Goal: Feedback & Contribution: Leave review/rating

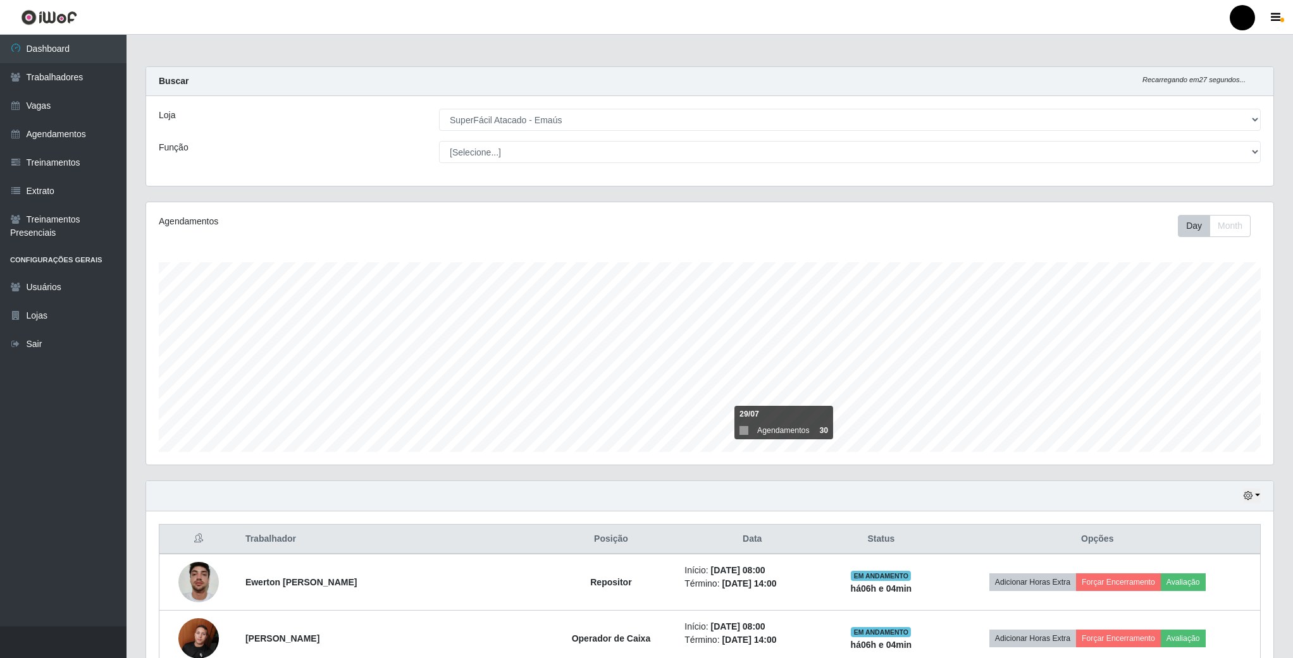
select select "407"
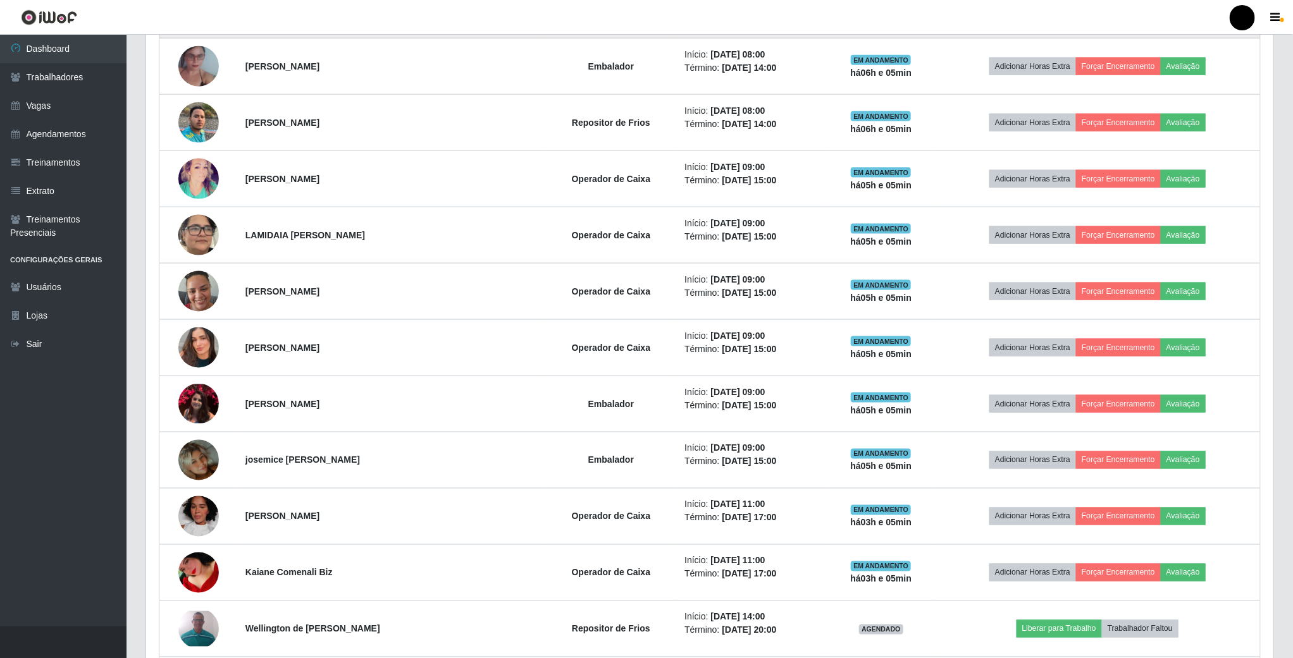
scroll to position [949, 0]
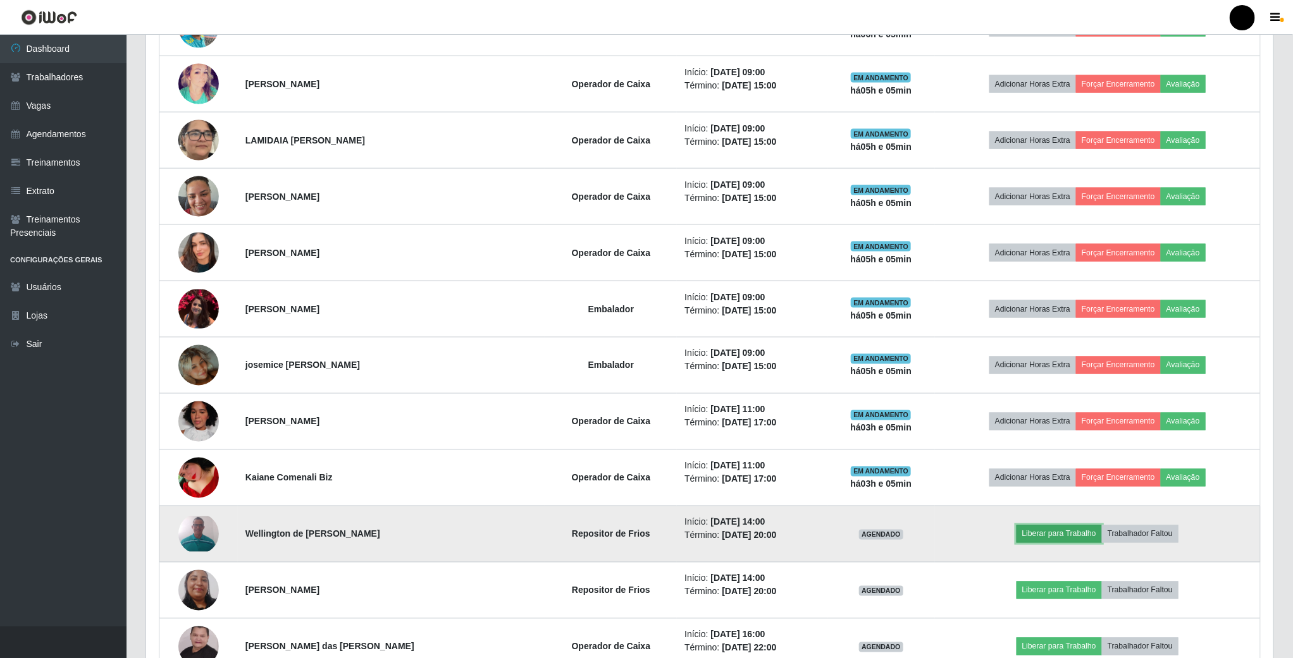
click at [1036, 541] on button "Liberar para Trabalho" at bounding box center [1058, 535] width 85 height 18
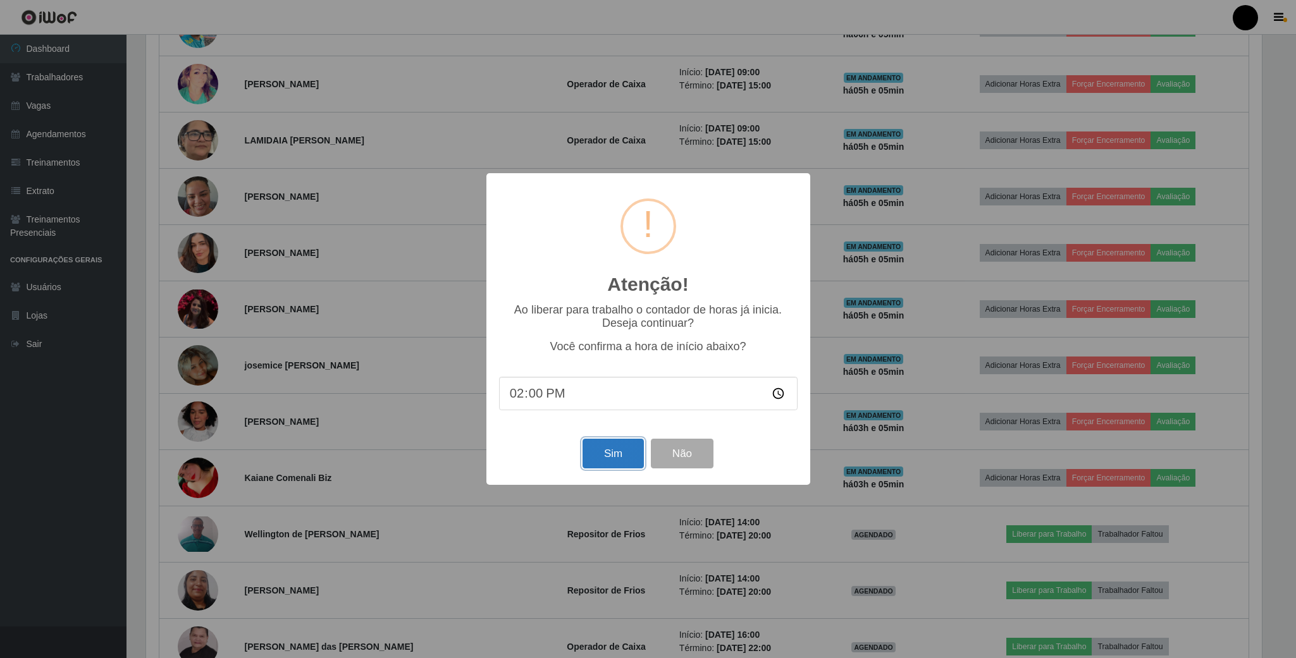
click at [606, 464] on button "Sim" at bounding box center [612, 454] width 61 height 30
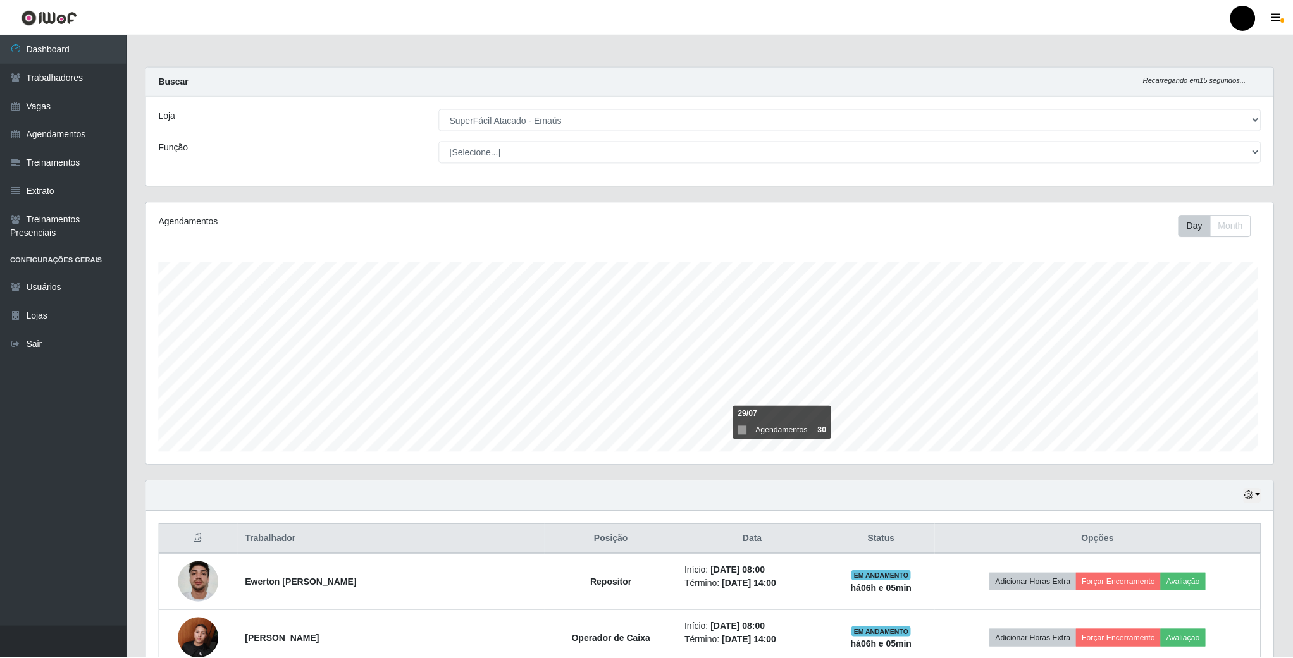
scroll to position [264, 1129]
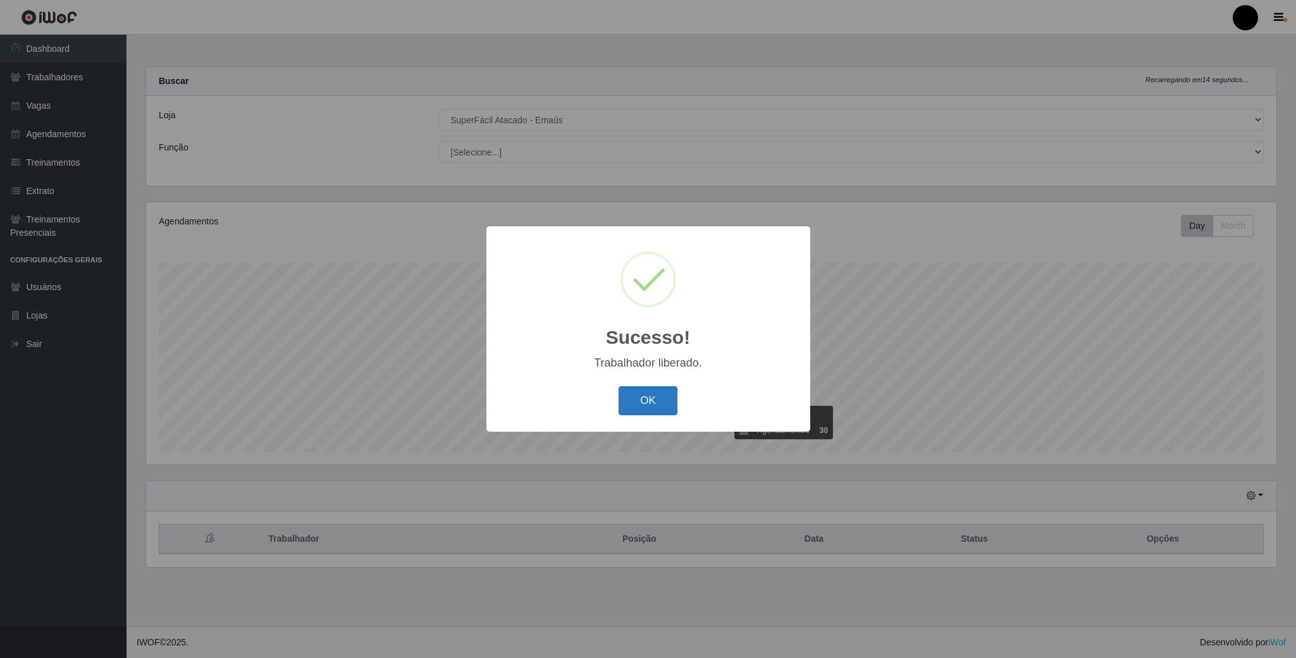
click at [643, 406] on button "OK" at bounding box center [647, 401] width 59 height 30
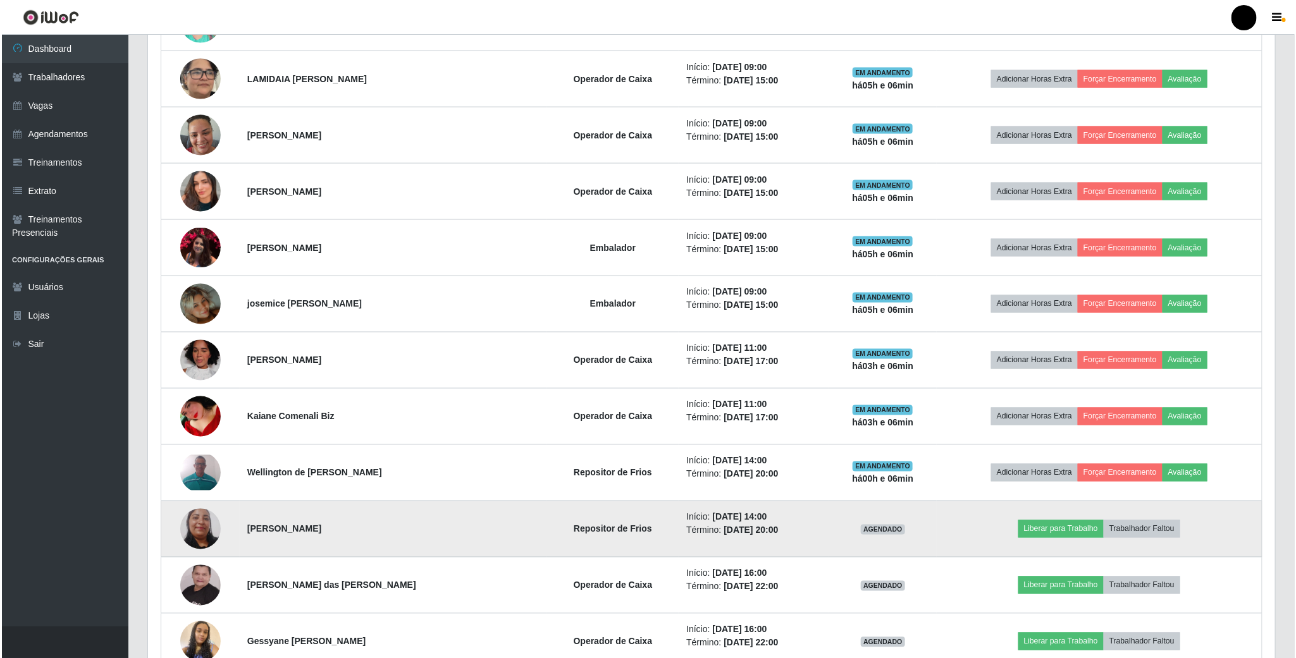
scroll to position [1043, 0]
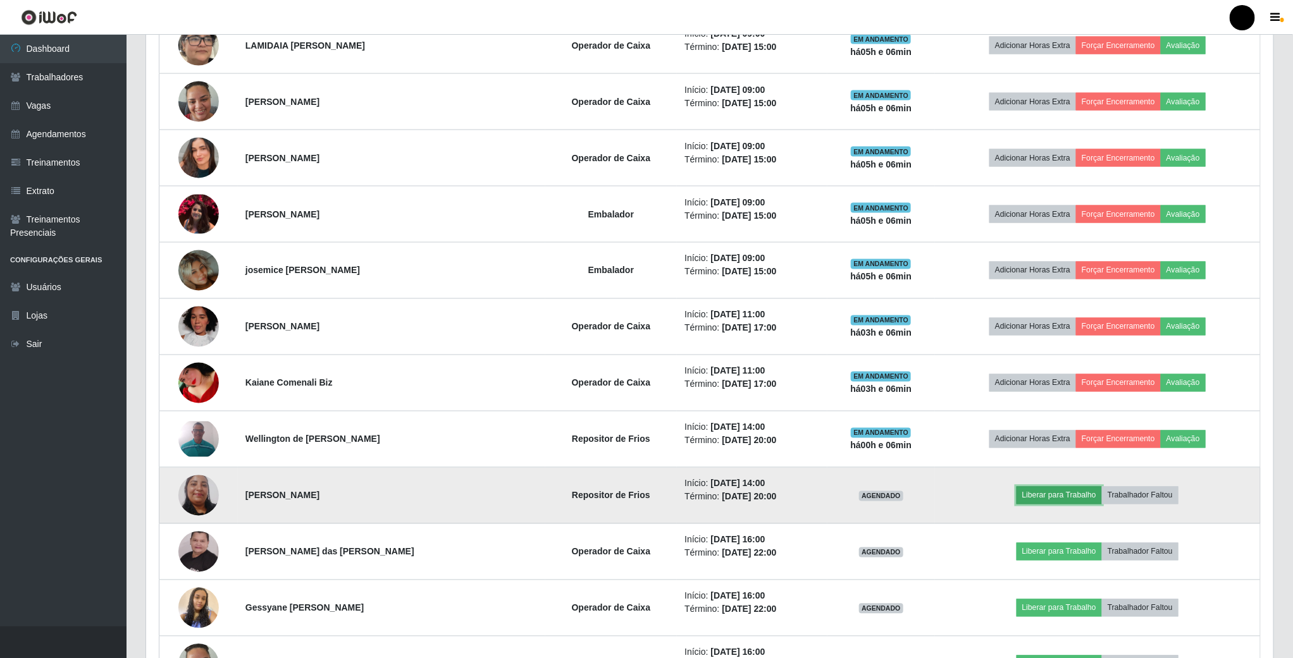
click at [1044, 505] on button "Liberar para Trabalho" at bounding box center [1058, 496] width 85 height 18
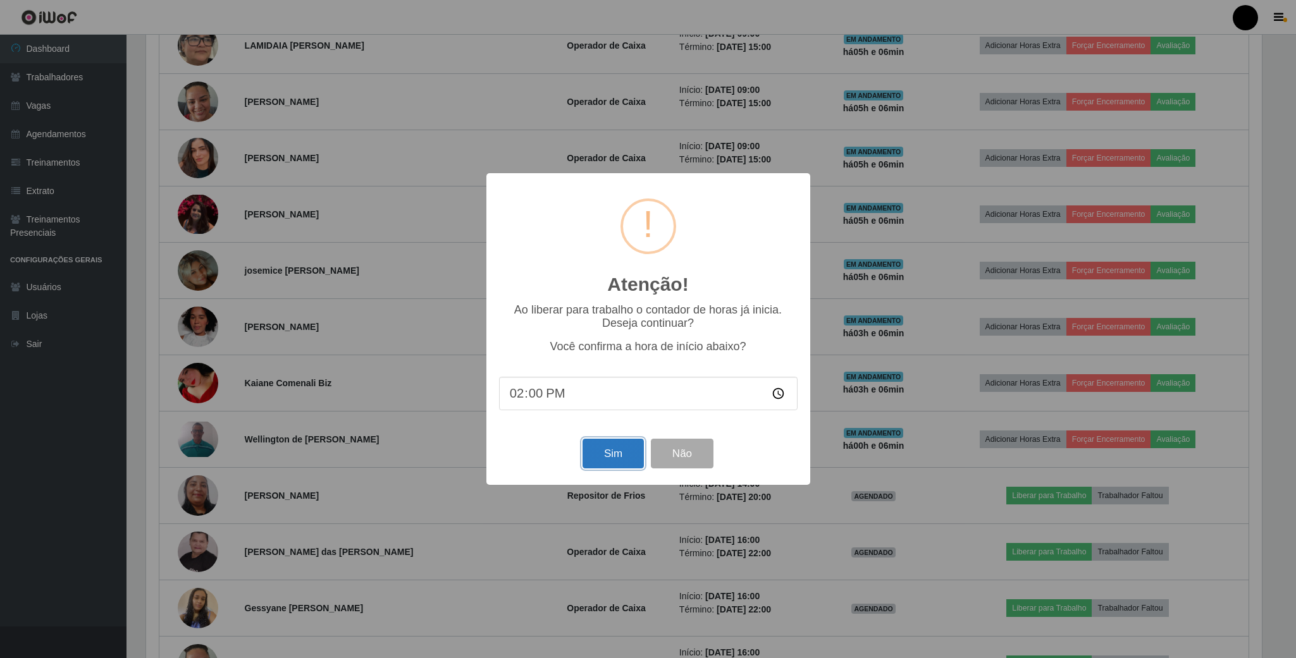
click at [608, 463] on button "Sim" at bounding box center [612, 454] width 61 height 30
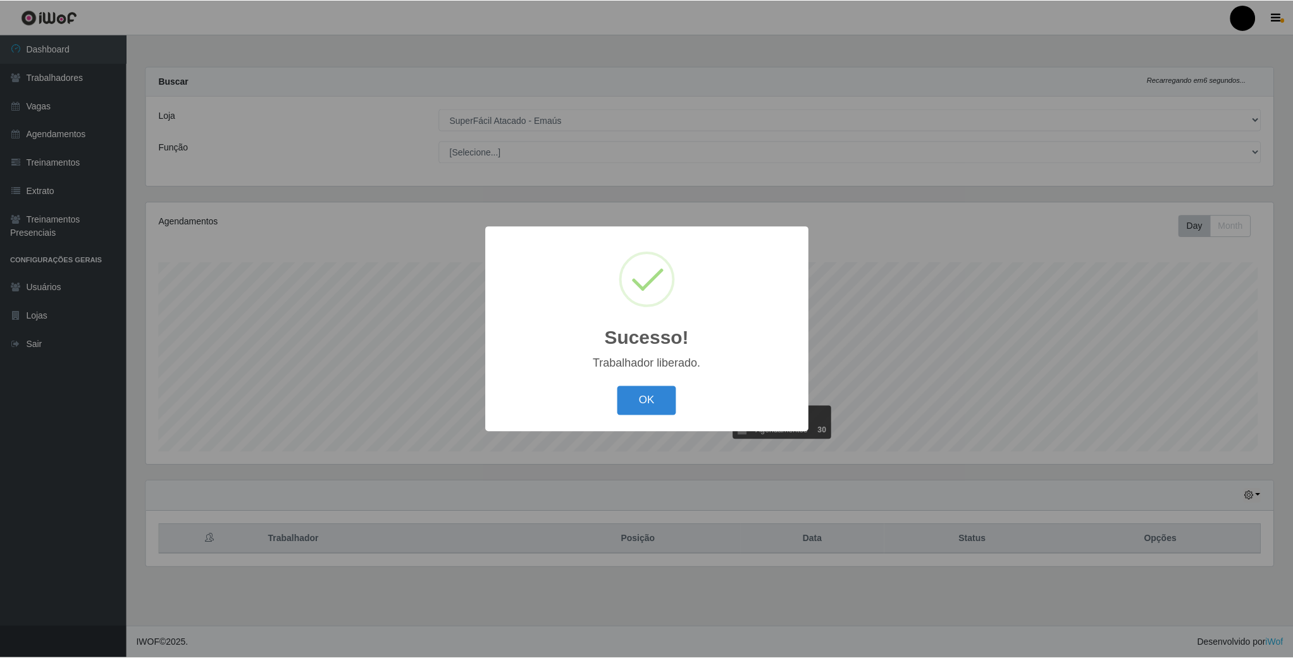
scroll to position [264, 1129]
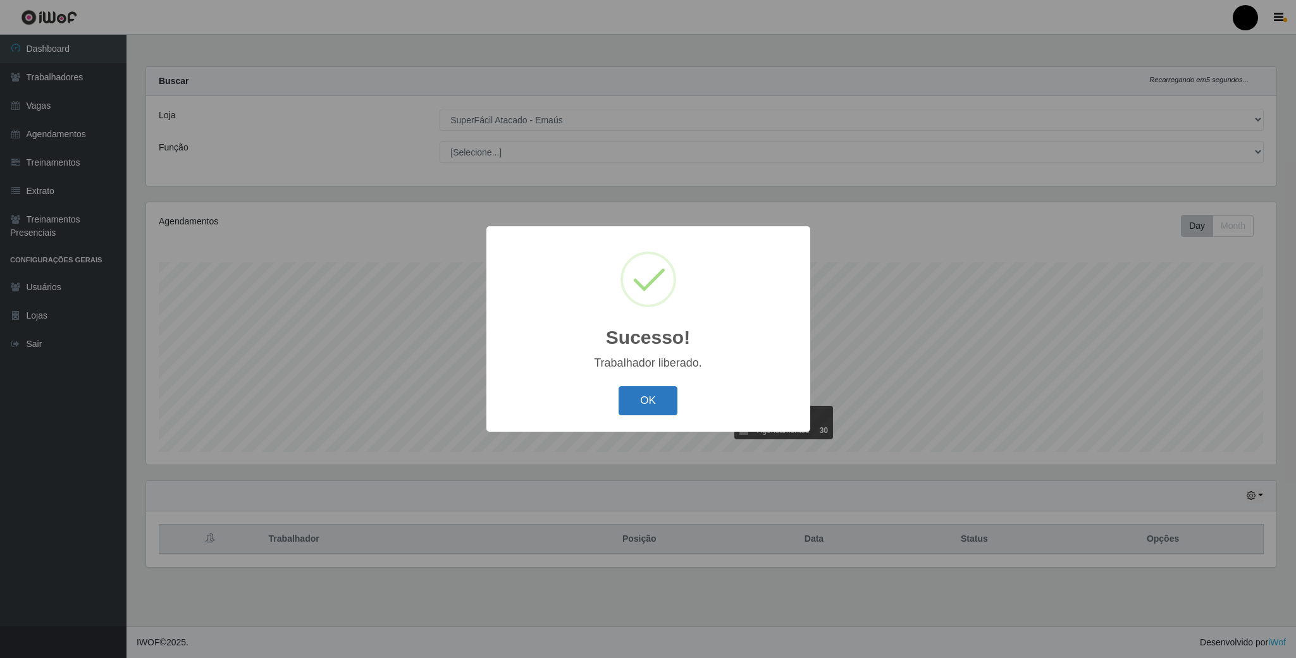
click at [634, 395] on button "OK" at bounding box center [647, 401] width 59 height 30
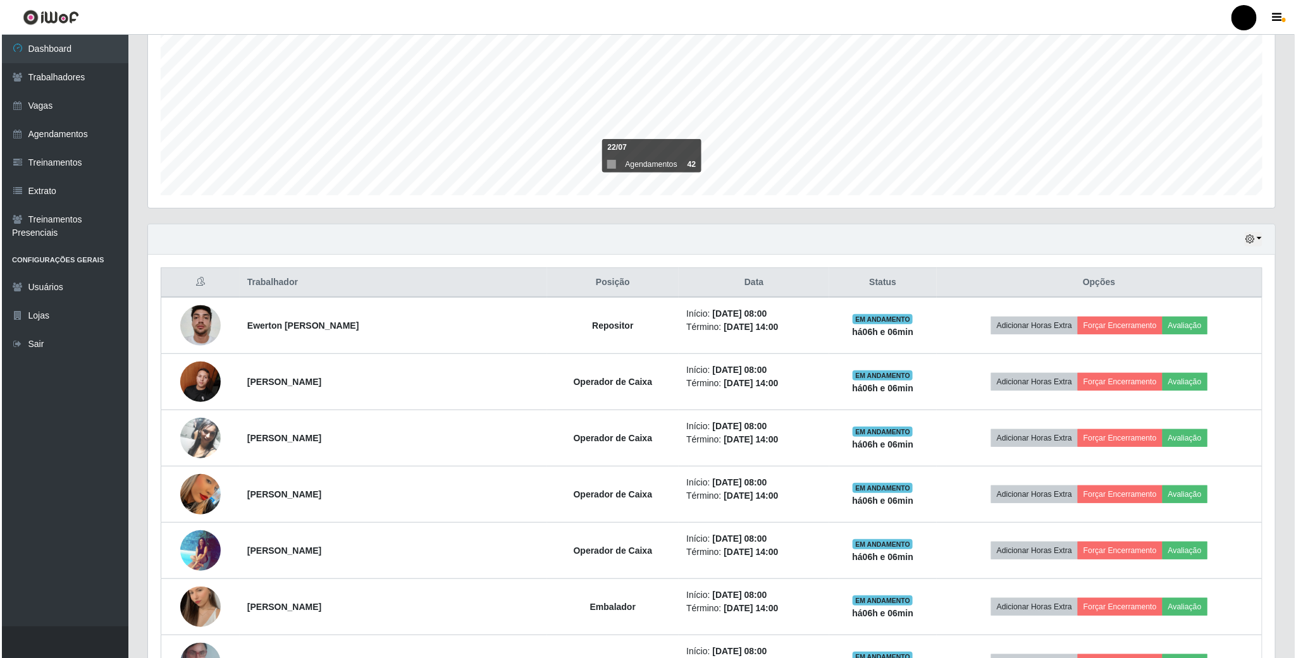
scroll to position [285, 0]
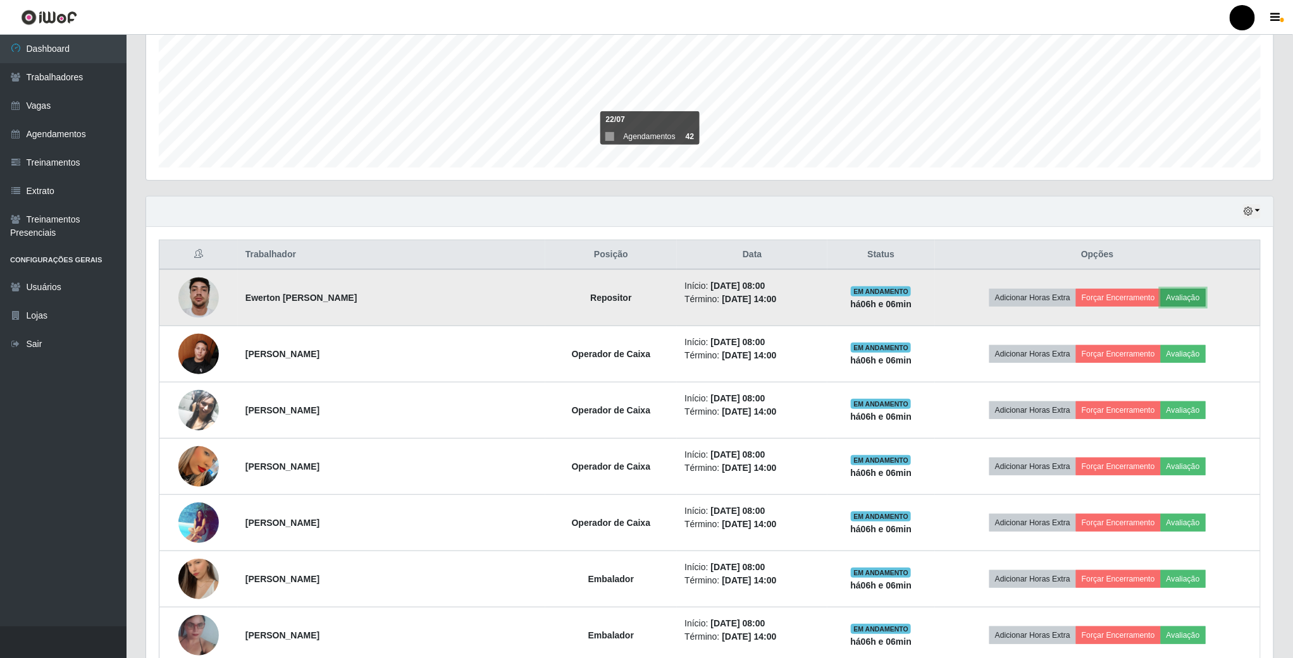
click at [1174, 302] on button "Avaliação" at bounding box center [1182, 298] width 45 height 18
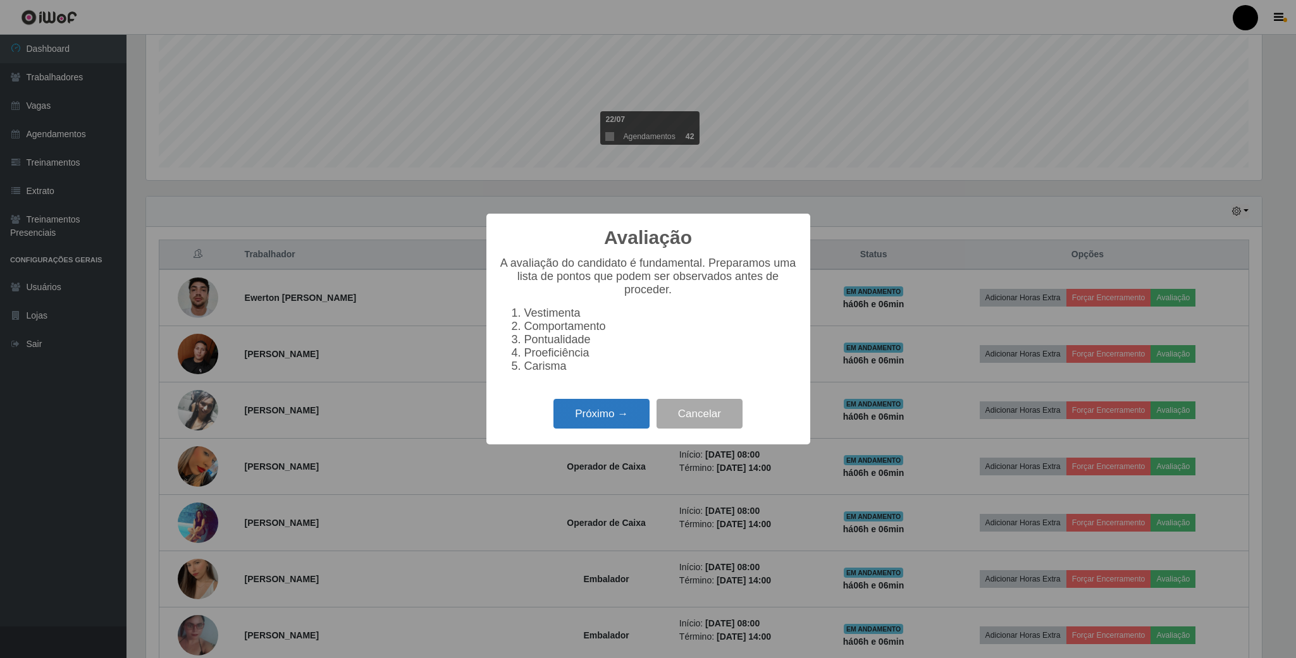
click at [632, 420] on button "Próximo →" at bounding box center [601, 414] width 96 height 30
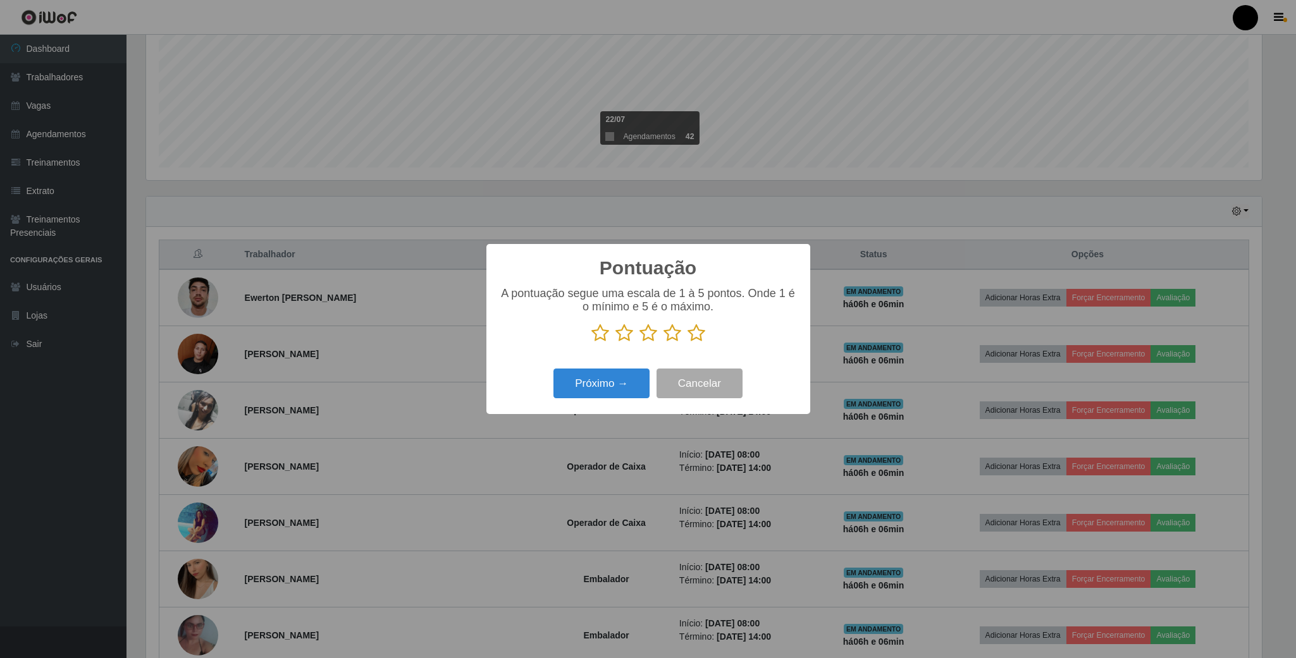
scroll to position [632146, 631295]
click at [649, 334] on icon at bounding box center [648, 333] width 18 height 19
click at [639, 343] on input "radio" at bounding box center [639, 343] width 0 height 0
click at [612, 384] on button "Próximo →" at bounding box center [601, 384] width 96 height 30
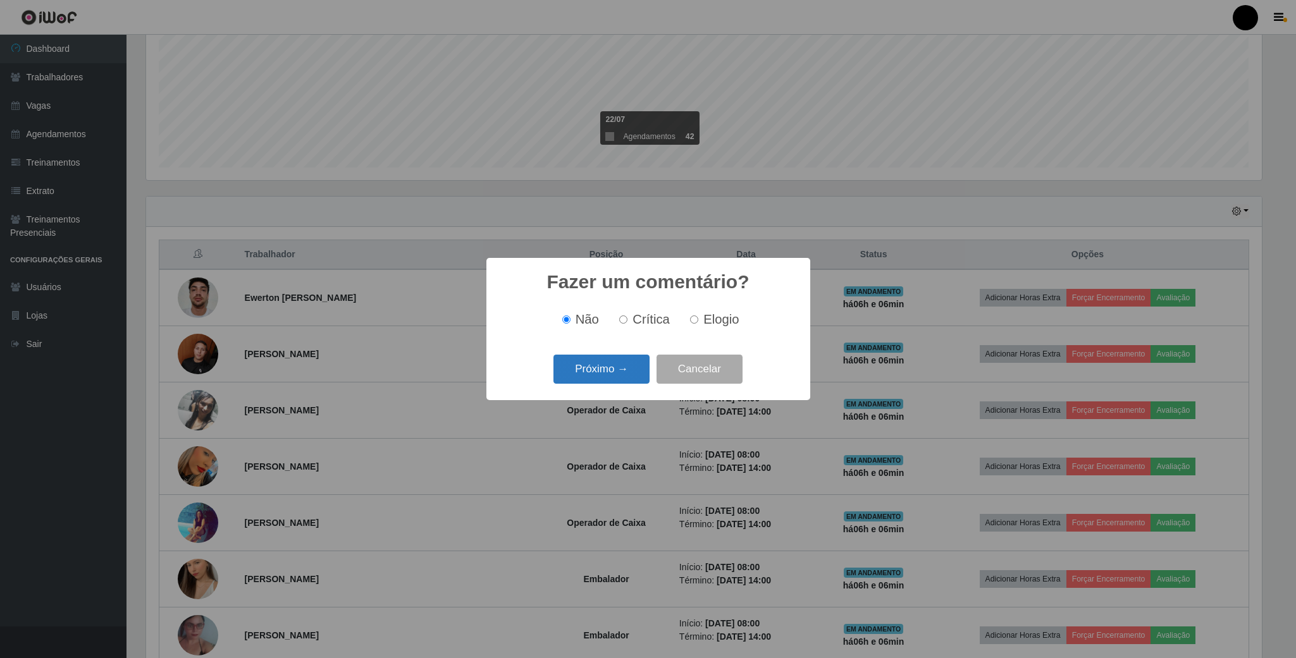
click at [612, 380] on button "Próximo →" at bounding box center [601, 370] width 96 height 30
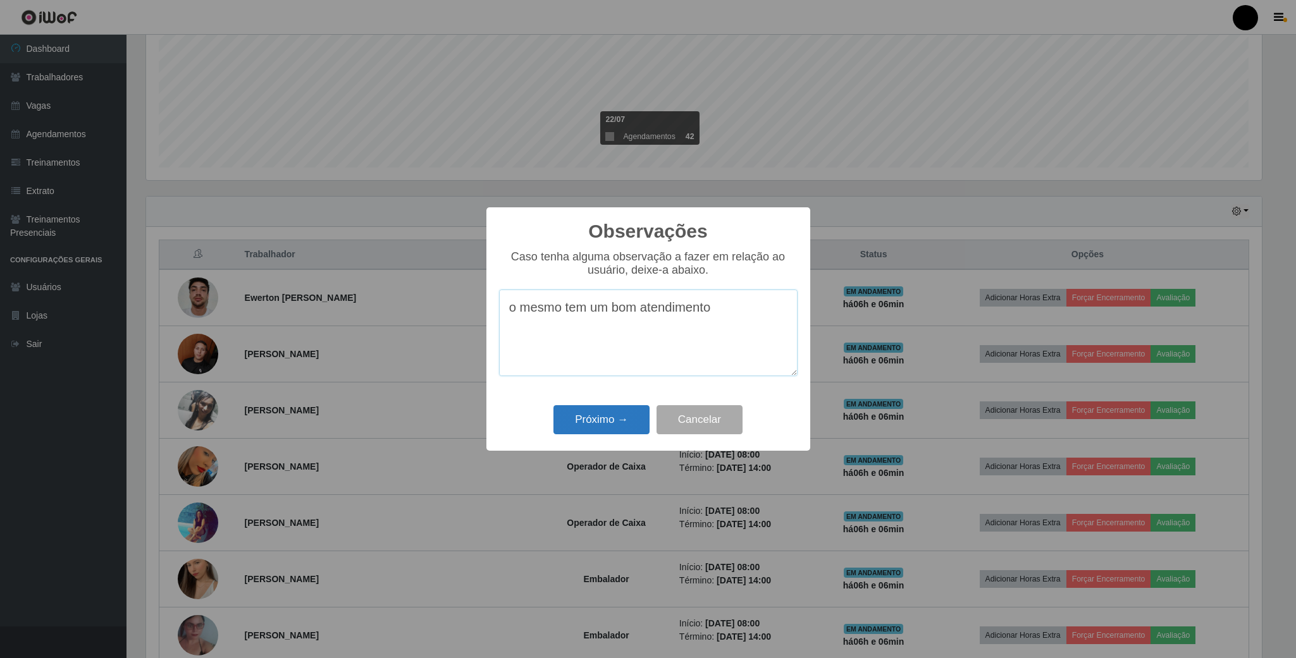
type textarea "o mesmo tem um bom atendimento"
click at [619, 416] on button "Próximo →" at bounding box center [601, 420] width 96 height 30
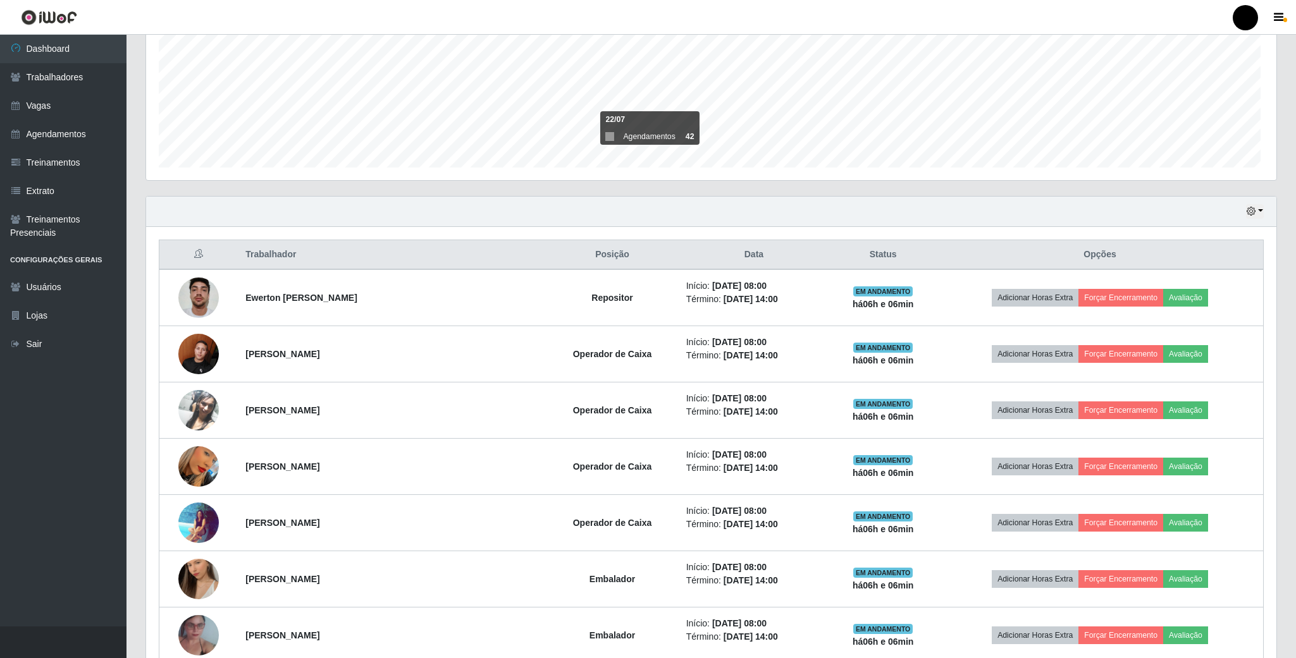
scroll to position [264, 1126]
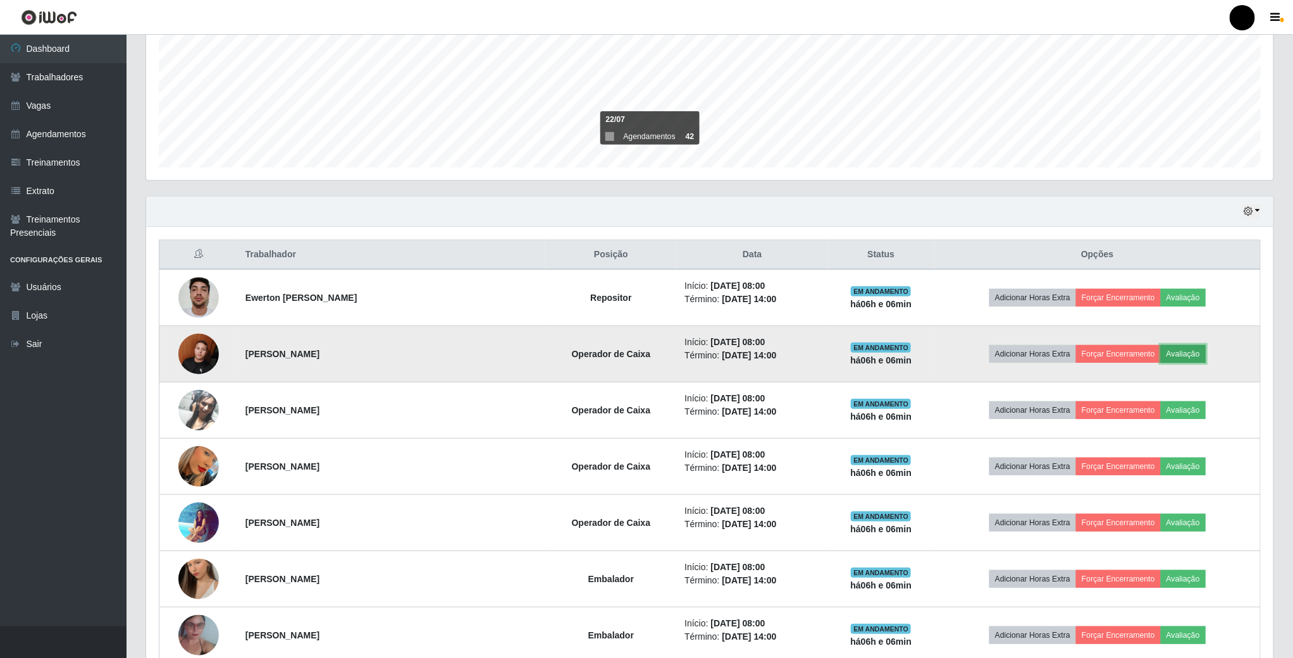
click at [1179, 359] on button "Avaliação" at bounding box center [1182, 354] width 45 height 18
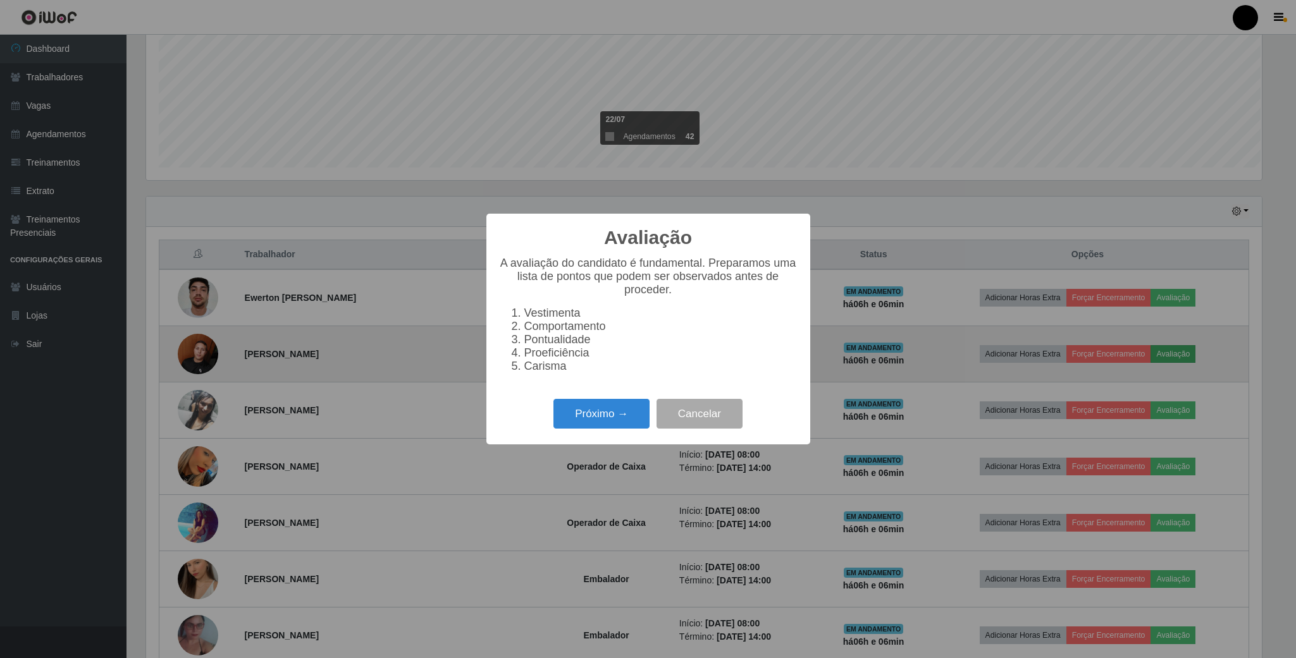
scroll to position [264, 1116]
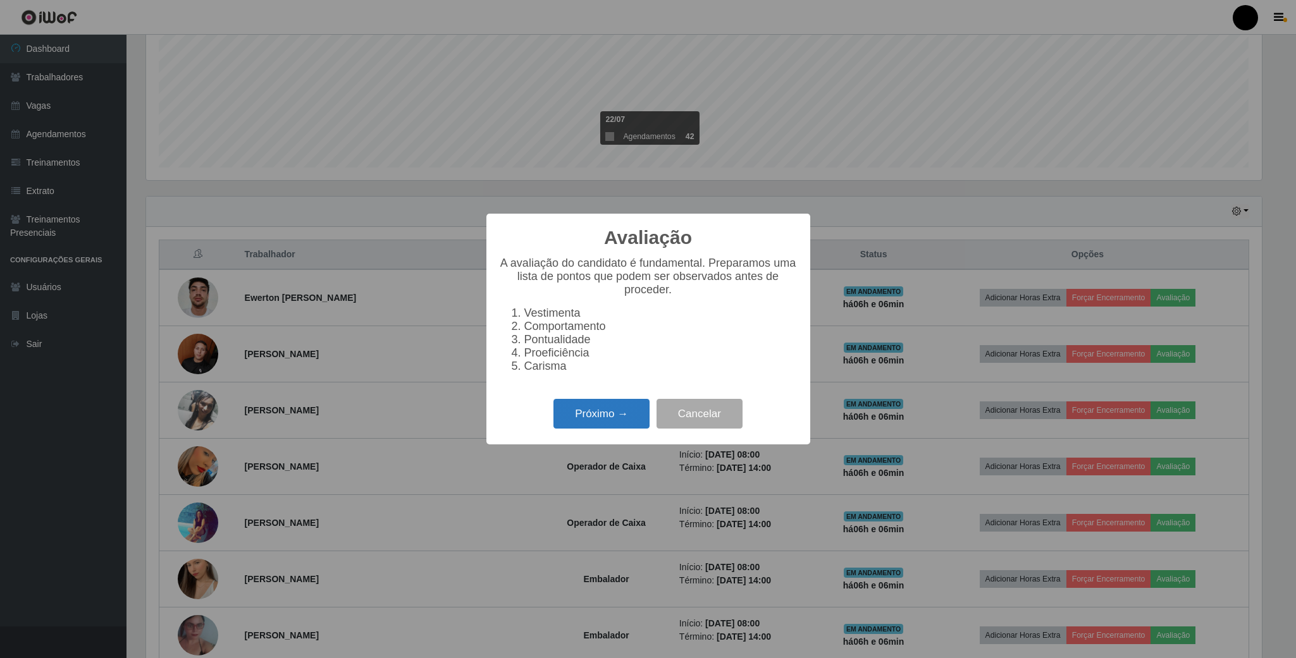
click at [603, 417] on button "Próximo →" at bounding box center [601, 414] width 96 height 30
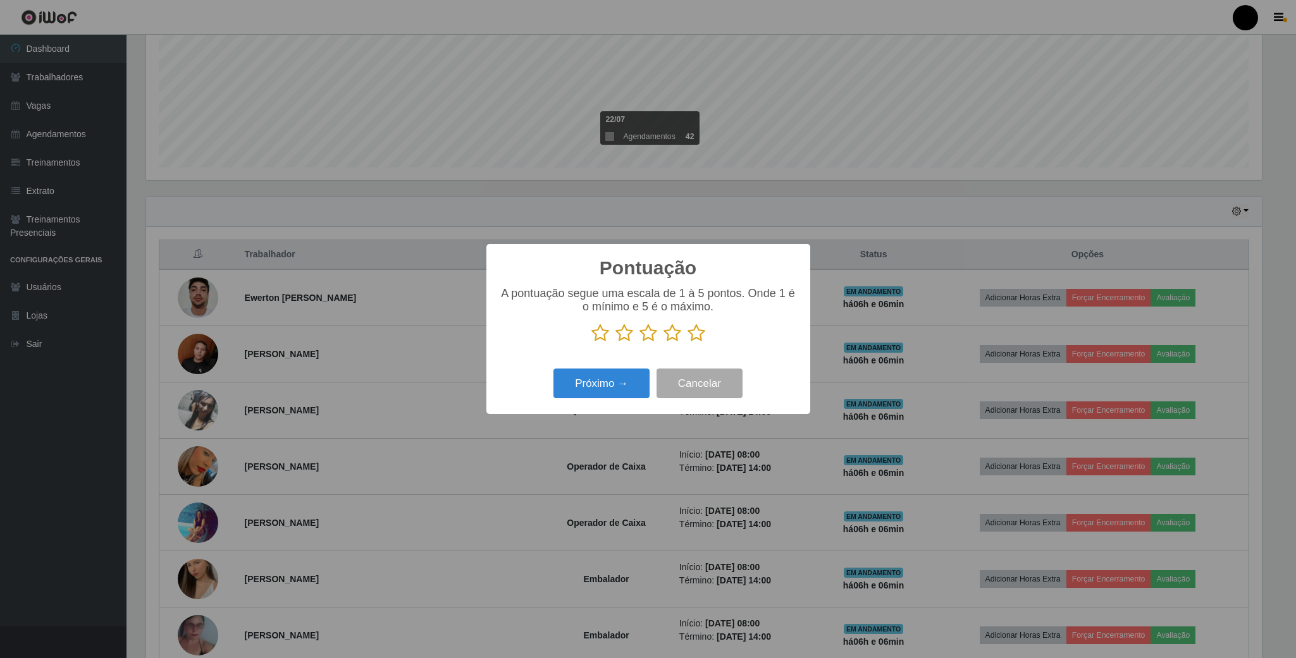
click at [649, 331] on icon at bounding box center [648, 333] width 18 height 19
click at [639, 343] on input "radio" at bounding box center [639, 343] width 0 height 0
click at [609, 385] on button "Próximo →" at bounding box center [601, 384] width 96 height 30
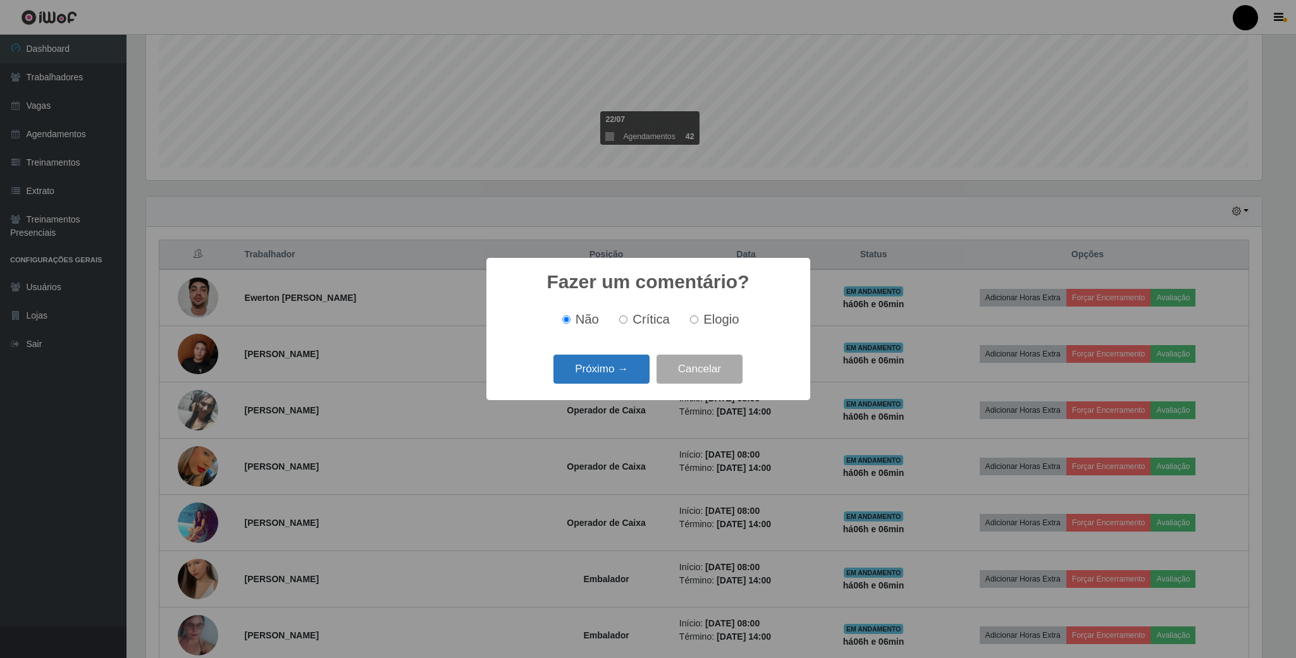
click at [625, 369] on button "Próximo →" at bounding box center [601, 370] width 96 height 30
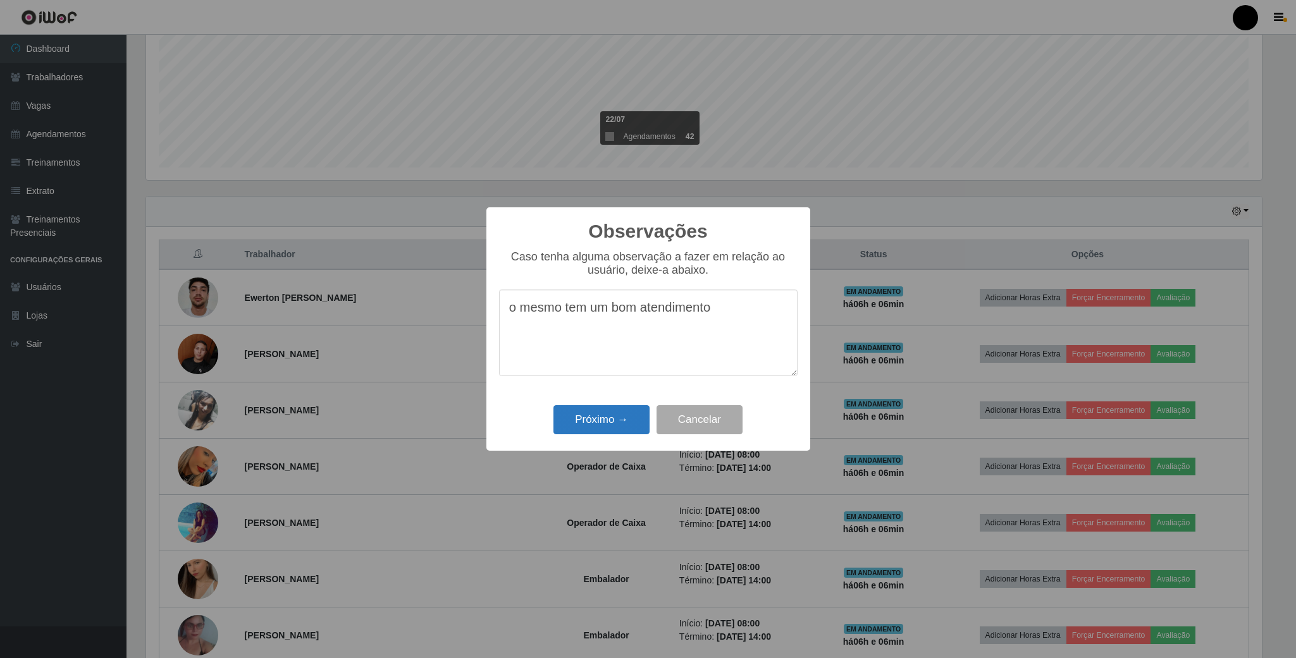
type textarea "o mesmo tem um bom atendimento"
click at [596, 414] on button "Próximo →" at bounding box center [601, 420] width 96 height 30
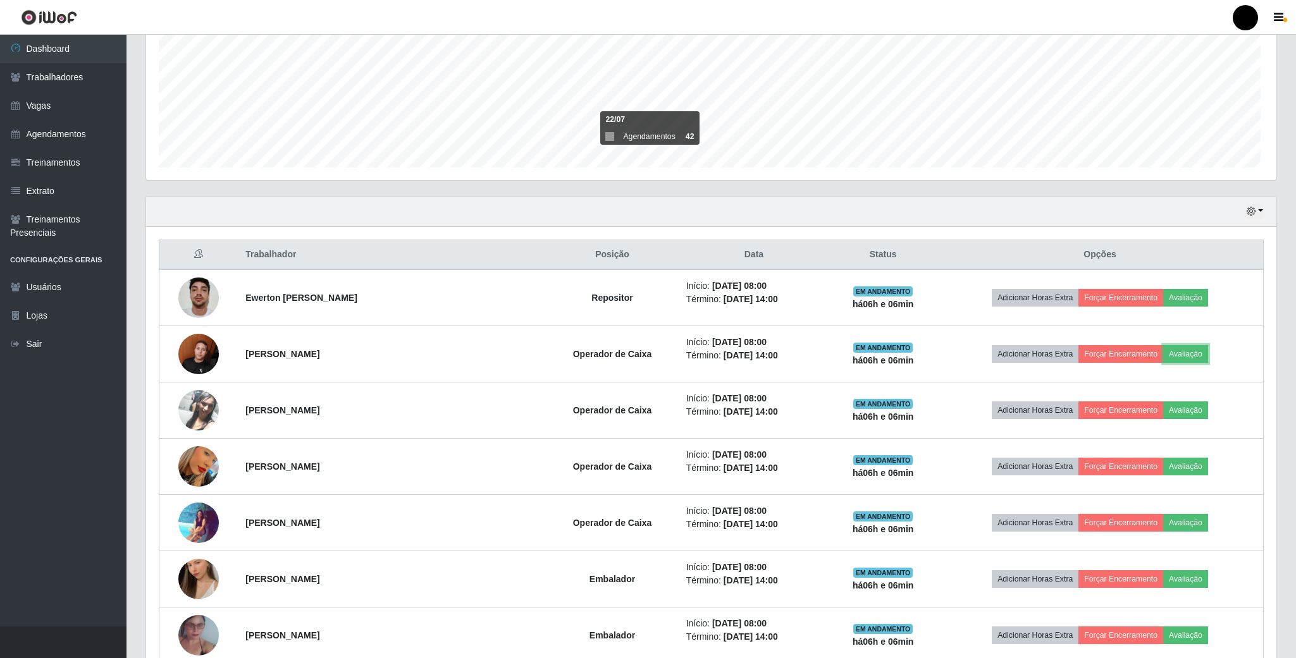
scroll to position [264, 1126]
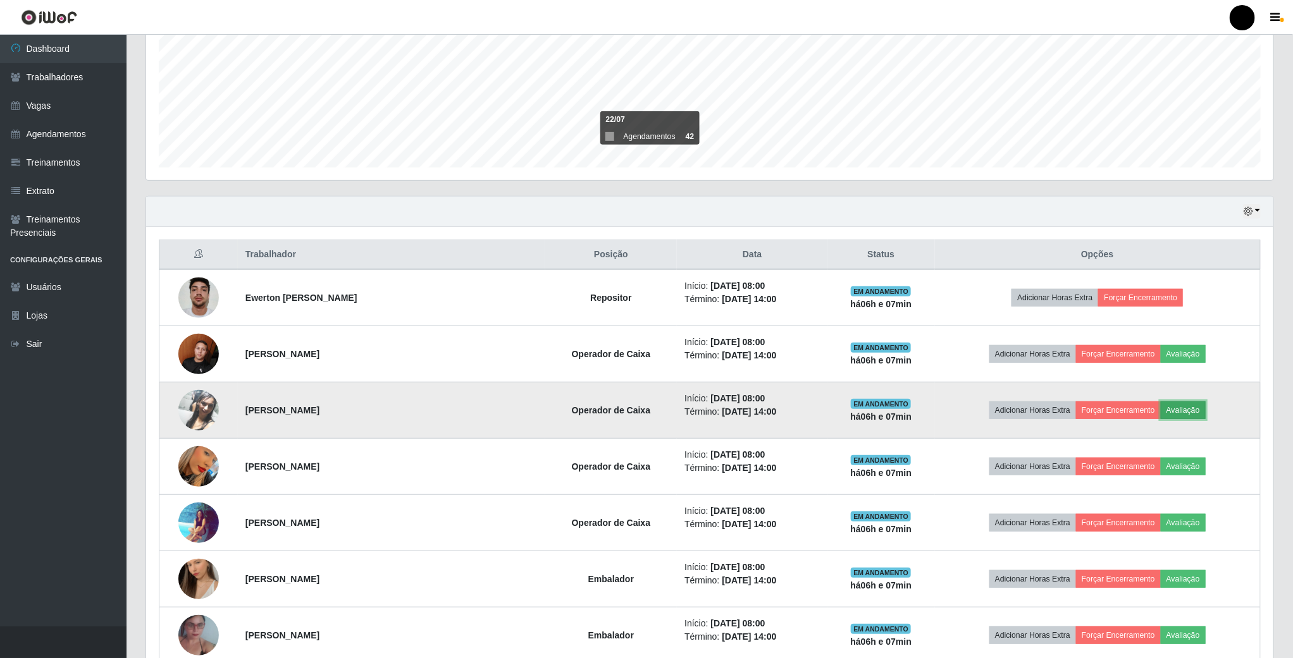
click at [1177, 415] on button "Avaliação" at bounding box center [1182, 411] width 45 height 18
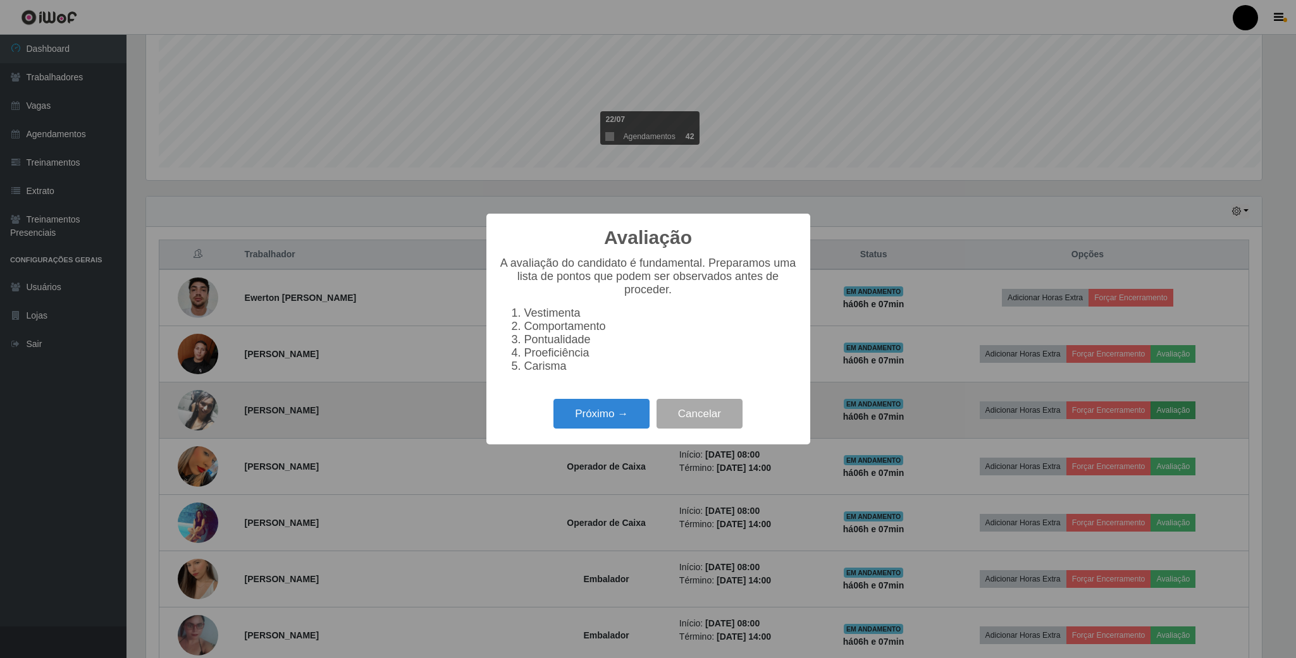
scroll to position [264, 1116]
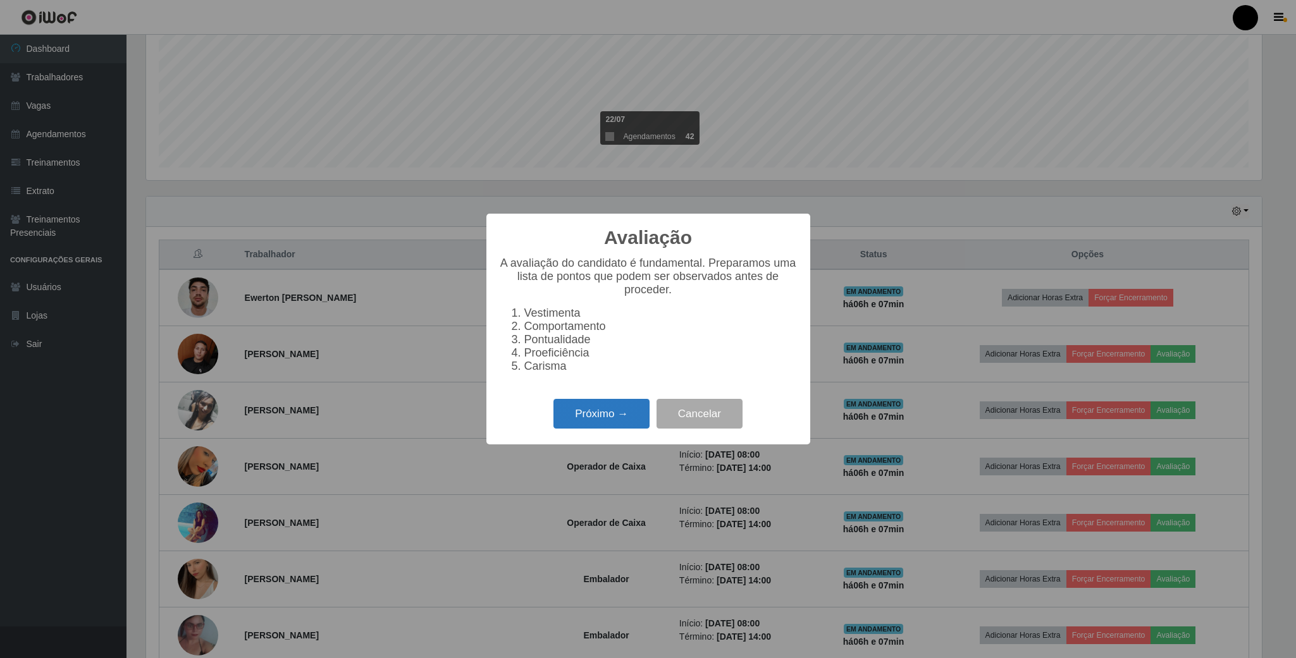
click at [582, 417] on button "Próximo →" at bounding box center [601, 414] width 96 height 30
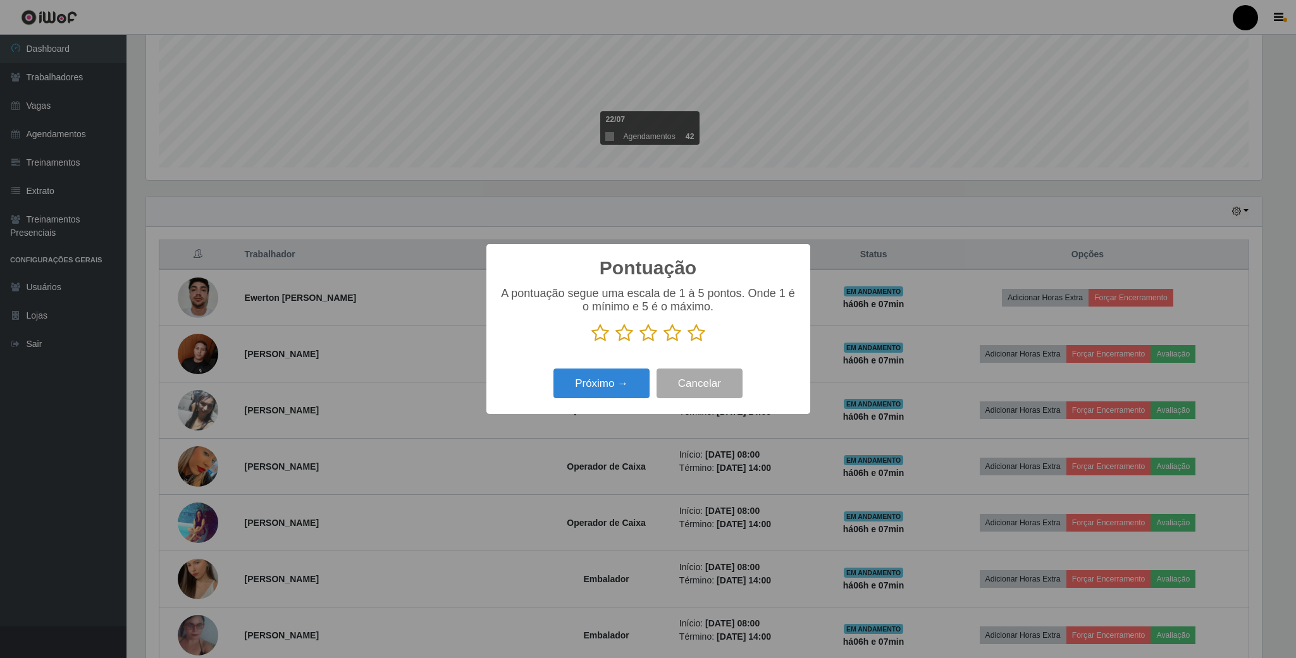
scroll to position [632146, 631295]
click at [640, 336] on icon at bounding box center [648, 333] width 18 height 19
click at [639, 343] on input "radio" at bounding box center [639, 343] width 0 height 0
click at [608, 390] on button "Próximo →" at bounding box center [601, 384] width 96 height 30
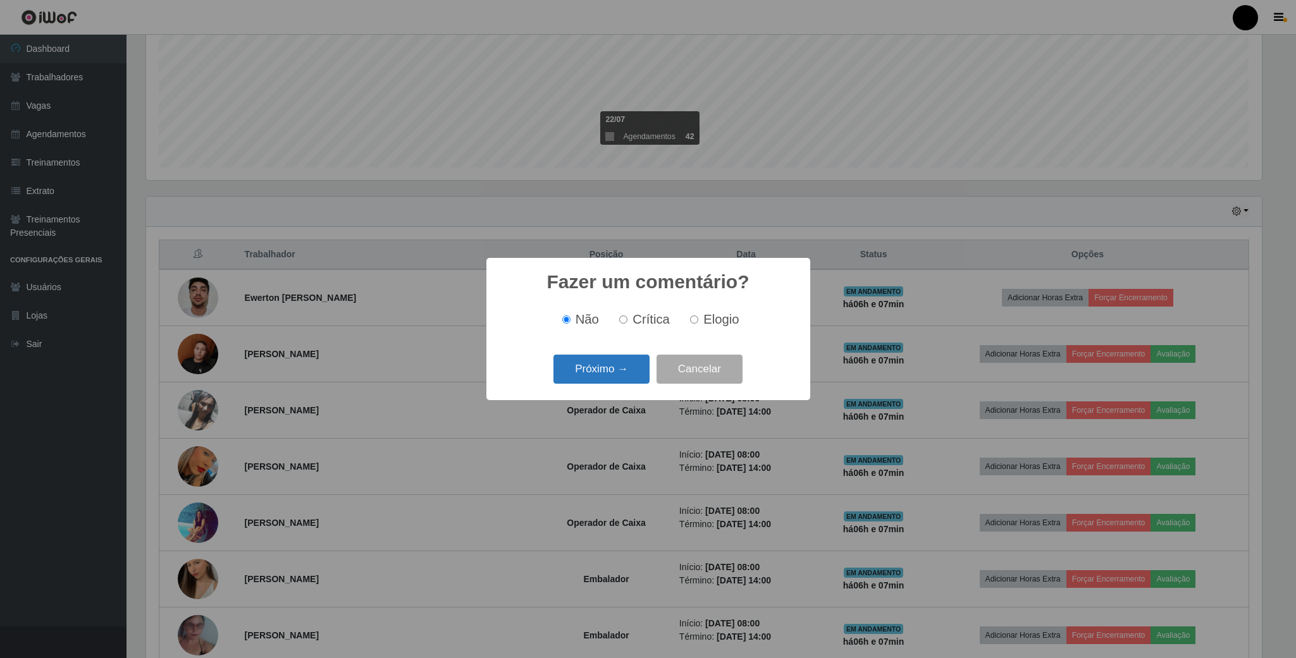
click at [615, 376] on button "Próximo →" at bounding box center [601, 370] width 96 height 30
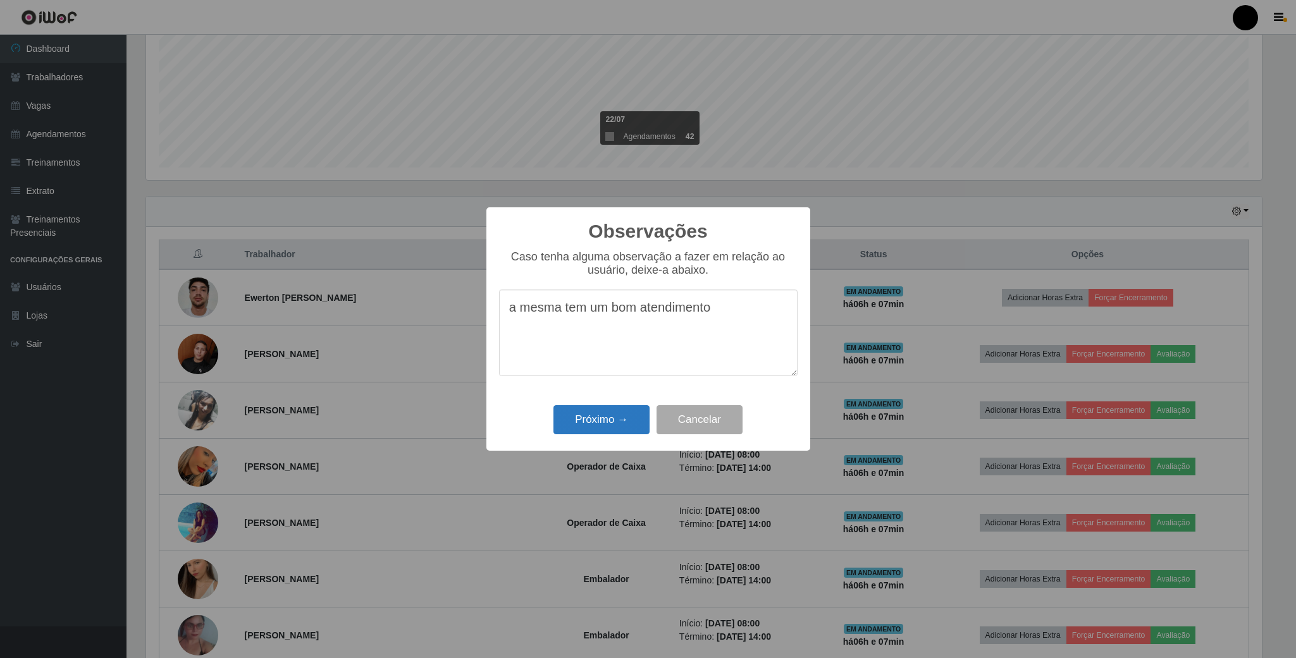
type textarea "a mesma tem um bom atendimento"
click at [613, 425] on button "Próximo →" at bounding box center [601, 420] width 96 height 30
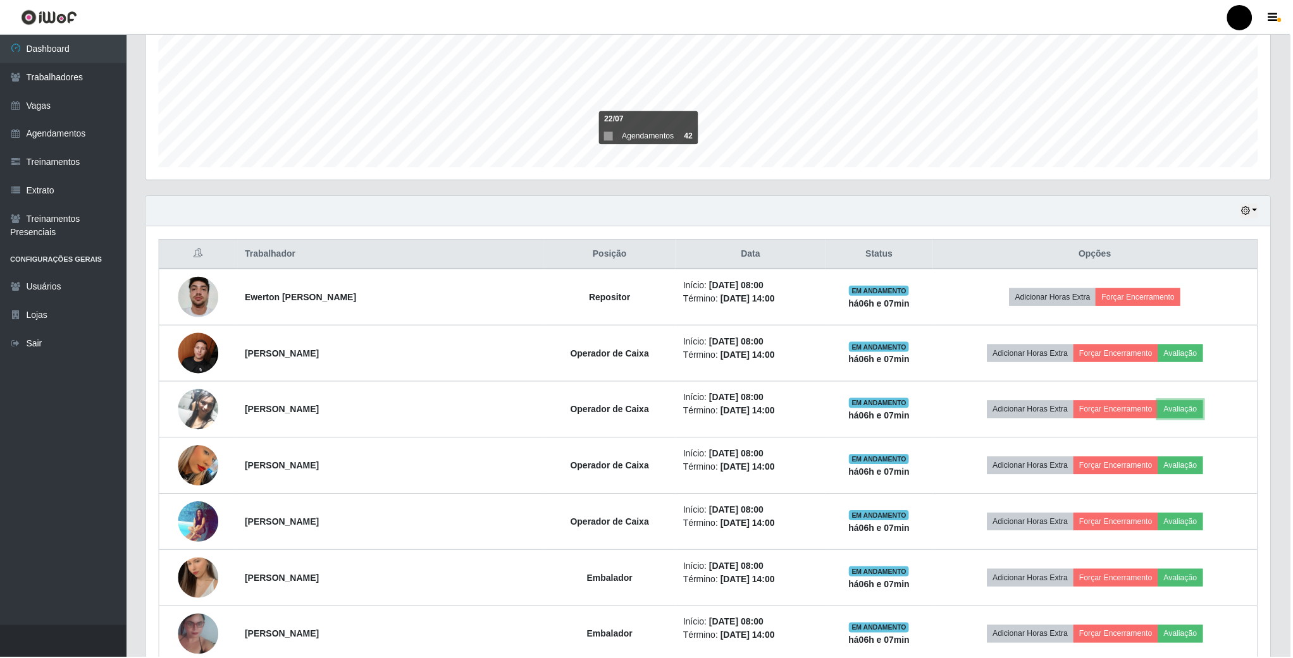
scroll to position [264, 1126]
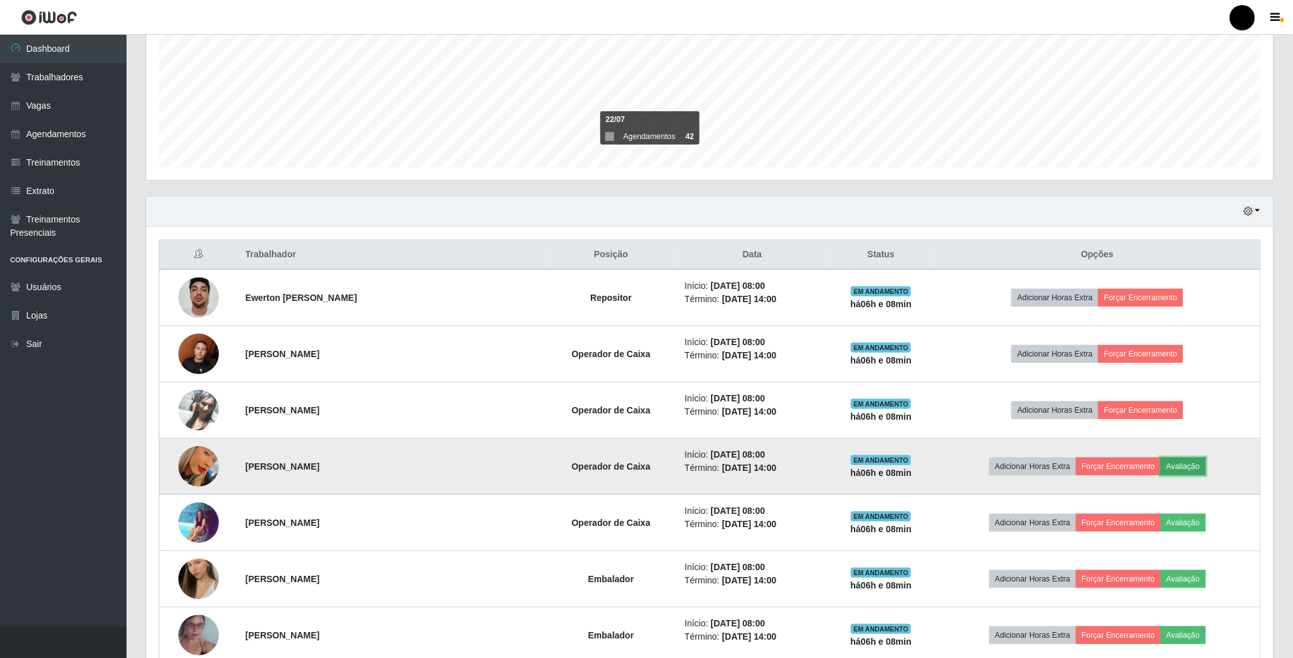
click at [1188, 474] on button "Avaliação" at bounding box center [1182, 467] width 45 height 18
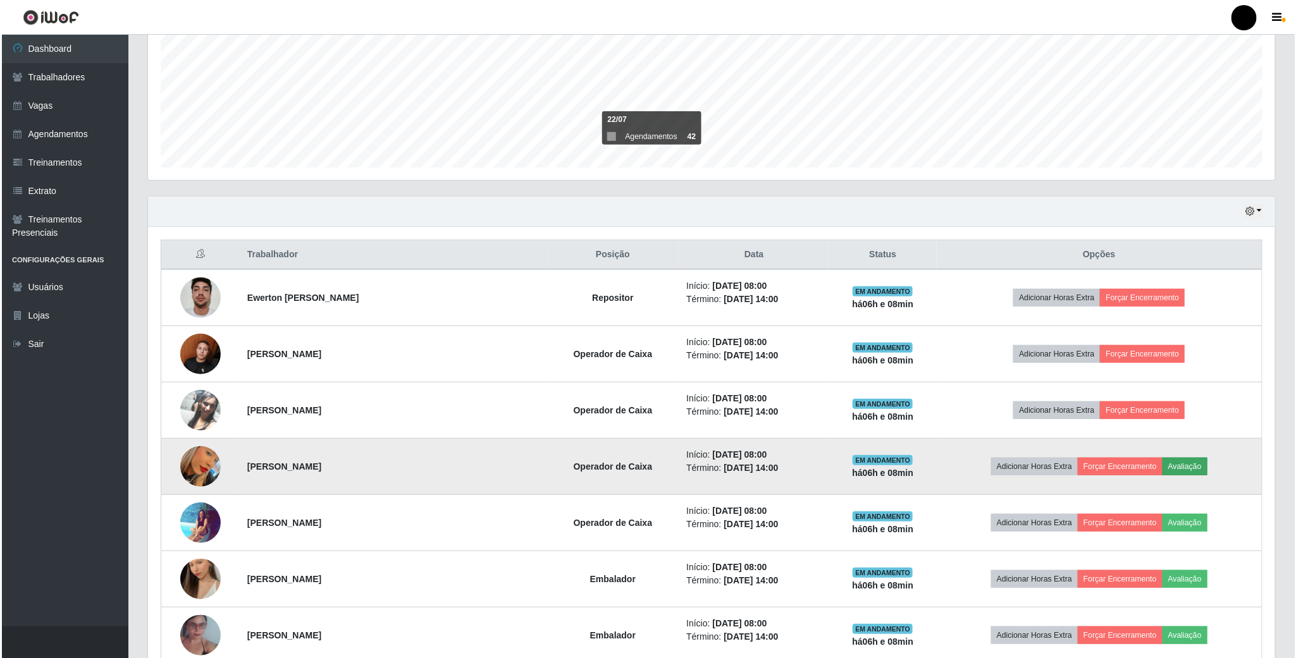
scroll to position [264, 1116]
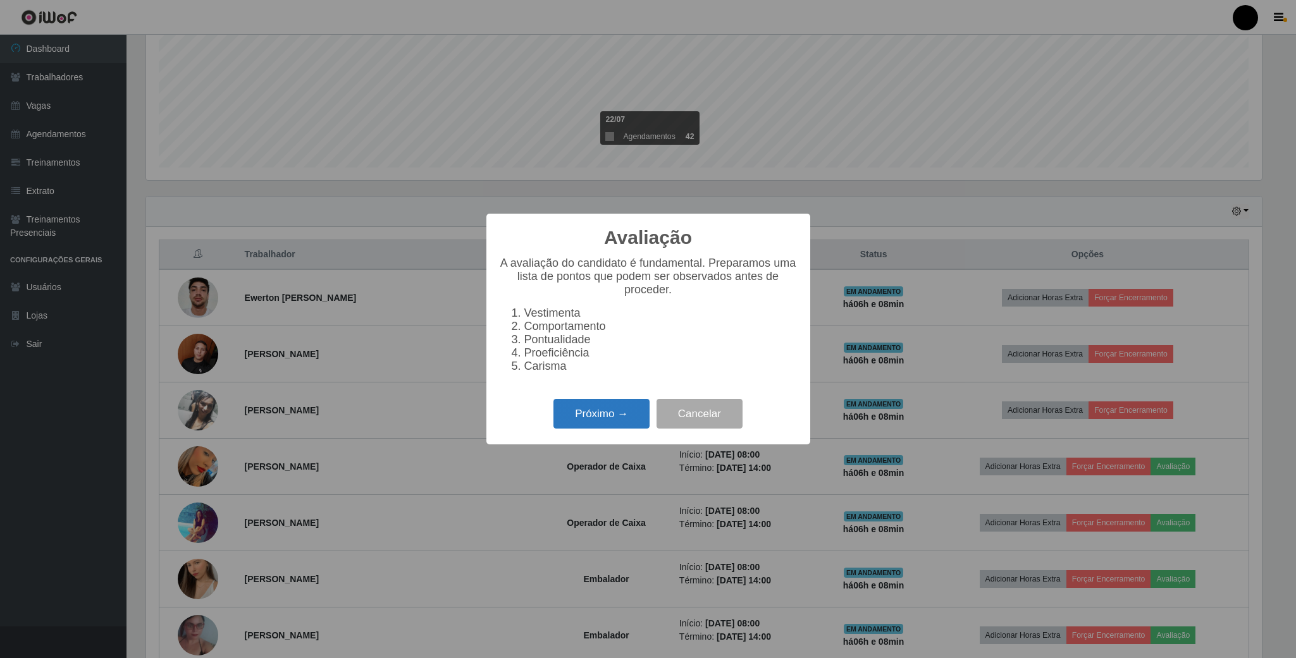
click at [607, 415] on button "Próximo →" at bounding box center [601, 414] width 96 height 30
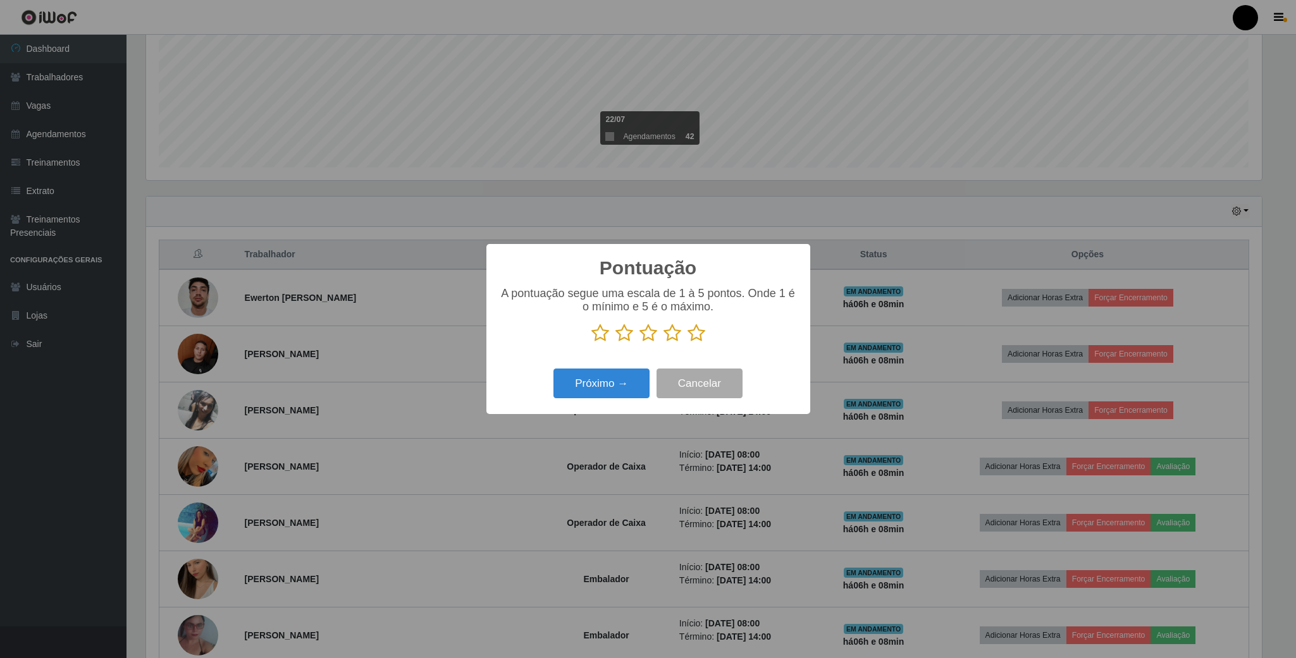
scroll to position [632146, 631295]
click at [648, 336] on icon at bounding box center [648, 333] width 18 height 19
click at [639, 343] on input "radio" at bounding box center [639, 343] width 0 height 0
click at [579, 391] on button "Próximo →" at bounding box center [601, 384] width 96 height 30
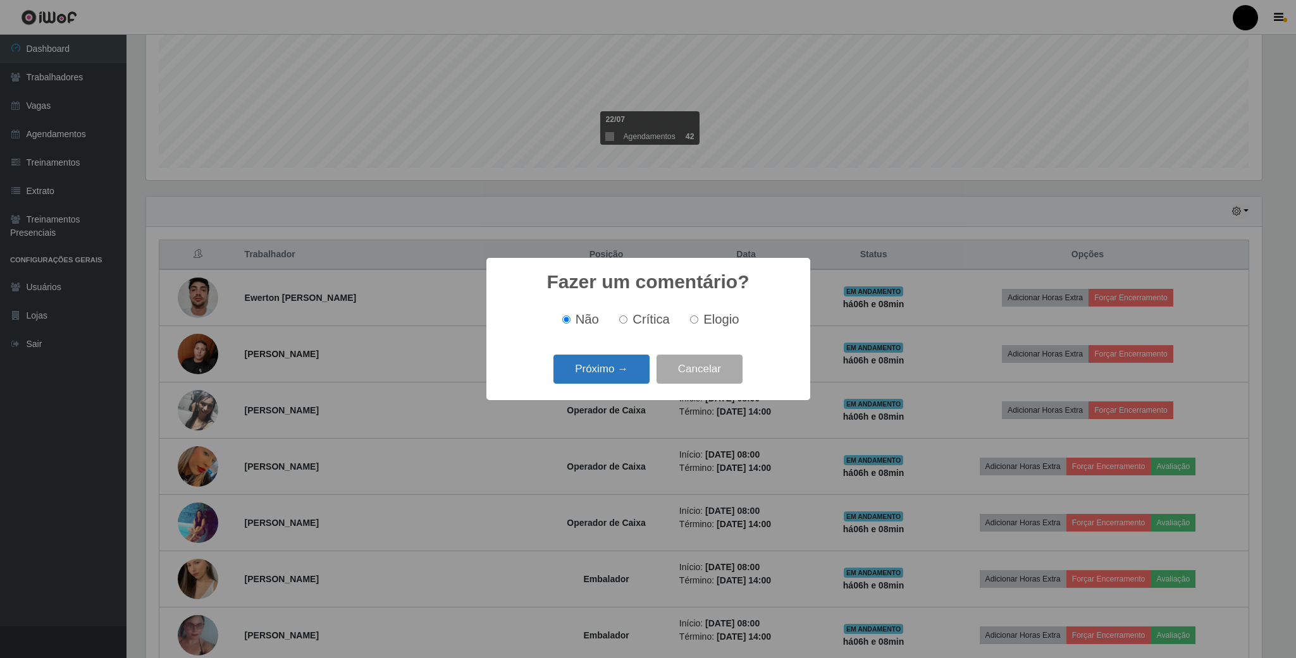
click at [579, 372] on button "Próximo →" at bounding box center [601, 370] width 96 height 30
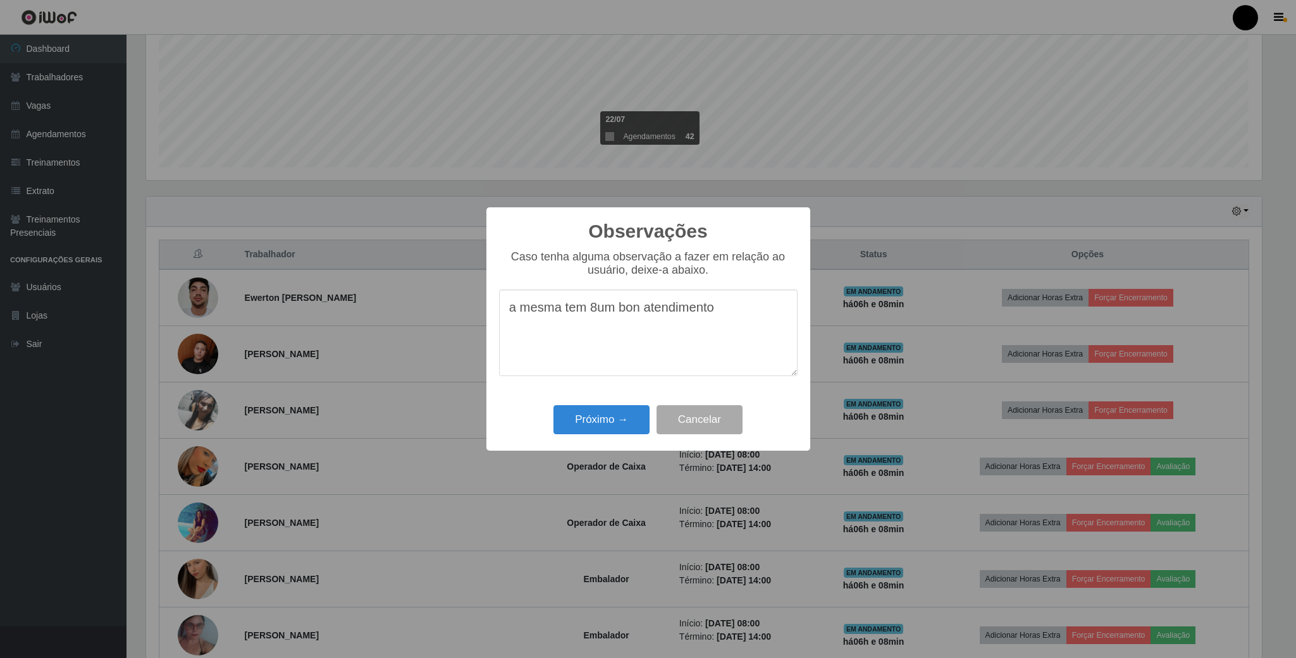
click at [594, 314] on textarea "a mesma tem 8um bon atendimento" at bounding box center [648, 333] width 298 height 87
click at [610, 316] on textarea "a mesma tem tum bon atendimento" at bounding box center [648, 333] width 298 height 87
click at [637, 315] on textarea "a mesma tem um bon atendimento" at bounding box center [648, 333] width 298 height 87
click at [736, 319] on textarea "a mesma tem um bom atendimento" at bounding box center [648, 333] width 298 height 87
type textarea "a mesma tem um bom atendimento"
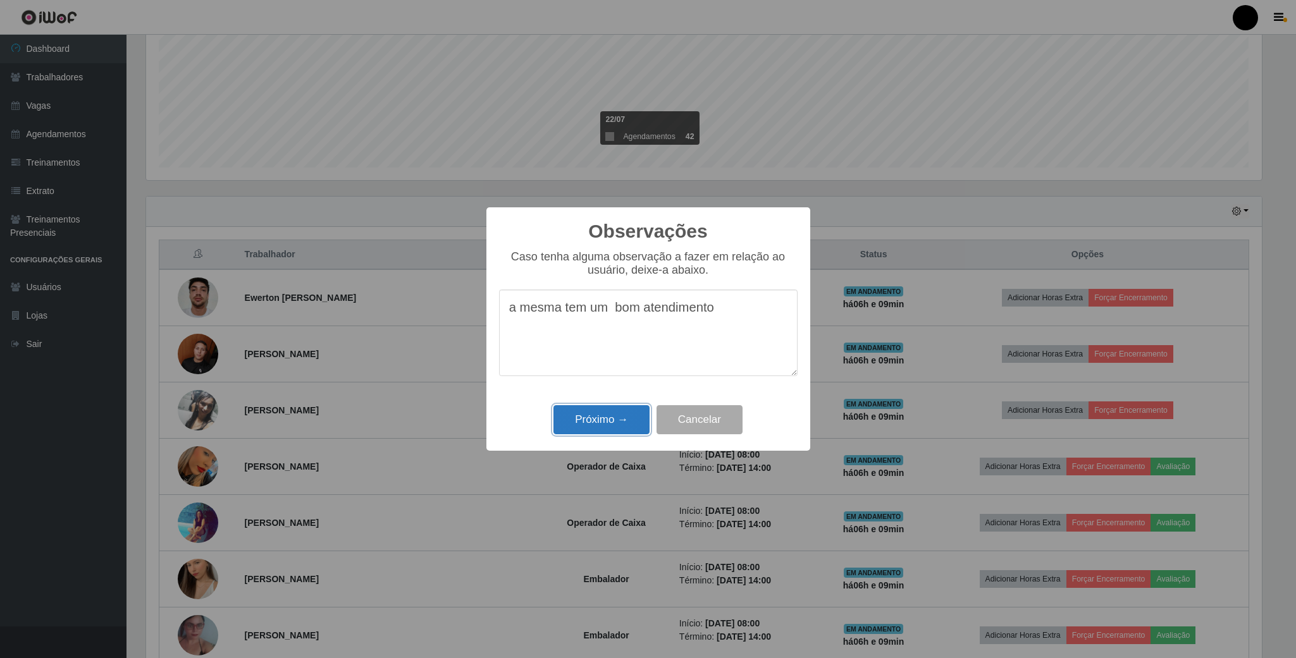
click at [610, 421] on button "Próximo →" at bounding box center [601, 420] width 96 height 30
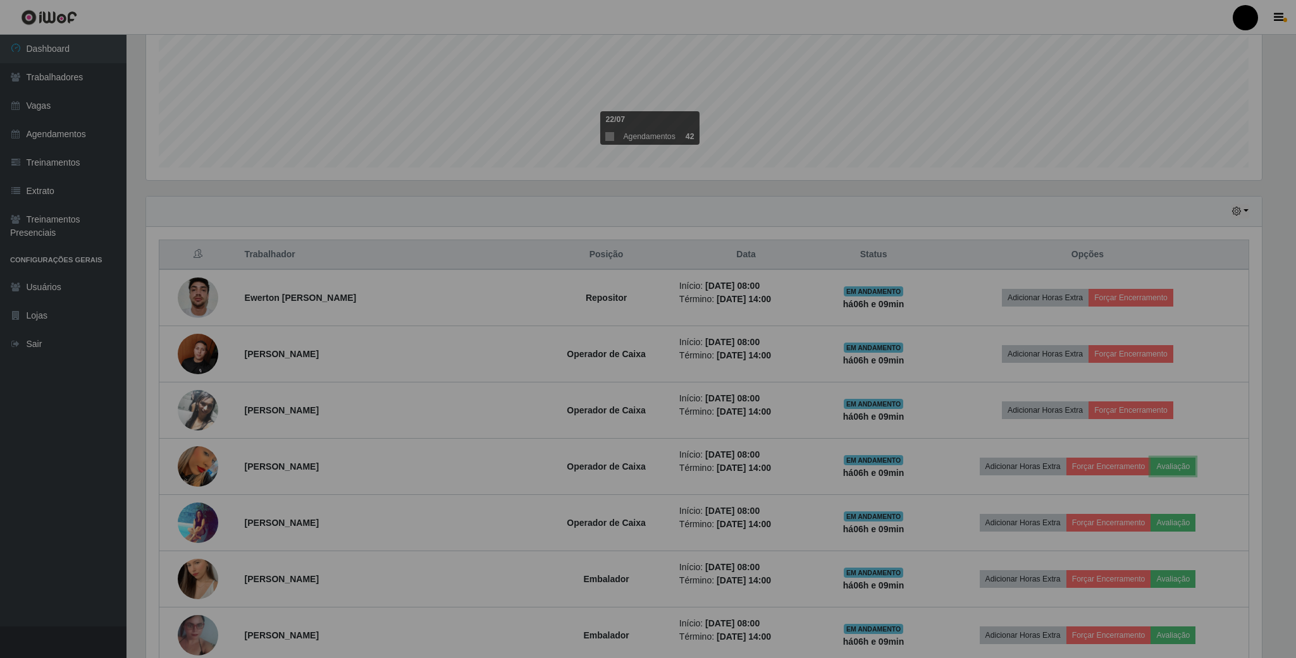
scroll to position [264, 1126]
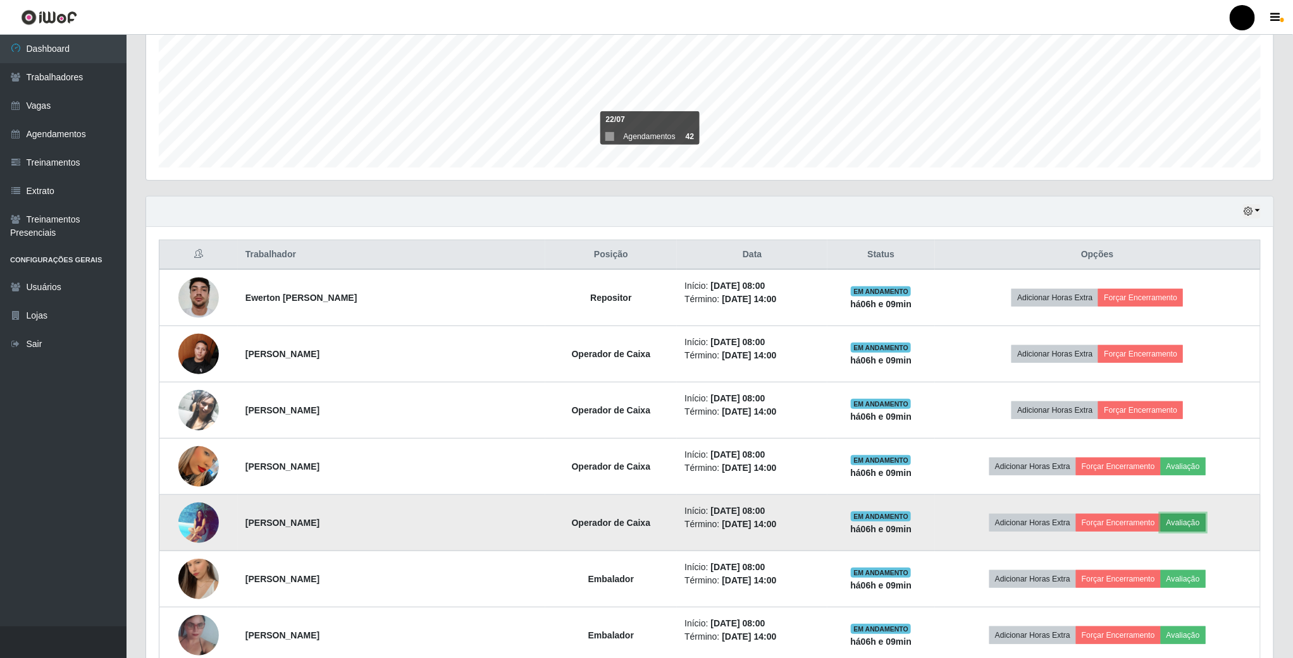
click at [1198, 529] on button "Avaliação" at bounding box center [1182, 523] width 45 height 18
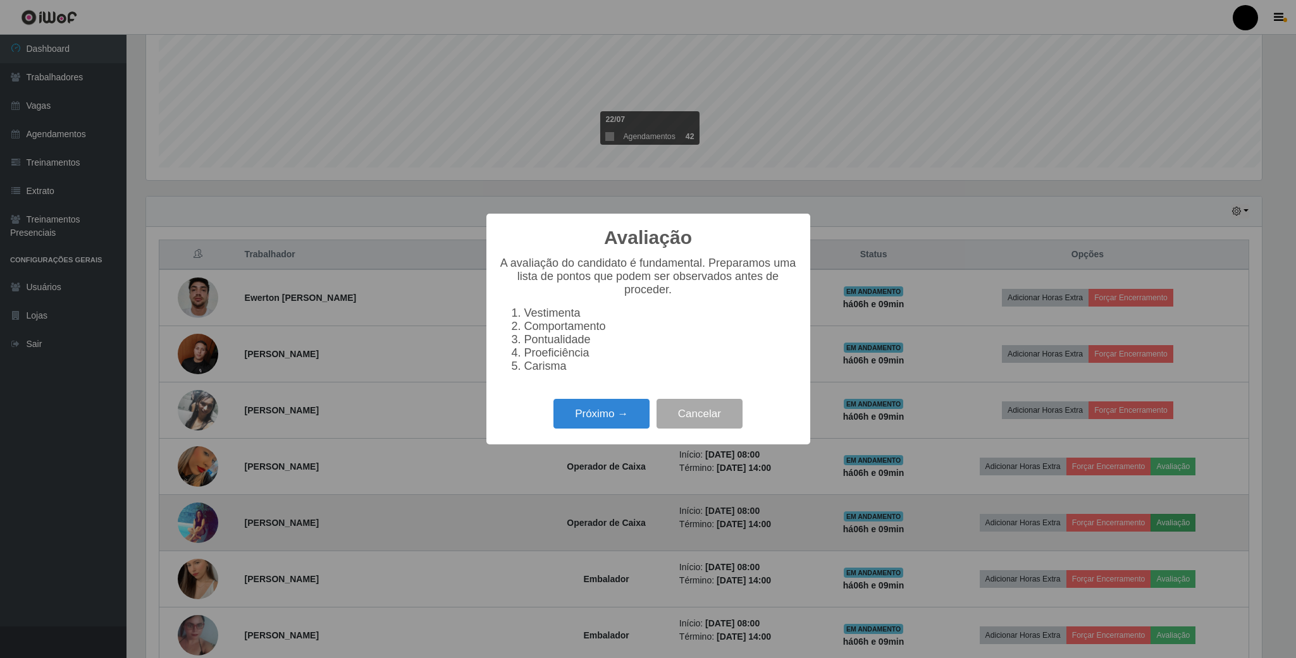
scroll to position [264, 1116]
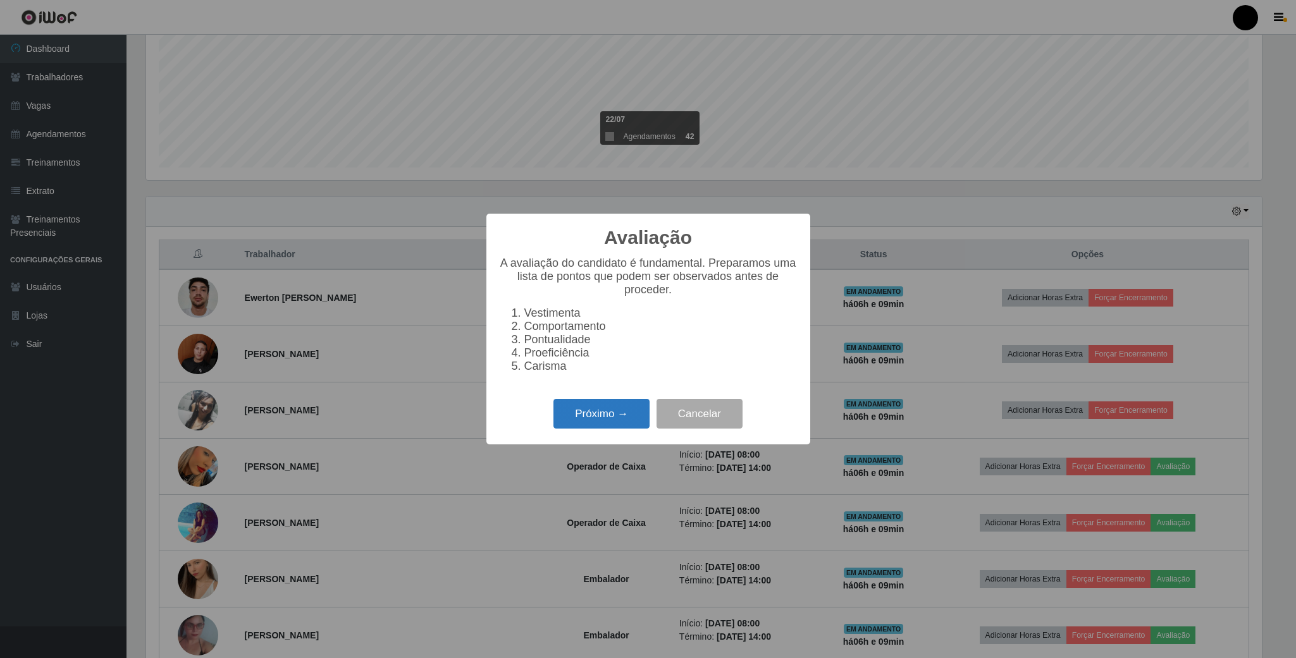
click at [621, 424] on button "Próximo →" at bounding box center [601, 414] width 96 height 30
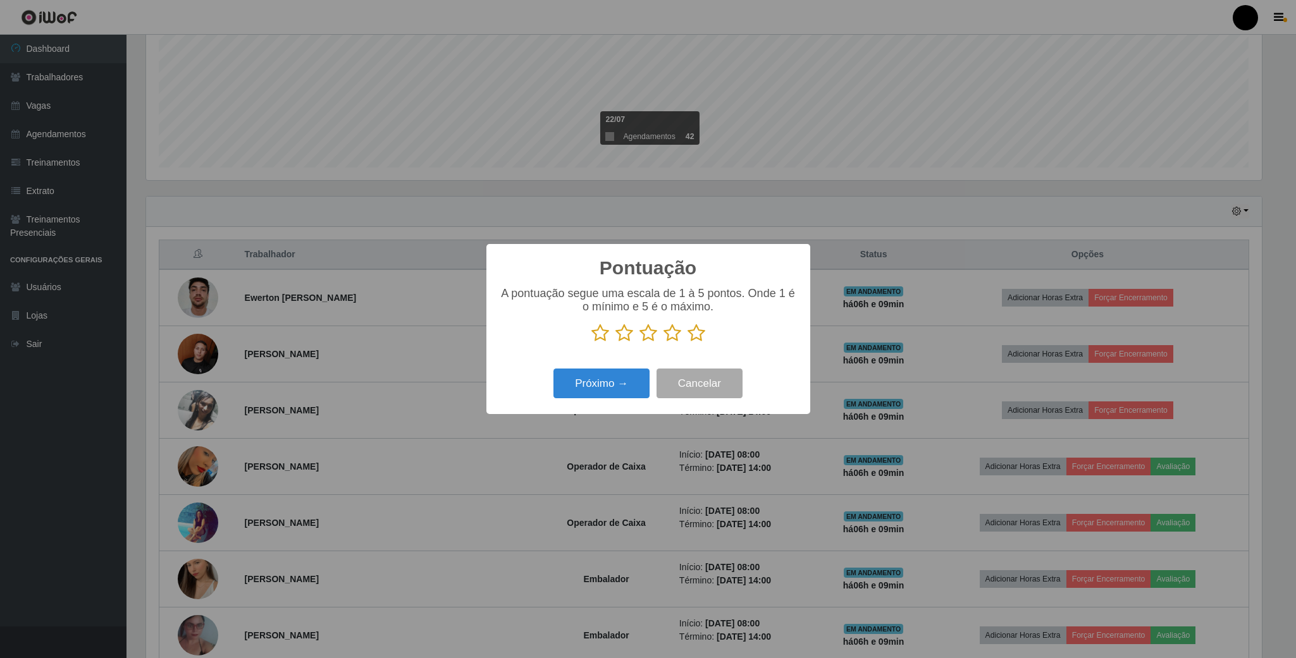
scroll to position [632146, 631295]
click at [644, 336] on icon at bounding box center [648, 333] width 18 height 19
click at [639, 343] on input "radio" at bounding box center [639, 343] width 0 height 0
click at [618, 385] on button "Próximo →" at bounding box center [601, 384] width 96 height 30
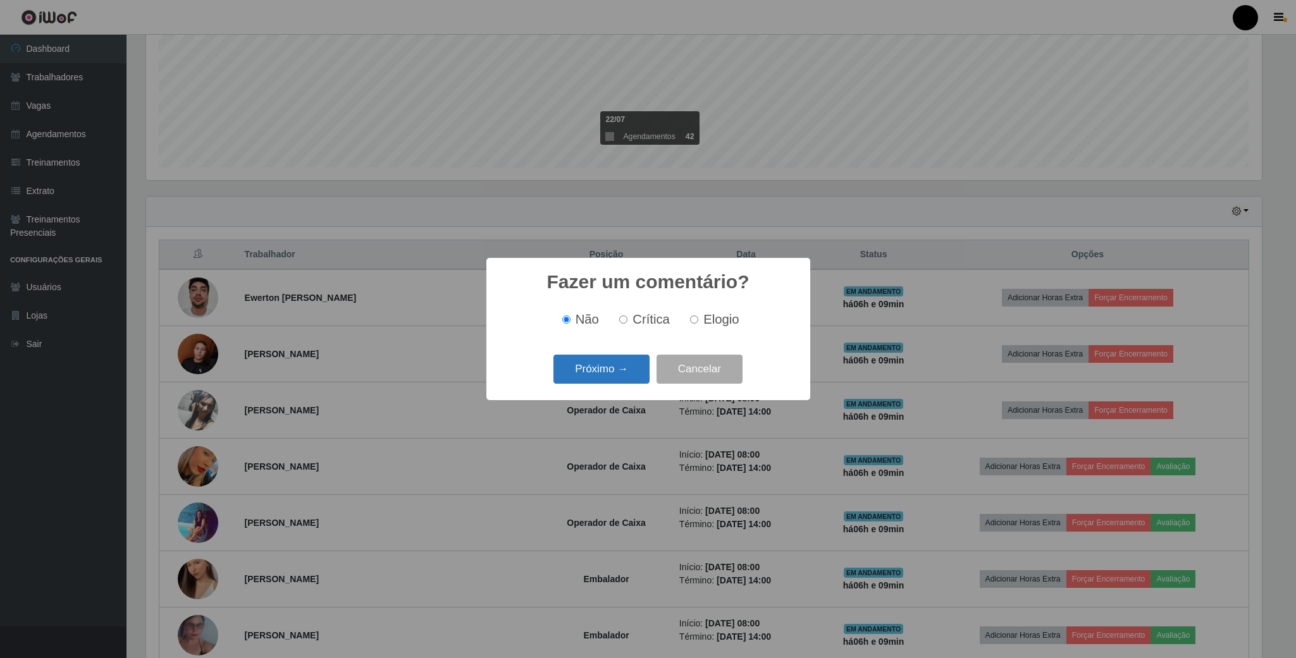
click at [615, 366] on button "Próximo →" at bounding box center [601, 370] width 96 height 30
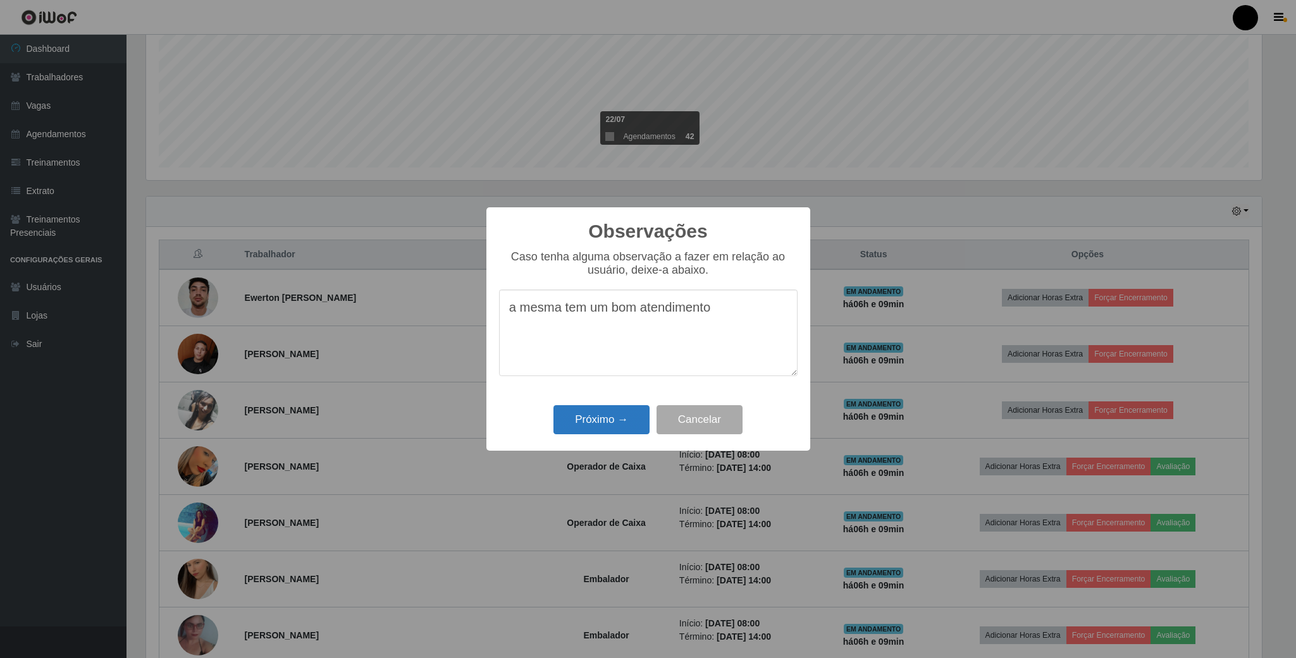
type textarea "a mesma tem um bom atendimento"
click at [586, 415] on button "Próximo →" at bounding box center [601, 420] width 96 height 30
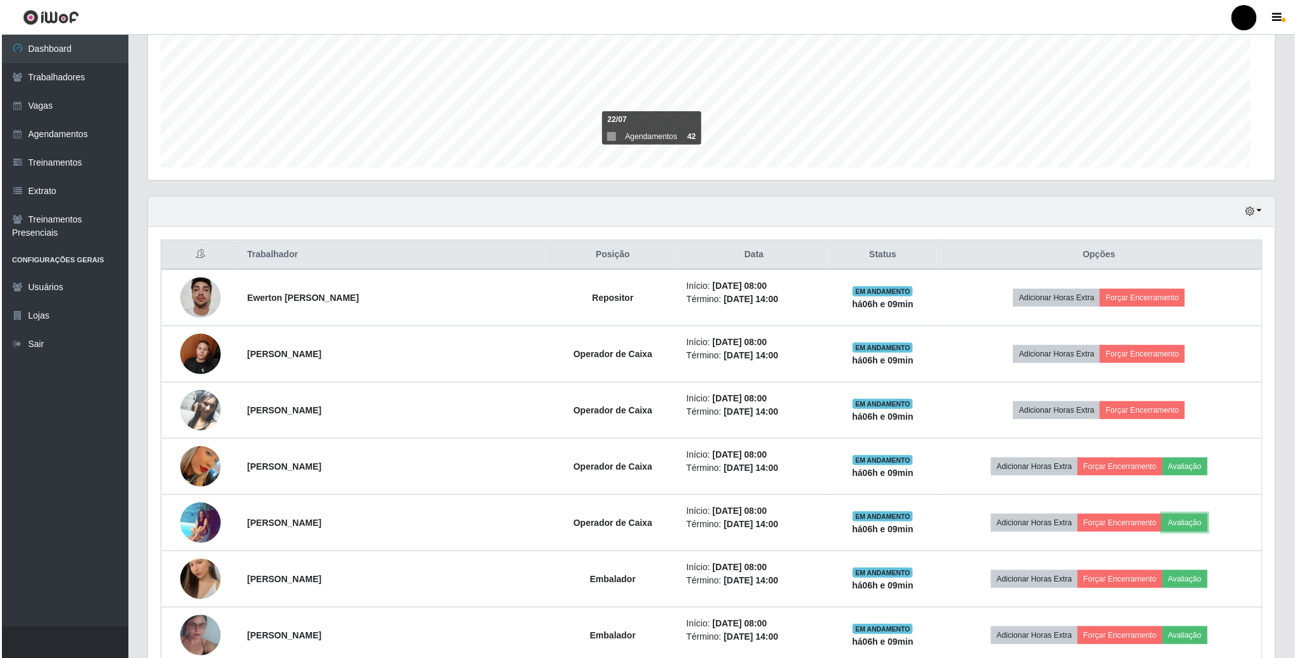
scroll to position [264, 1126]
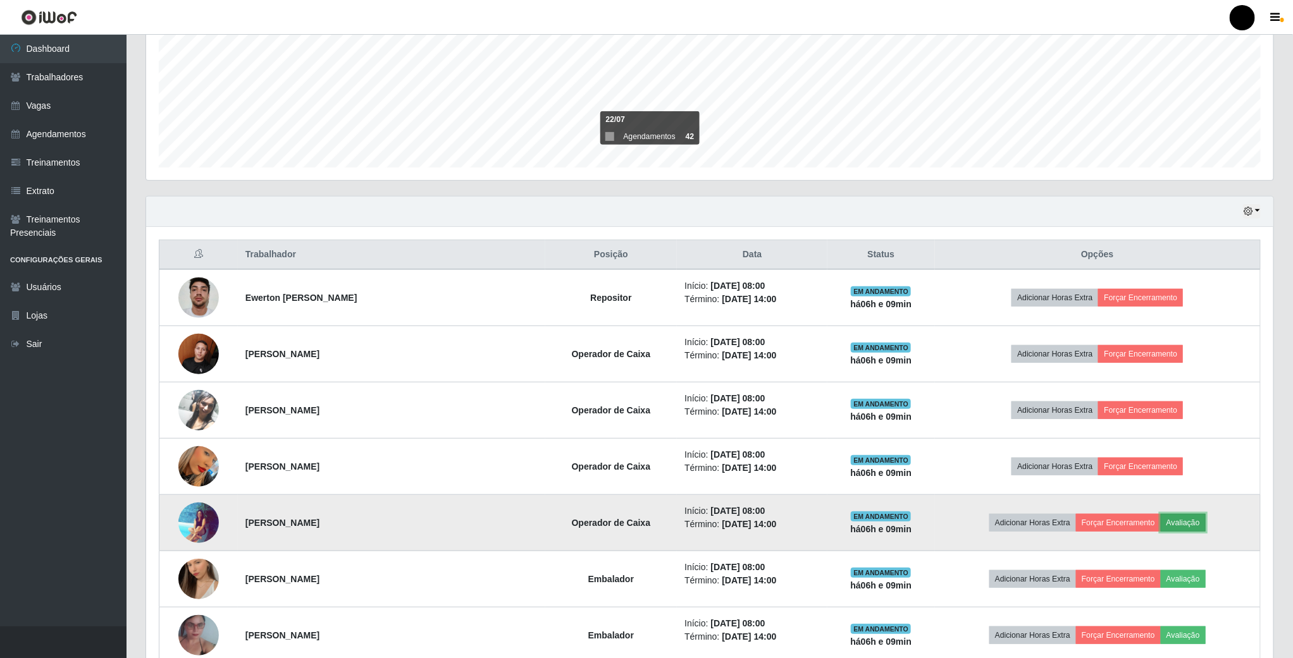
click at [1200, 522] on button "Avaliação" at bounding box center [1182, 523] width 45 height 18
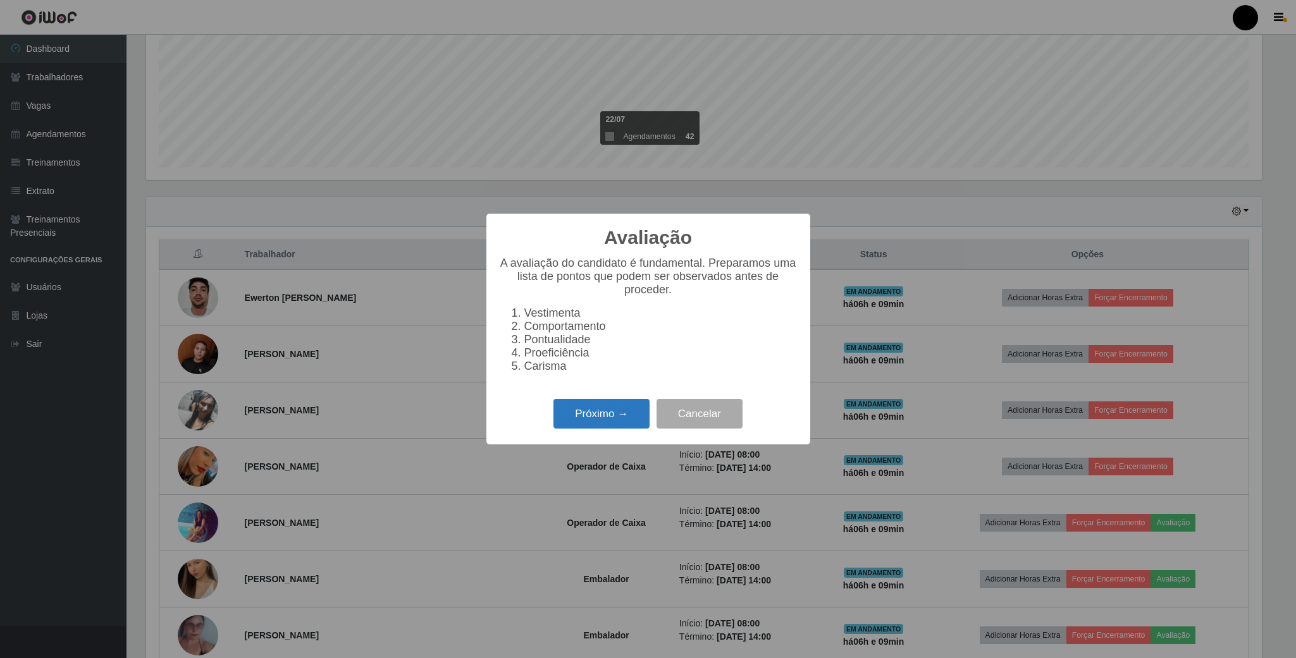
click at [609, 412] on button "Próximo →" at bounding box center [601, 414] width 96 height 30
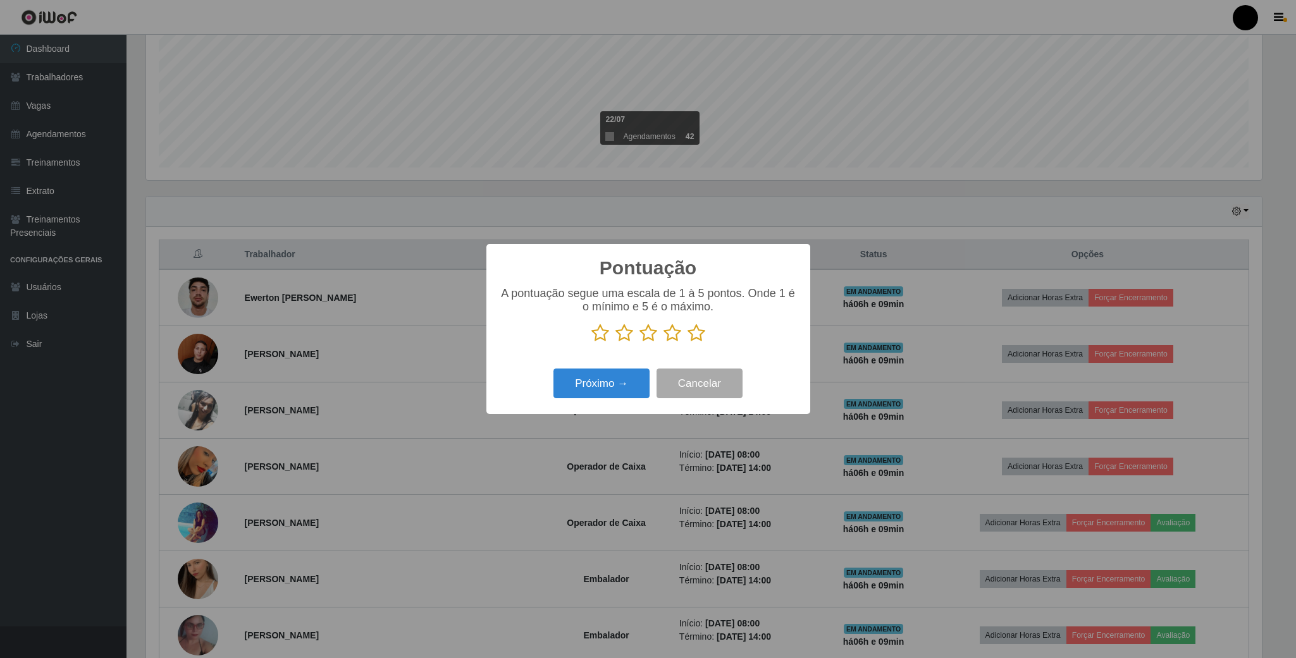
scroll to position [632146, 631295]
drag, startPoint x: 649, startPoint y: 333, endPoint x: 627, endPoint y: 359, distance: 34.5
click at [627, 359] on div "Pontuação × A pontuação segue uma escala de 1 à 5 pontos. Onde 1 é o mínimo e 5…" at bounding box center [648, 329] width 324 height 170
click at [637, 335] on p at bounding box center [648, 333] width 298 height 19
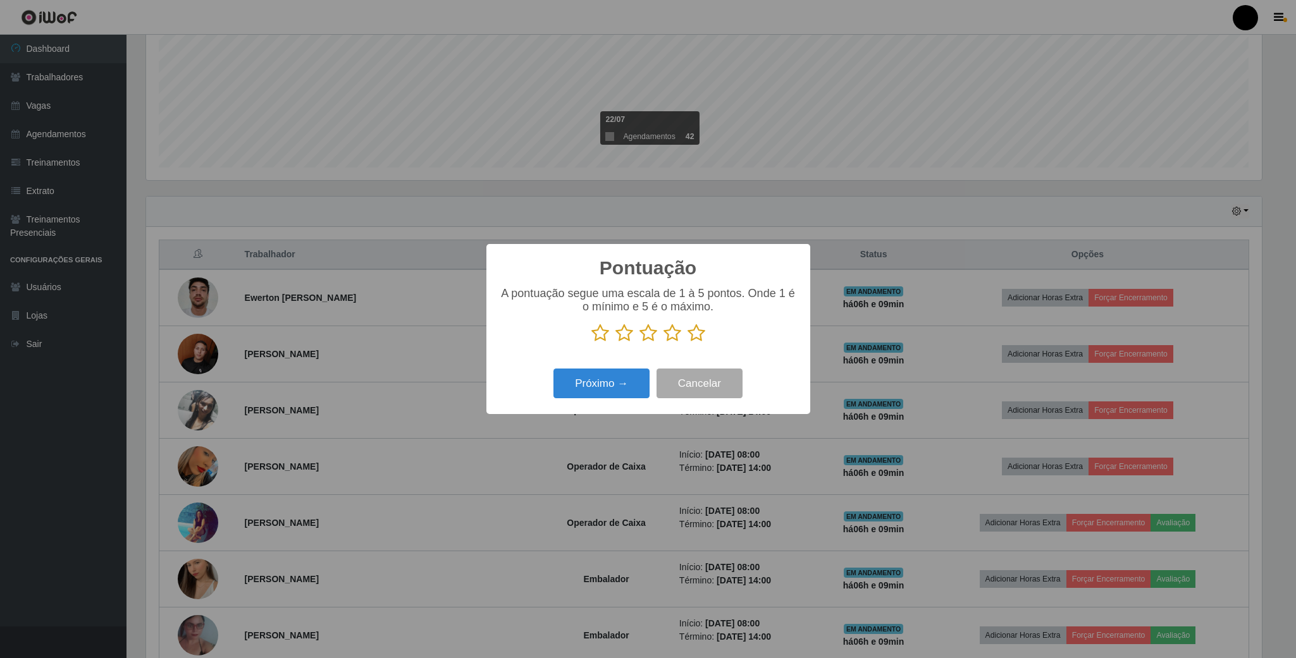
click at [645, 331] on icon at bounding box center [648, 333] width 18 height 19
click at [639, 343] on input "radio" at bounding box center [639, 343] width 0 height 0
click at [615, 383] on button "Próximo →" at bounding box center [601, 384] width 96 height 30
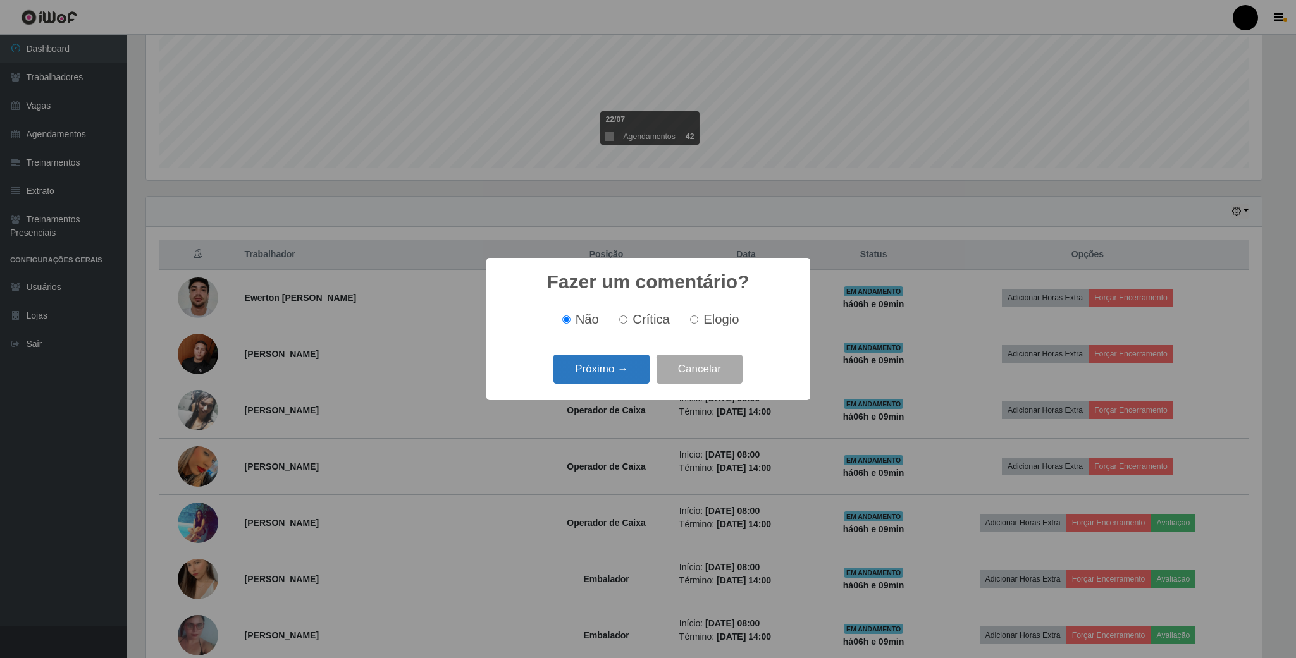
drag, startPoint x: 604, startPoint y: 385, endPoint x: 606, endPoint y: 363, distance: 22.2
click at [606, 363] on button "Próximo →" at bounding box center [601, 370] width 96 height 30
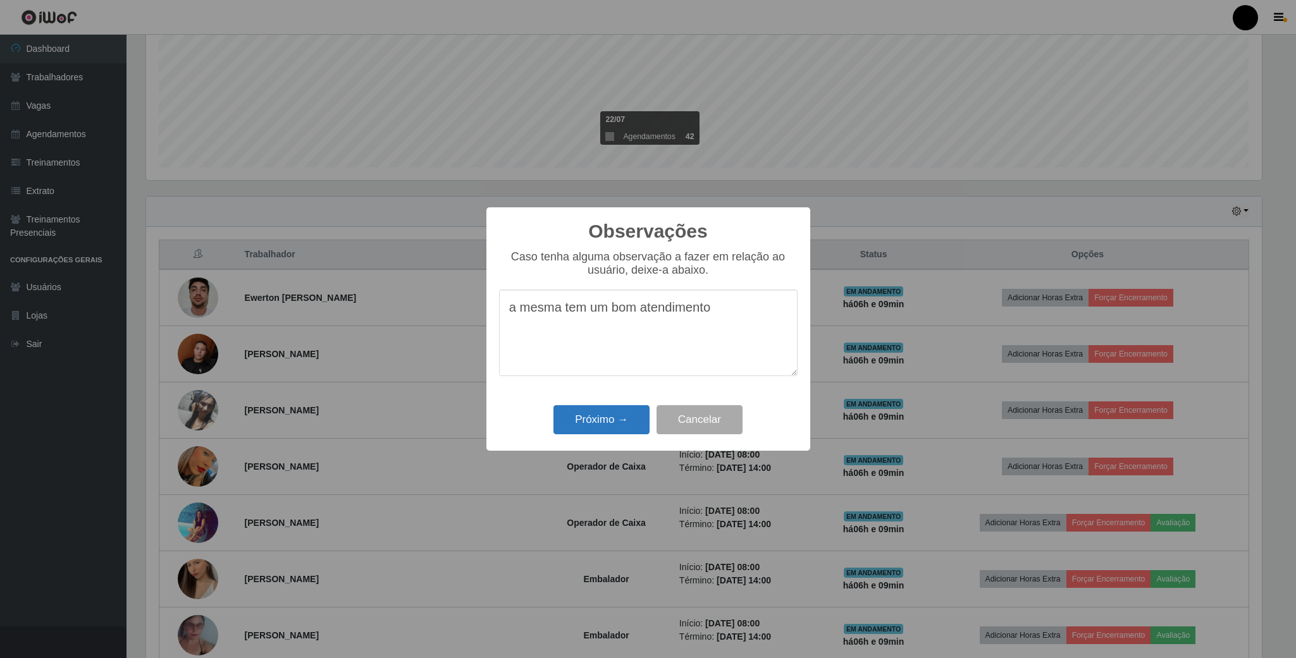
type textarea "a mesma tem um bom atendimento"
click at [609, 414] on button "Próximo →" at bounding box center [601, 420] width 96 height 30
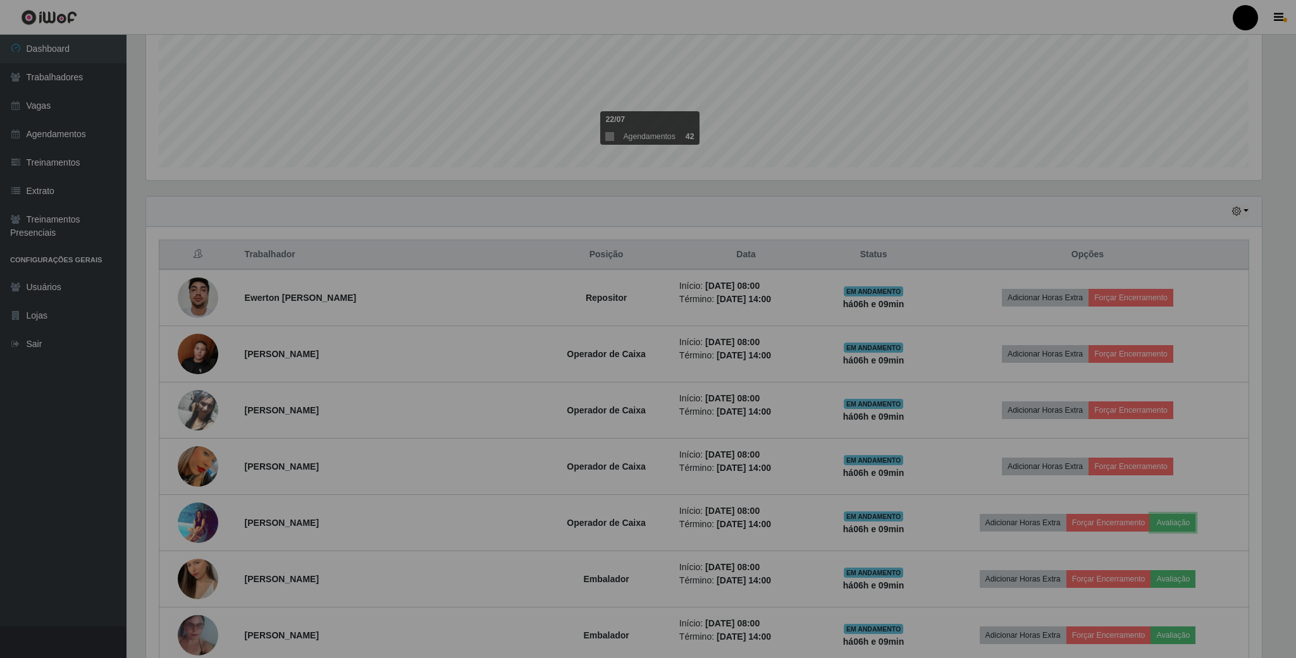
scroll to position [264, 1126]
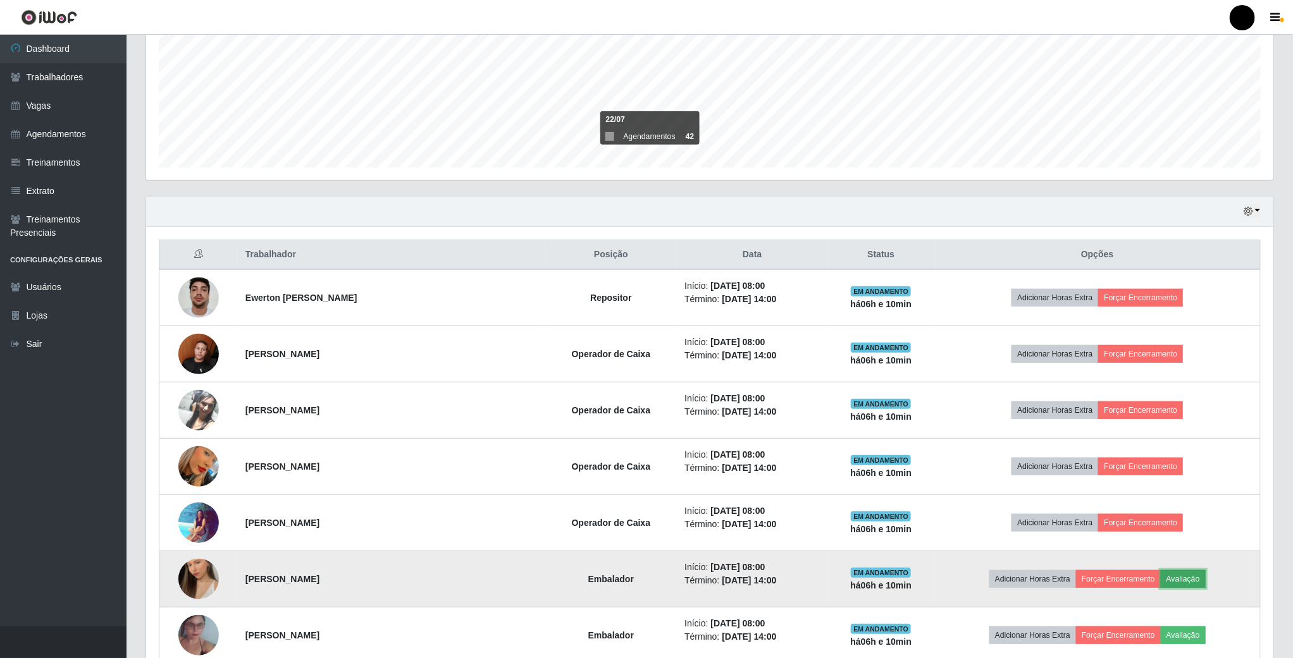
click at [1169, 587] on button "Avaliação" at bounding box center [1182, 579] width 45 height 18
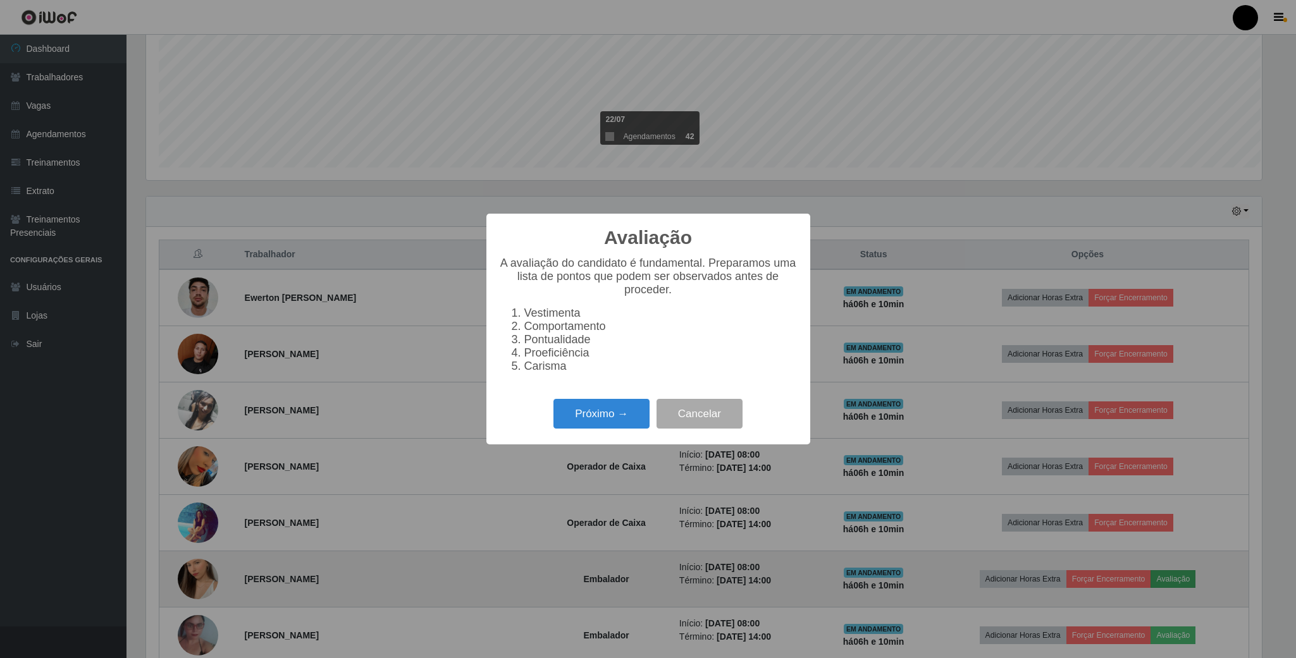
scroll to position [264, 1116]
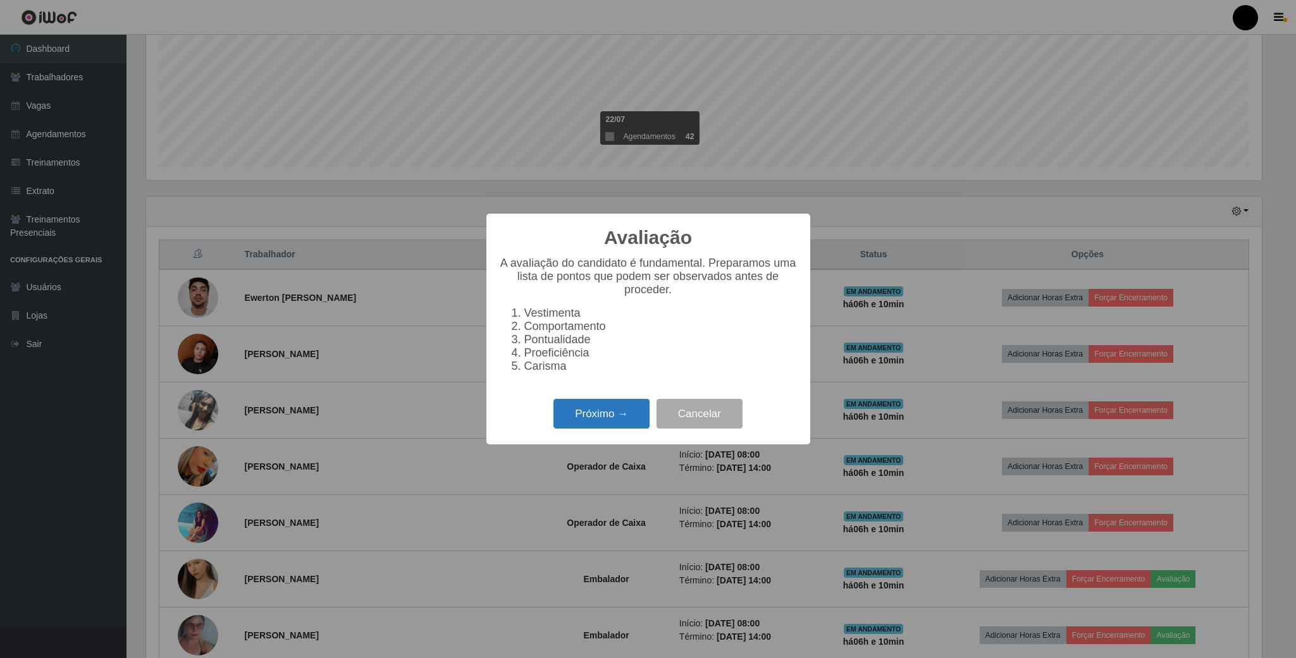
click at [601, 422] on button "Próximo →" at bounding box center [601, 414] width 96 height 30
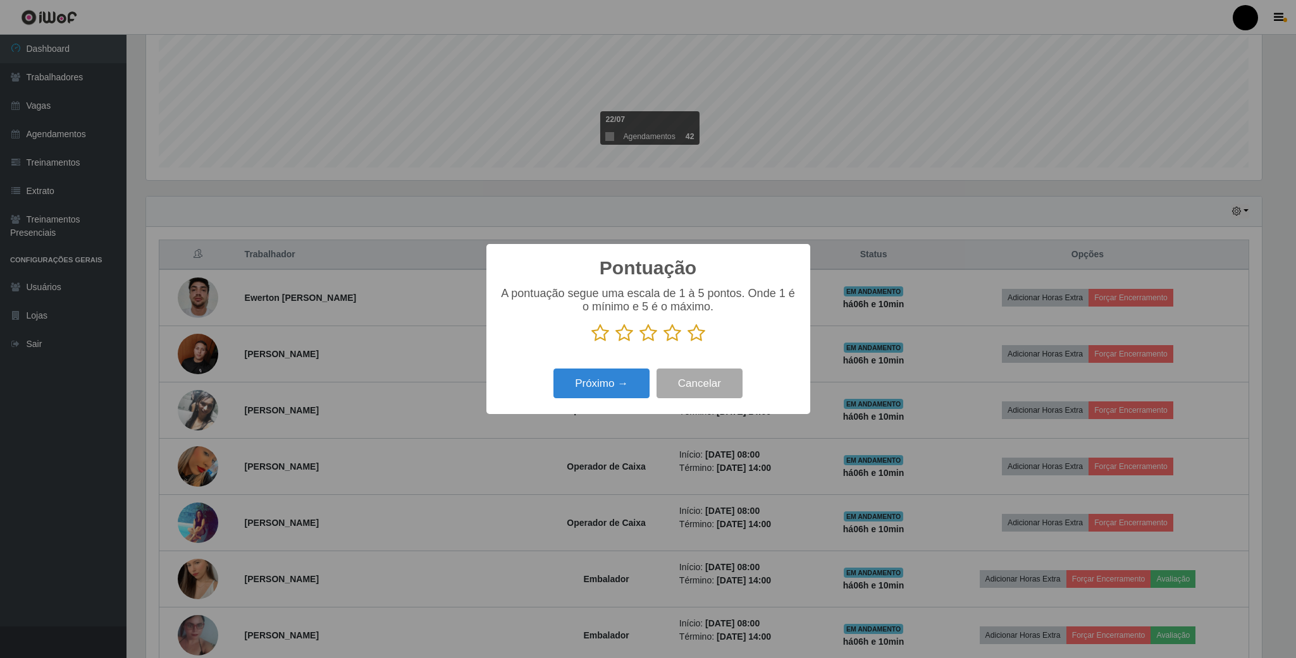
click at [653, 338] on icon at bounding box center [648, 333] width 18 height 19
click at [639, 343] on input "radio" at bounding box center [639, 343] width 0 height 0
click at [621, 384] on button "Próximo →" at bounding box center [601, 384] width 96 height 30
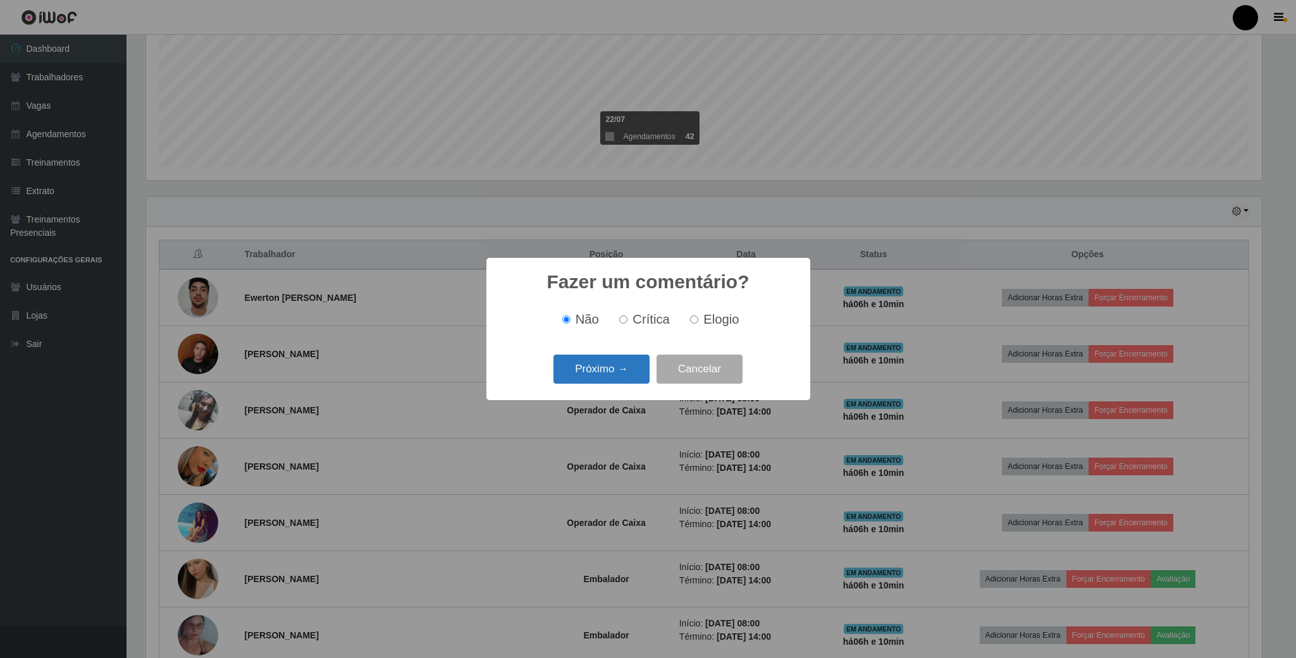
click at [630, 365] on button "Próximo →" at bounding box center [601, 370] width 96 height 30
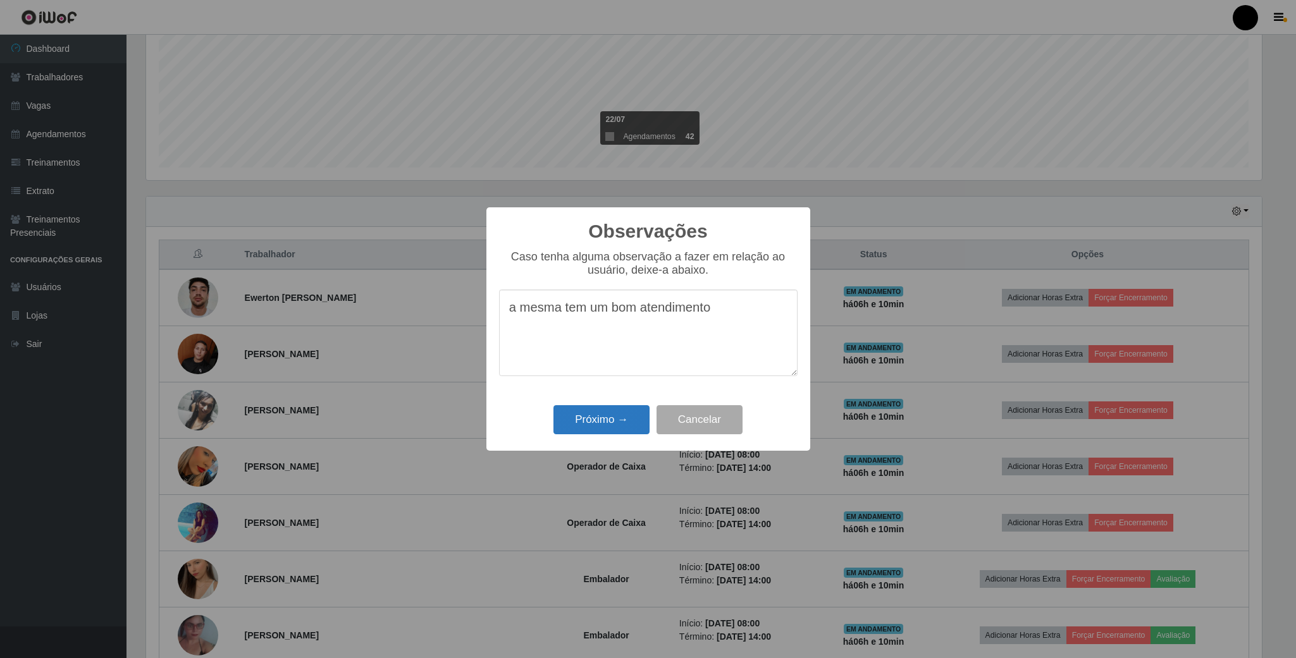
type textarea "a mesma tem um bom atendimento"
drag, startPoint x: 609, startPoint y: 422, endPoint x: 629, endPoint y: 425, distance: 19.9
click at [609, 421] on button "Próximo →" at bounding box center [601, 420] width 96 height 30
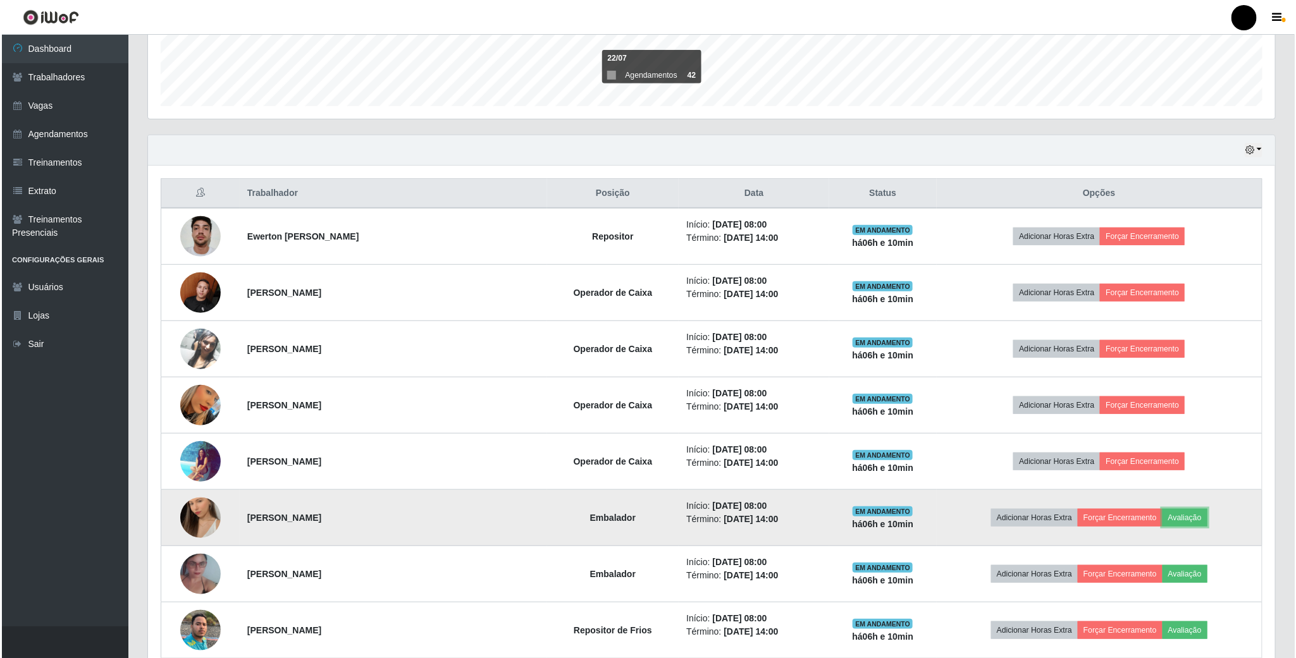
scroll to position [379, 0]
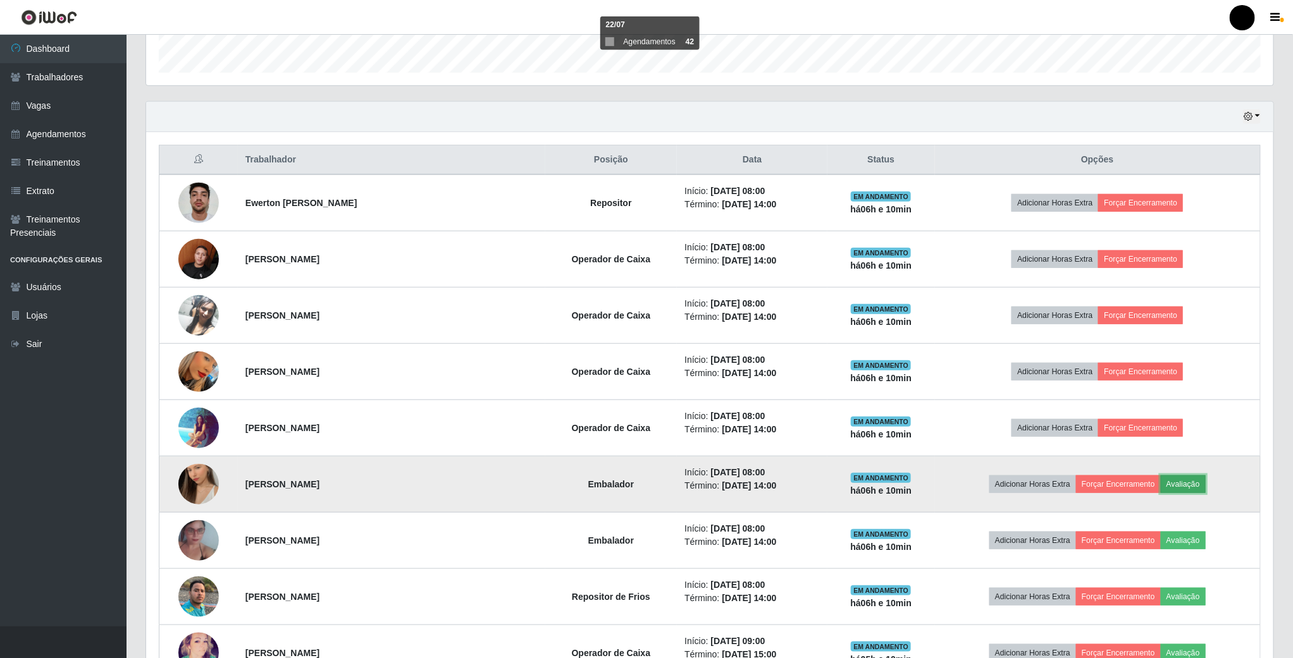
click at [1173, 493] on button "Avaliação" at bounding box center [1182, 485] width 45 height 18
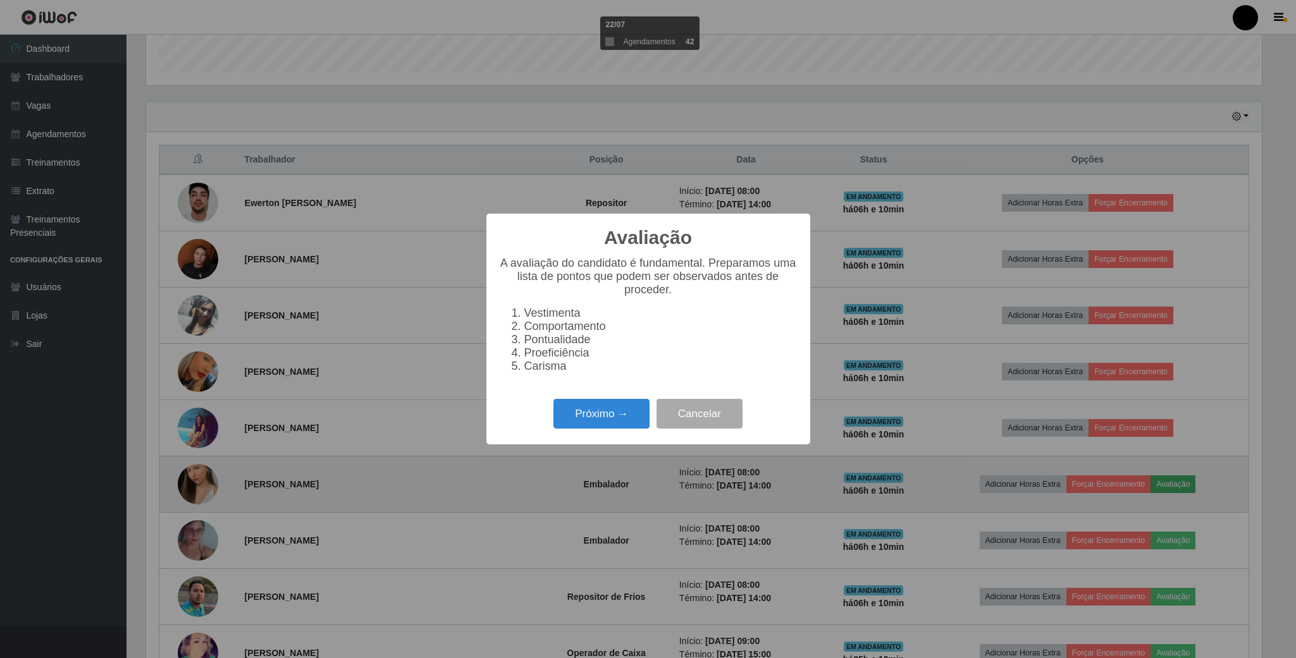
scroll to position [264, 1116]
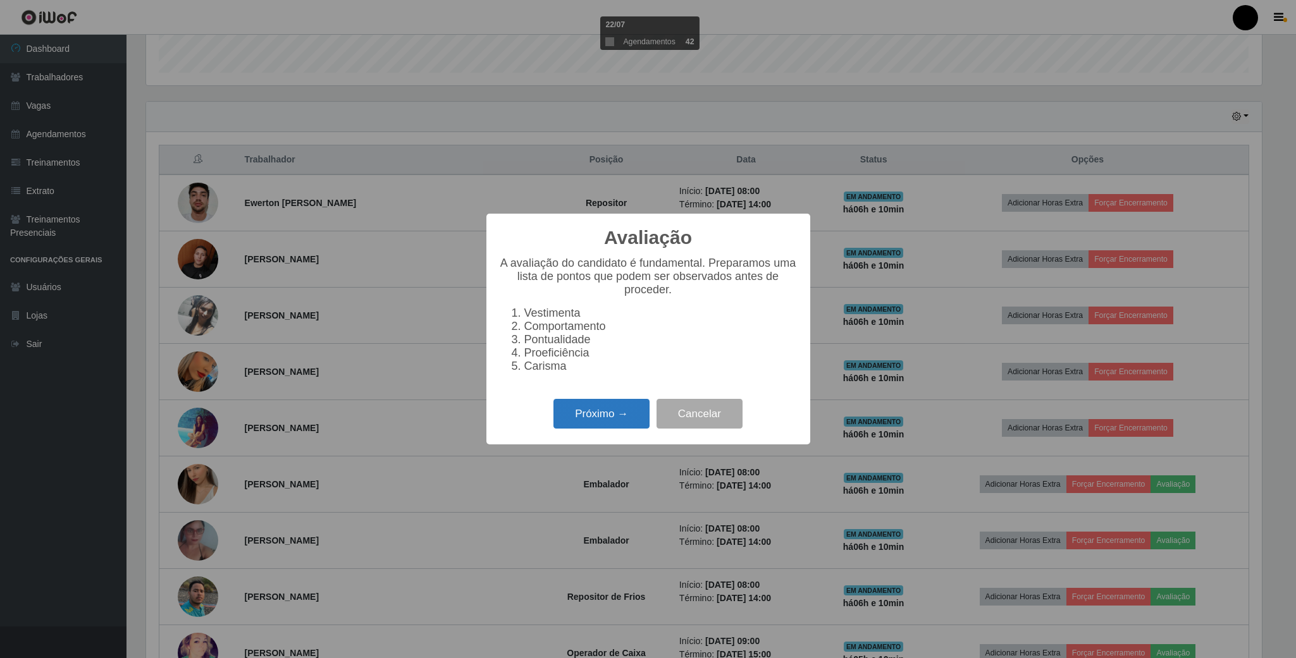
click at [601, 412] on button "Próximo →" at bounding box center [601, 414] width 96 height 30
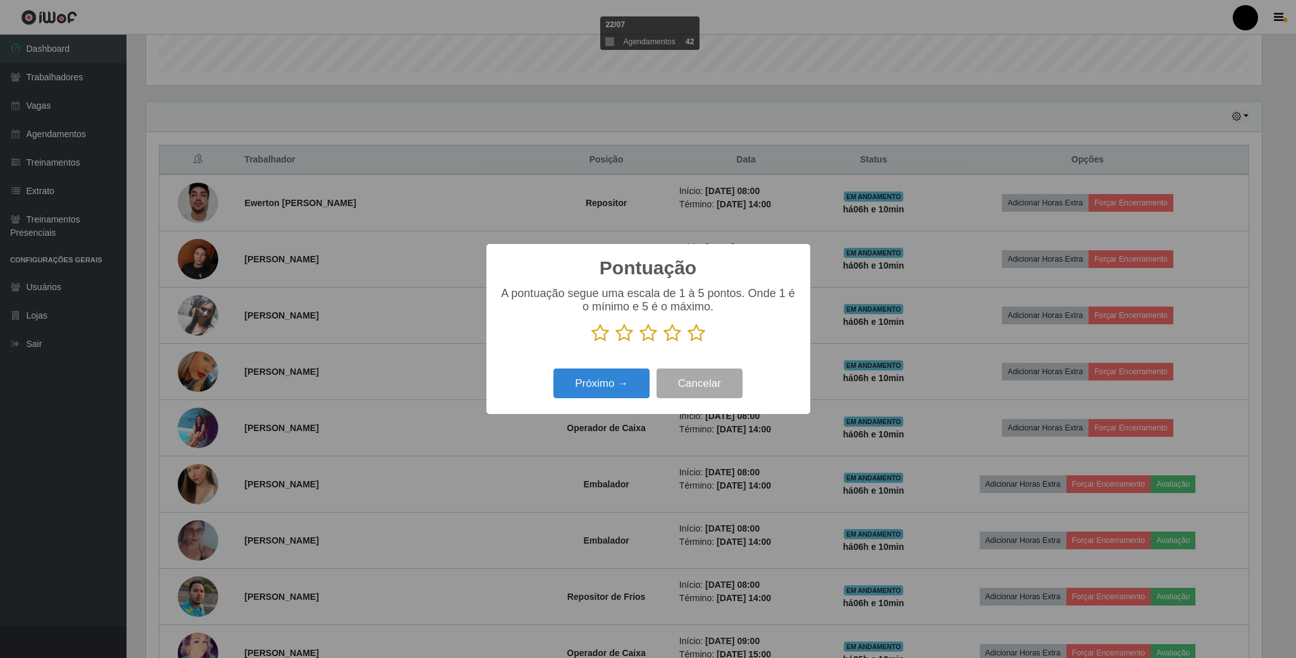
click at [651, 338] on icon at bounding box center [648, 333] width 18 height 19
click at [639, 343] on input "radio" at bounding box center [639, 343] width 0 height 0
click at [634, 386] on button "Próximo →" at bounding box center [601, 384] width 96 height 30
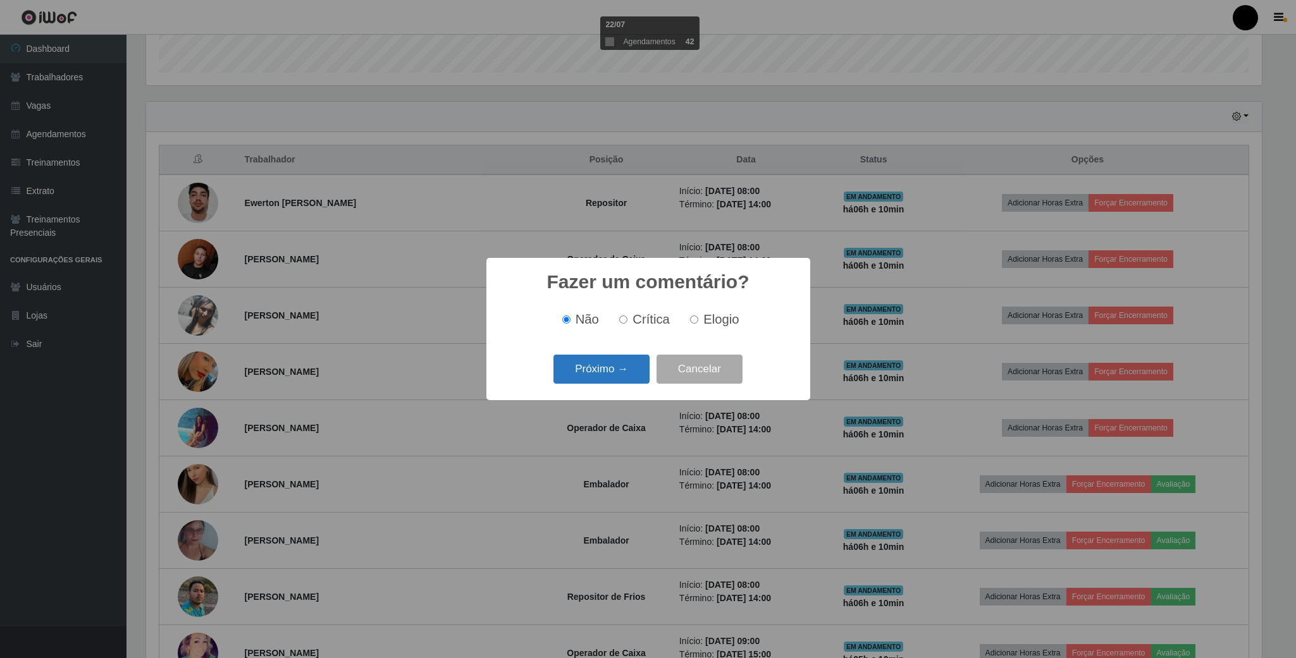
click at [618, 381] on button "Próximo →" at bounding box center [601, 370] width 96 height 30
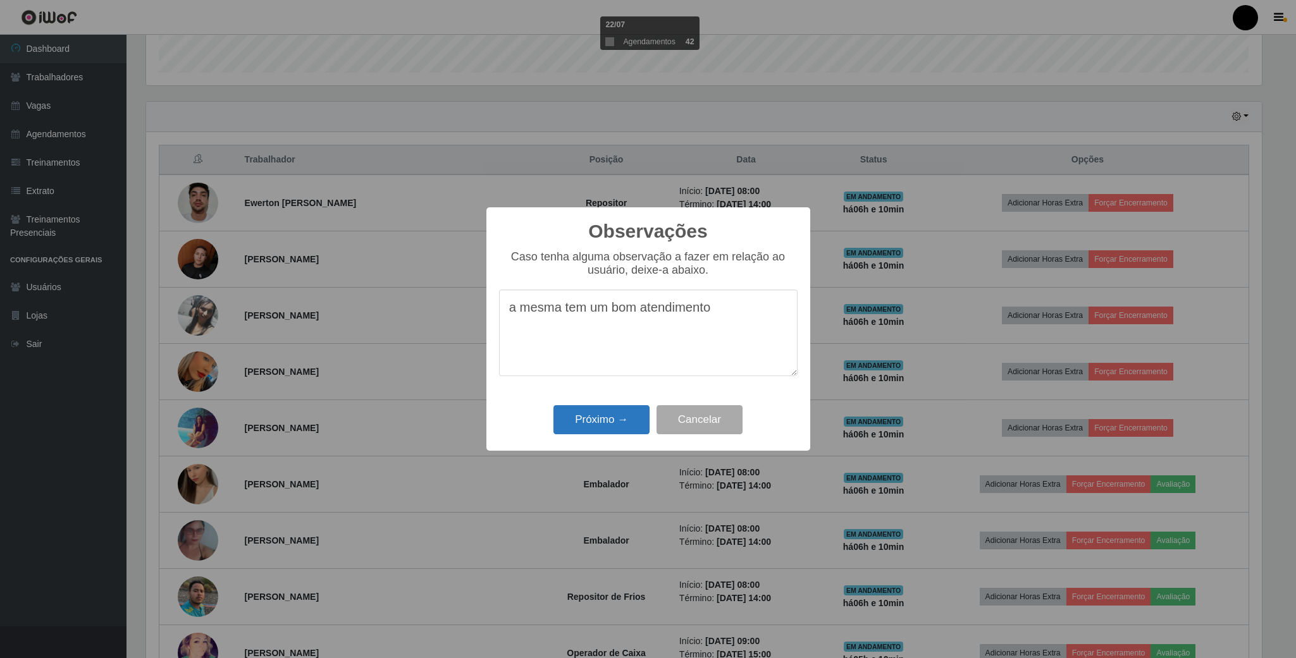
type textarea "a mesma tem um bom atendimento"
click at [618, 414] on button "Próximo →" at bounding box center [601, 420] width 96 height 30
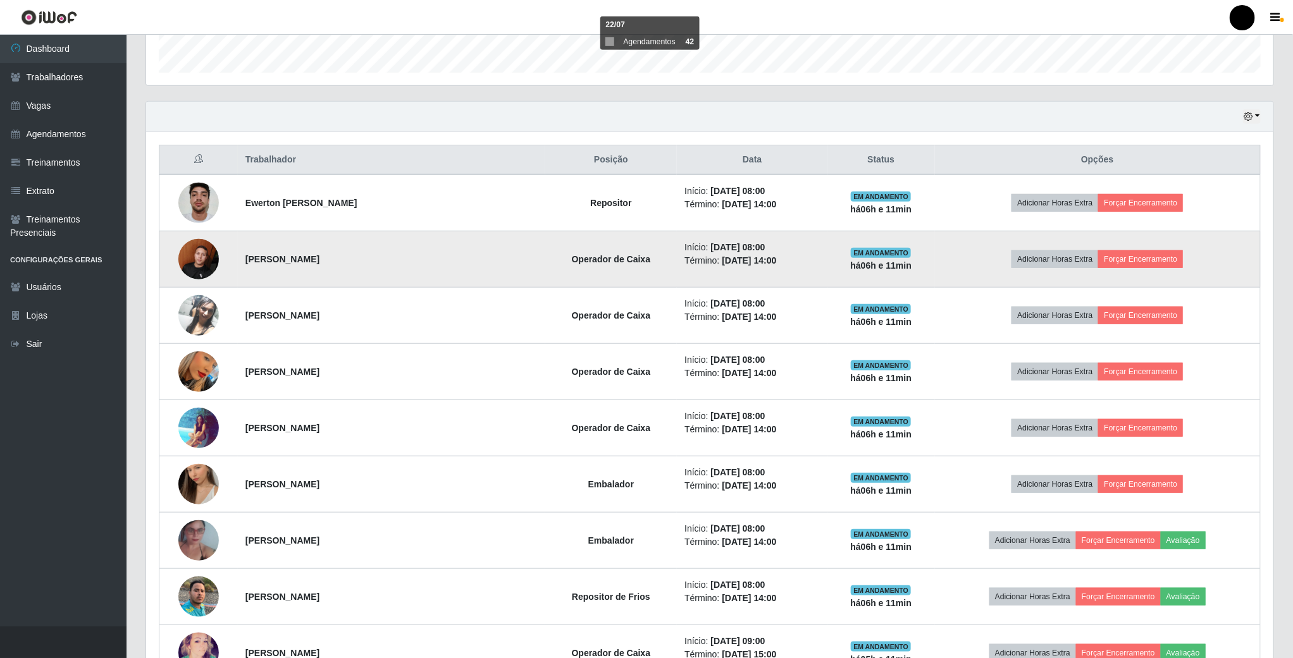
scroll to position [285, 0]
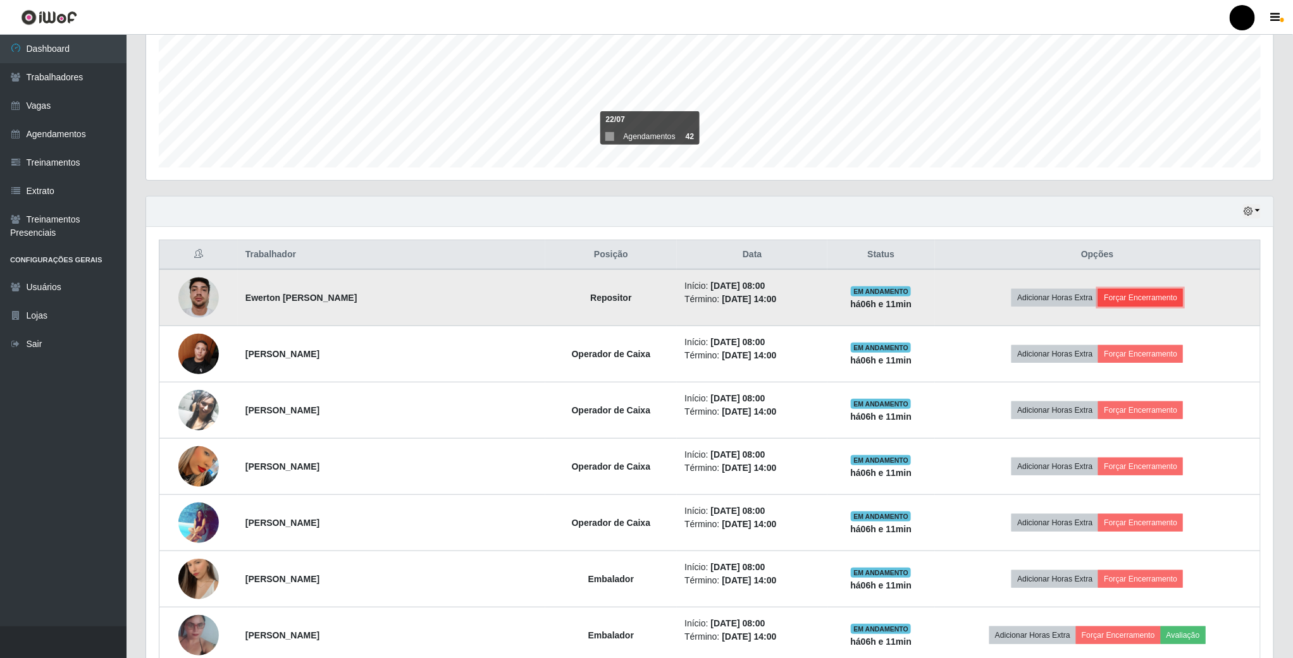
click at [1128, 297] on button "Forçar Encerramento" at bounding box center [1140, 298] width 85 height 18
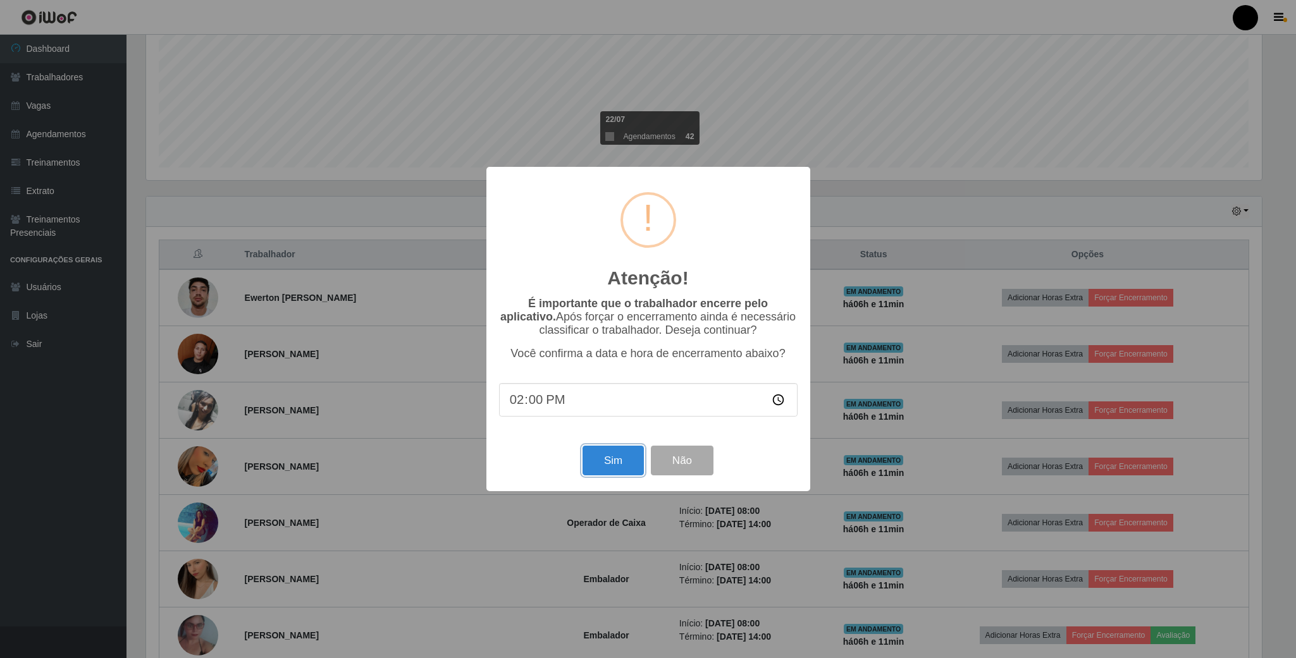
drag, startPoint x: 604, startPoint y: 455, endPoint x: 653, endPoint y: 439, distance: 52.0
click at [604, 454] on button "Sim" at bounding box center [612, 461] width 61 height 30
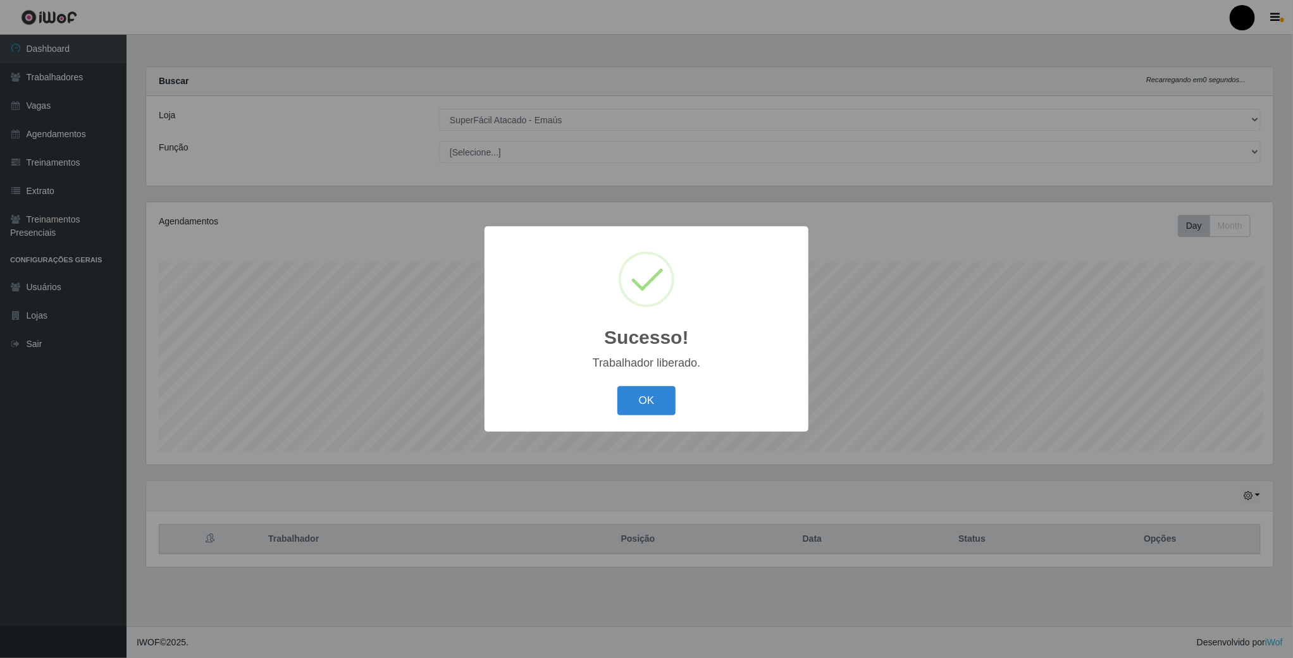
scroll to position [264, 1129]
drag, startPoint x: 663, startPoint y: 402, endPoint x: 753, endPoint y: 391, distance: 91.1
click at [667, 401] on button "OK" at bounding box center [647, 401] width 59 height 30
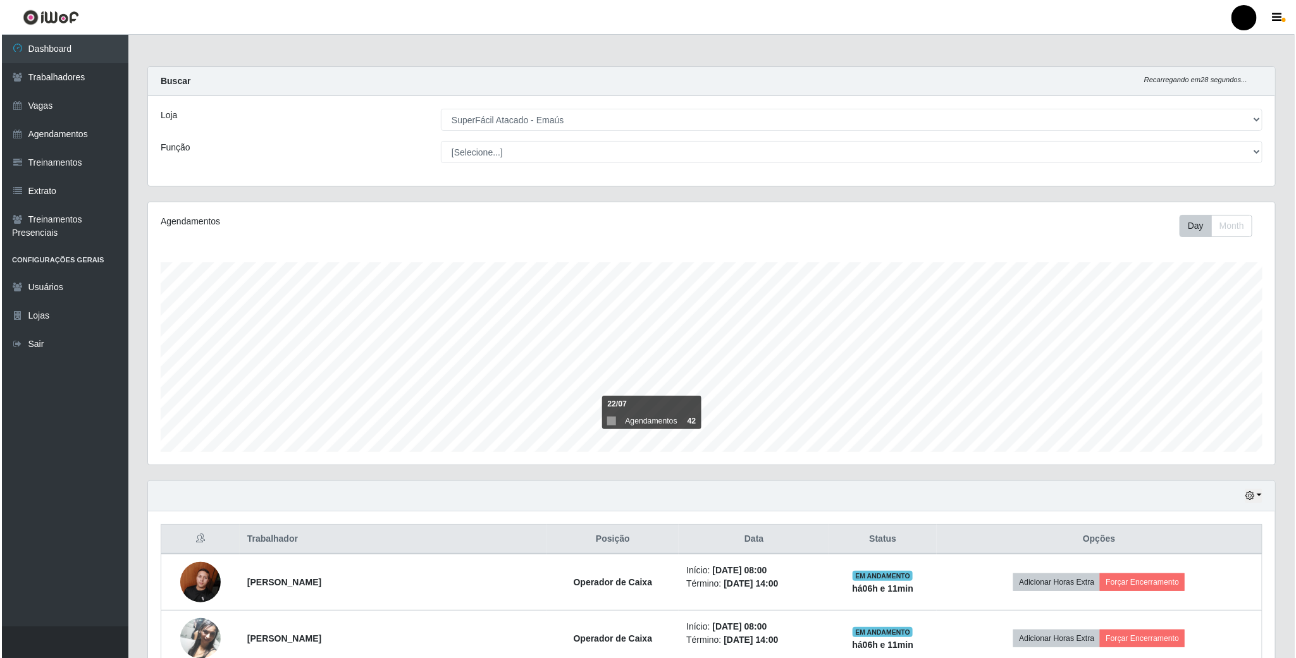
scroll to position [632146, 631282]
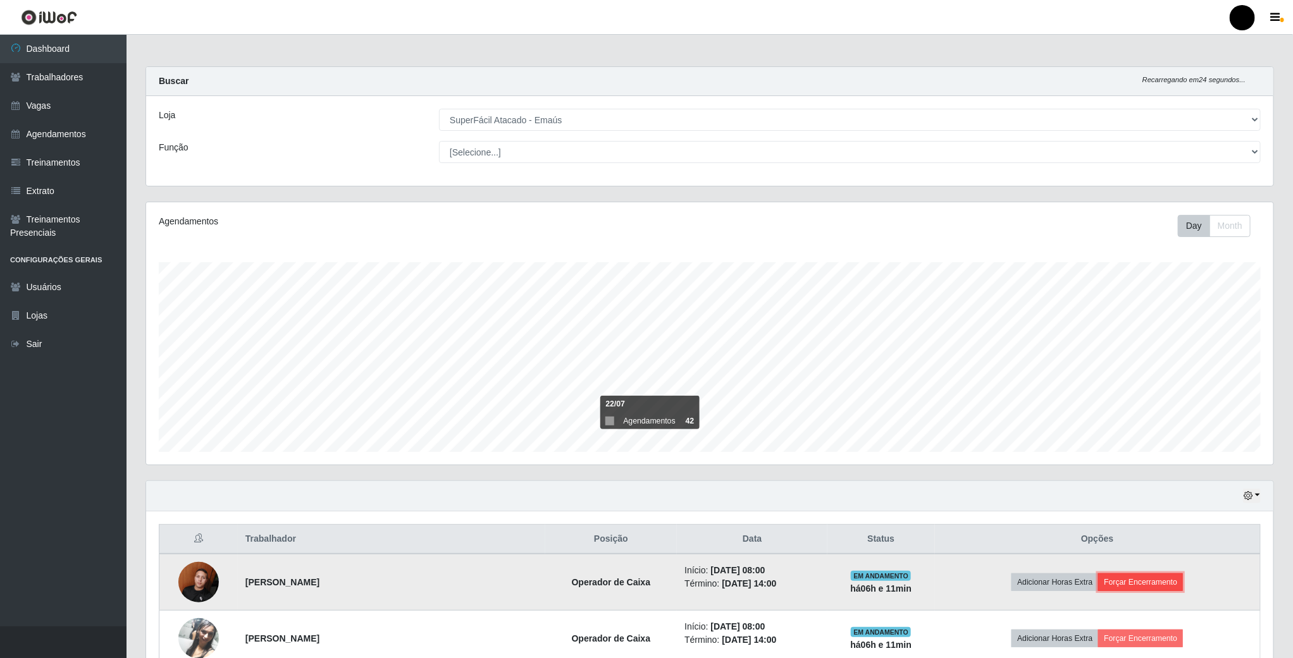
click at [1140, 581] on button "Forçar Encerramento" at bounding box center [1140, 583] width 85 height 18
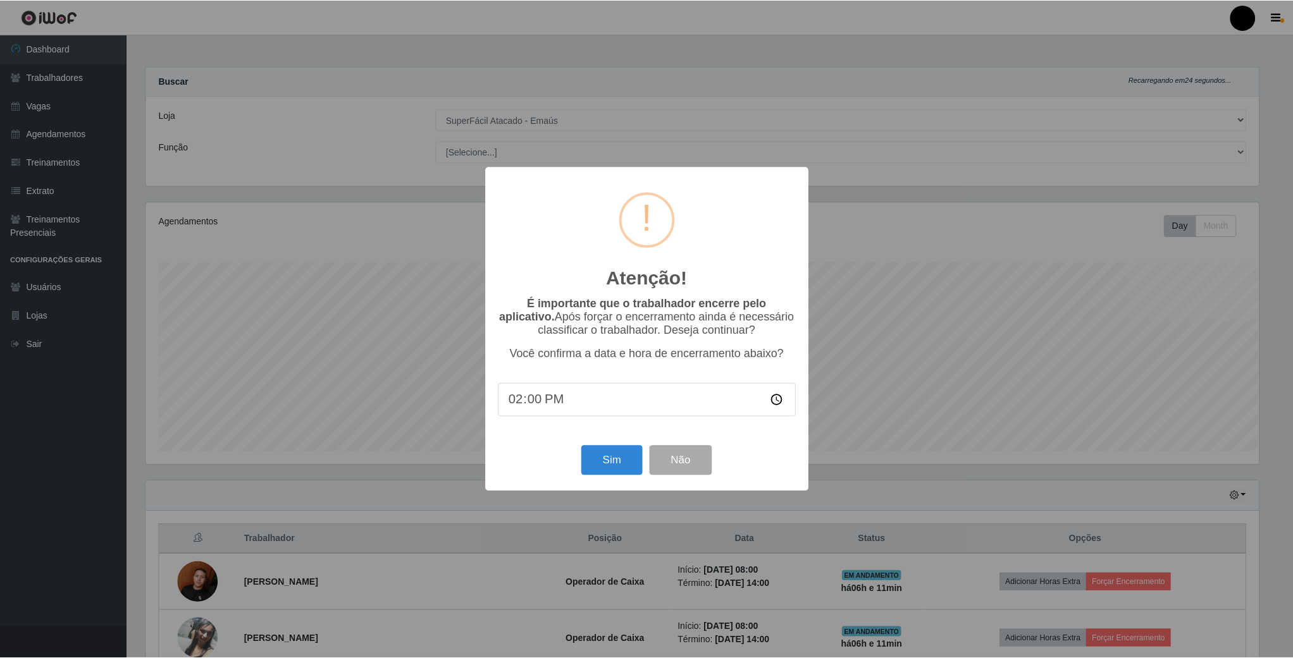
scroll to position [264, 1116]
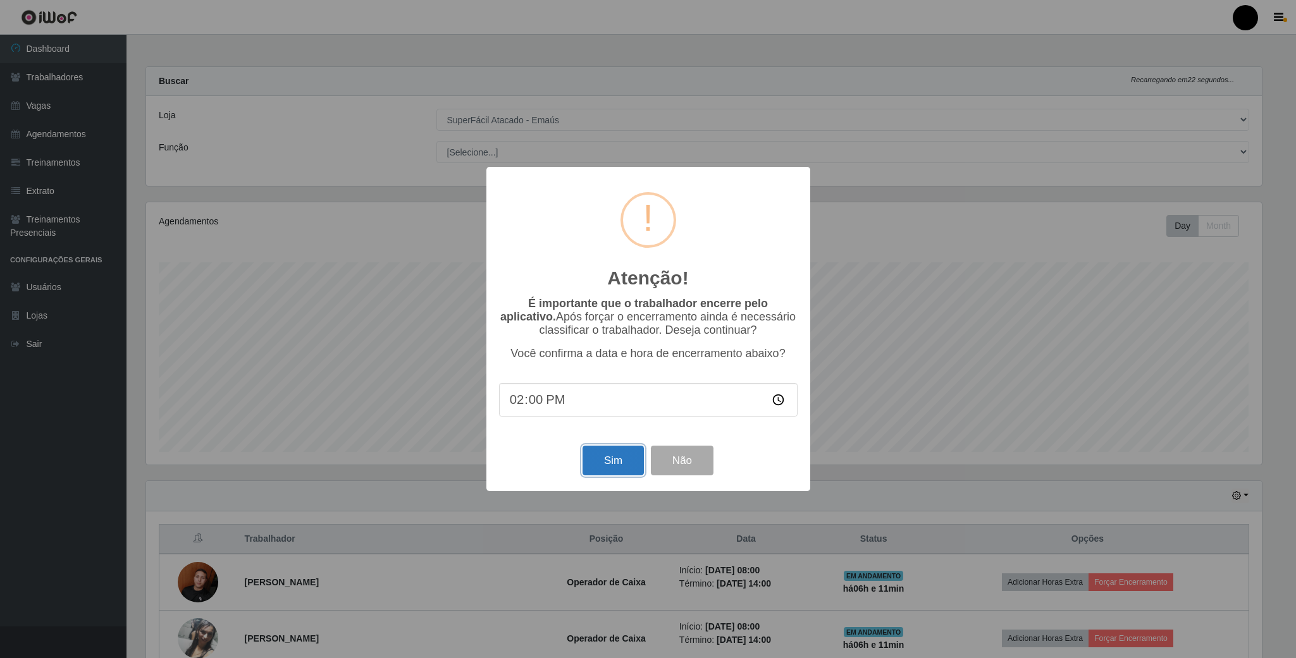
click at [607, 456] on button "Sim" at bounding box center [612, 461] width 61 height 30
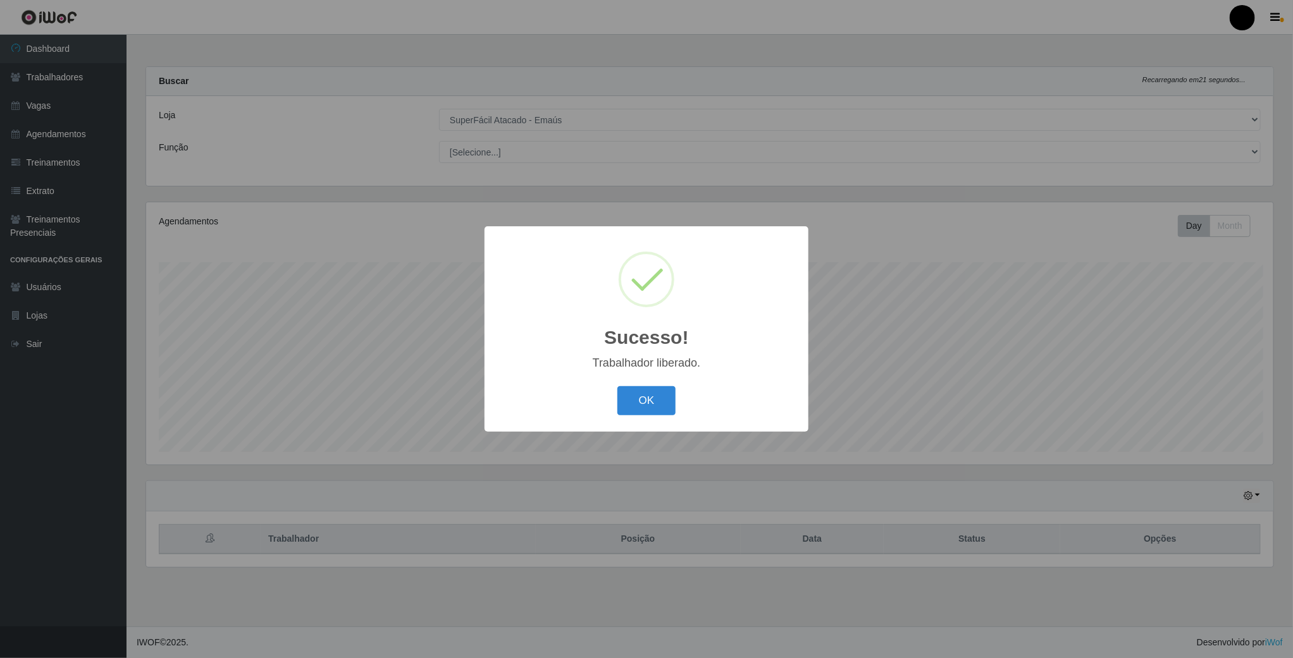
scroll to position [264, 1129]
click at [655, 405] on button "OK" at bounding box center [647, 401] width 59 height 30
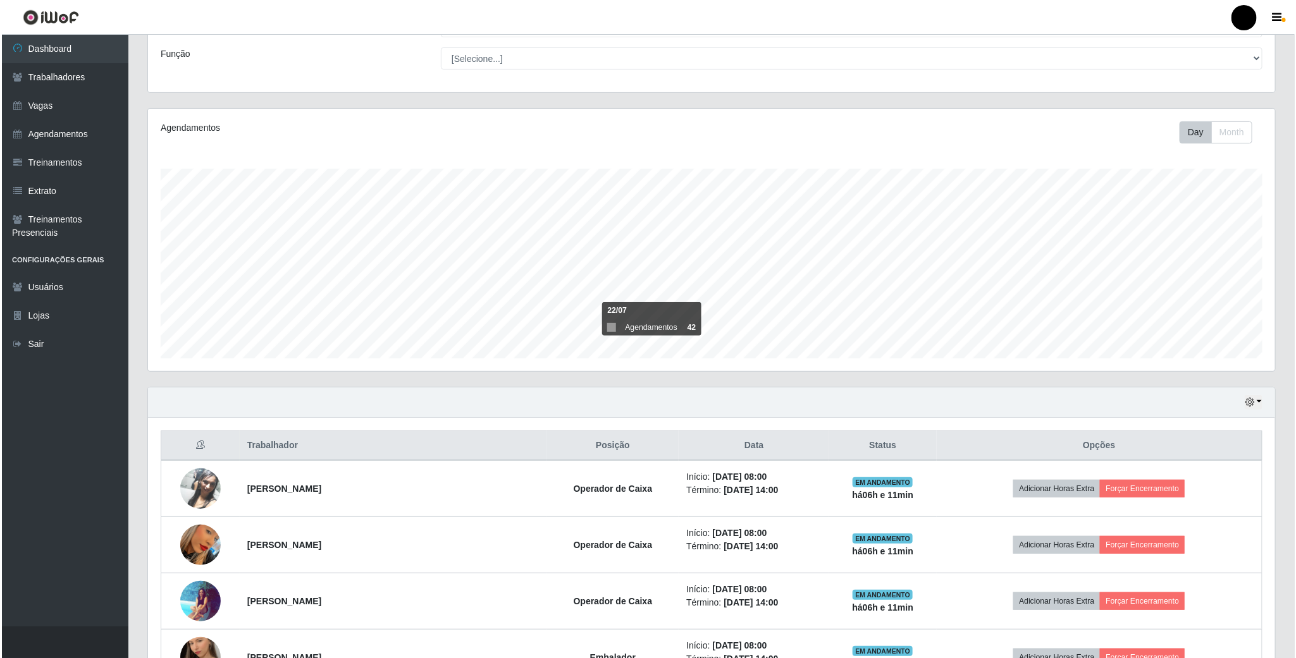
scroll to position [95, 0]
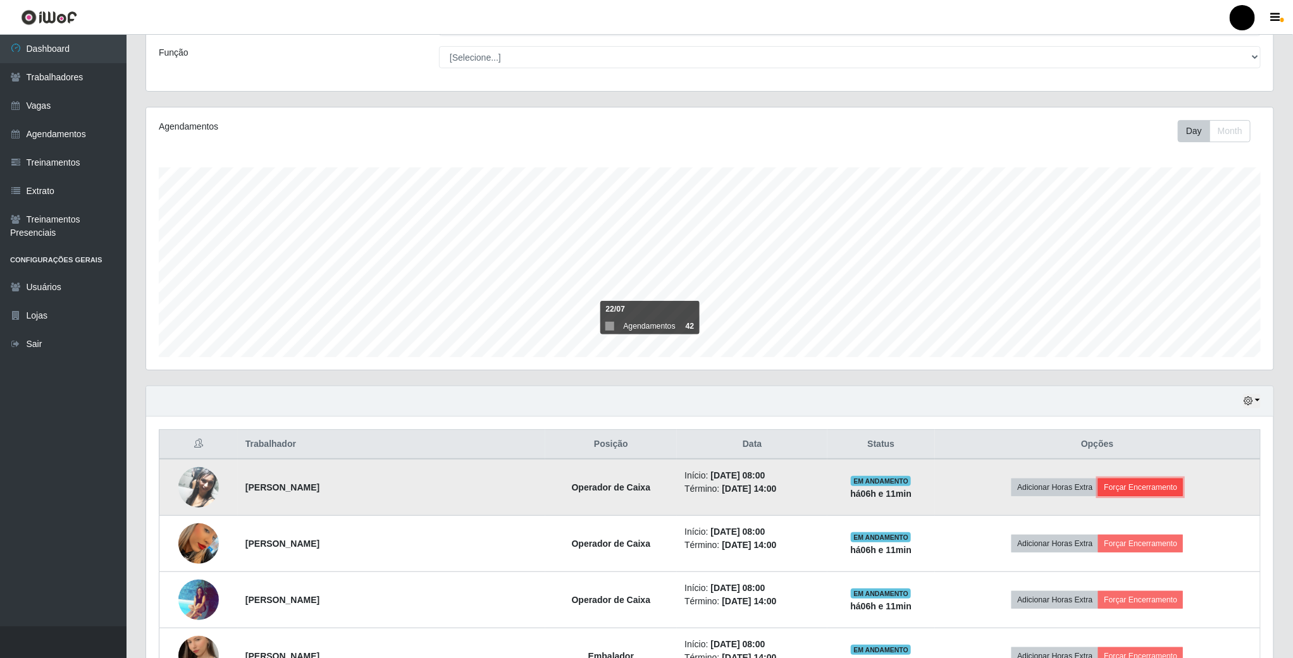
click at [1133, 491] on button "Forçar Encerramento" at bounding box center [1140, 488] width 85 height 18
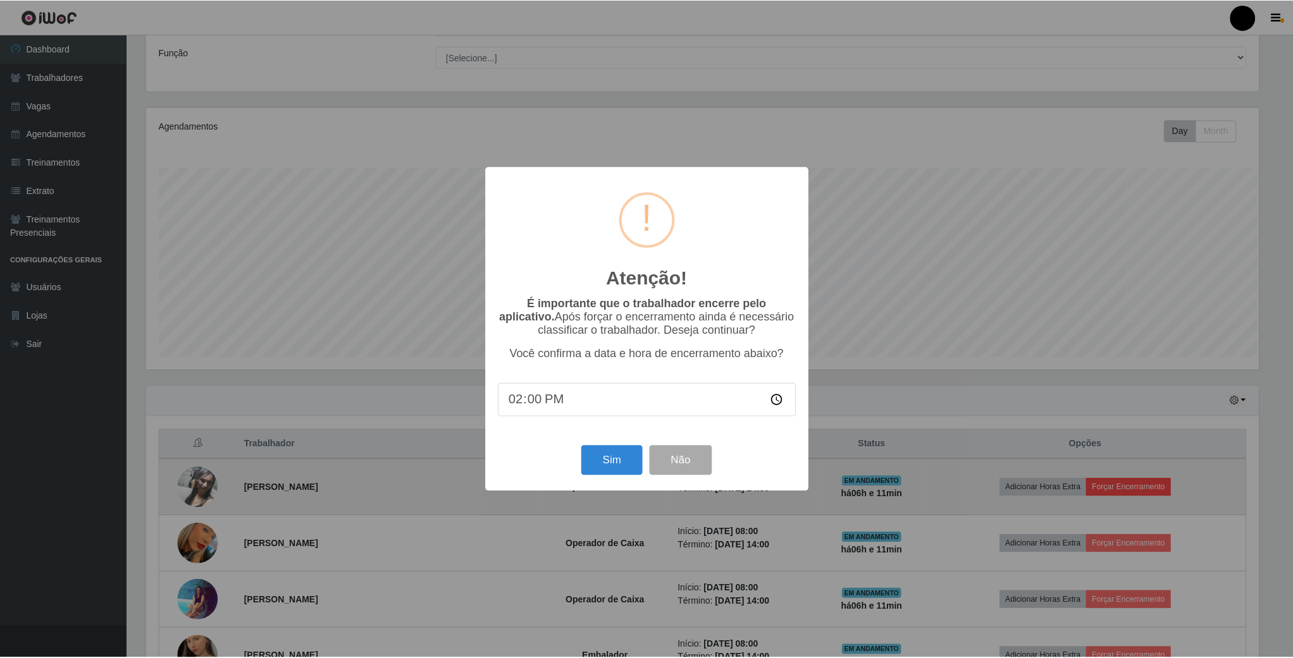
scroll to position [264, 1116]
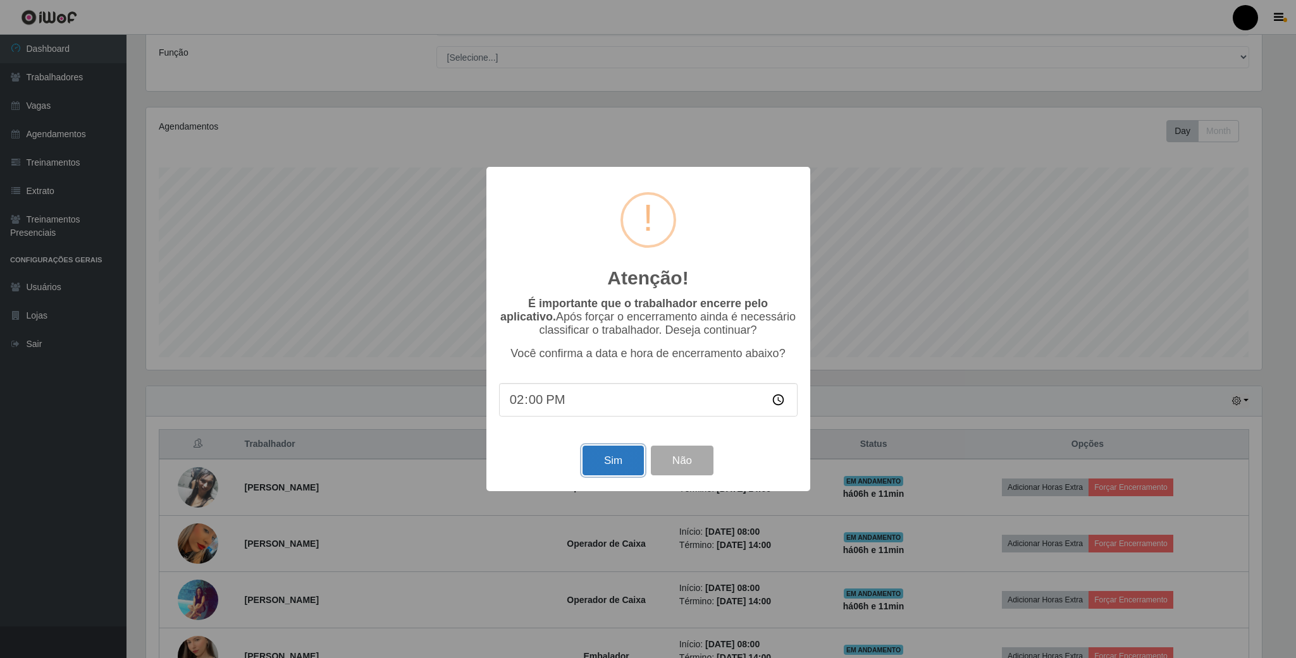
click at [634, 465] on button "Sim" at bounding box center [612, 461] width 61 height 30
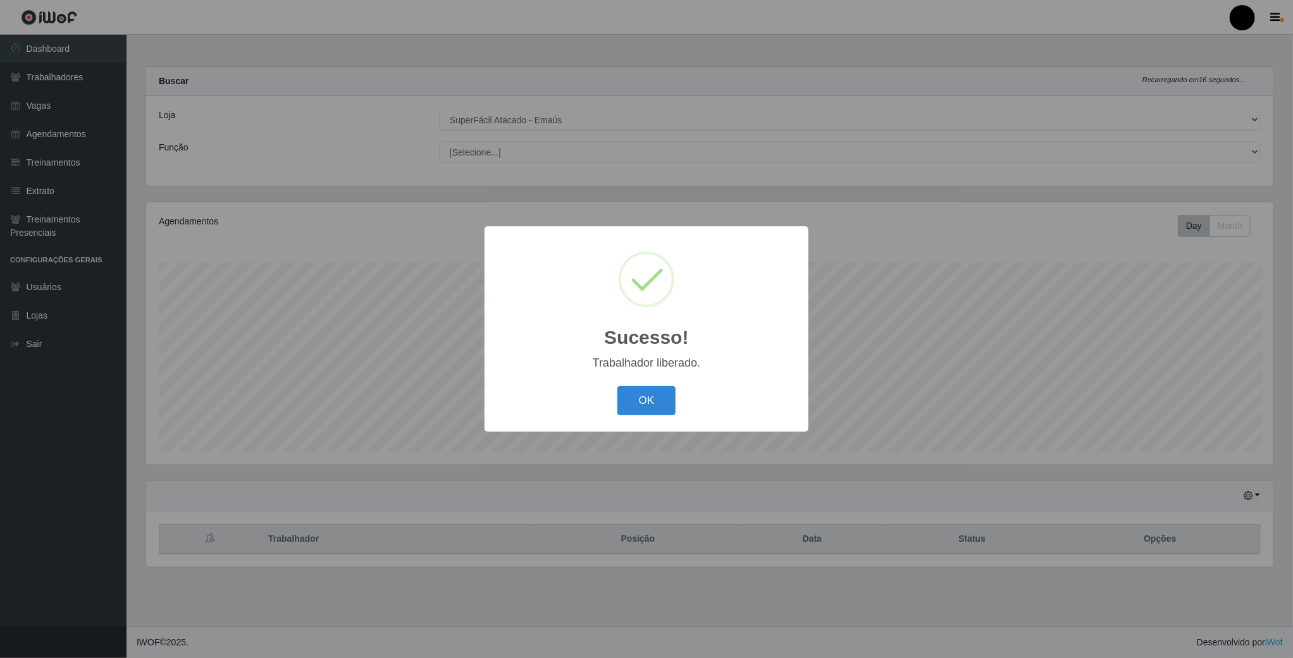
scroll to position [264, 1129]
click at [649, 403] on button "OK" at bounding box center [647, 401] width 59 height 30
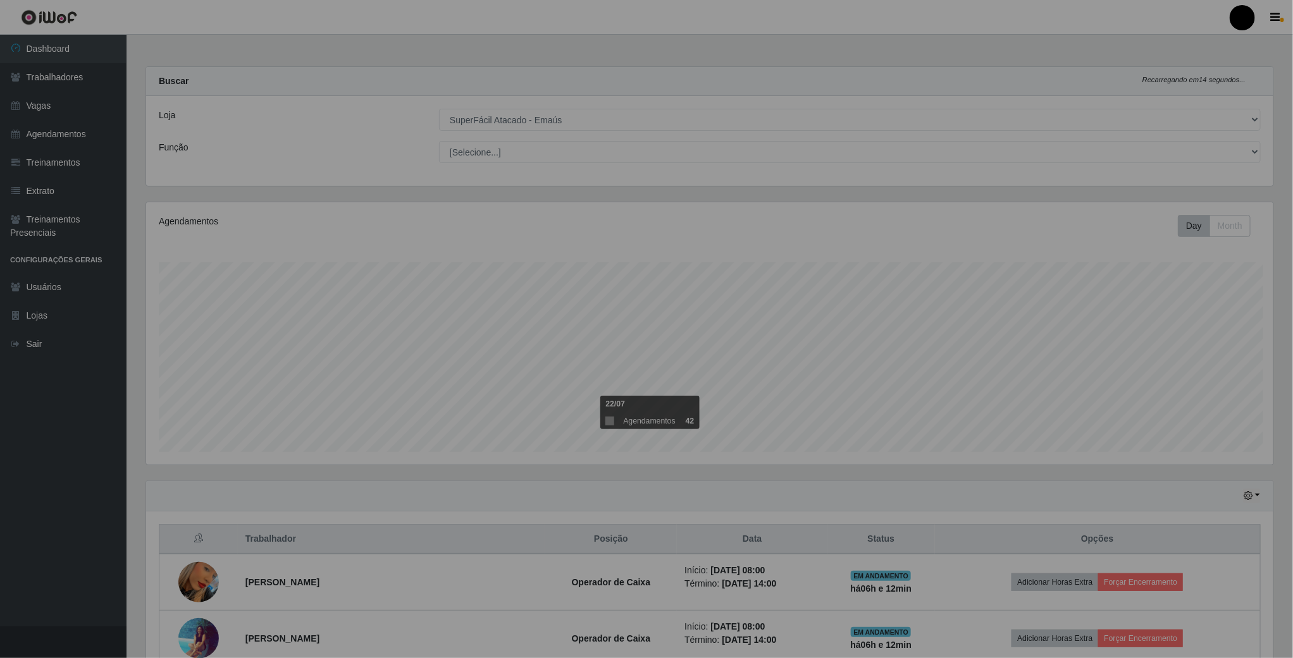
scroll to position [0, 0]
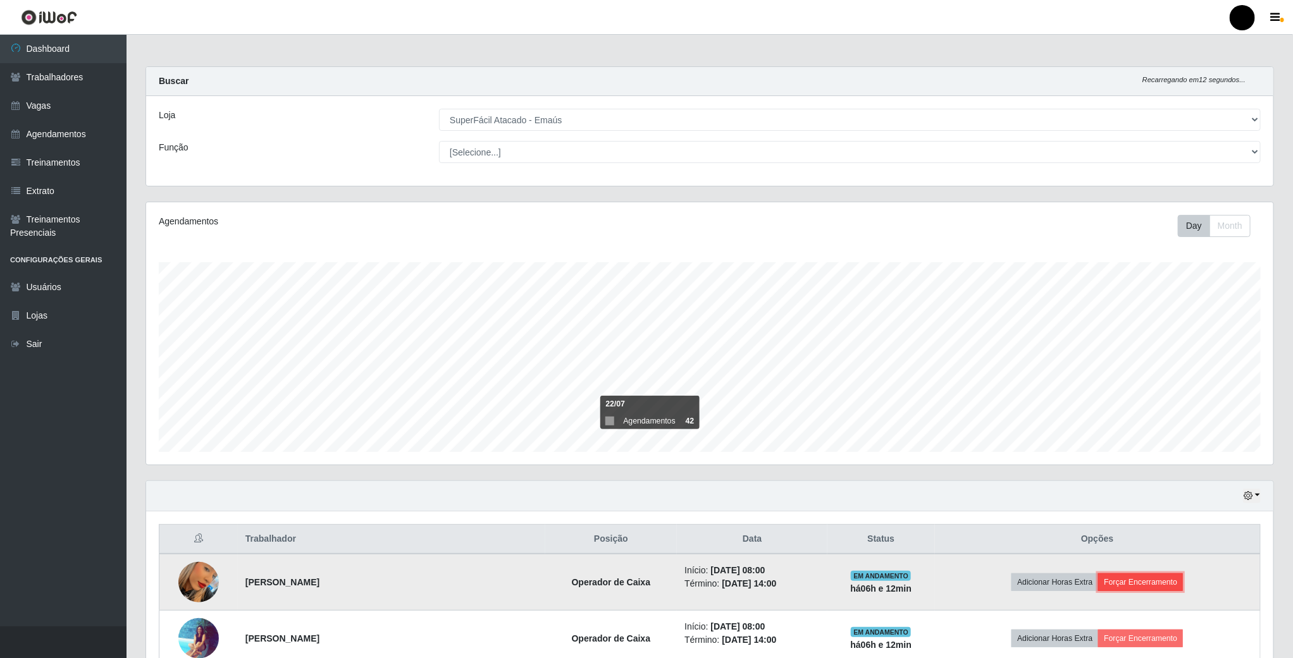
click at [1147, 581] on button "Forçar Encerramento" at bounding box center [1140, 583] width 85 height 18
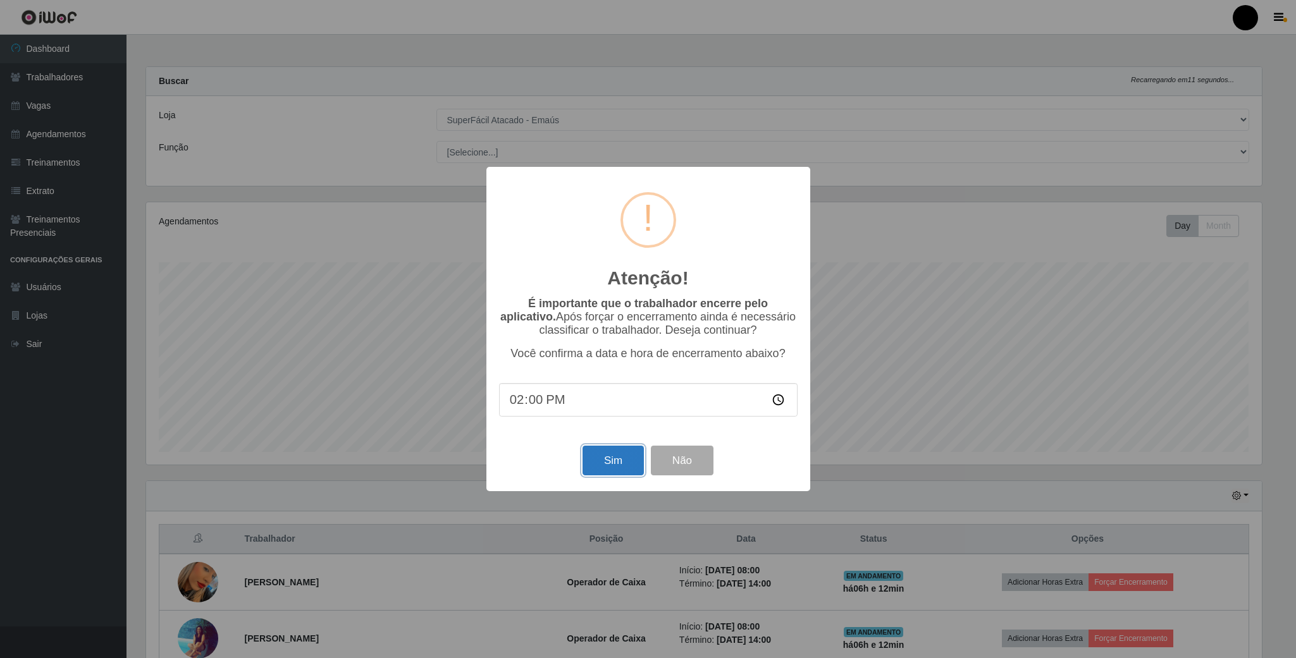
click at [615, 460] on button "Sim" at bounding box center [612, 461] width 61 height 30
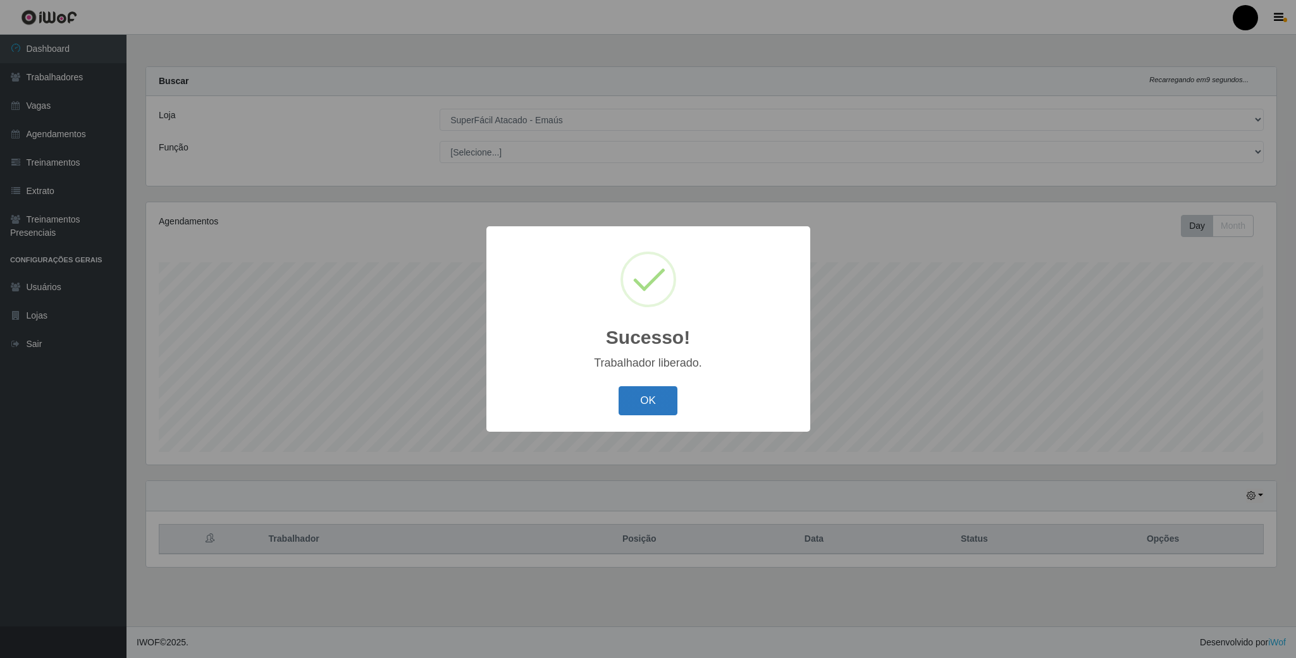
click at [640, 404] on button "OK" at bounding box center [647, 401] width 59 height 30
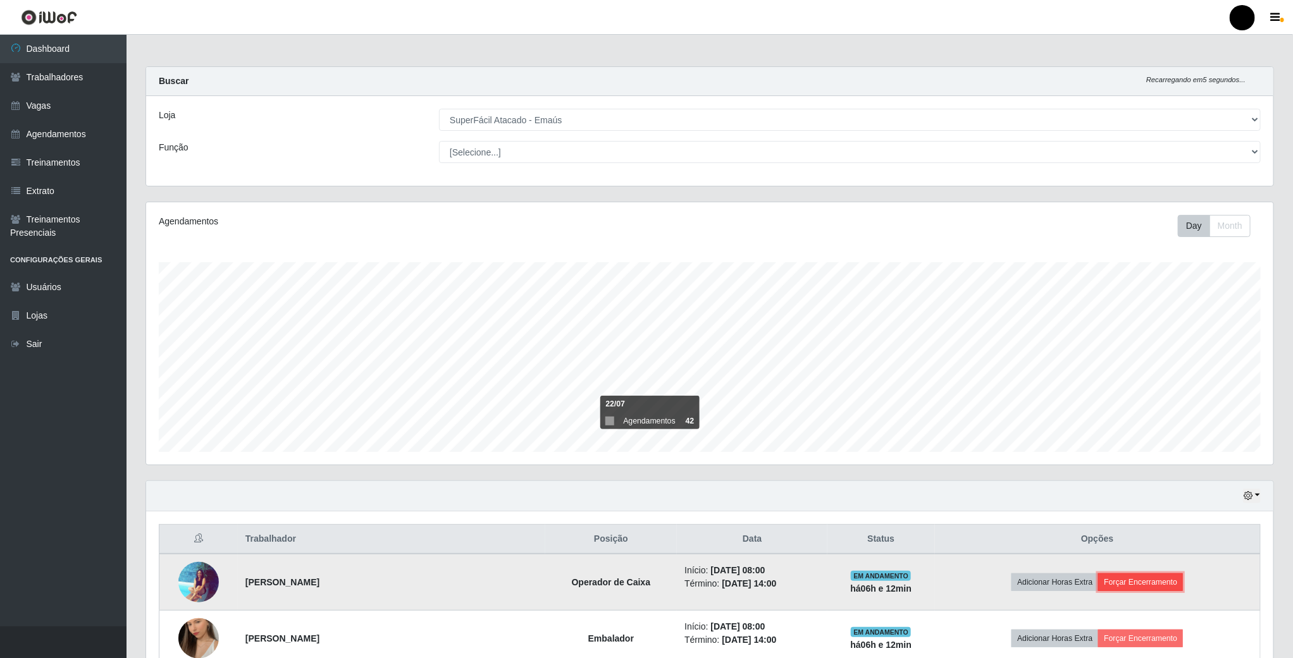
click at [1129, 579] on button "Forçar Encerramento" at bounding box center [1140, 583] width 85 height 18
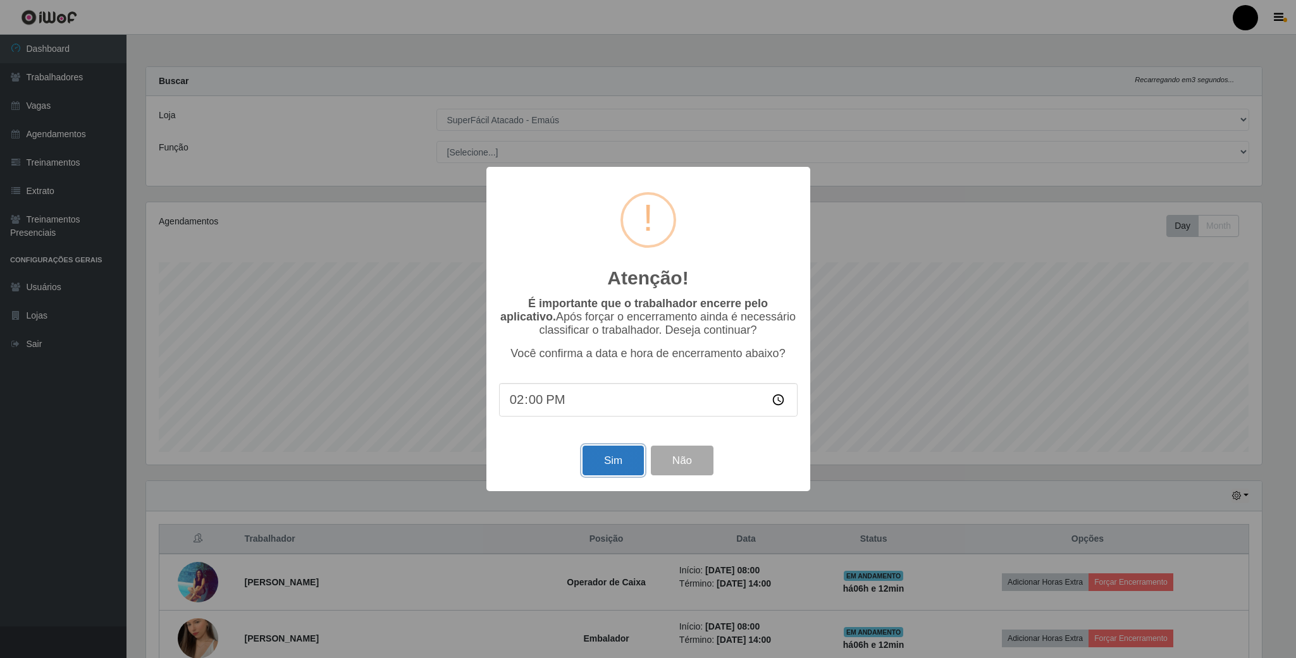
click at [603, 465] on button "Sim" at bounding box center [612, 461] width 61 height 30
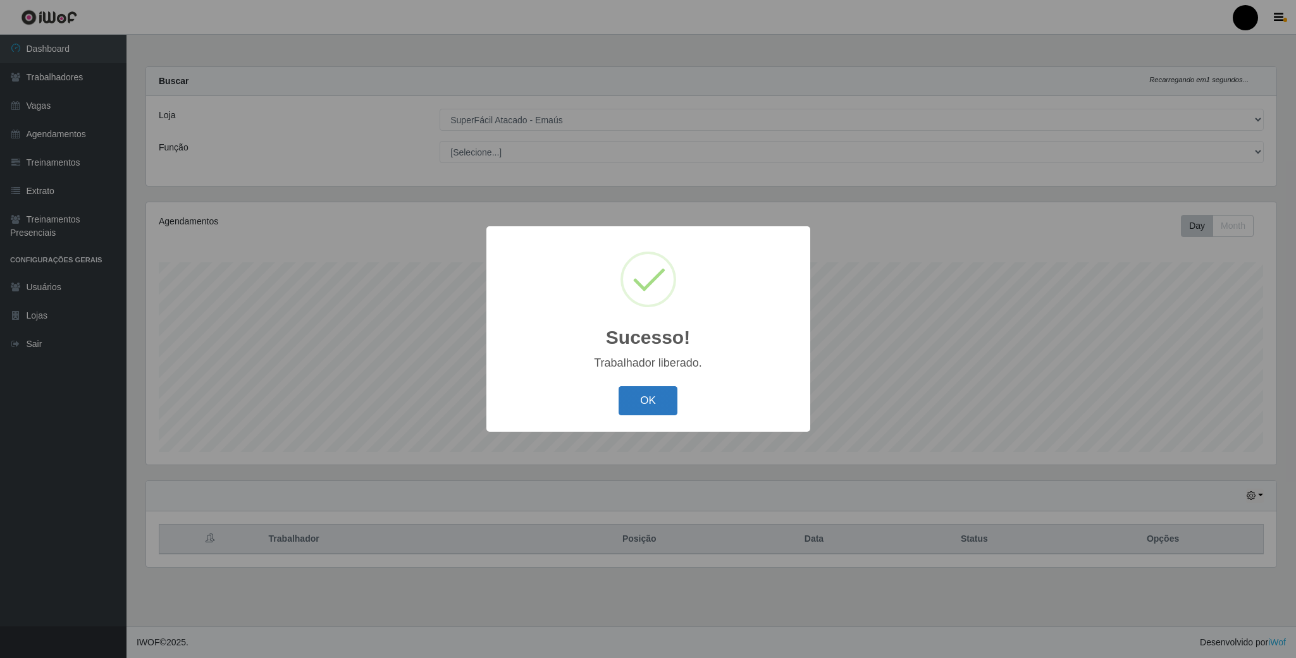
click at [660, 407] on button "OK" at bounding box center [647, 401] width 59 height 30
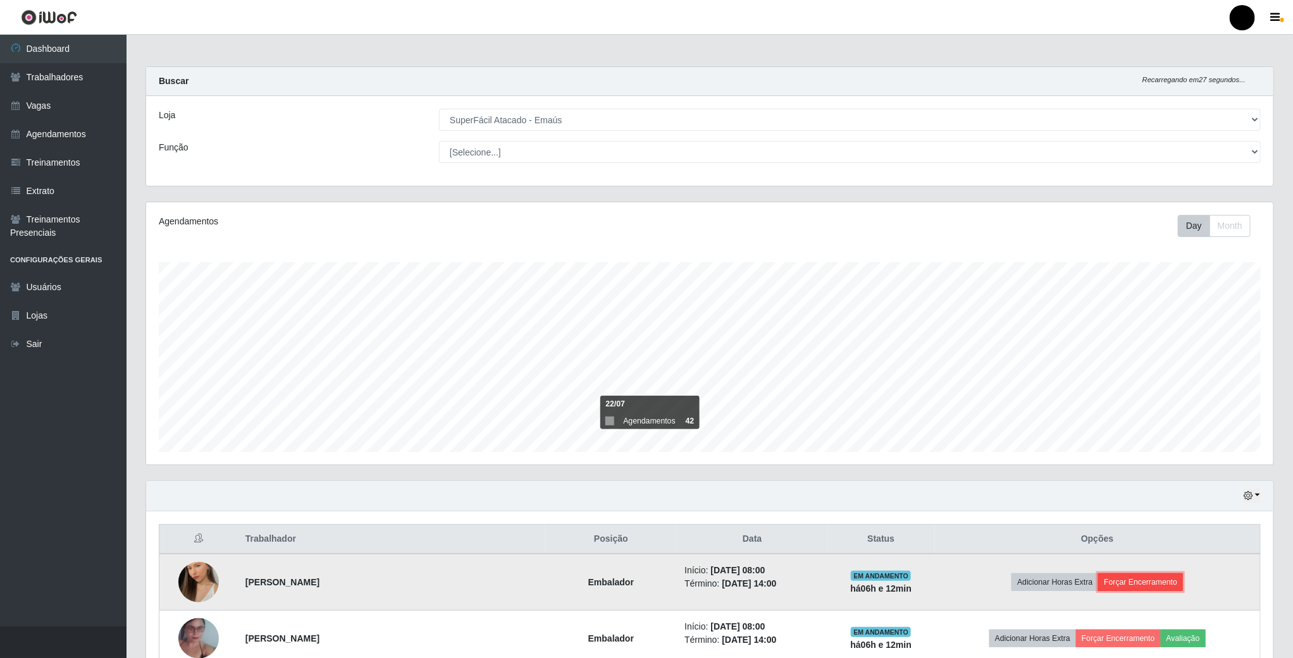
click at [1147, 581] on button "Forçar Encerramento" at bounding box center [1140, 583] width 85 height 18
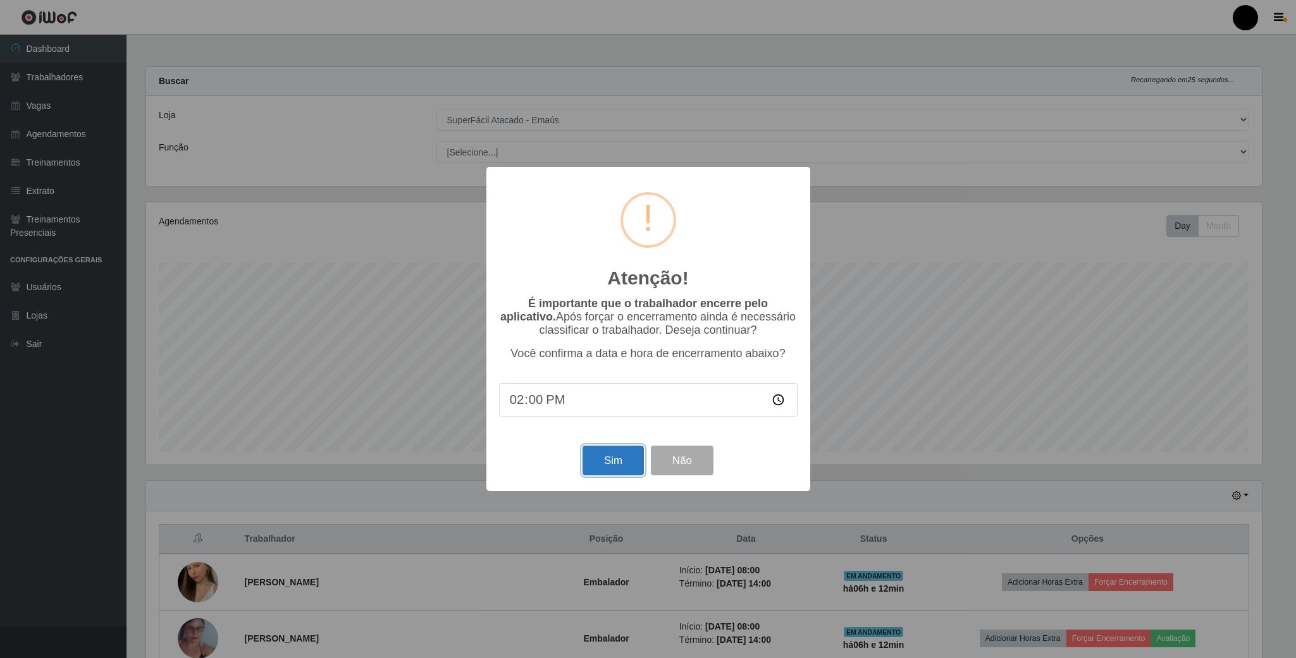
click at [615, 462] on button "Sim" at bounding box center [612, 461] width 61 height 30
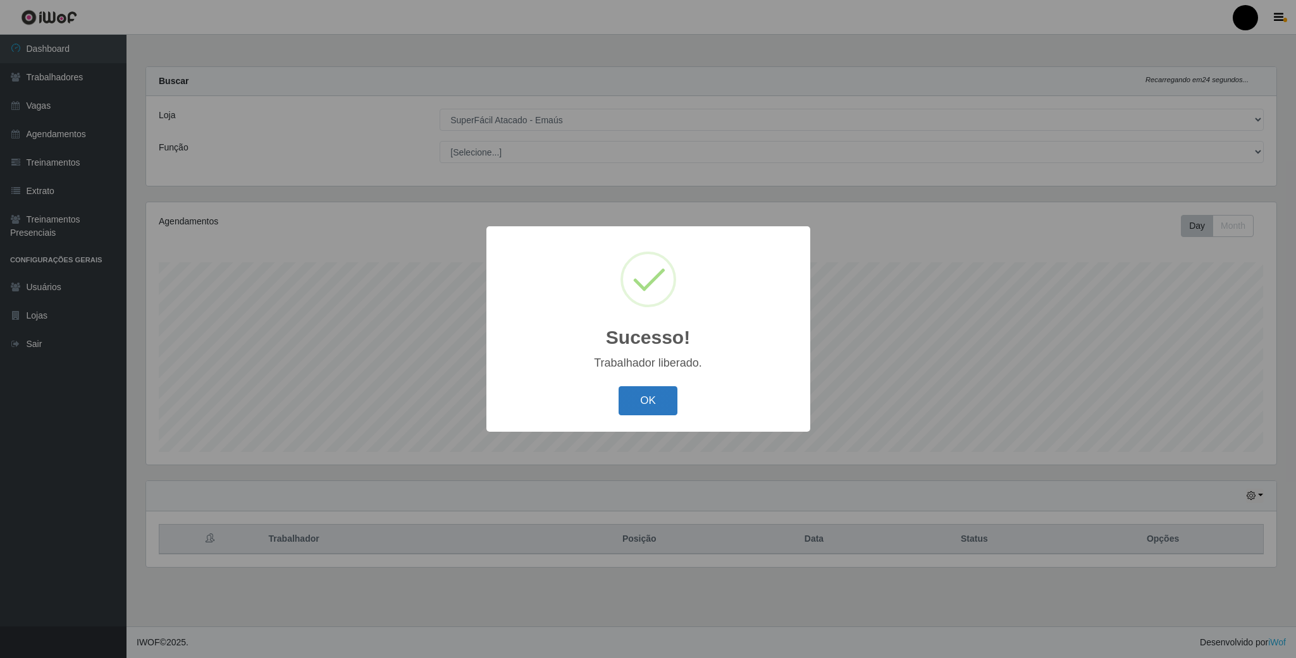
click at [643, 390] on button "OK" at bounding box center [647, 401] width 59 height 30
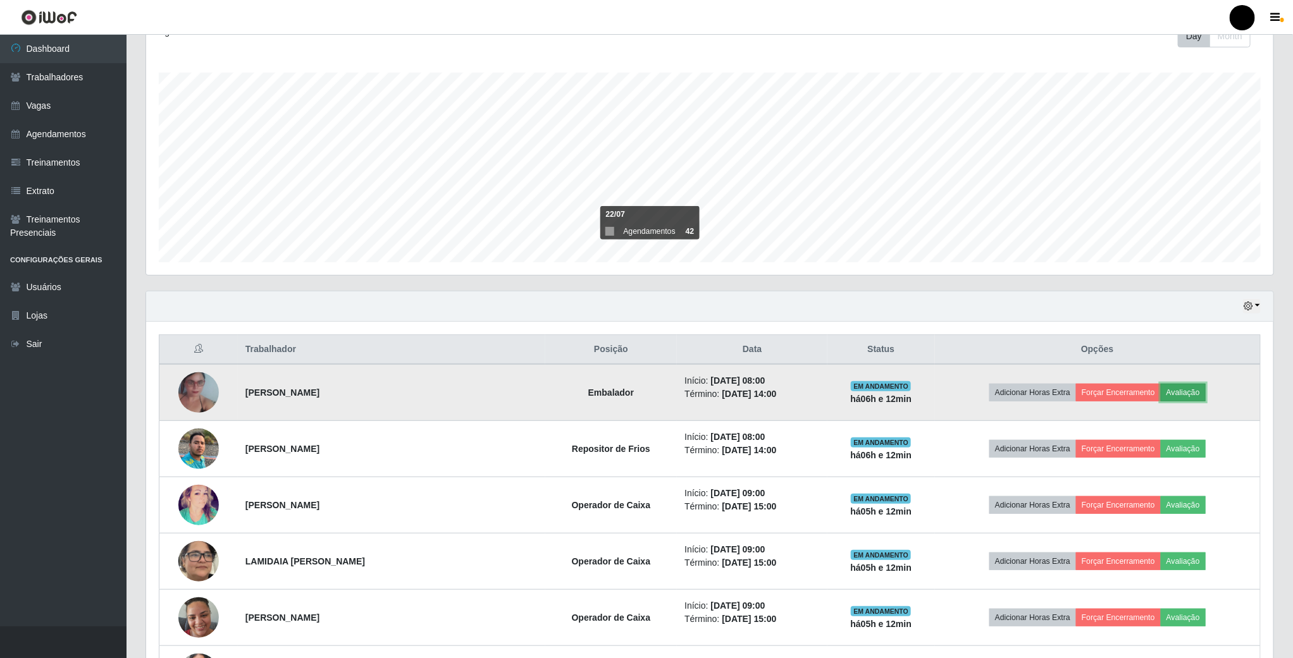
click at [1188, 393] on button "Avaliação" at bounding box center [1182, 393] width 45 height 18
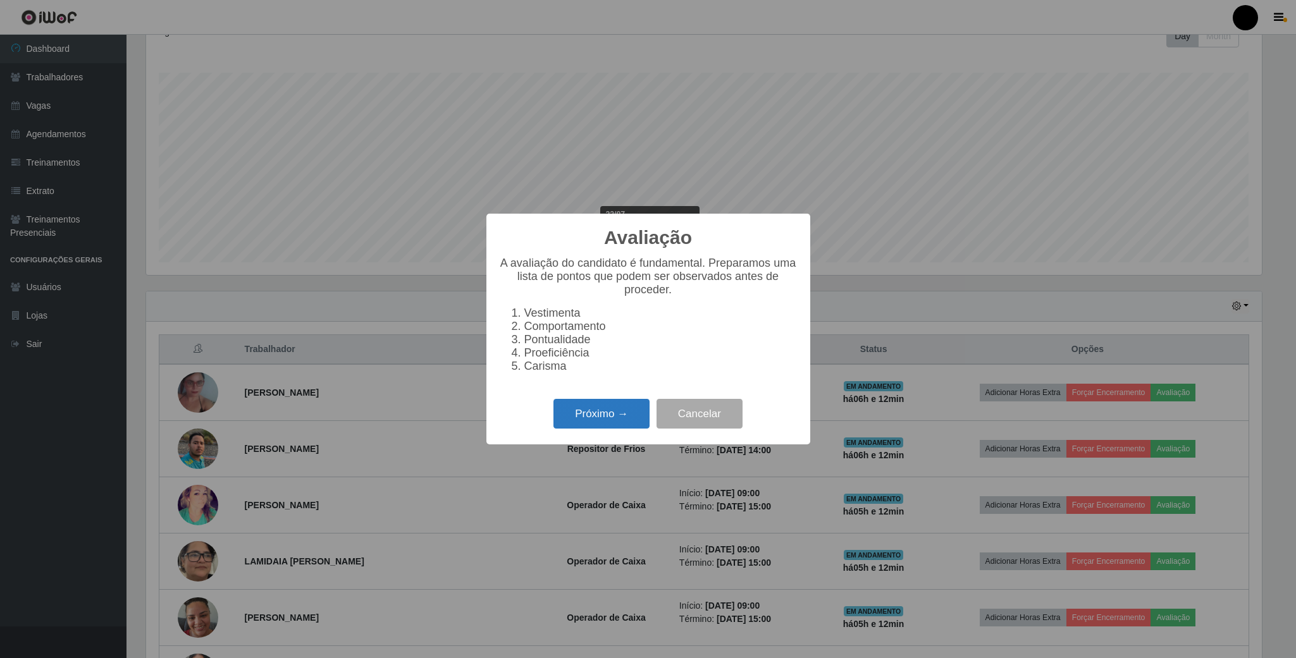
click at [613, 418] on button "Próximo →" at bounding box center [601, 414] width 96 height 30
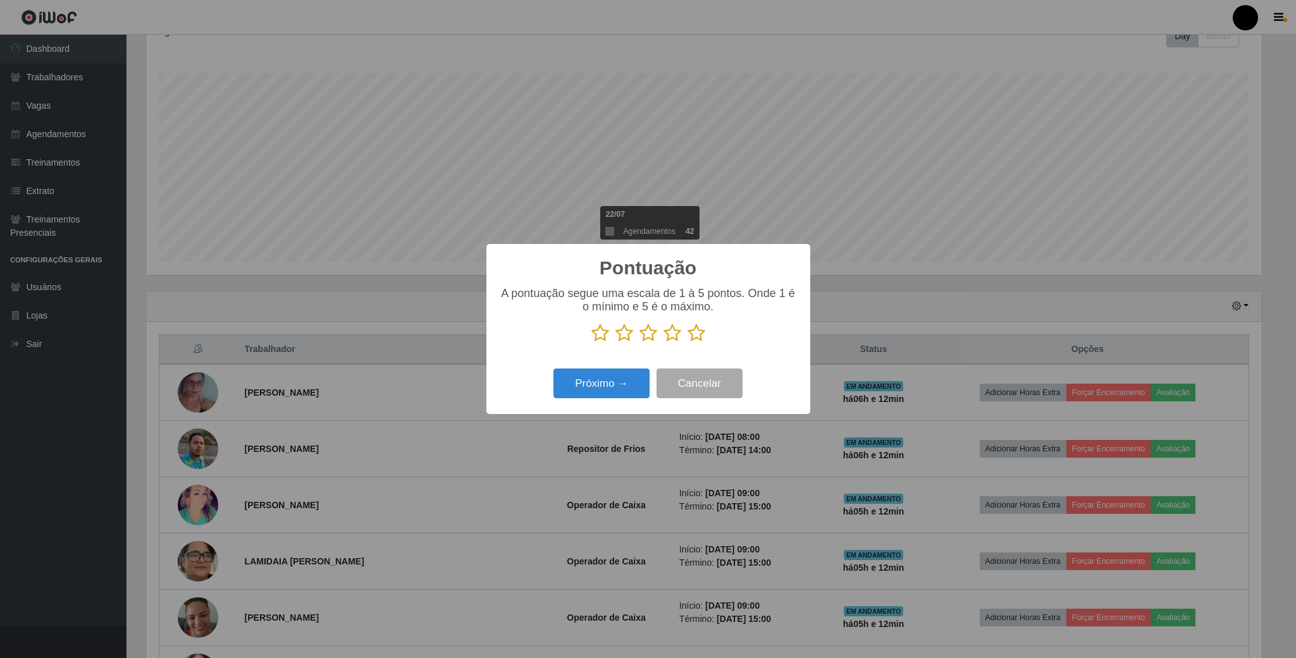
click at [646, 334] on icon at bounding box center [648, 333] width 18 height 19
click at [639, 343] on input "radio" at bounding box center [639, 343] width 0 height 0
click at [596, 391] on button "Próximo →" at bounding box center [601, 384] width 96 height 30
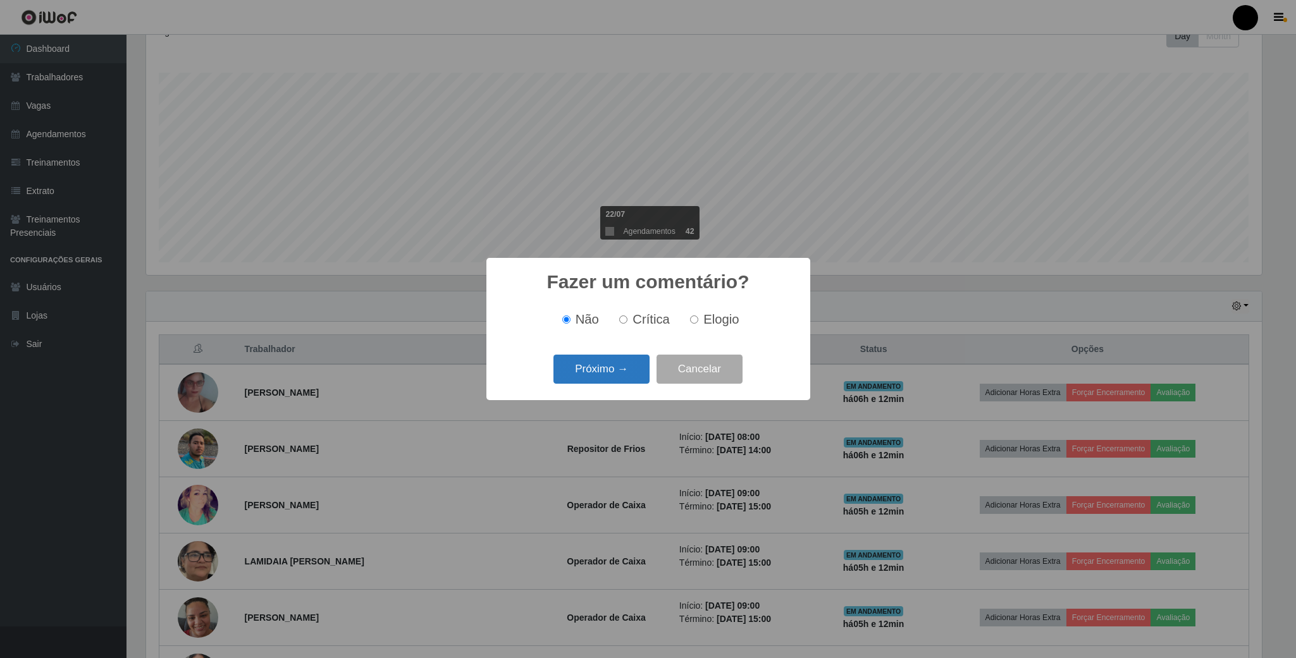
click at [612, 378] on button "Próximo →" at bounding box center [601, 370] width 96 height 30
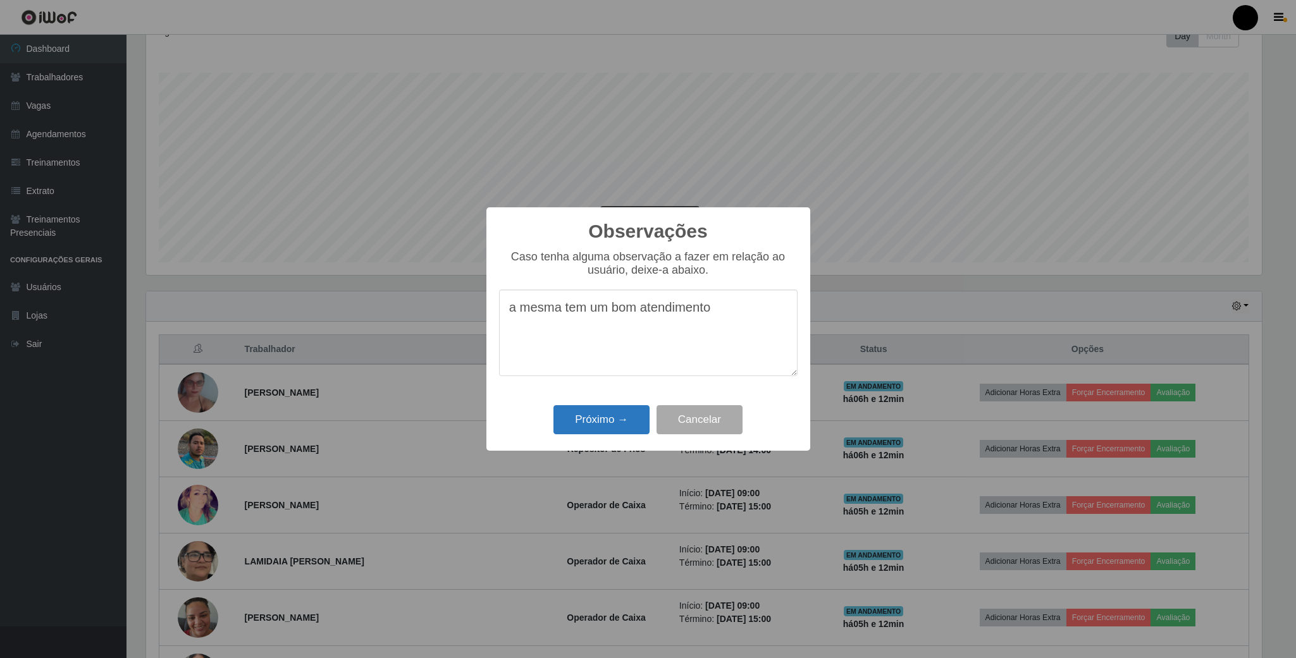
type textarea "a mesma tem um bom atendimento"
click at [602, 416] on button "Próximo →" at bounding box center [601, 420] width 96 height 30
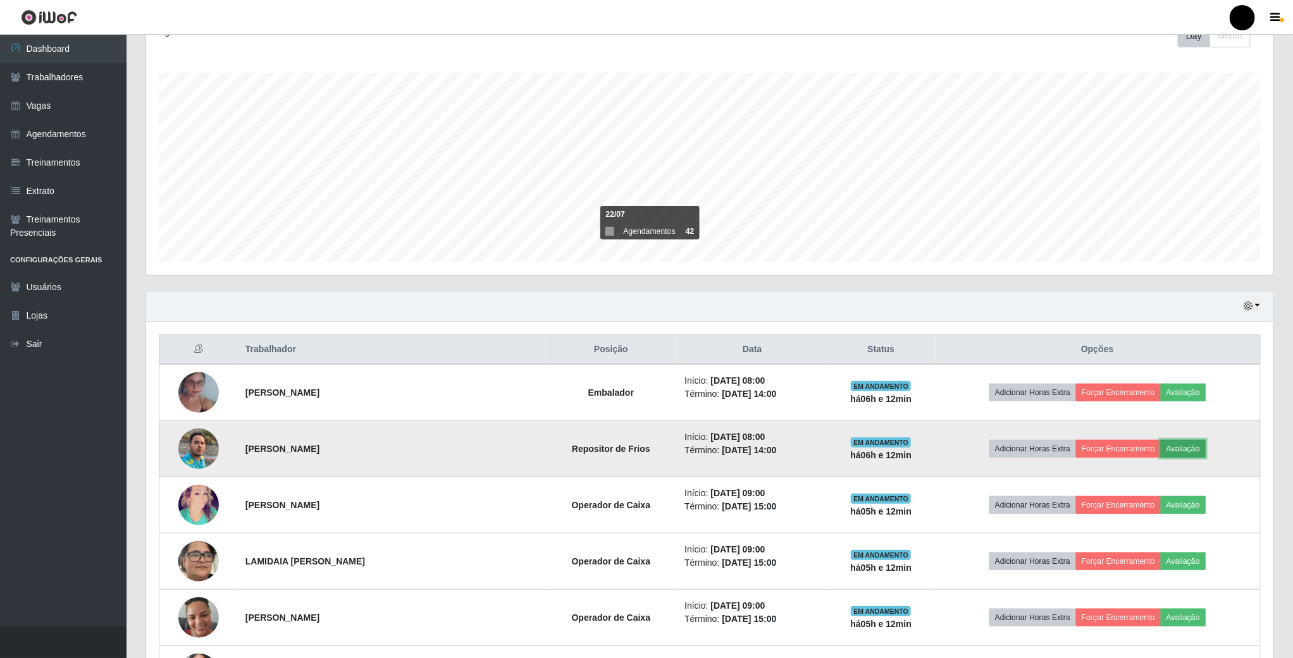
click at [1188, 454] on button "Avaliação" at bounding box center [1182, 449] width 45 height 18
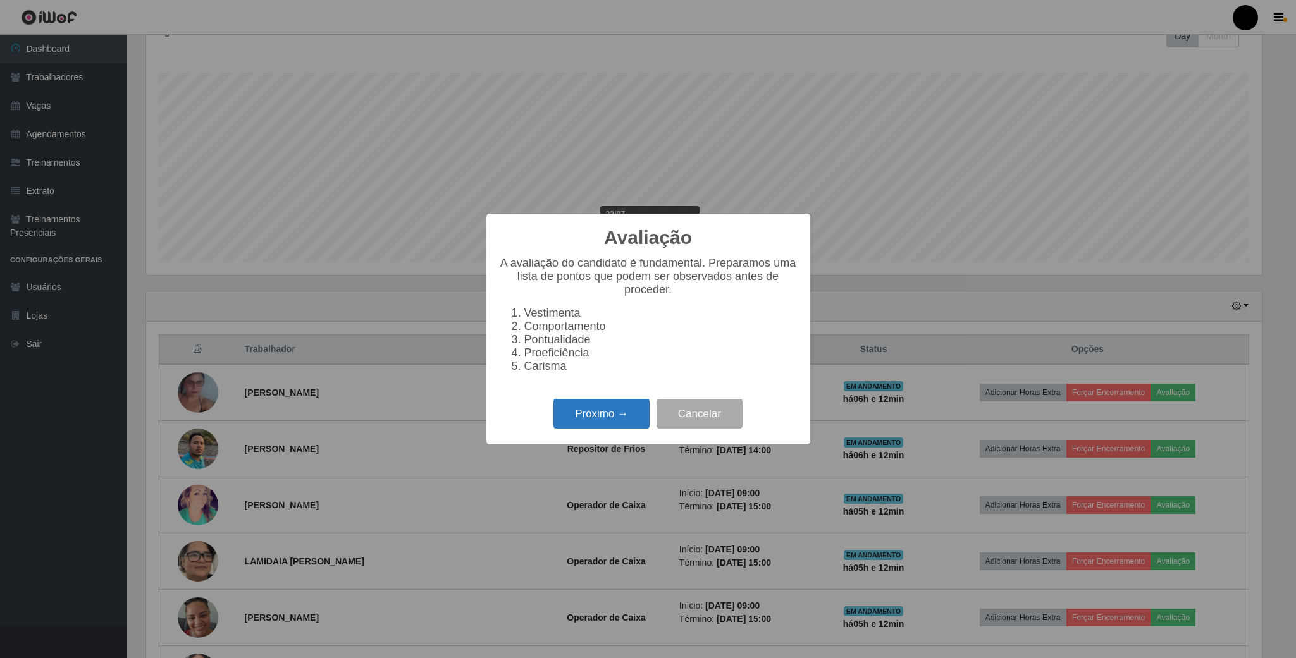
click at [600, 422] on button "Próximo →" at bounding box center [601, 414] width 96 height 30
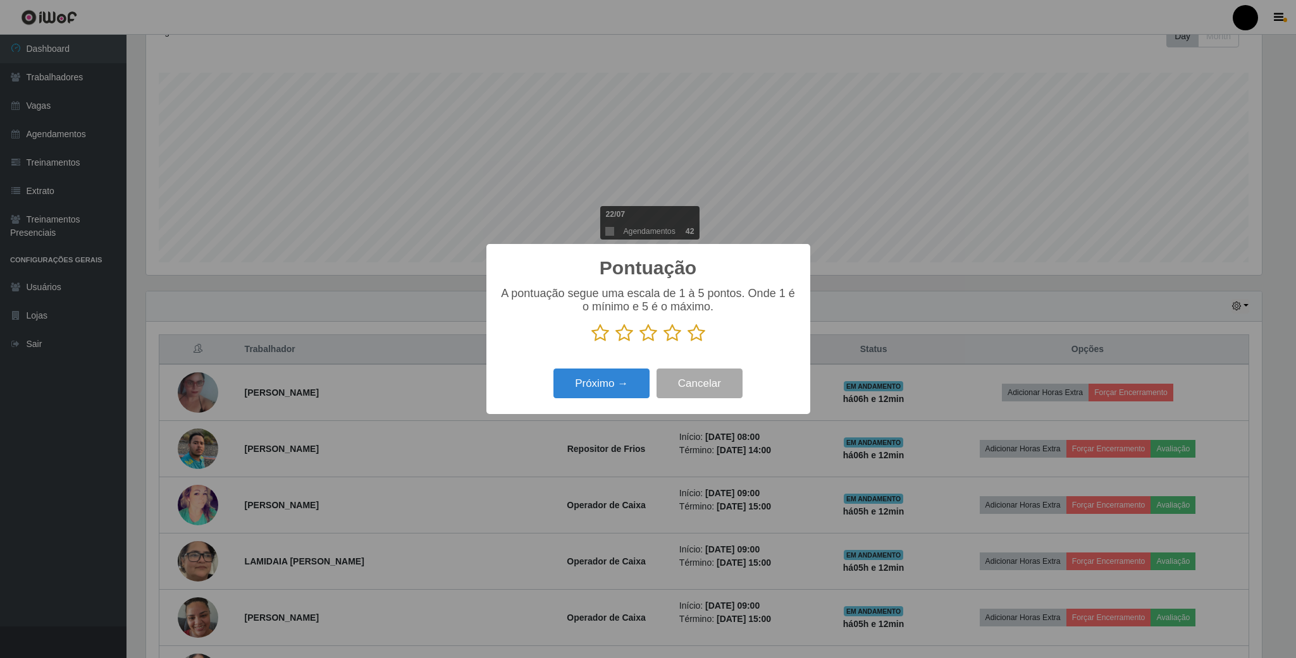
click at [649, 331] on icon at bounding box center [648, 333] width 18 height 19
click at [639, 343] on input "radio" at bounding box center [639, 343] width 0 height 0
click at [613, 384] on button "Próximo →" at bounding box center [601, 384] width 96 height 30
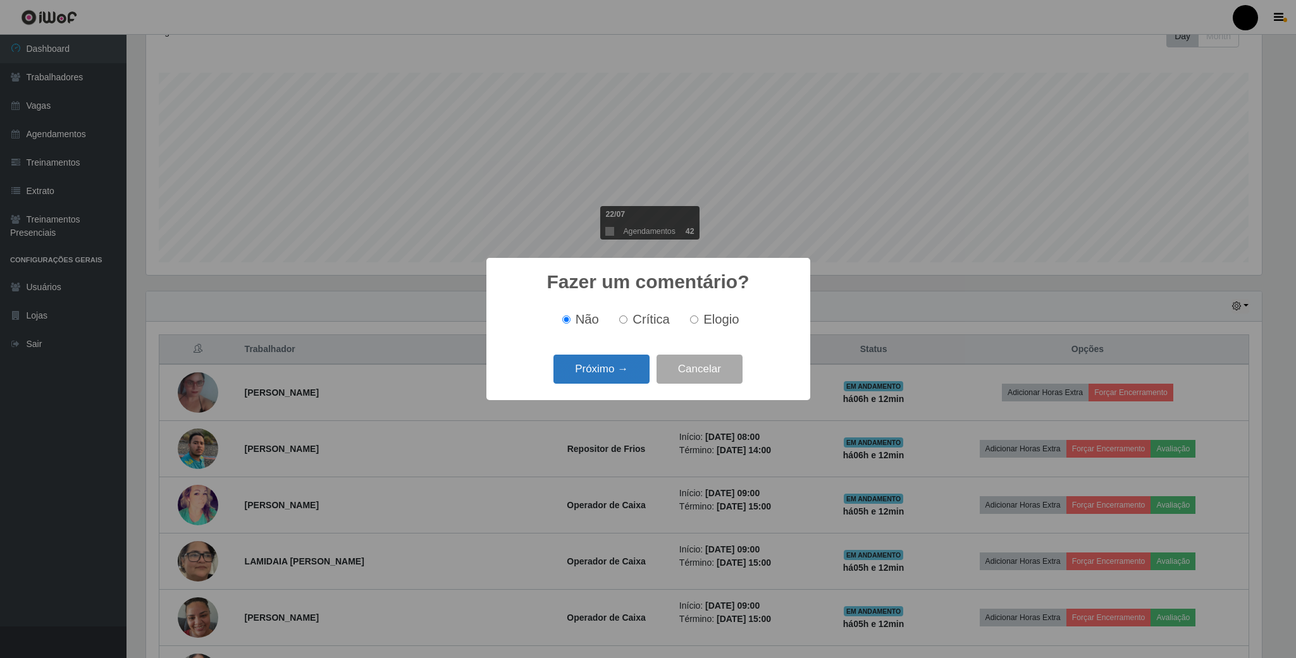
click at [600, 365] on button "Próximo →" at bounding box center [601, 370] width 96 height 30
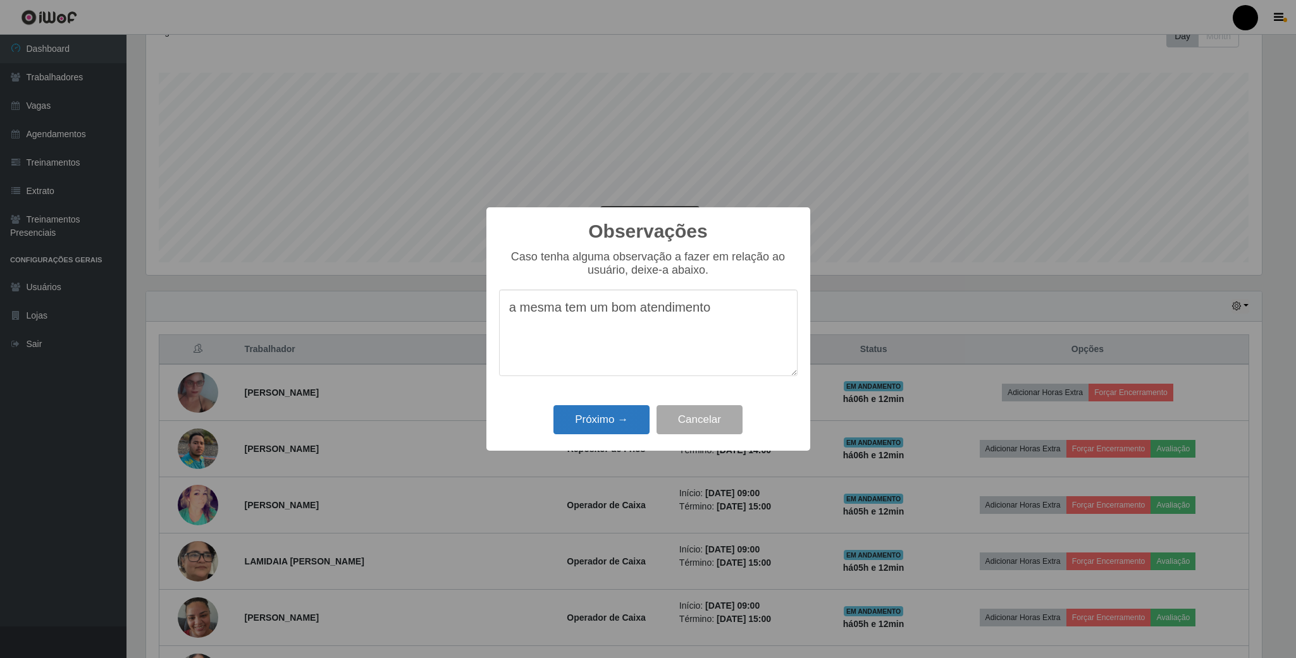
type textarea "a mesma tem um bom atendimento"
click at [605, 426] on button "Próximo →" at bounding box center [601, 420] width 96 height 30
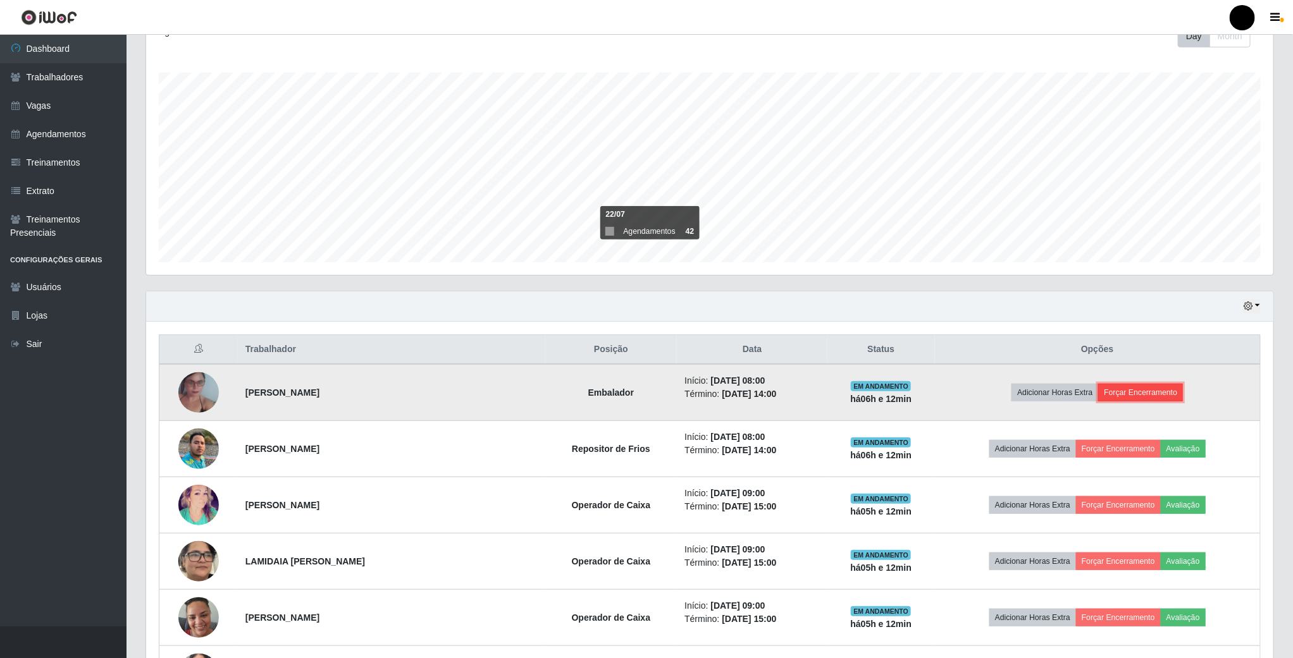
click at [1143, 400] on button "Forçar Encerramento" at bounding box center [1140, 393] width 85 height 18
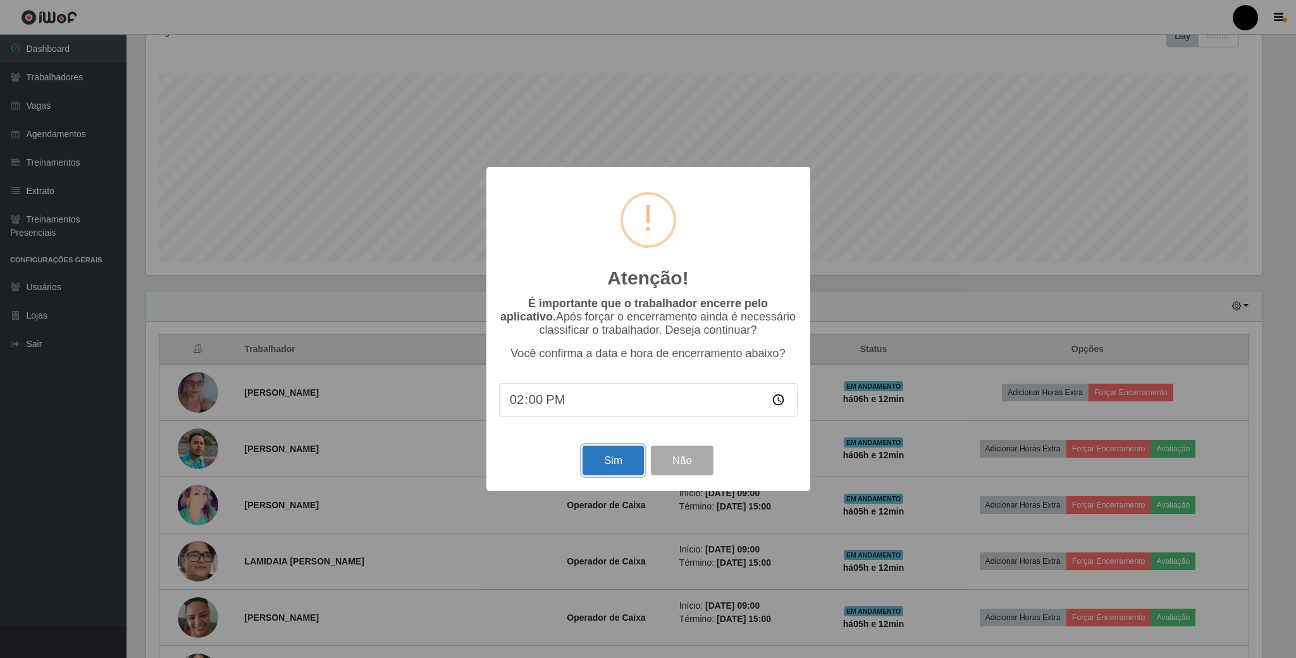
click at [636, 461] on button "Sim" at bounding box center [612, 461] width 61 height 30
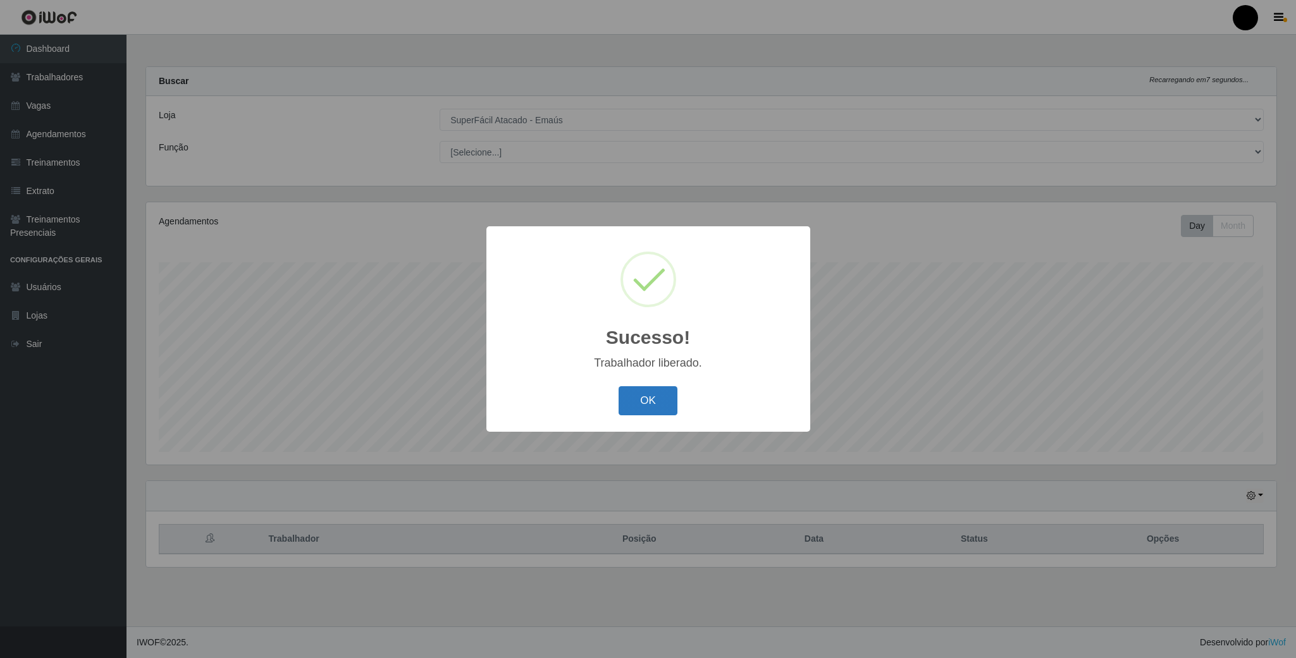
click at [660, 400] on button "OK" at bounding box center [647, 401] width 59 height 30
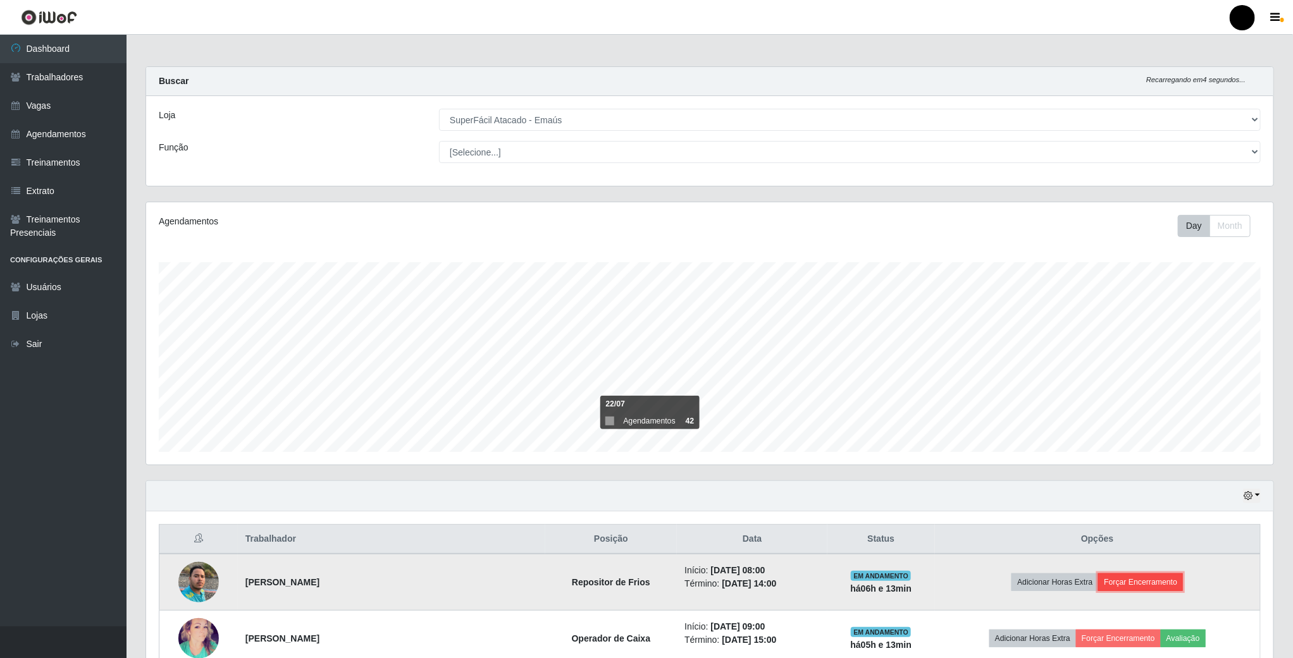
click at [1159, 584] on button "Forçar Encerramento" at bounding box center [1140, 583] width 85 height 18
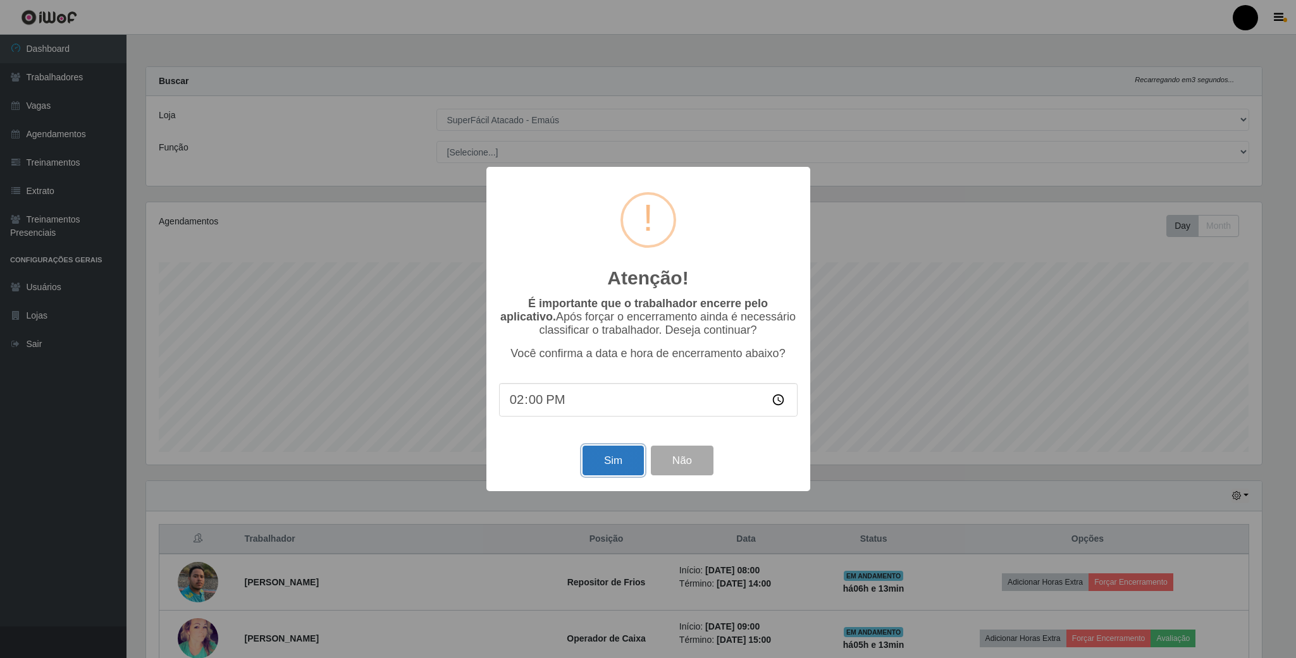
click at [615, 467] on button "Sim" at bounding box center [612, 461] width 61 height 30
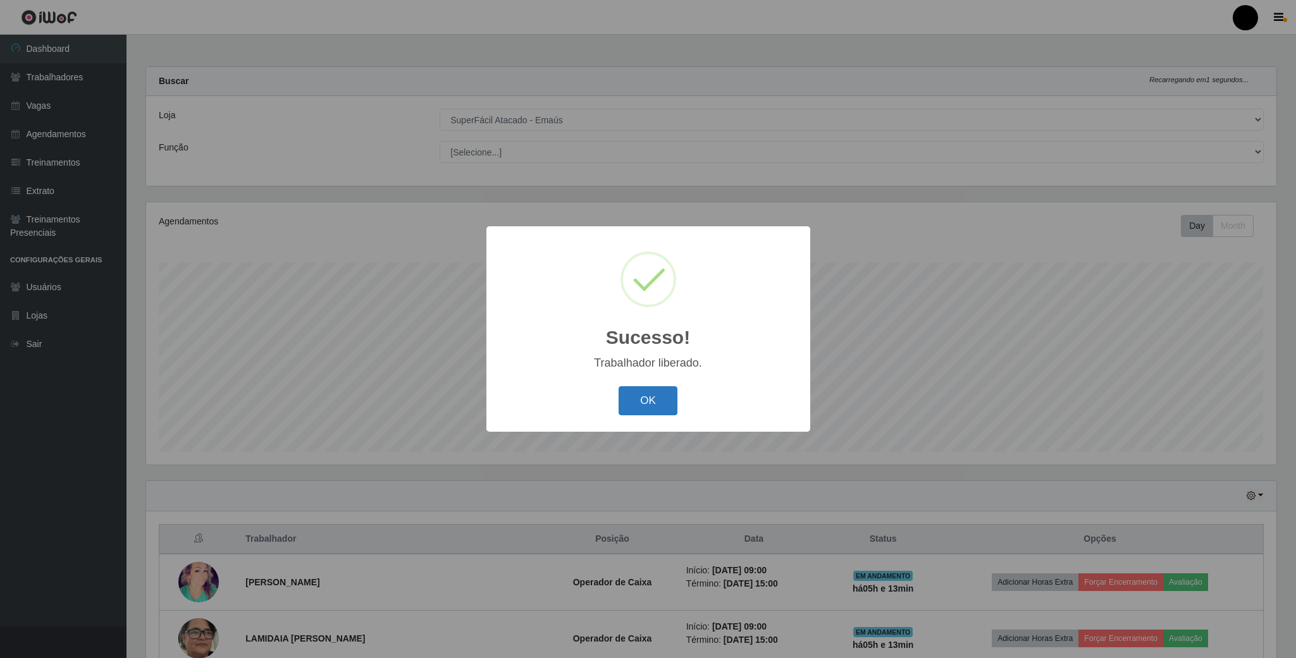
click at [646, 404] on button "OK" at bounding box center [647, 401] width 59 height 30
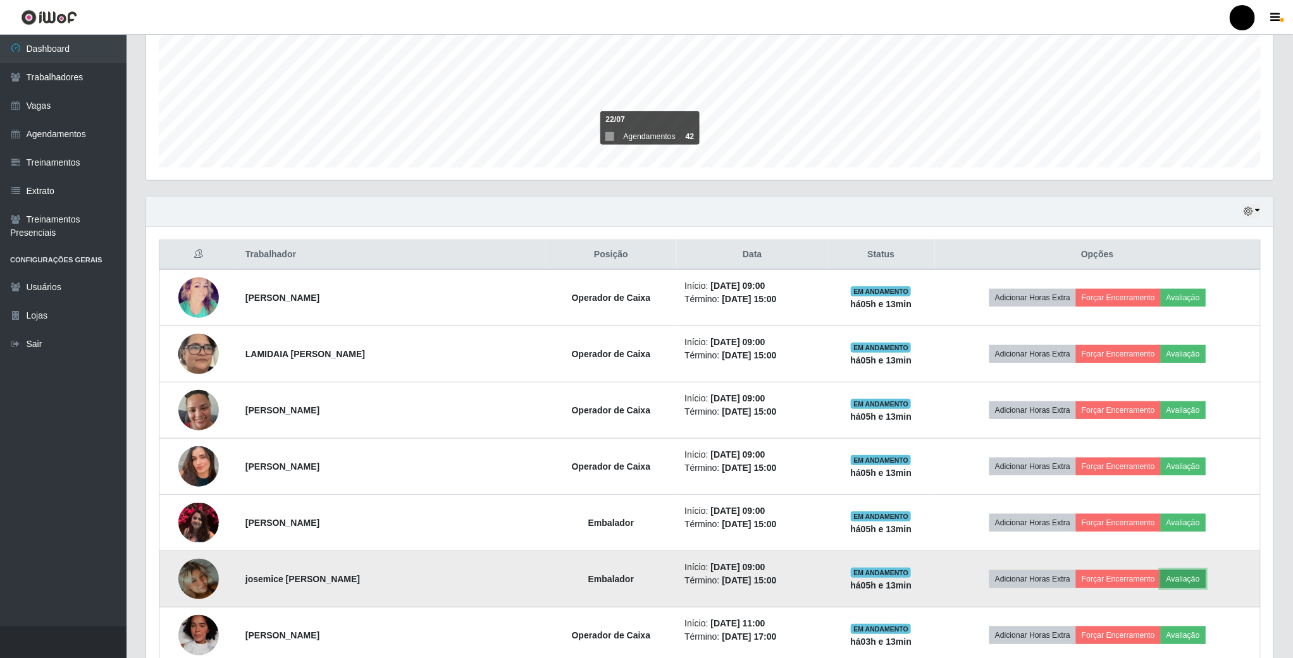
click at [1177, 581] on button "Avaliação" at bounding box center [1182, 579] width 45 height 18
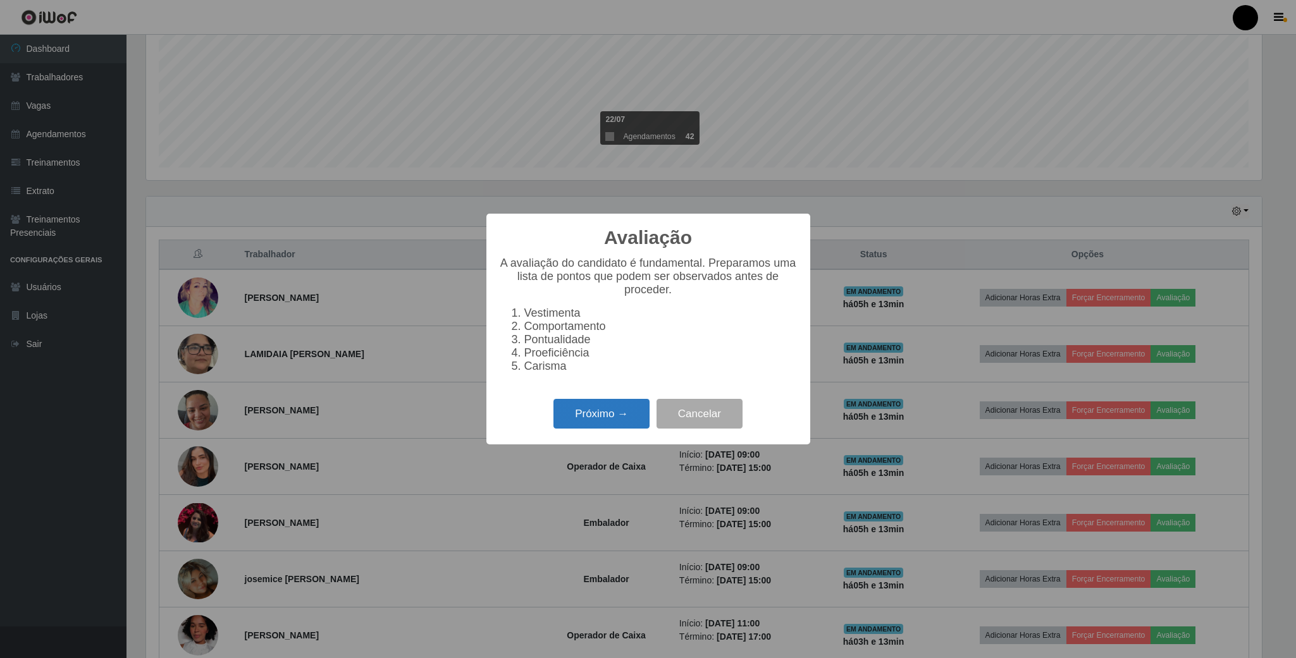
click at [588, 429] on button "Próximo →" at bounding box center [601, 414] width 96 height 30
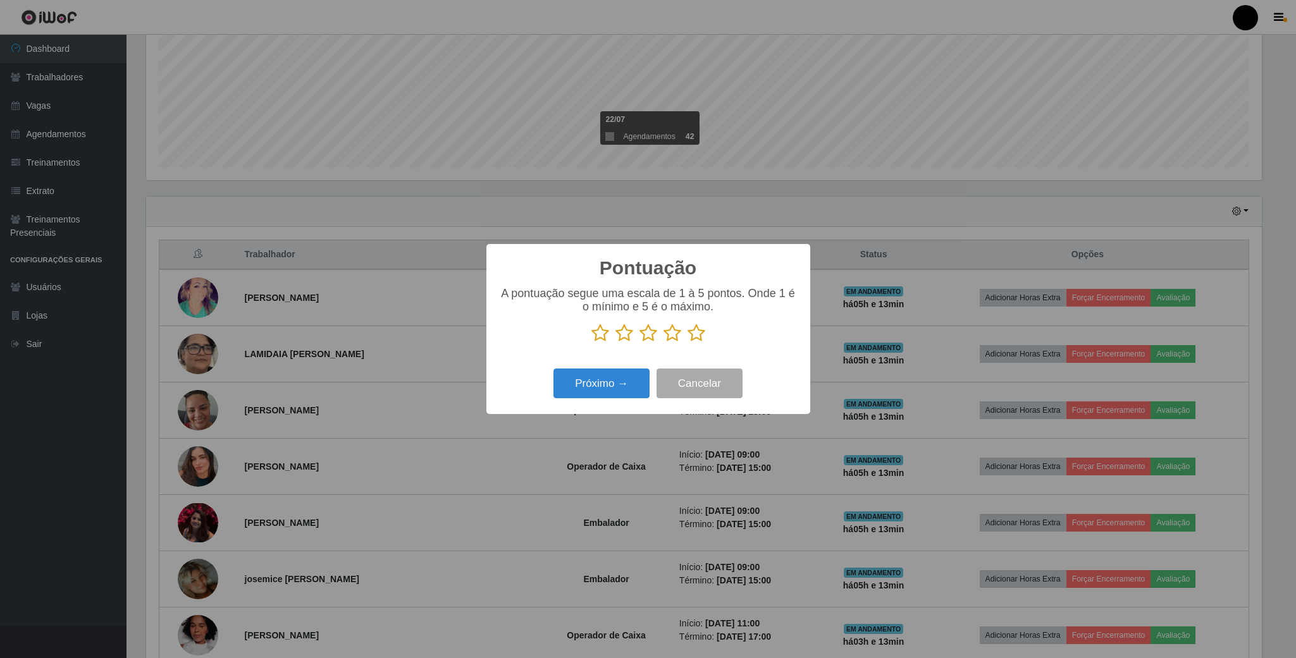
click at [641, 329] on icon at bounding box center [648, 333] width 18 height 19
click at [639, 343] on input "radio" at bounding box center [639, 343] width 0 height 0
click at [615, 385] on button "Próximo →" at bounding box center [601, 384] width 96 height 30
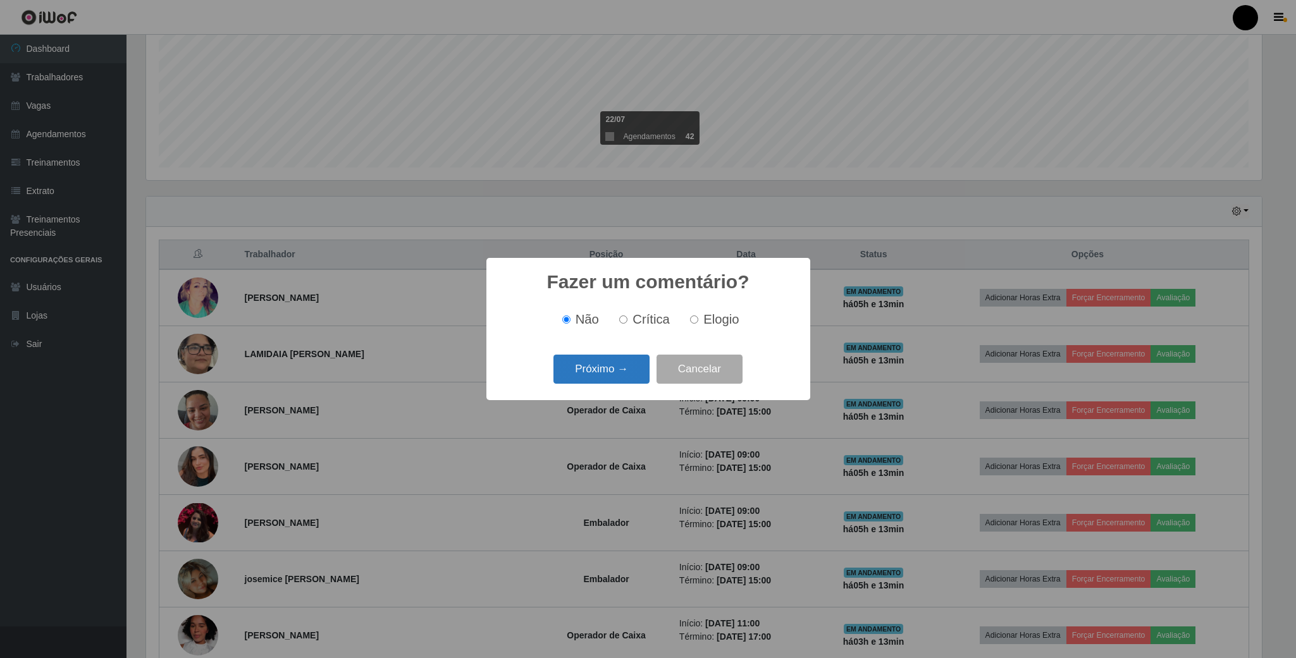
click at [629, 376] on button "Próximo →" at bounding box center [601, 370] width 96 height 30
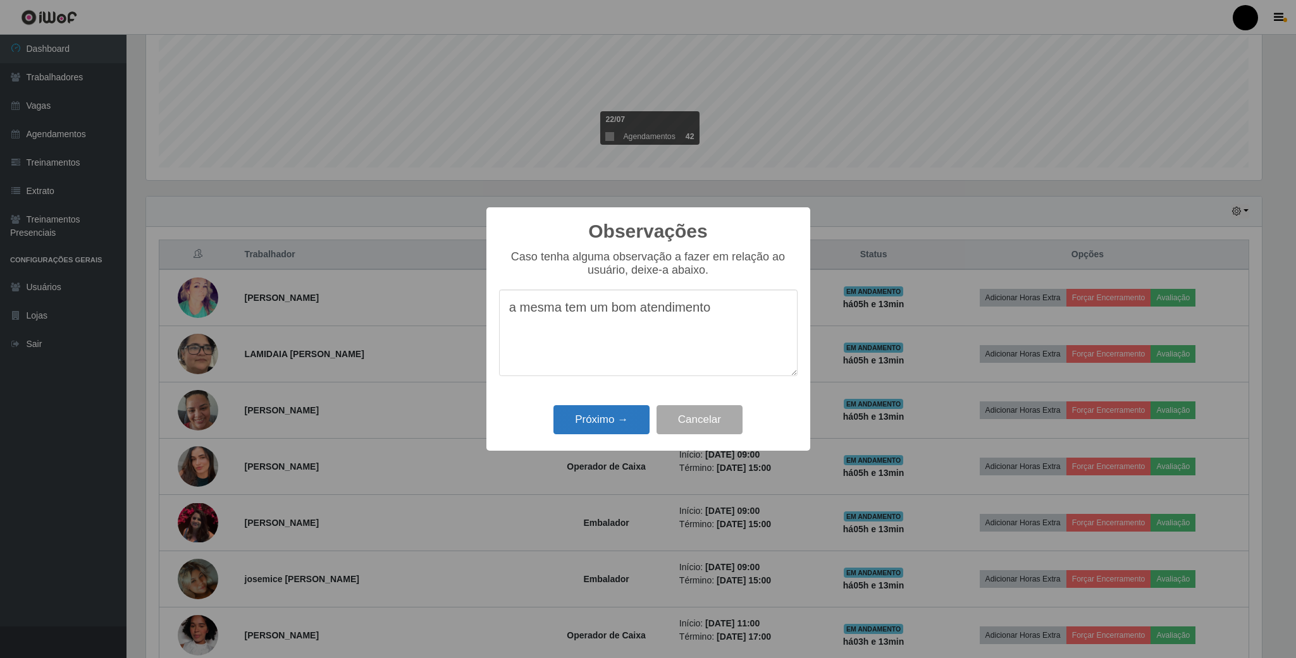
type textarea "a mesma tem um bom atendimento"
click at [600, 426] on button "Próximo →" at bounding box center [601, 420] width 96 height 30
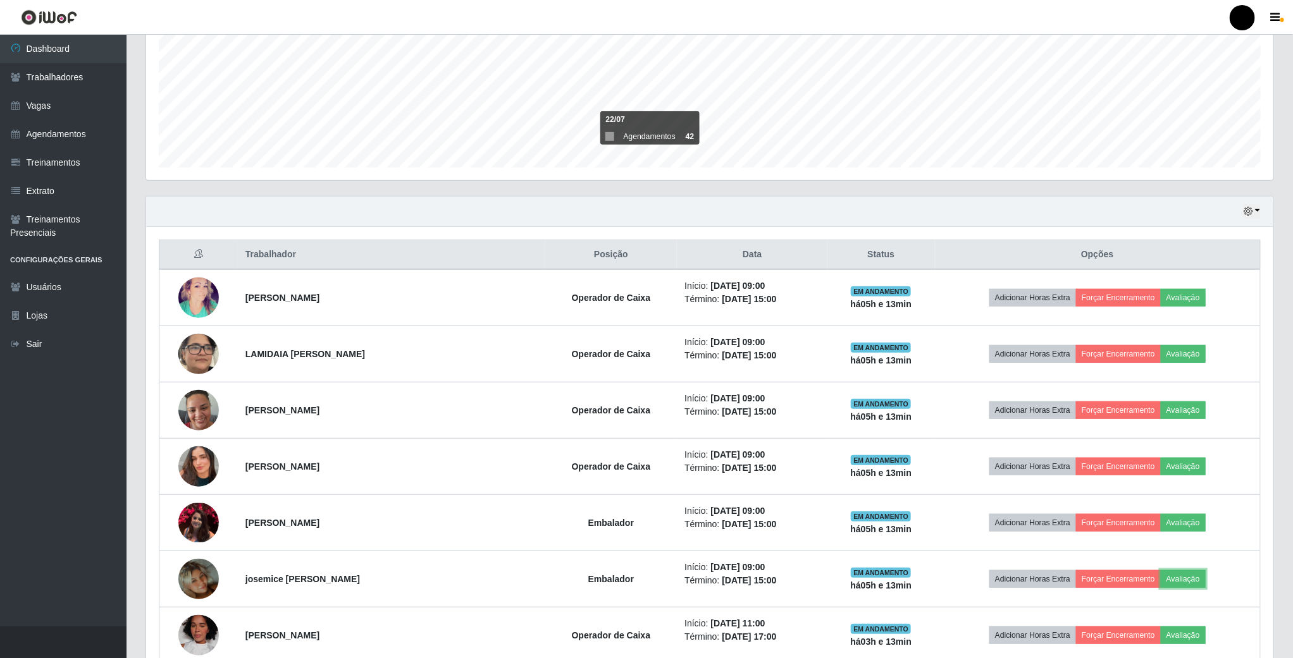
scroll to position [632146, 631282]
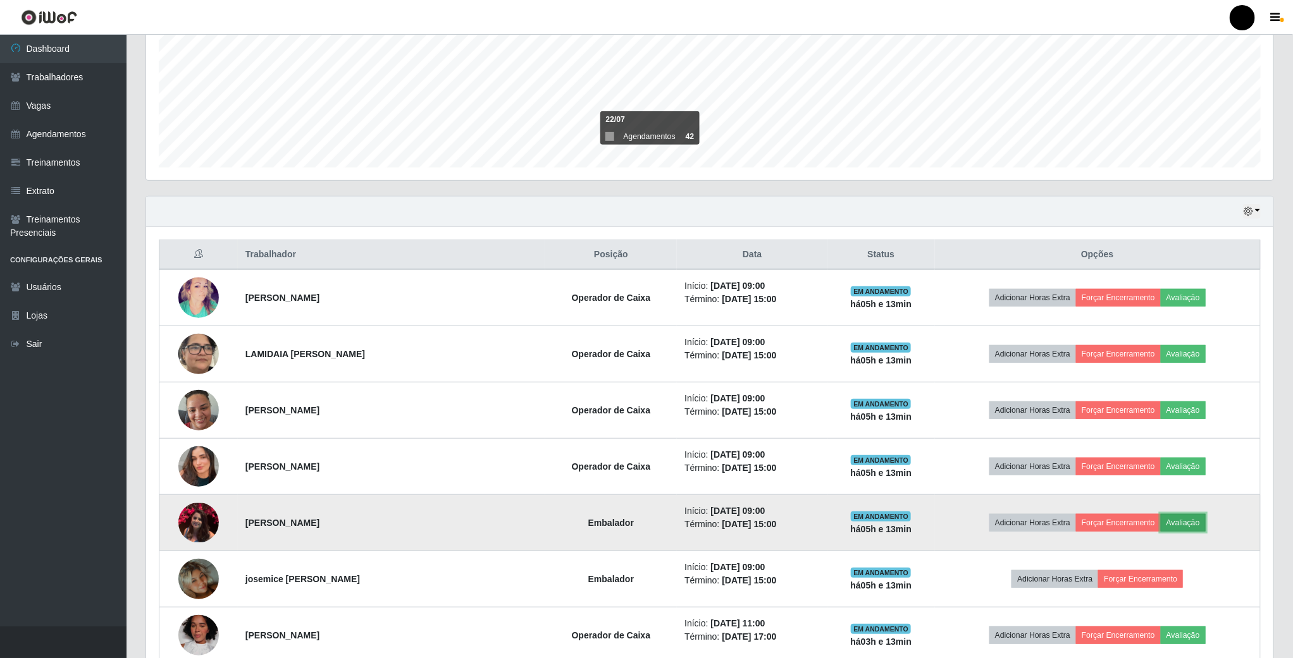
click at [1181, 526] on button "Avaliação" at bounding box center [1182, 523] width 45 height 18
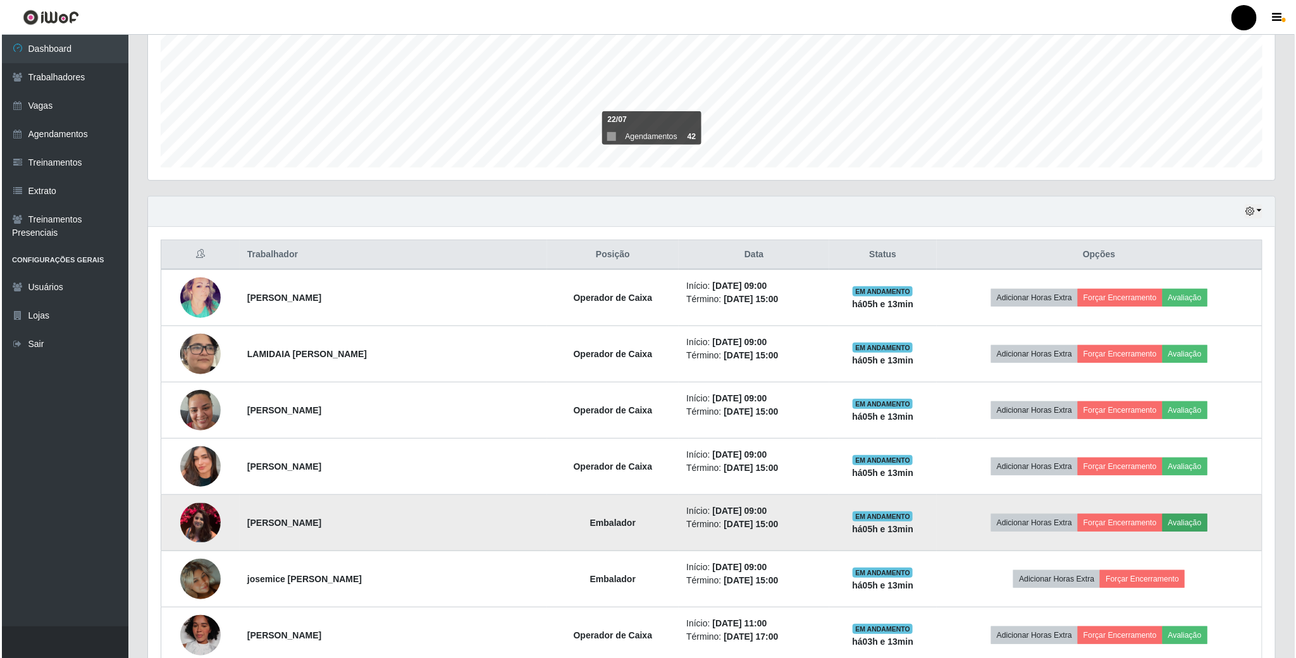
scroll to position [264, 1116]
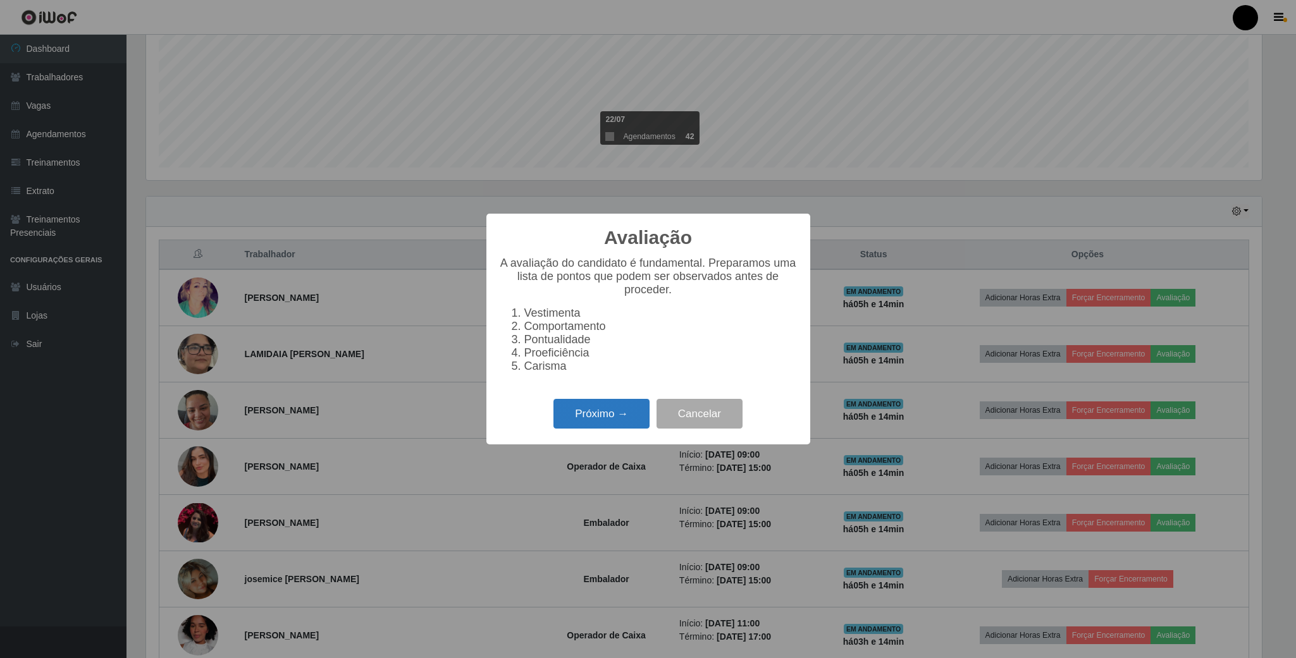
click at [610, 418] on button "Próximo →" at bounding box center [601, 414] width 96 height 30
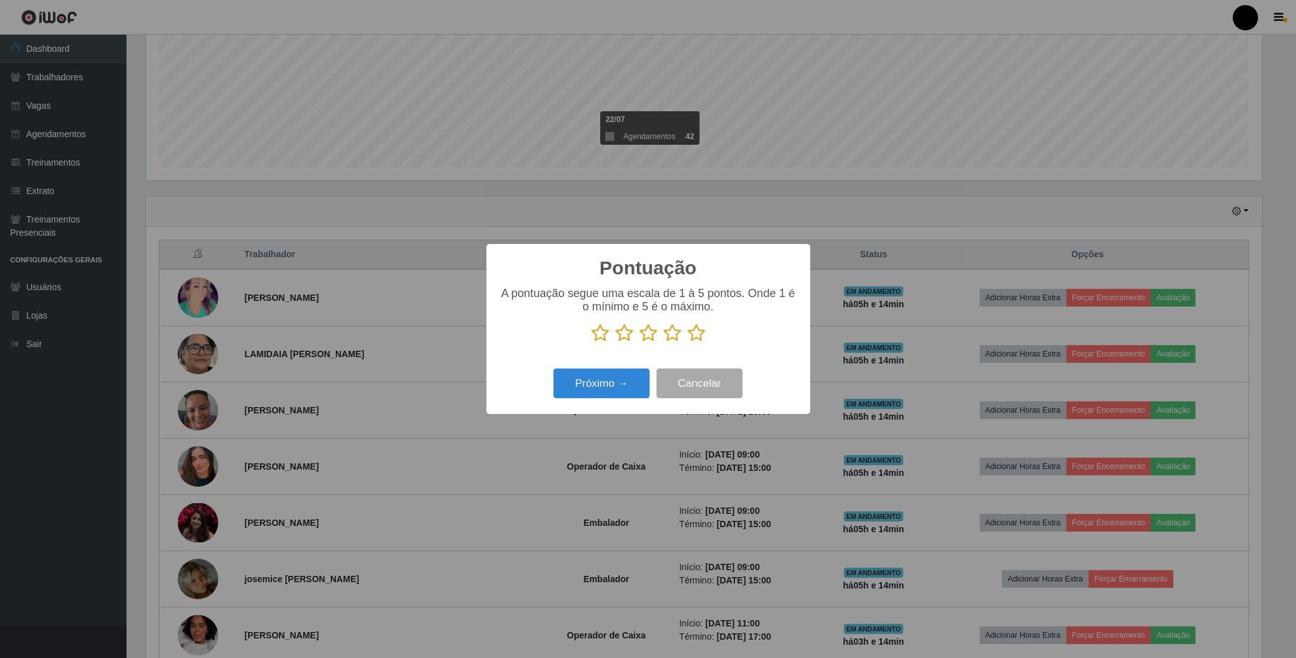
scroll to position [632146, 631295]
click at [648, 338] on icon at bounding box center [648, 333] width 18 height 19
click at [639, 343] on input "radio" at bounding box center [639, 343] width 0 height 0
click at [612, 383] on button "Próximo →" at bounding box center [601, 384] width 96 height 30
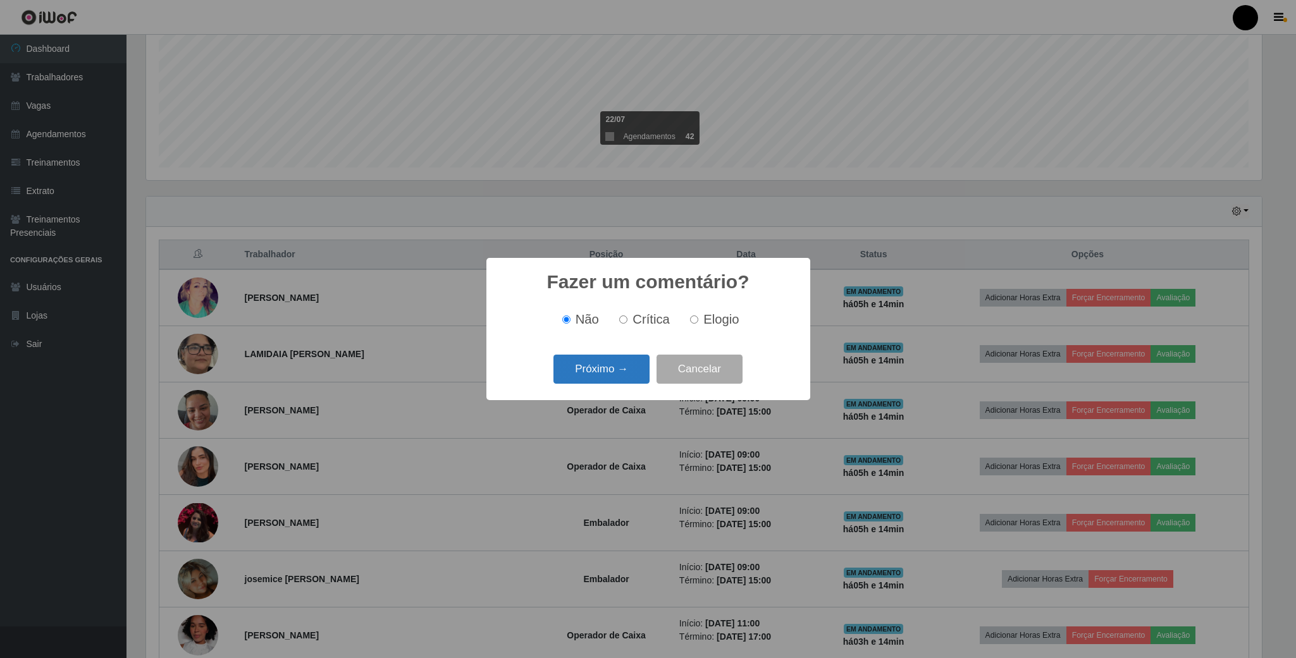
click at [621, 369] on button "Próximo →" at bounding box center [601, 370] width 96 height 30
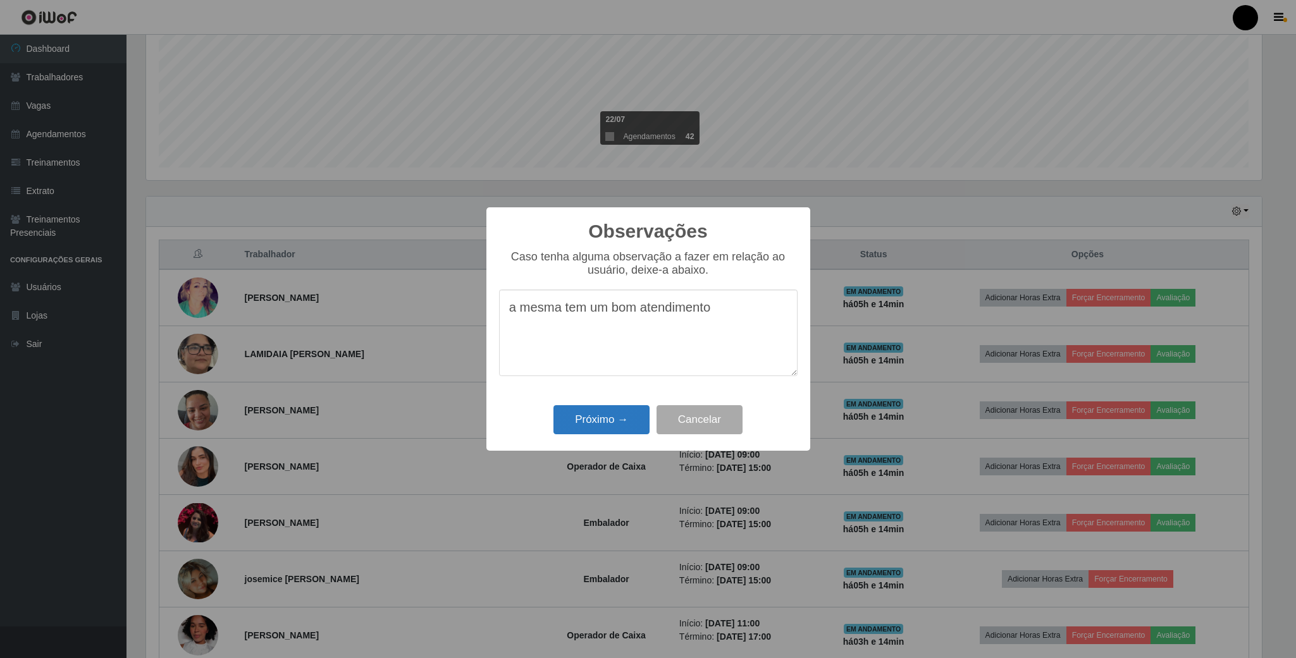
type textarea "a mesma tem um bom atendimento"
click at [641, 419] on button "Próximo →" at bounding box center [601, 420] width 96 height 30
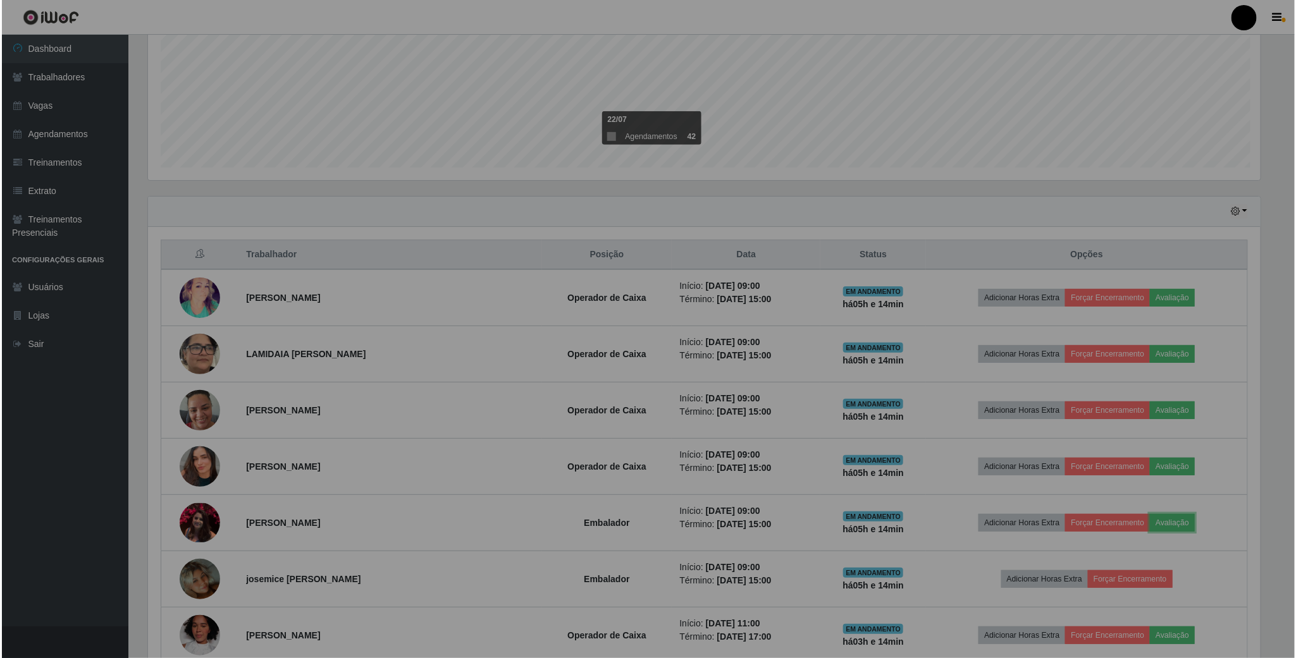
scroll to position [264, 1126]
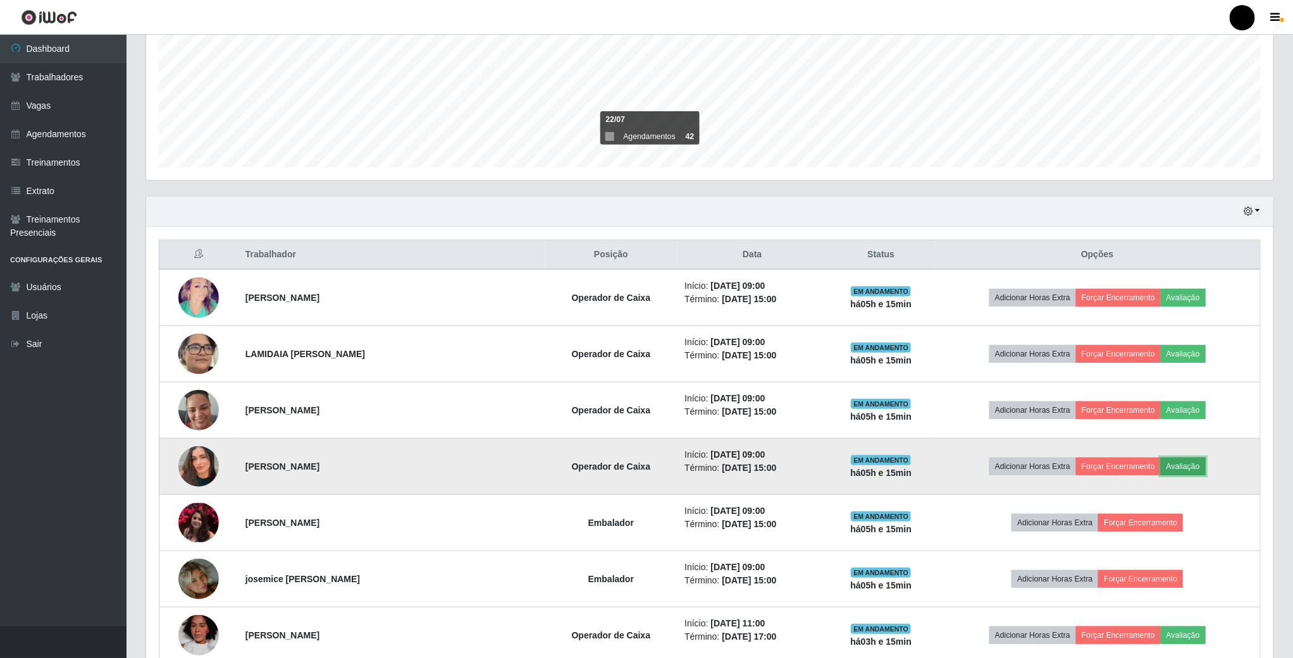
click at [1195, 467] on button "Avaliação" at bounding box center [1182, 467] width 45 height 18
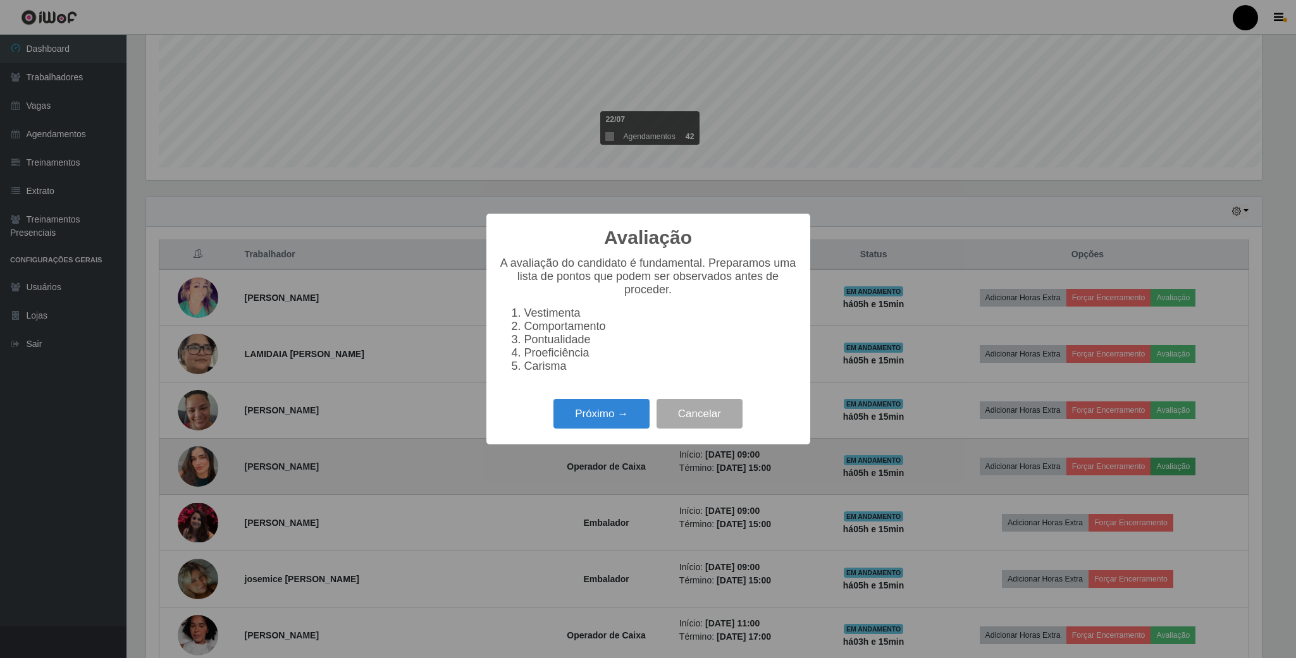
scroll to position [264, 1116]
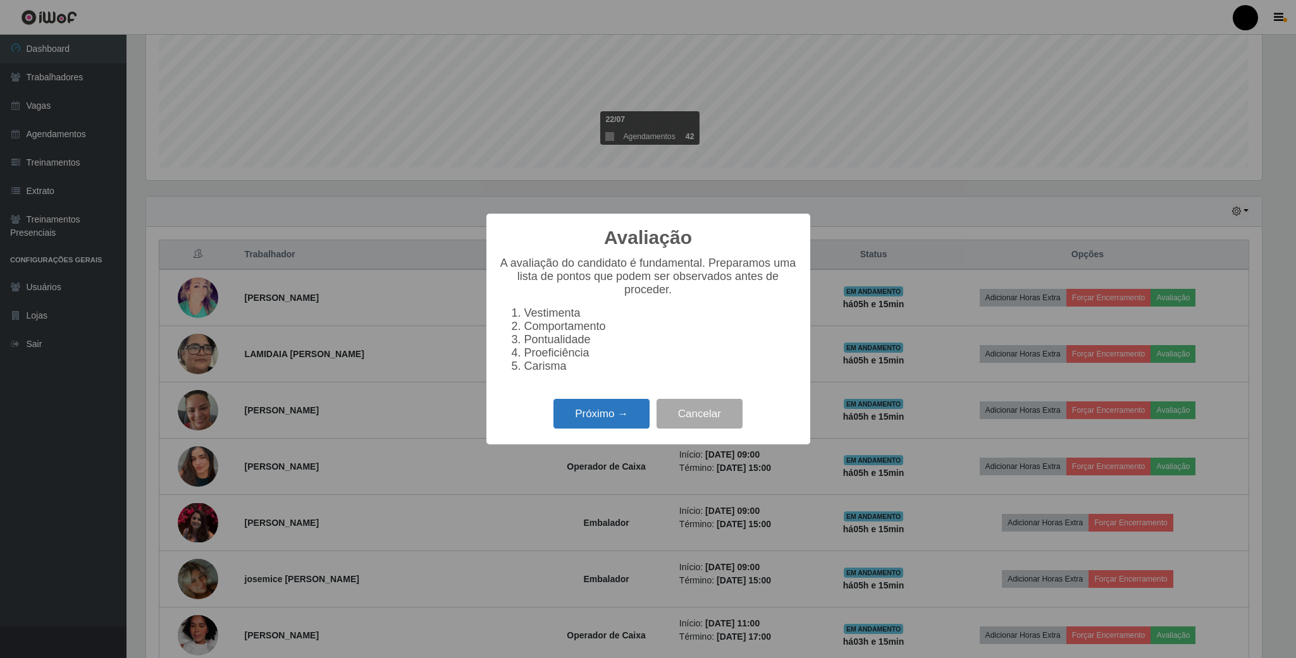
click at [643, 415] on button "Próximo →" at bounding box center [601, 414] width 96 height 30
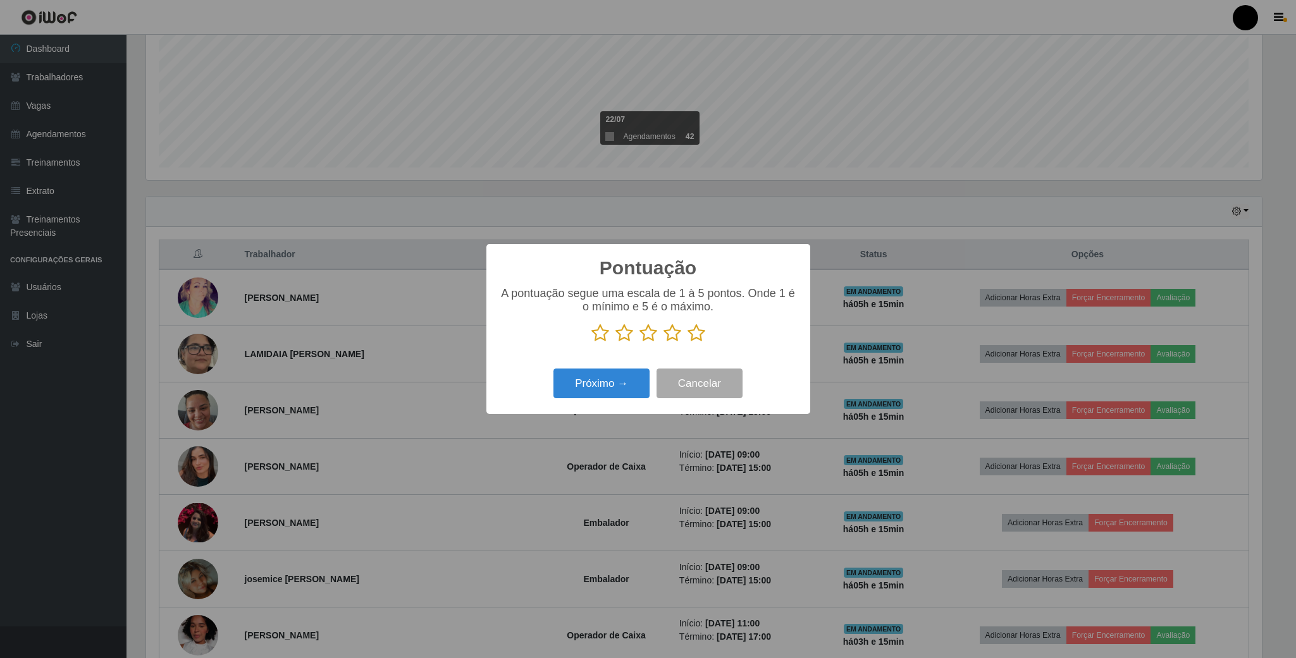
scroll to position [632146, 631295]
click at [648, 330] on icon at bounding box center [648, 333] width 18 height 19
click at [639, 343] on input "radio" at bounding box center [639, 343] width 0 height 0
click at [619, 385] on button "Próximo →" at bounding box center [601, 384] width 96 height 30
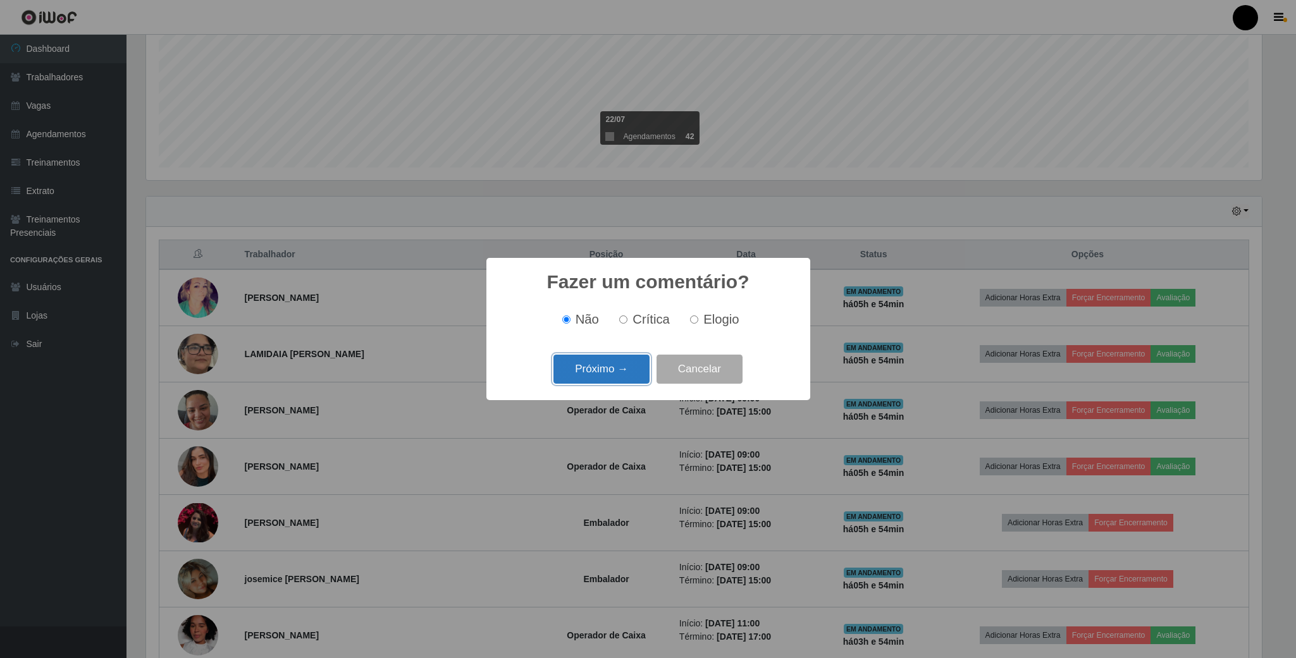
click at [624, 381] on button "Próximo →" at bounding box center [601, 370] width 96 height 30
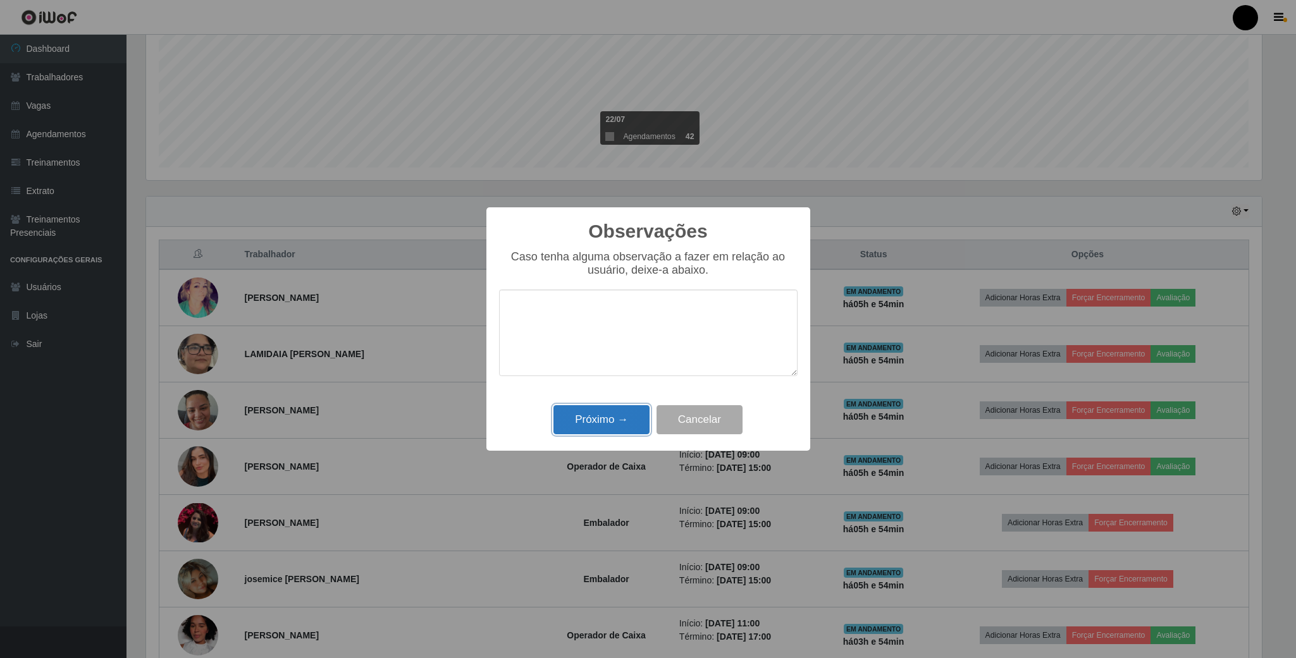
click at [627, 424] on button "Próximo →" at bounding box center [601, 420] width 96 height 30
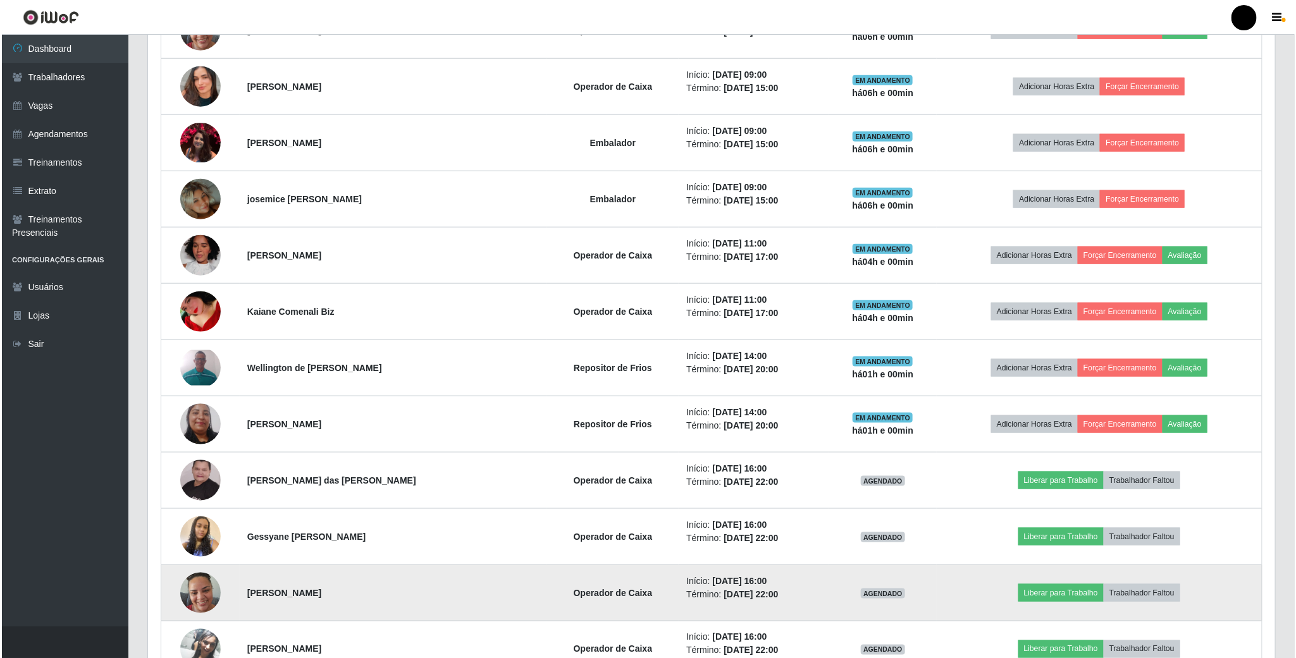
scroll to position [664, 0]
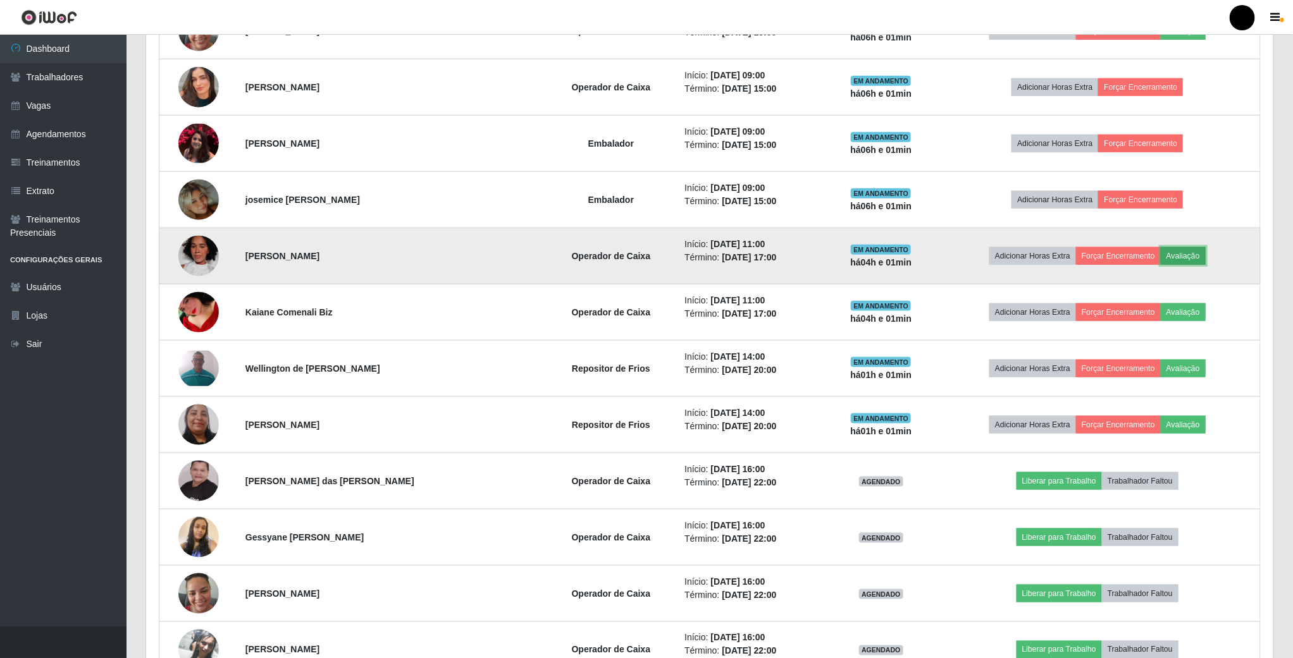
click at [1185, 261] on button "Avaliação" at bounding box center [1182, 256] width 45 height 18
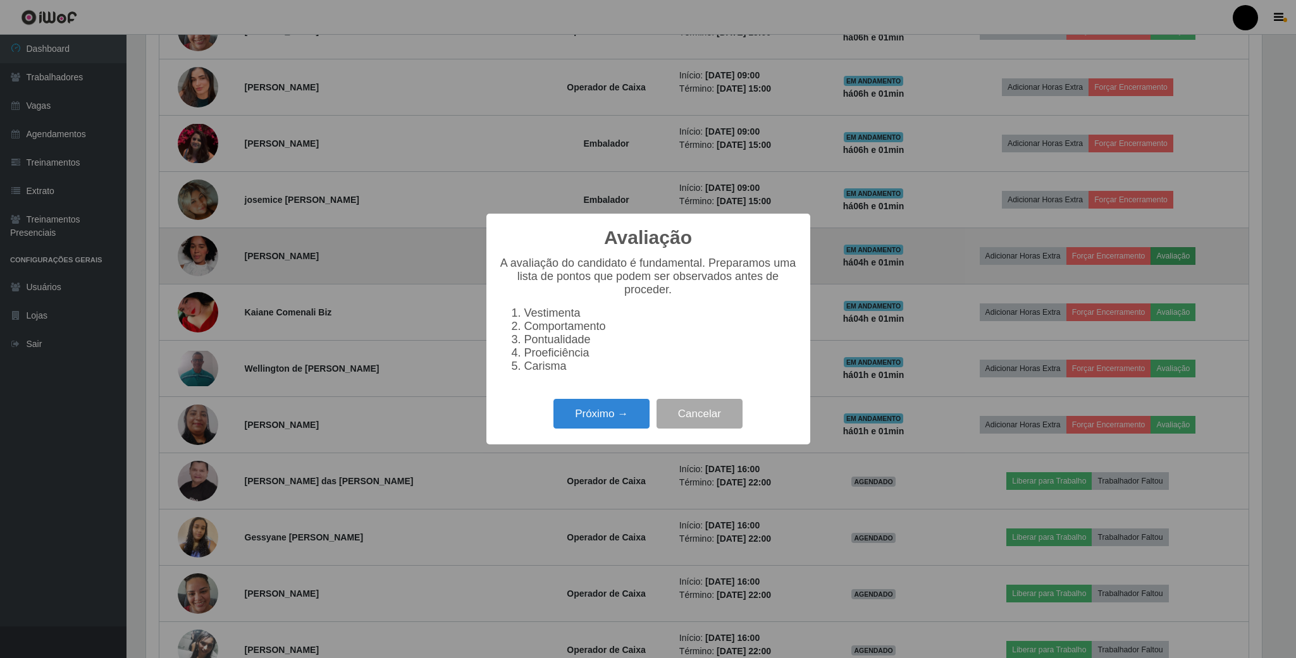
scroll to position [264, 1116]
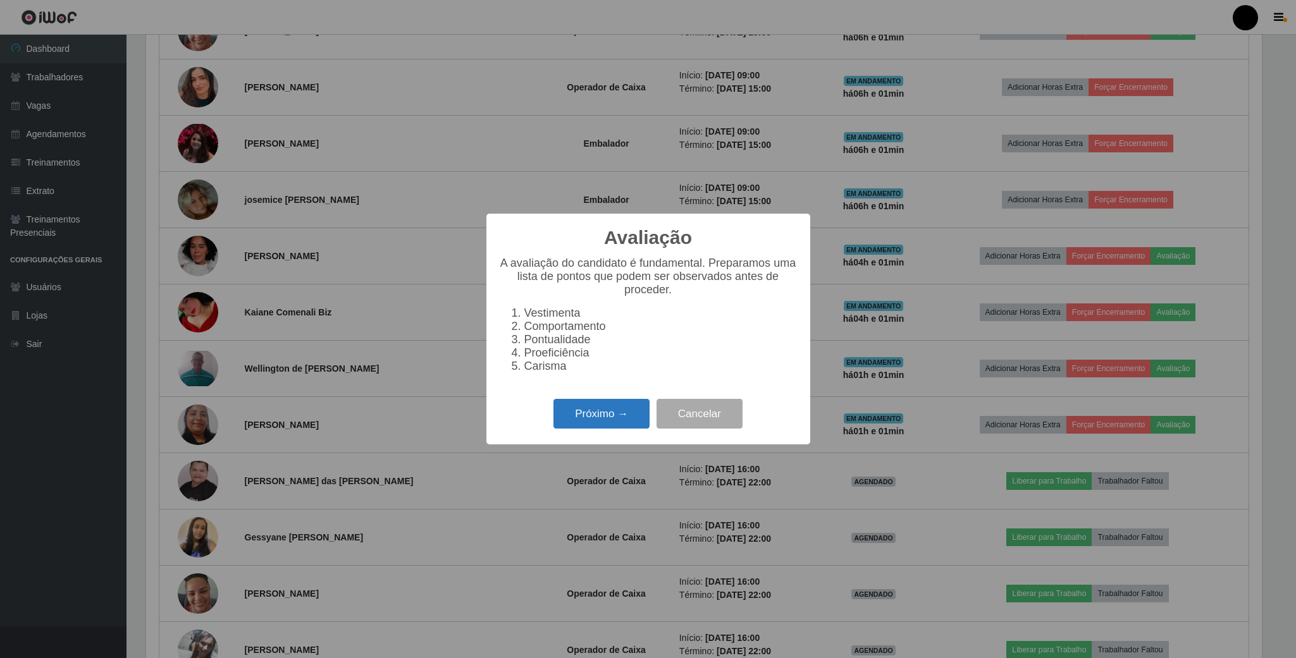
click at [605, 415] on button "Próximo →" at bounding box center [601, 414] width 96 height 30
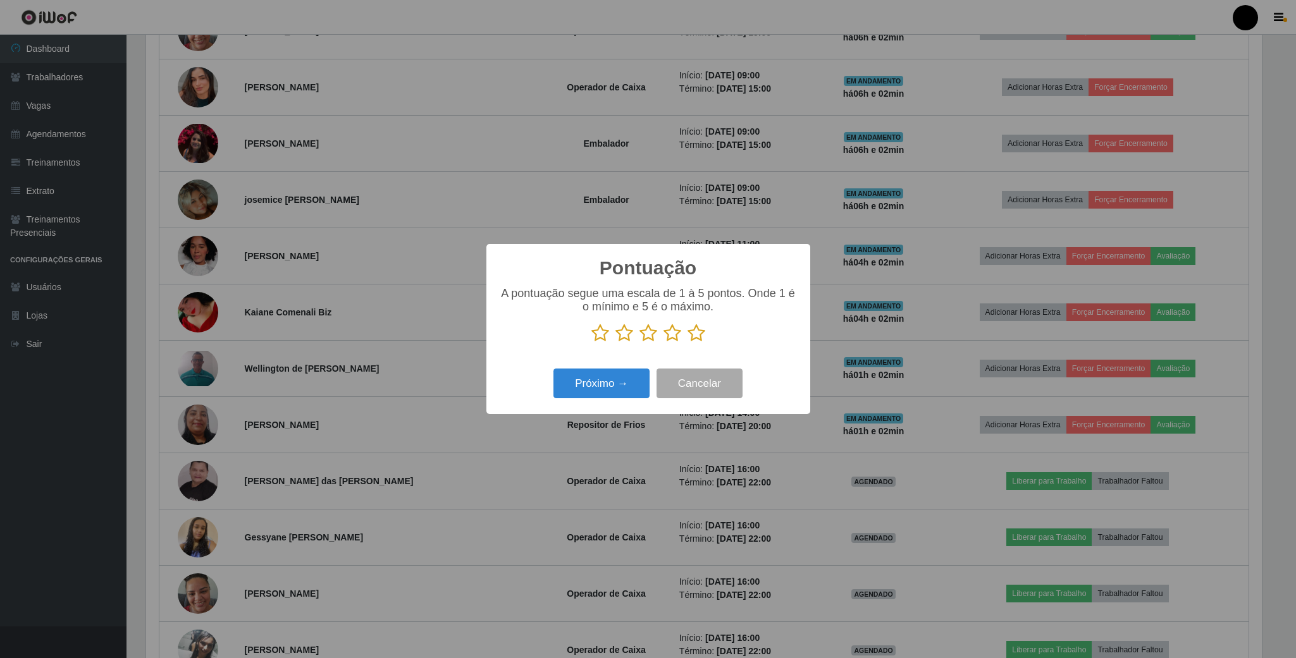
click at [649, 338] on icon at bounding box center [648, 333] width 18 height 19
click at [639, 343] on input "radio" at bounding box center [639, 343] width 0 height 0
click at [606, 388] on button "Próximo →" at bounding box center [601, 384] width 96 height 30
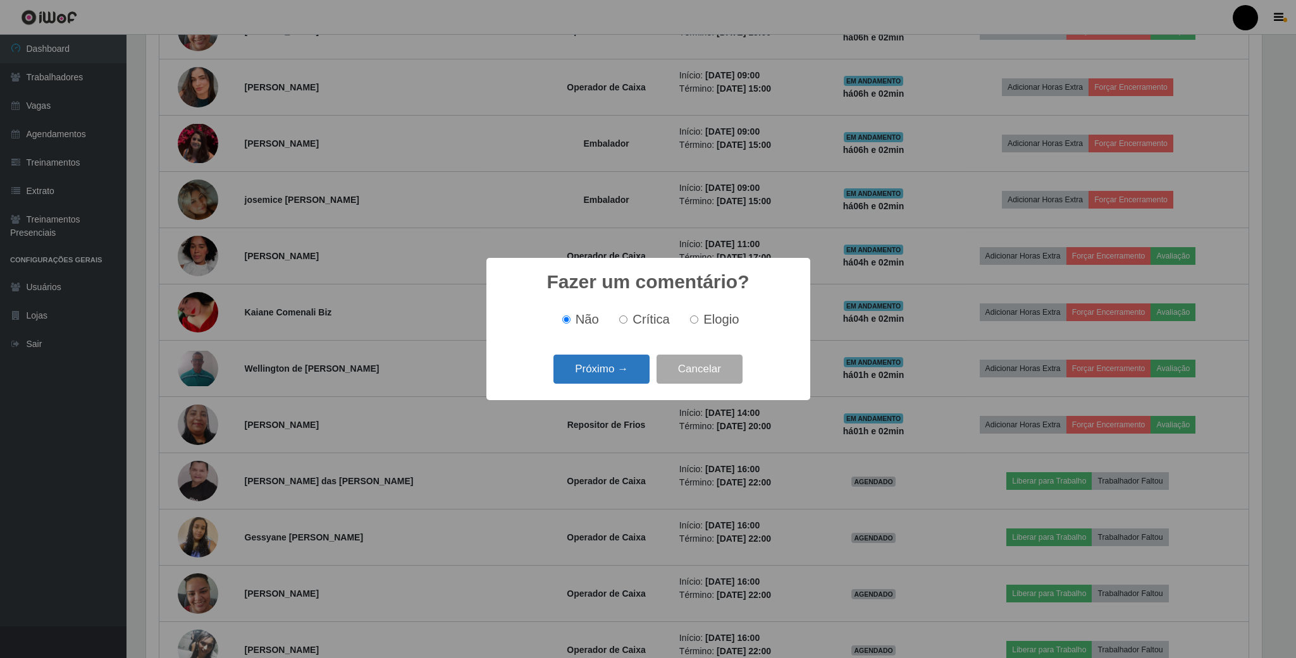
click at [619, 374] on button "Próximo →" at bounding box center [601, 370] width 96 height 30
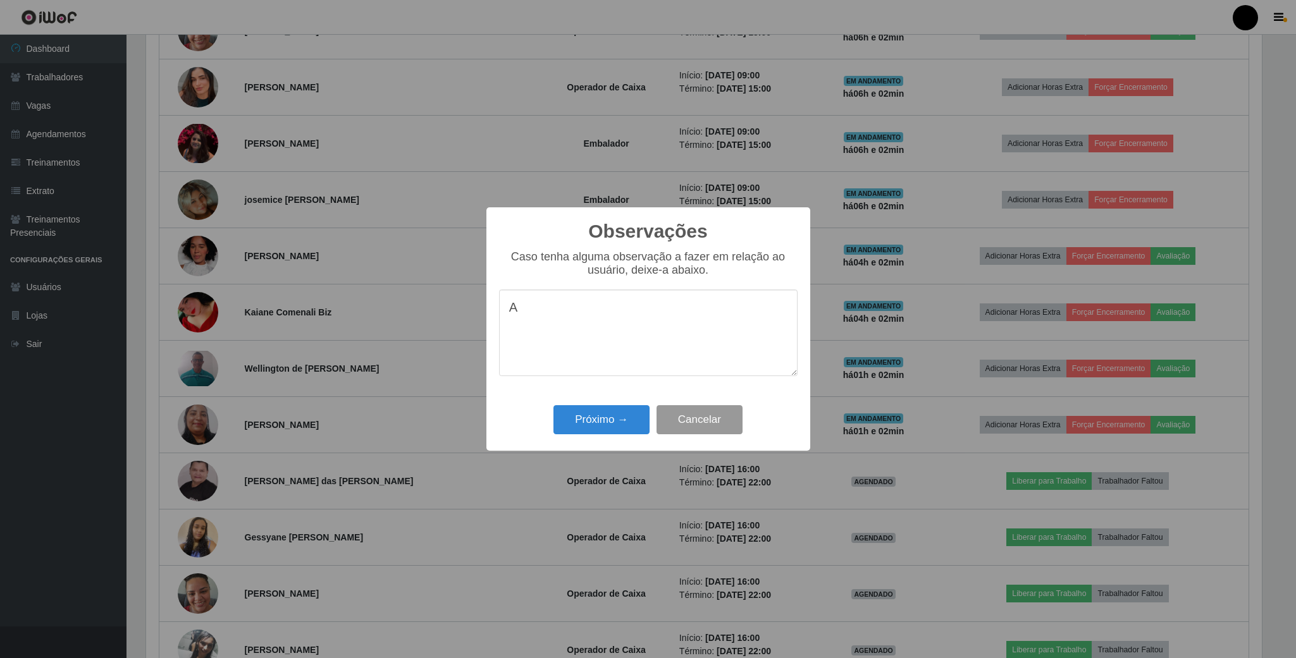
type textarea "A"
click at [679, 426] on button "Cancelar" at bounding box center [699, 420] width 86 height 30
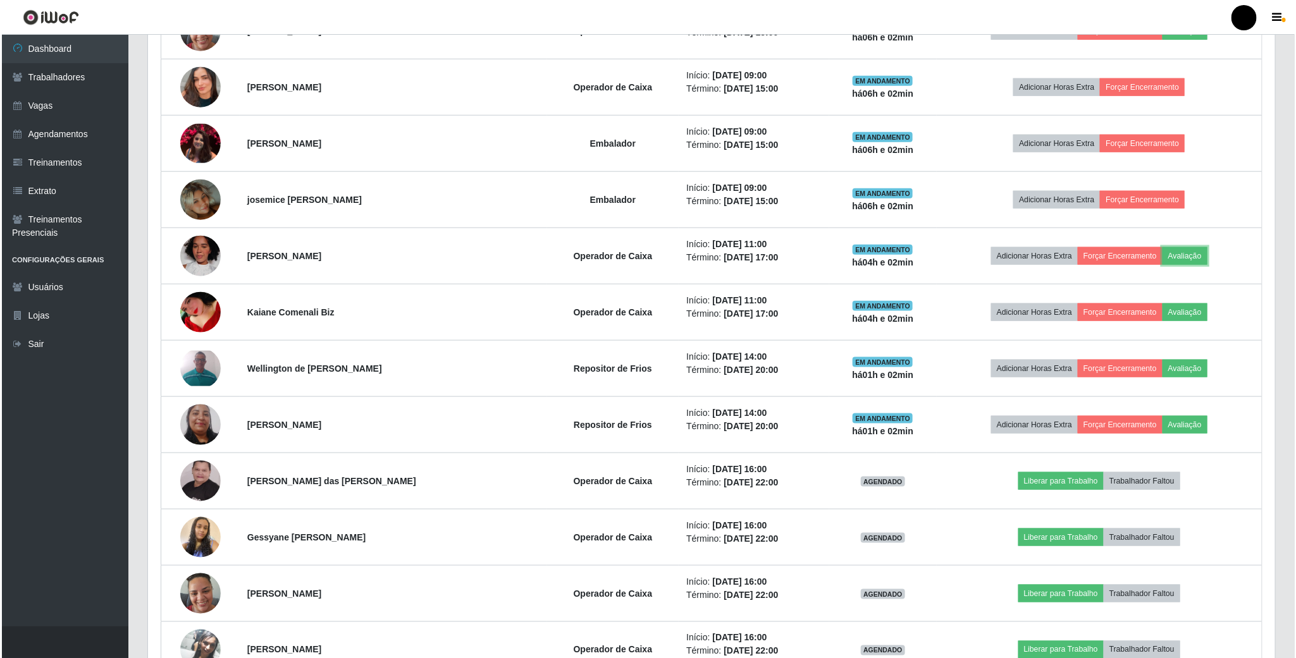
scroll to position [264, 1126]
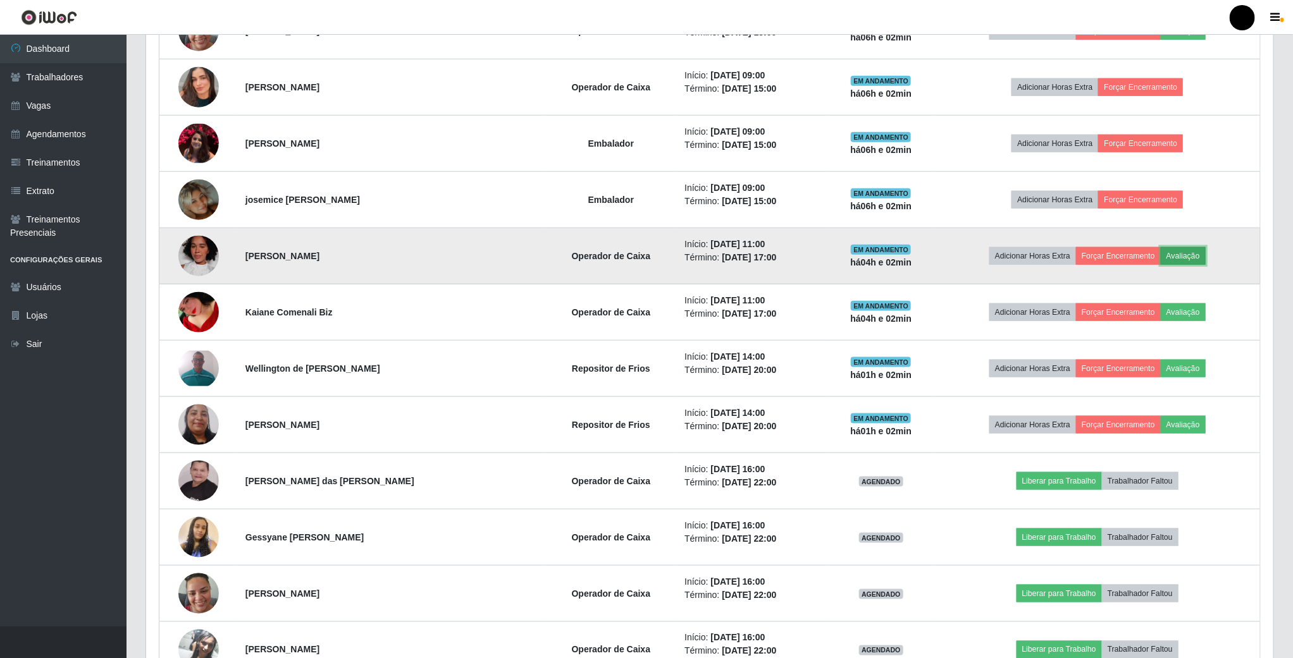
click at [1188, 264] on button "Avaliação" at bounding box center [1182, 256] width 45 height 18
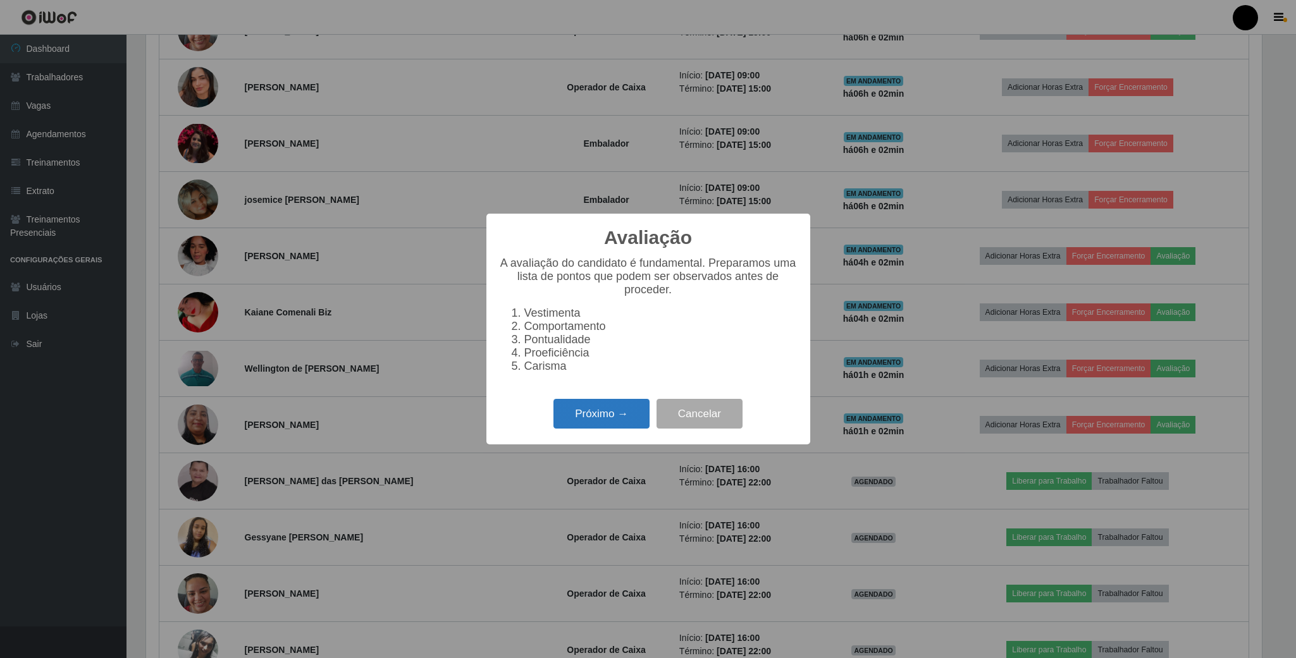
click at [636, 420] on button "Próximo →" at bounding box center [601, 414] width 96 height 30
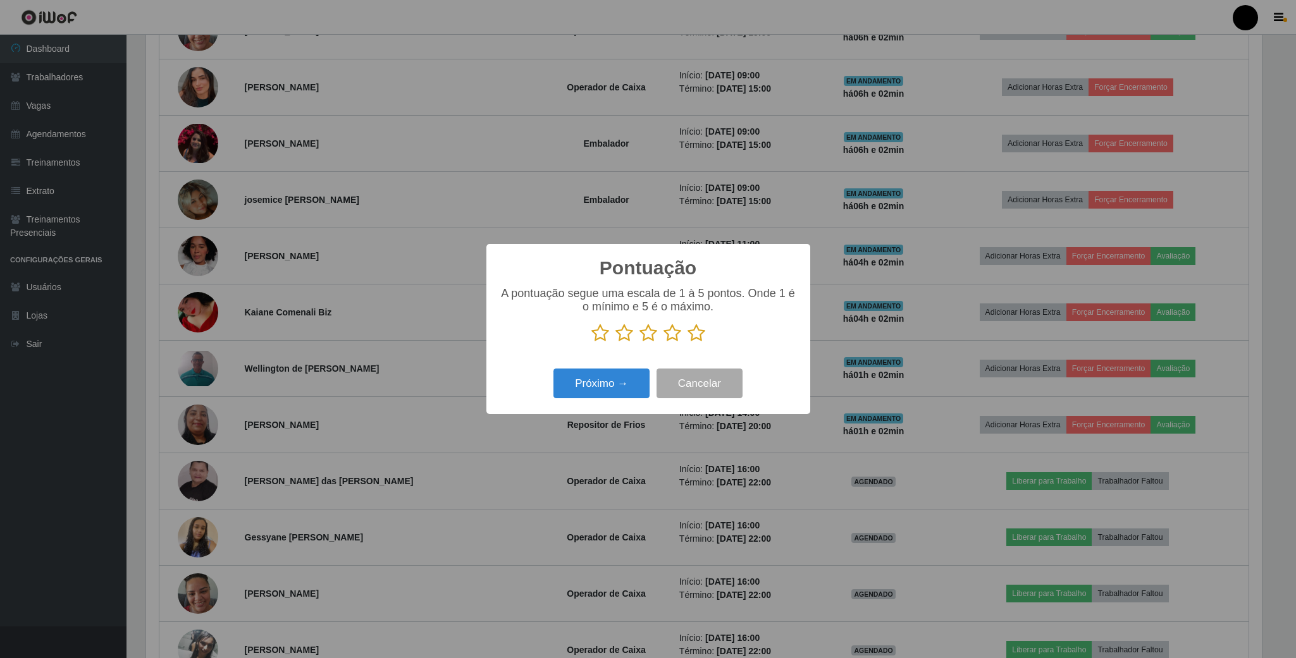
scroll to position [632146, 631295]
click at [624, 334] on icon at bounding box center [624, 333] width 18 height 19
click at [615, 343] on input "radio" at bounding box center [615, 343] width 0 height 0
click at [627, 391] on button "Próximo →" at bounding box center [601, 384] width 96 height 30
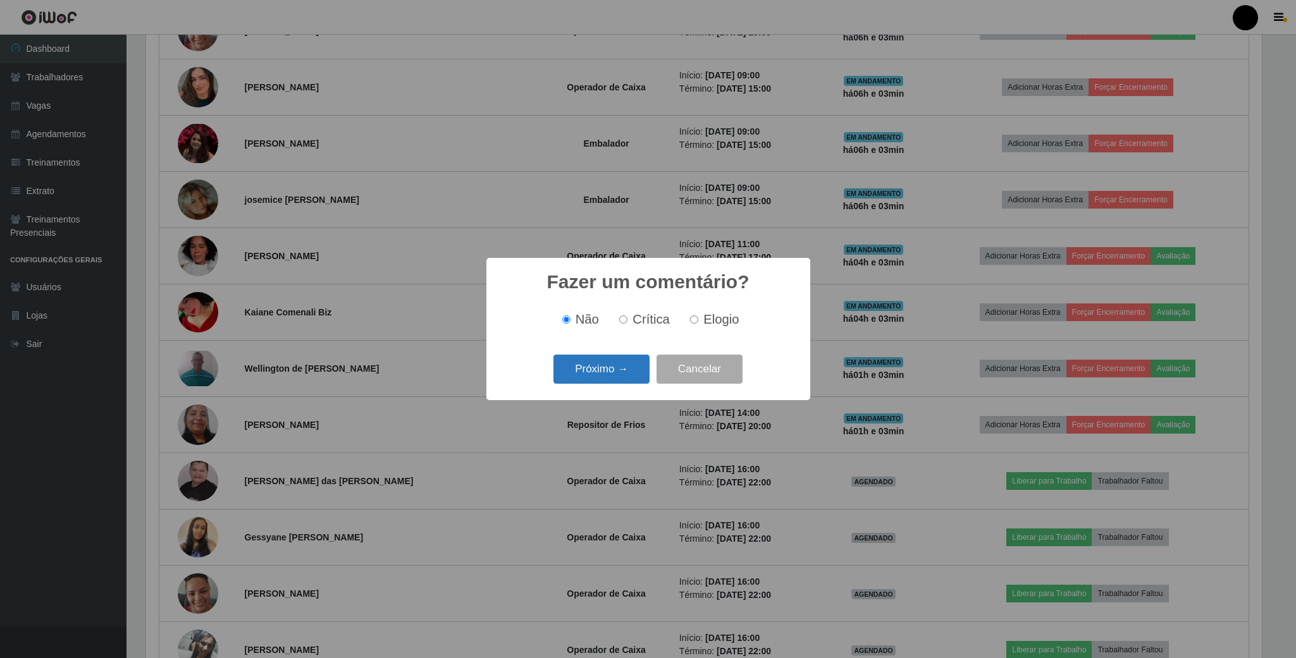
click at [600, 374] on button "Próximo →" at bounding box center [601, 370] width 96 height 30
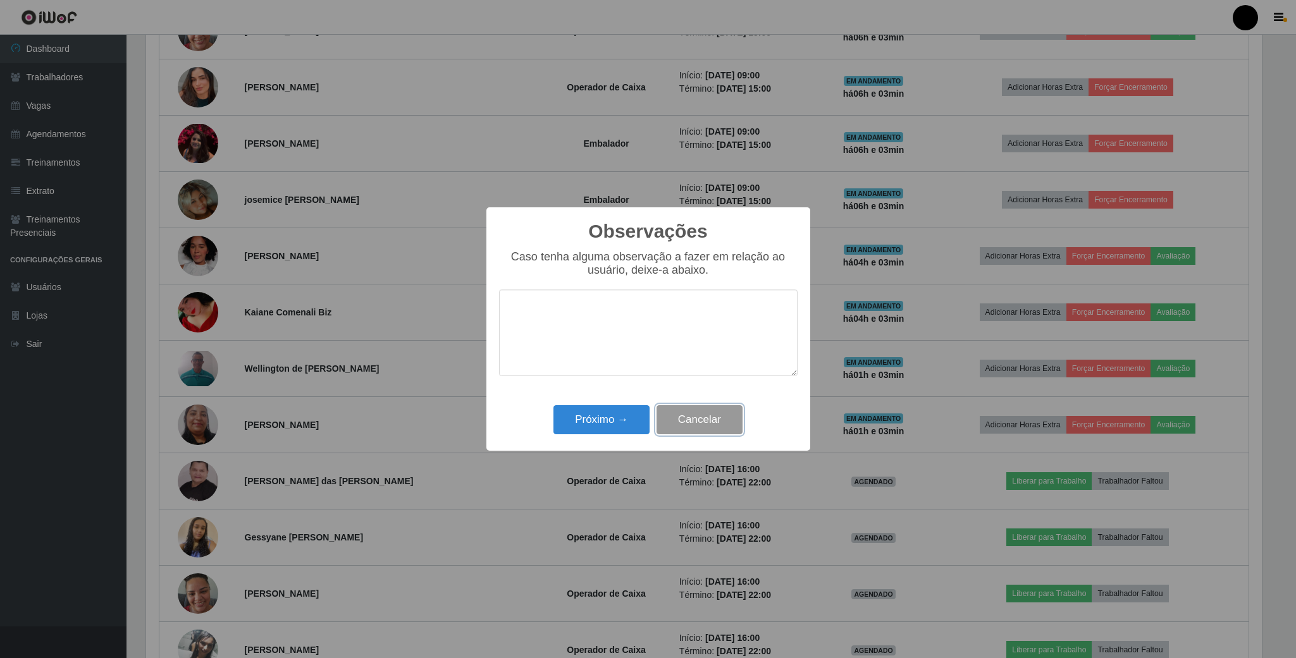
click at [706, 429] on button "Cancelar" at bounding box center [699, 420] width 86 height 30
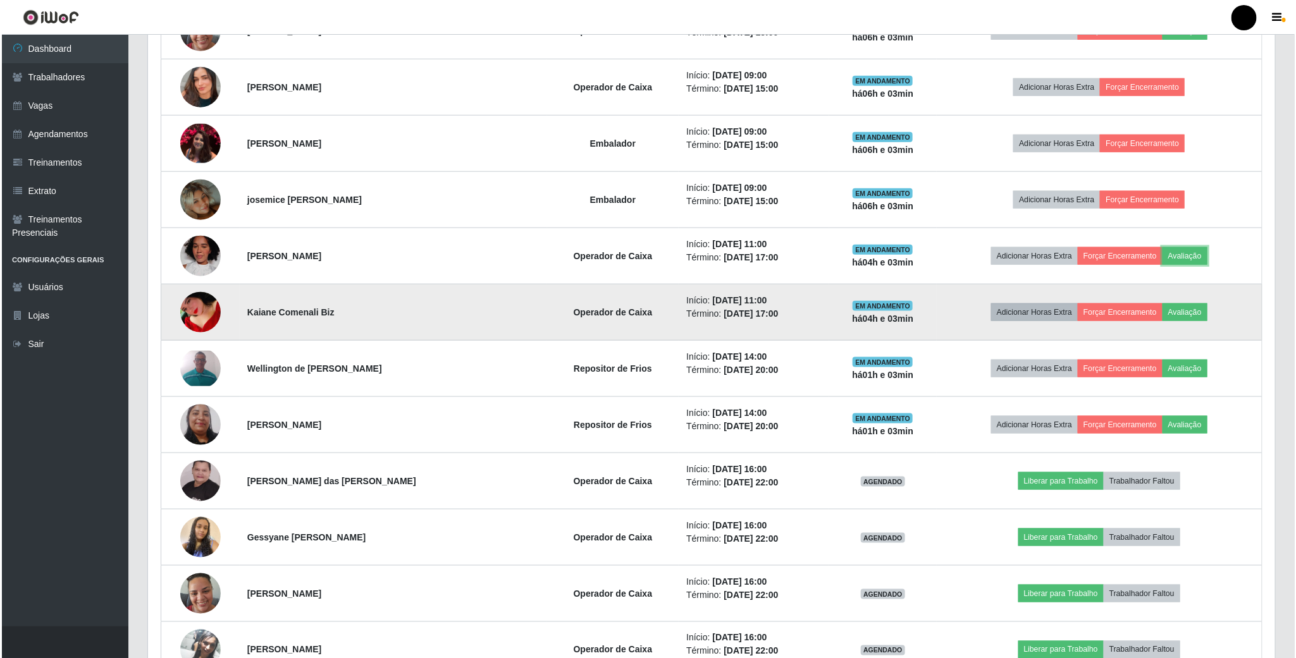
scroll to position [264, 1126]
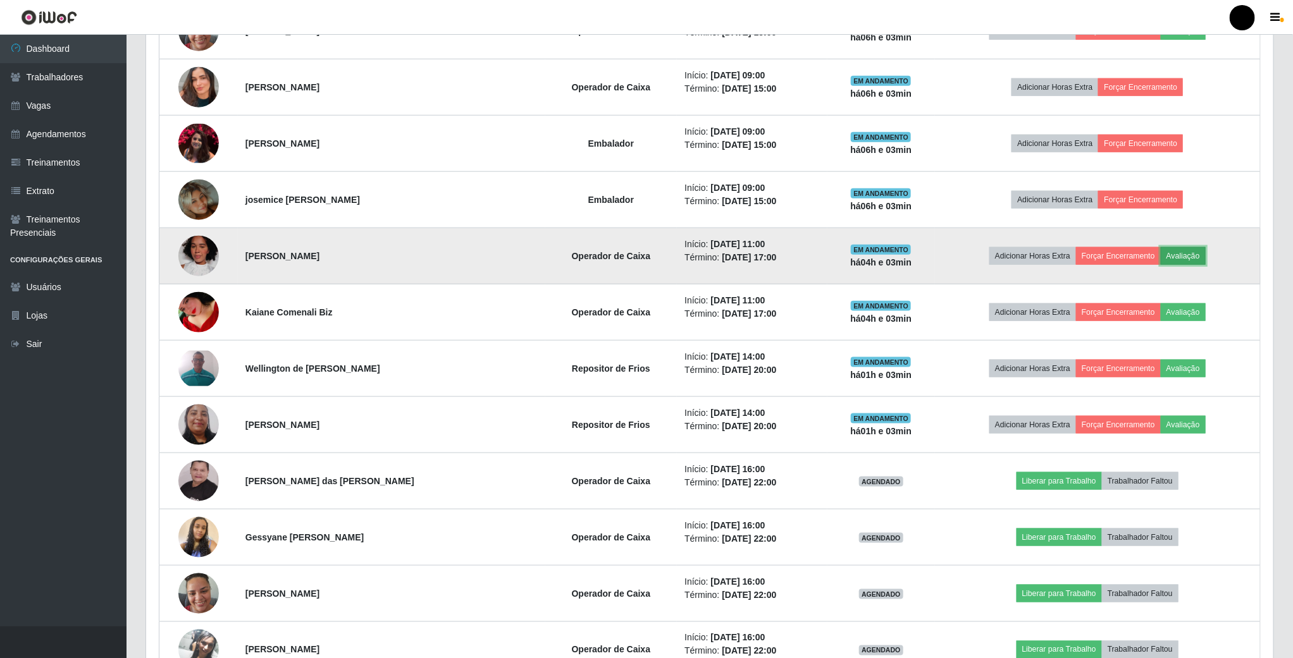
click at [1183, 257] on button "Avaliação" at bounding box center [1182, 256] width 45 height 18
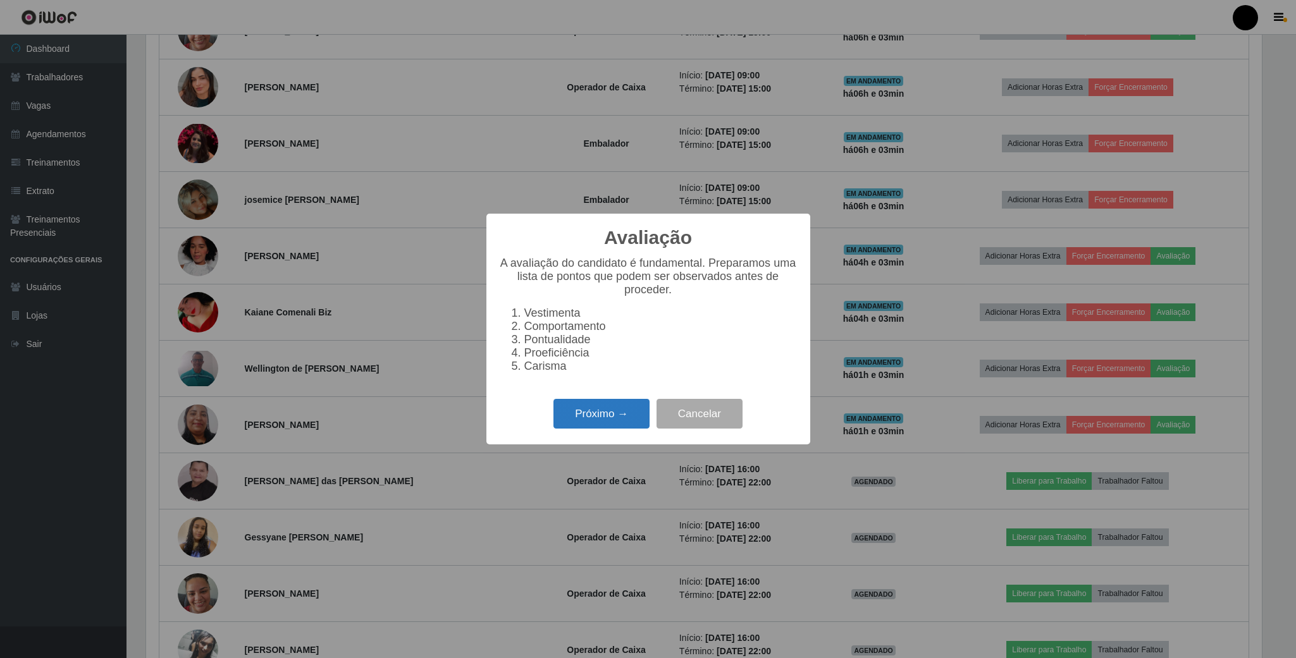
click at [579, 415] on button "Próximo →" at bounding box center [601, 414] width 96 height 30
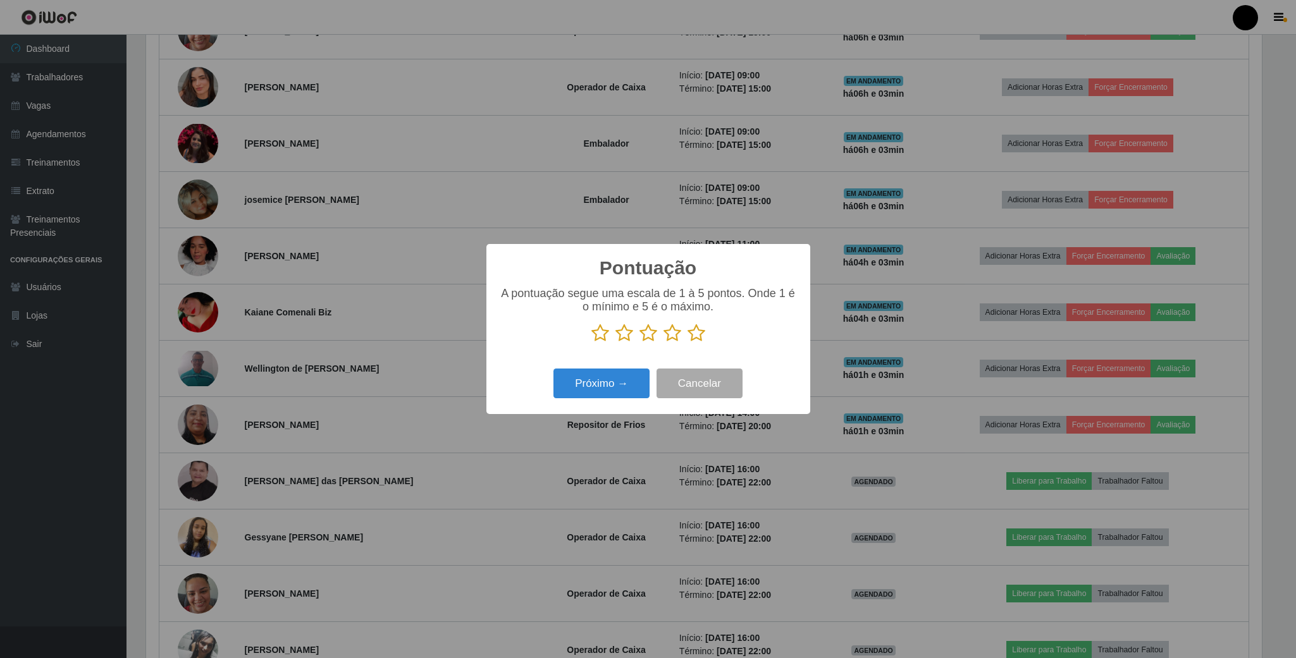
click at [623, 334] on icon at bounding box center [624, 333] width 18 height 19
click at [615, 343] on input "radio" at bounding box center [615, 343] width 0 height 0
click at [623, 389] on button "Próximo →" at bounding box center [601, 384] width 96 height 30
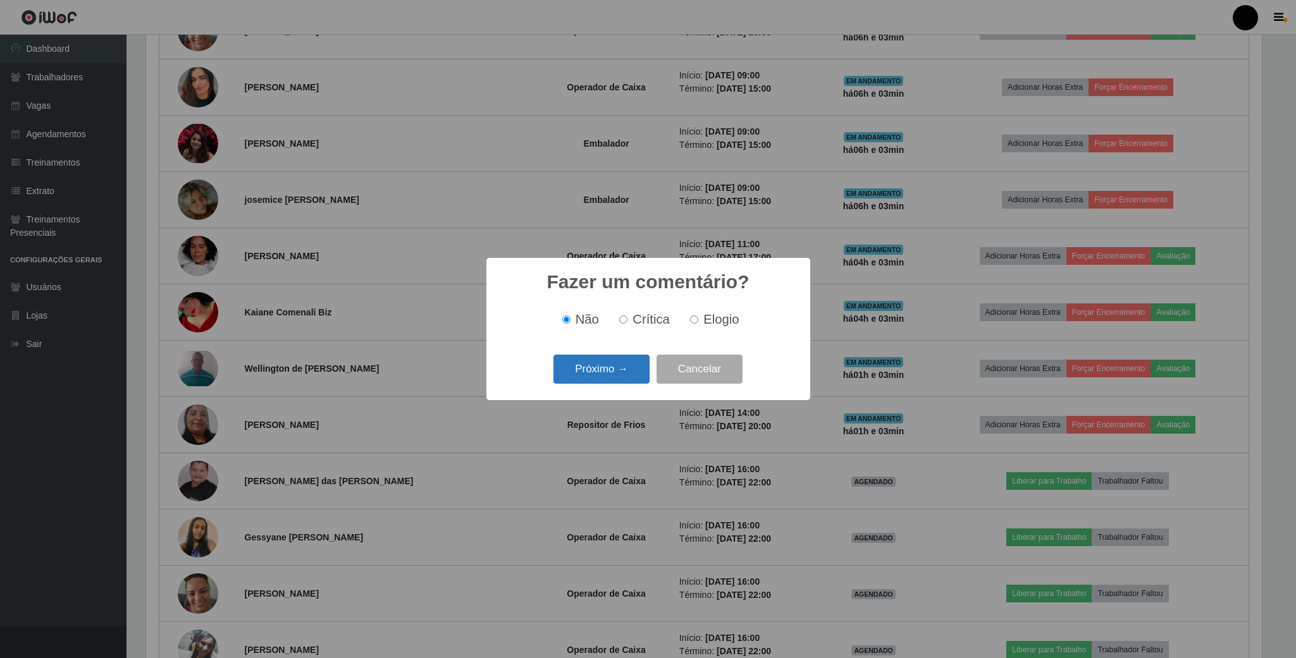
click at [623, 366] on button "Próximo →" at bounding box center [601, 370] width 96 height 30
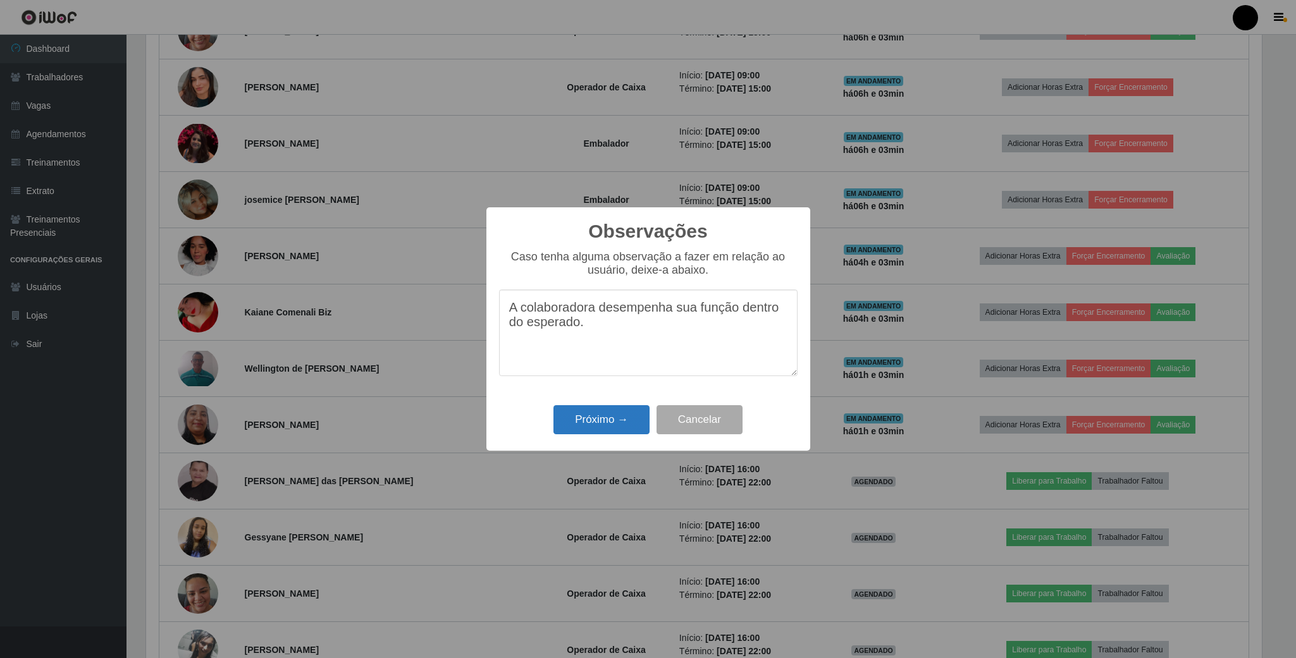
type textarea "A colaboradora desempenha sua função dentro do esperado."
click at [604, 420] on button "Próximo →" at bounding box center [601, 420] width 96 height 30
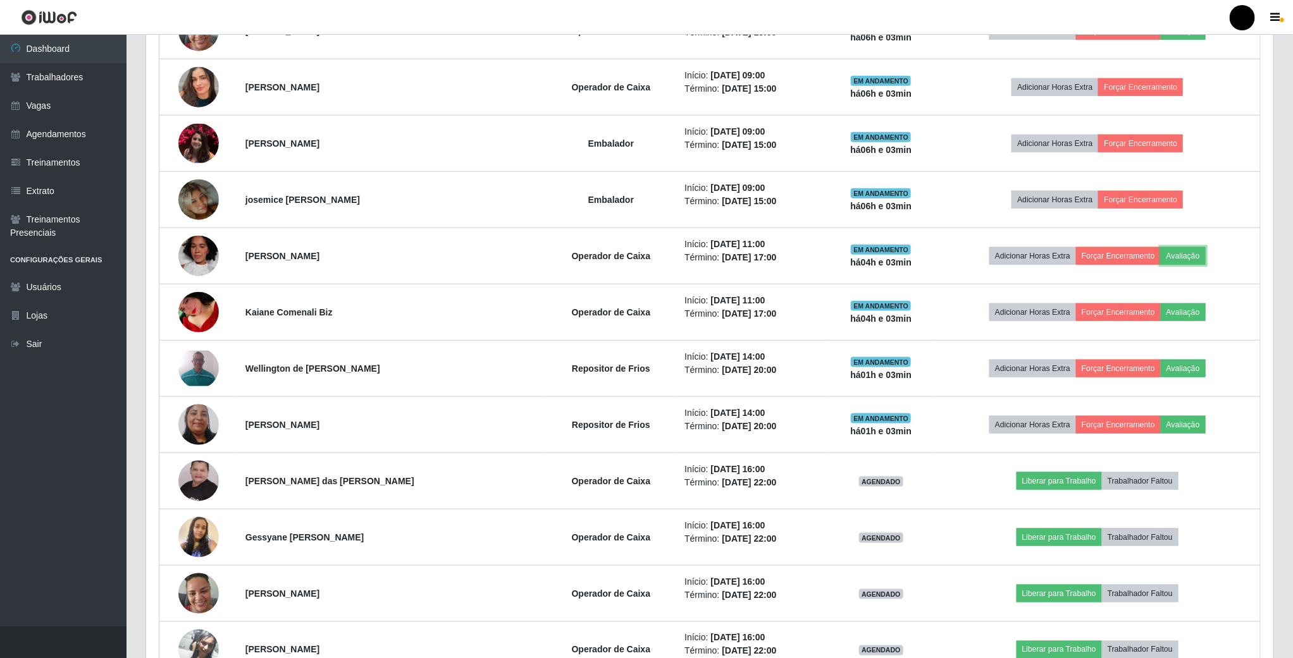
scroll to position [264, 1126]
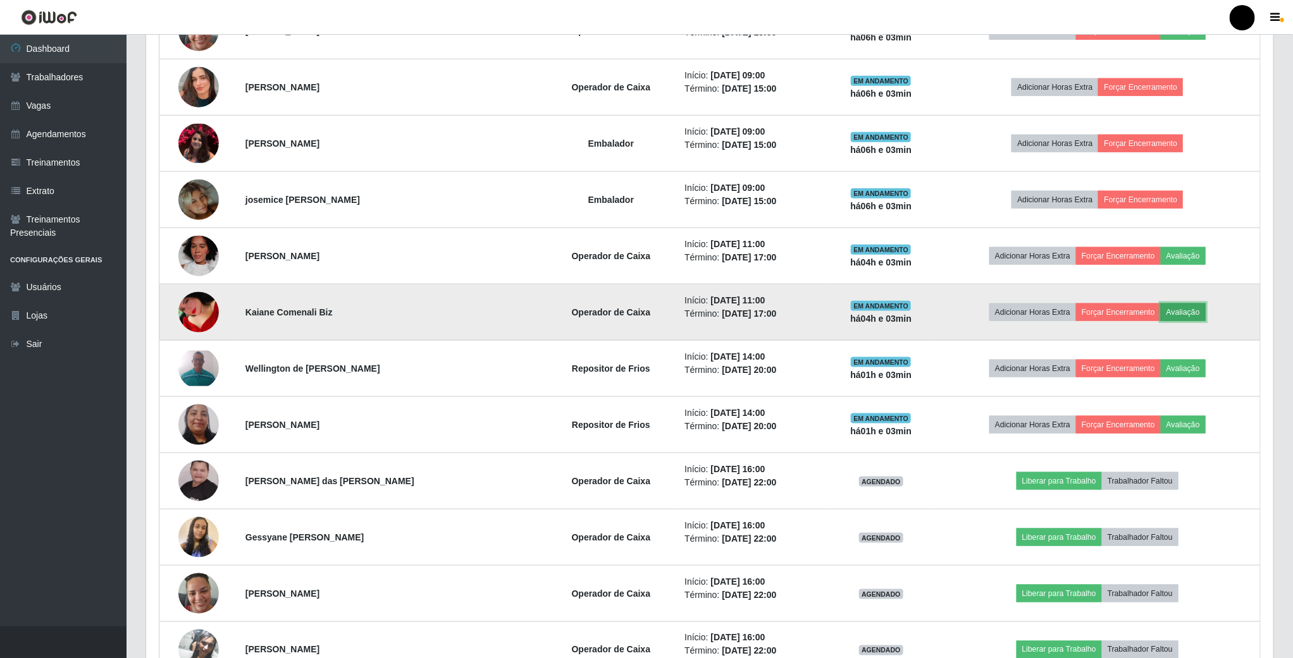
click at [1178, 313] on button "Avaliação" at bounding box center [1182, 313] width 45 height 18
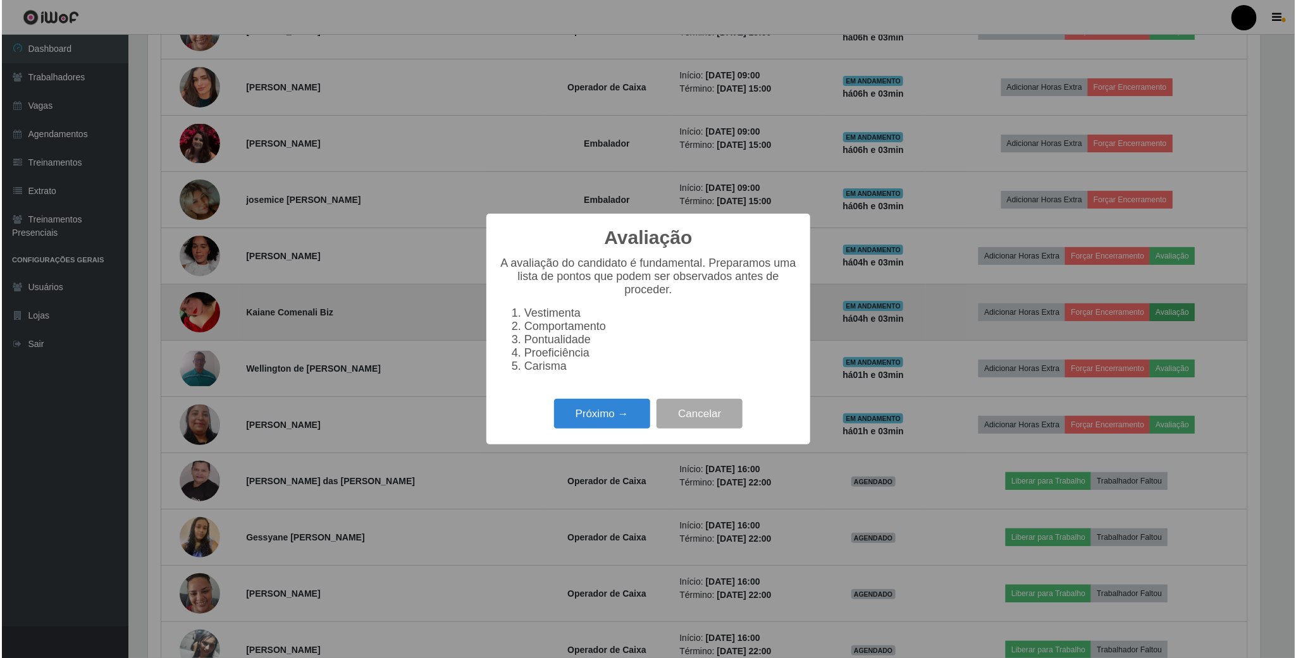
scroll to position [264, 1116]
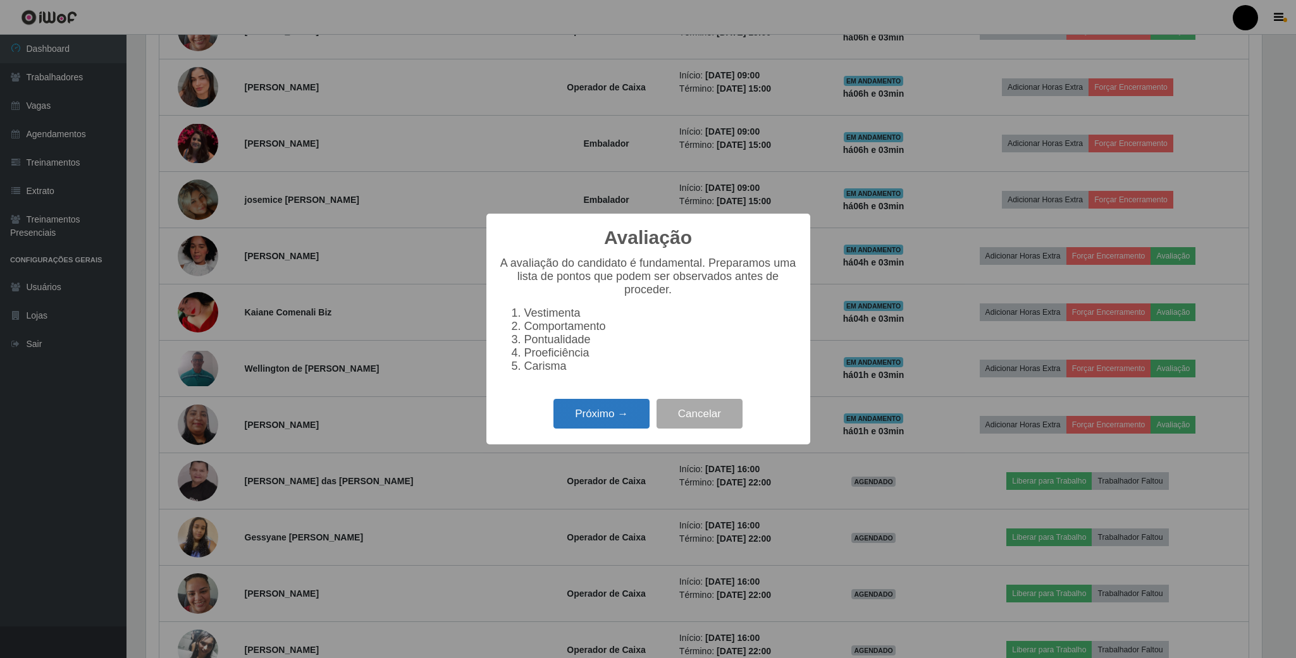
click at [592, 420] on button "Próximo →" at bounding box center [601, 414] width 96 height 30
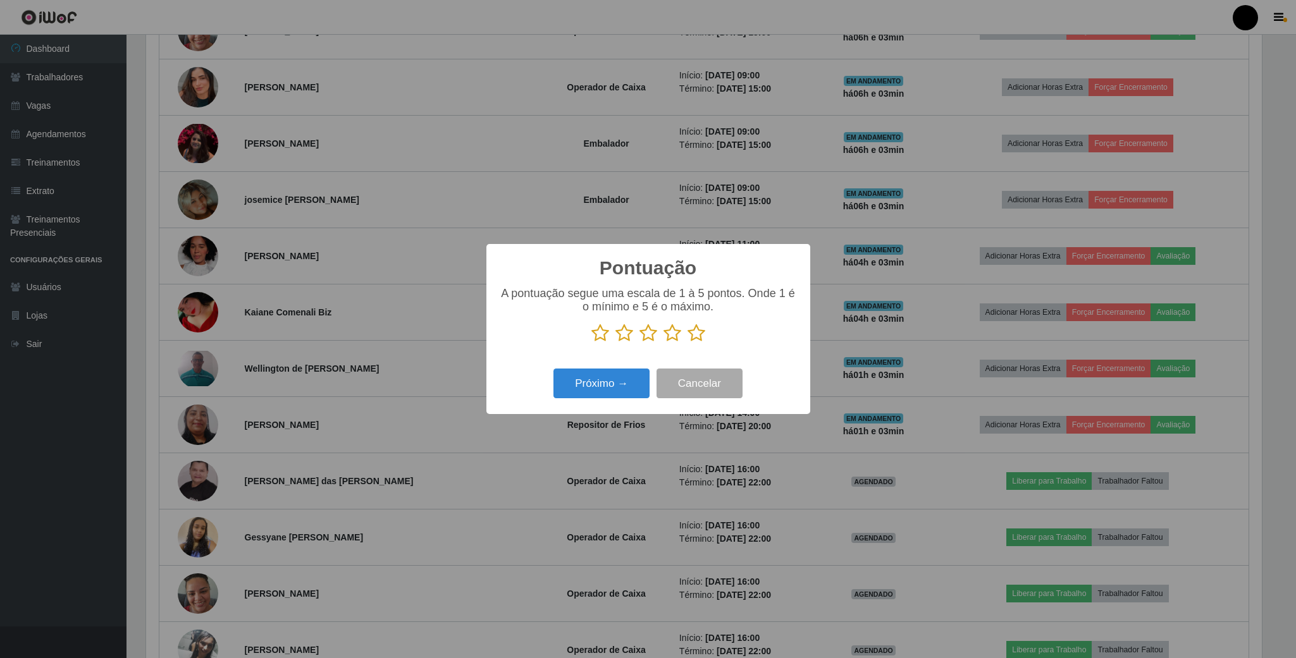
scroll to position [632146, 631295]
click at [629, 336] on icon at bounding box center [624, 333] width 18 height 19
click at [615, 343] on input "radio" at bounding box center [615, 343] width 0 height 0
click at [627, 389] on button "Próximo →" at bounding box center [601, 384] width 96 height 30
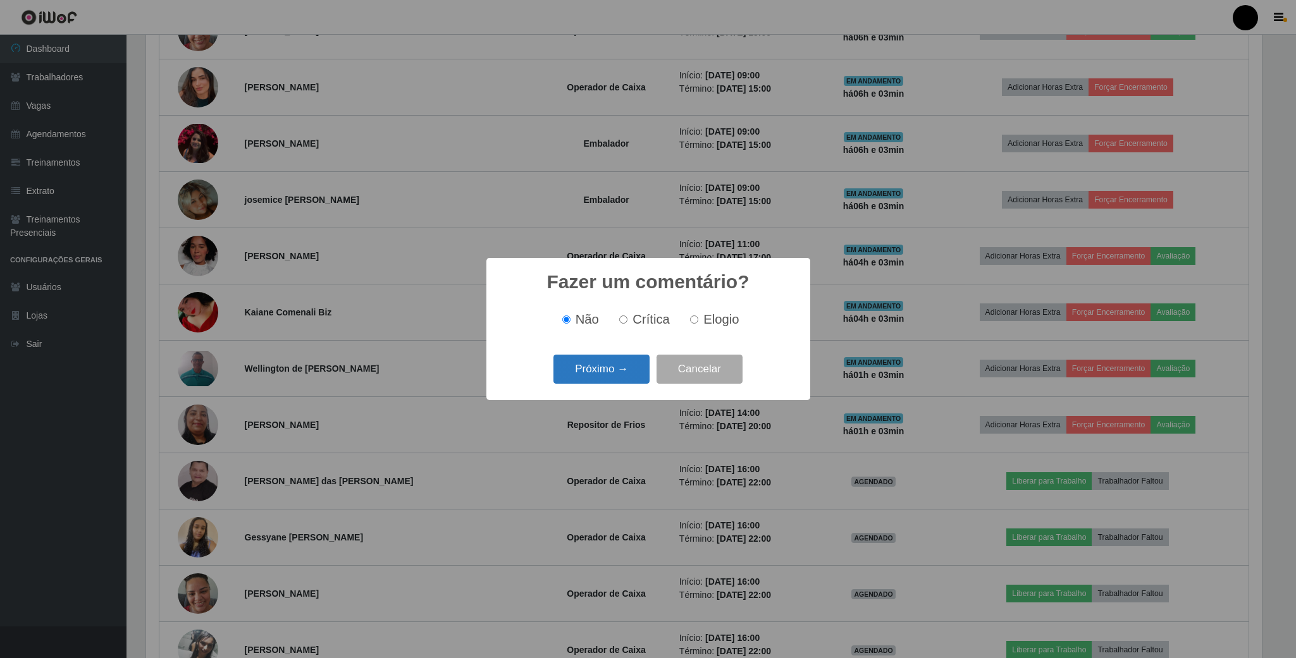
click at [636, 378] on button "Próximo →" at bounding box center [601, 370] width 96 height 30
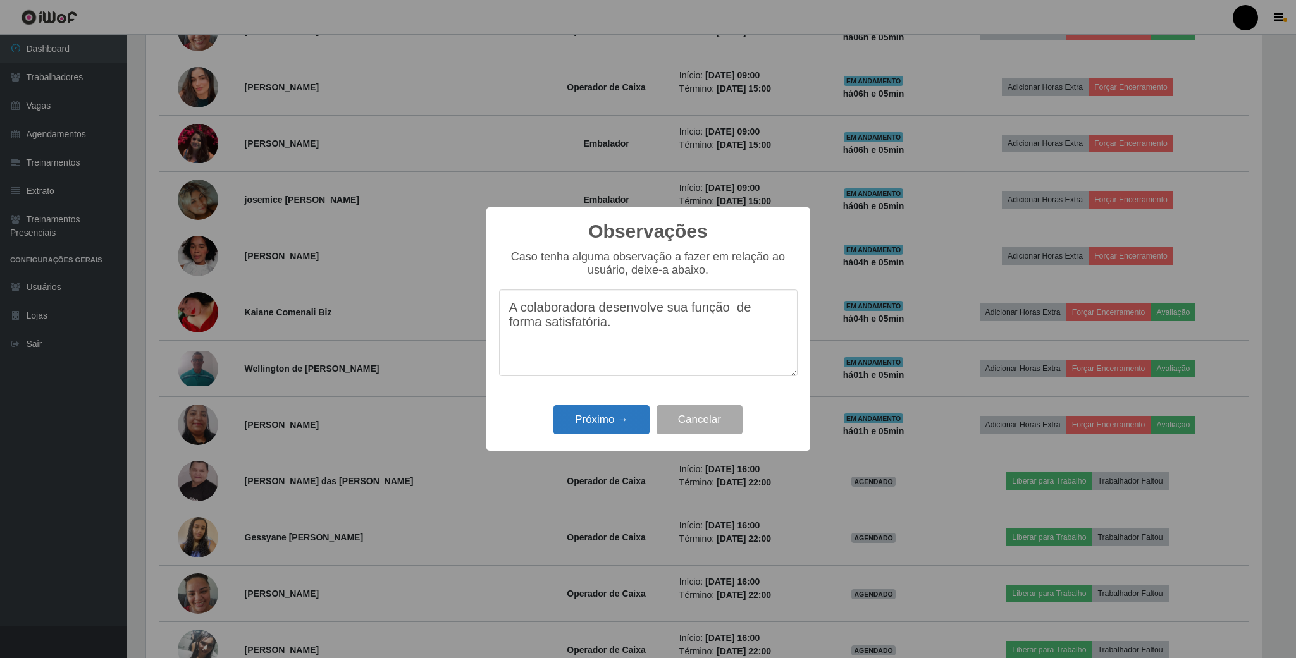
type textarea "A colaboradora desenvolve sua função de forma satisfatória."
click at [600, 425] on button "Próximo →" at bounding box center [601, 420] width 96 height 30
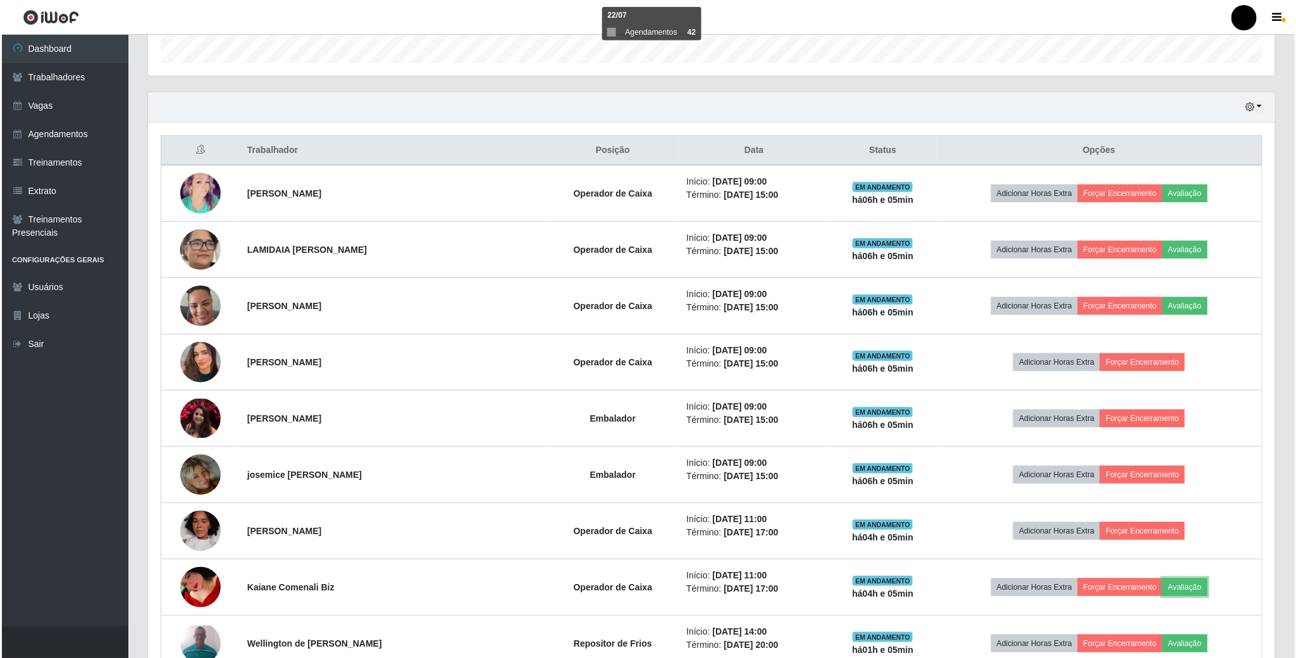
scroll to position [379, 0]
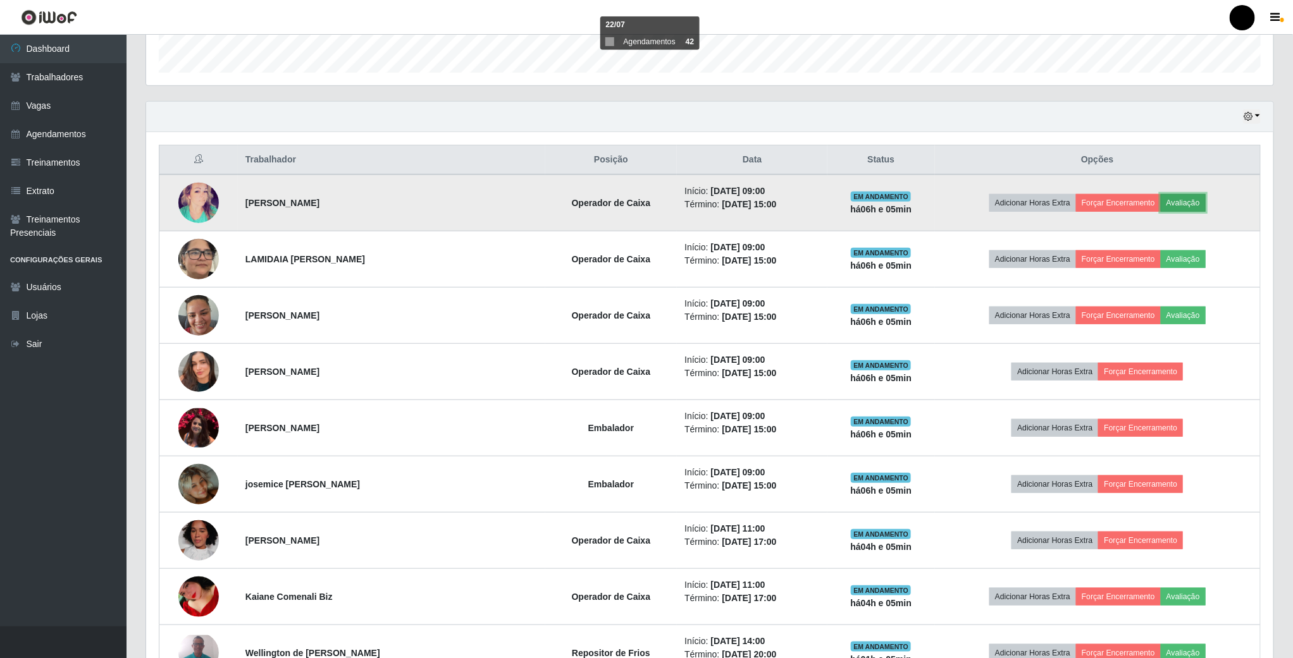
click at [1181, 201] on button "Avaliação" at bounding box center [1182, 203] width 45 height 18
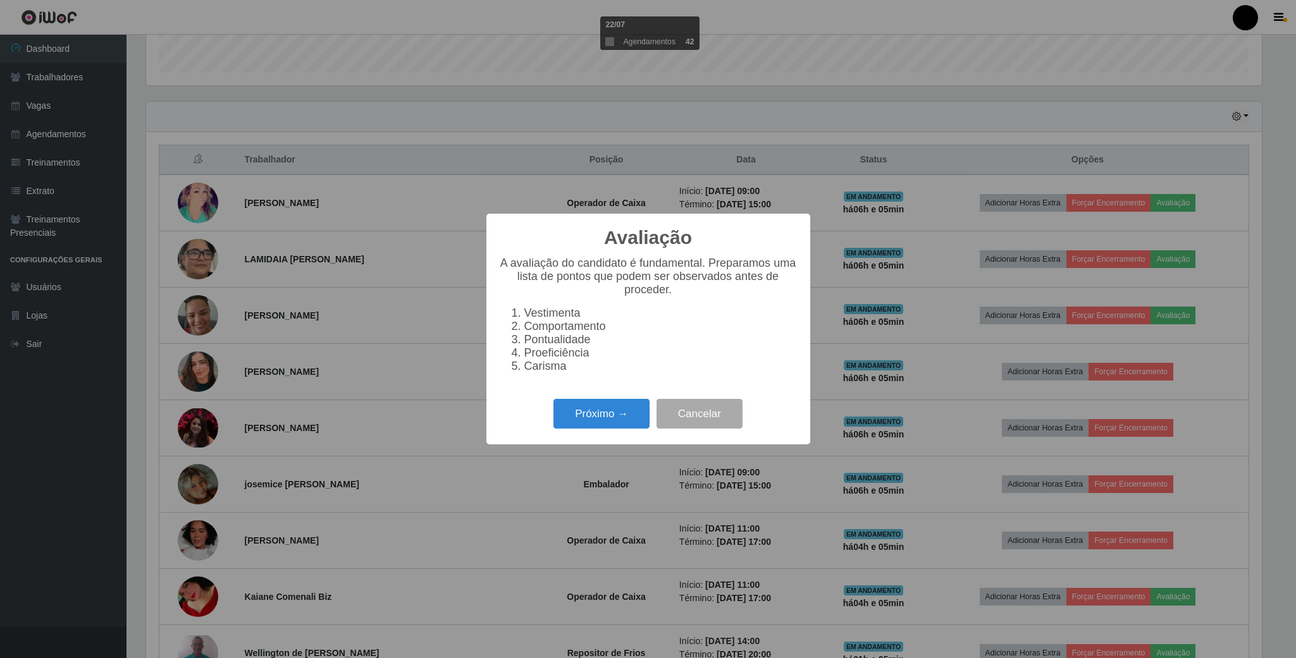
scroll to position [264, 1116]
click at [587, 424] on button "Próximo →" at bounding box center [601, 414] width 96 height 30
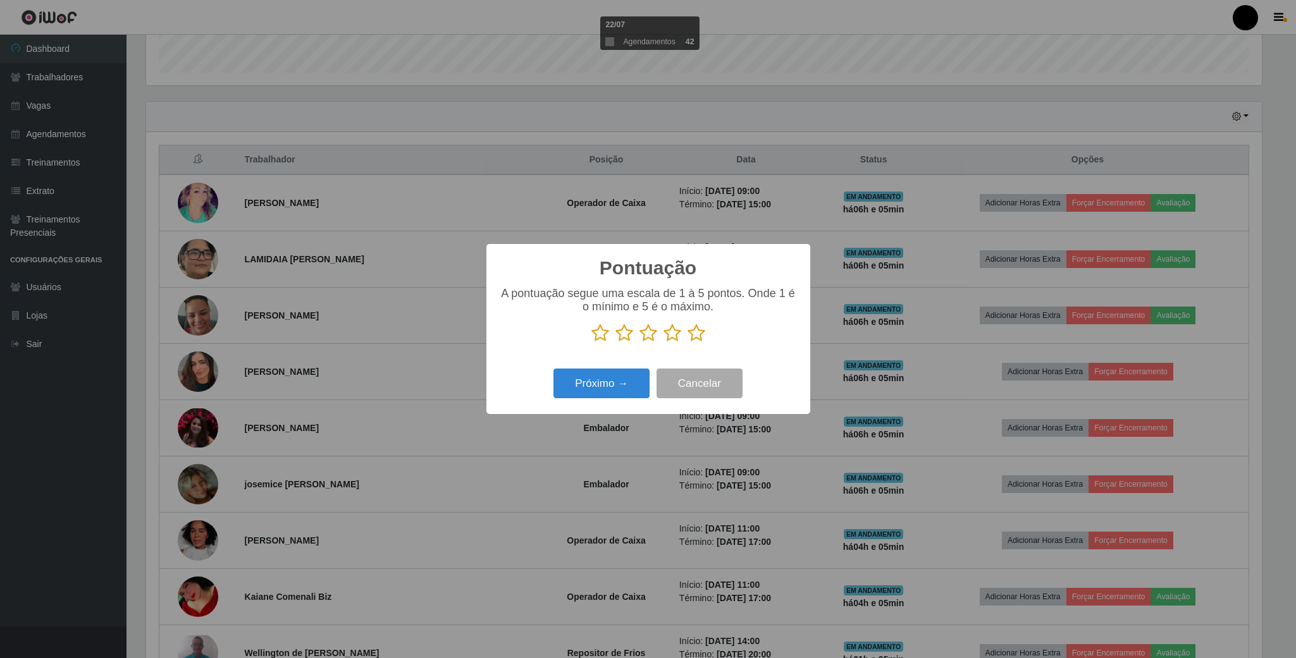
click at [645, 336] on icon at bounding box center [648, 333] width 18 height 19
click at [639, 343] on input "radio" at bounding box center [639, 343] width 0 height 0
click at [619, 380] on button "Próximo →" at bounding box center [601, 384] width 96 height 30
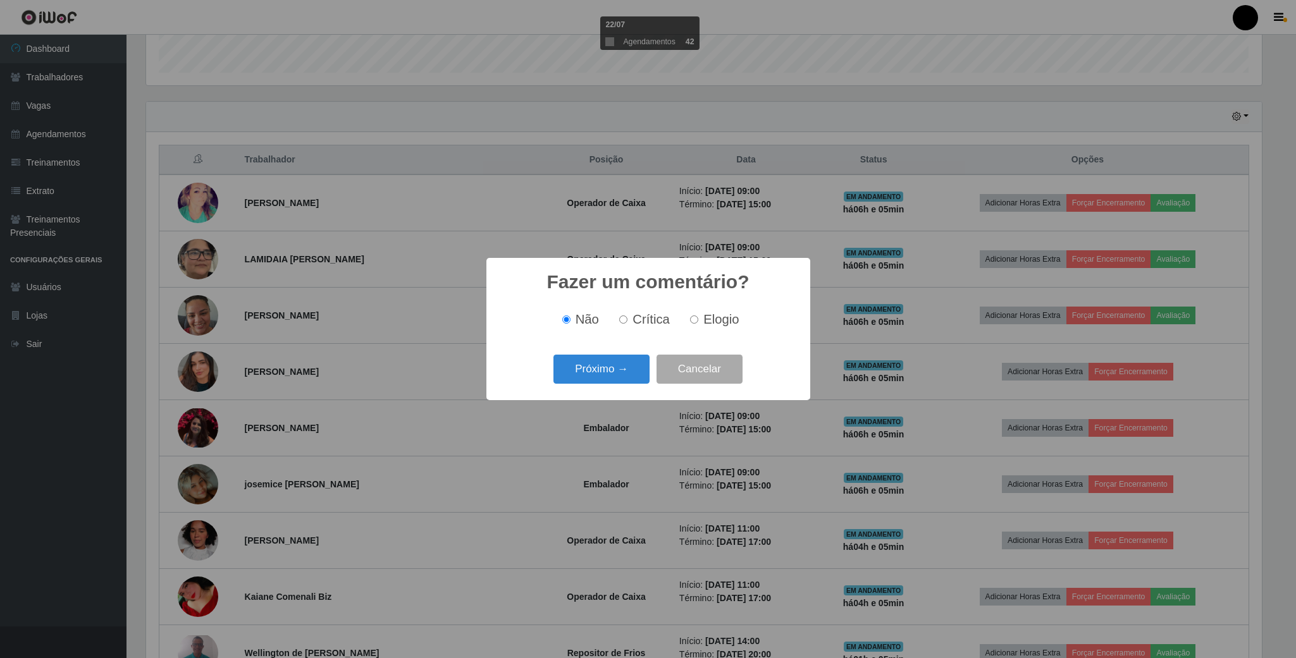
click at [619, 380] on button "Próximo →" at bounding box center [601, 370] width 96 height 30
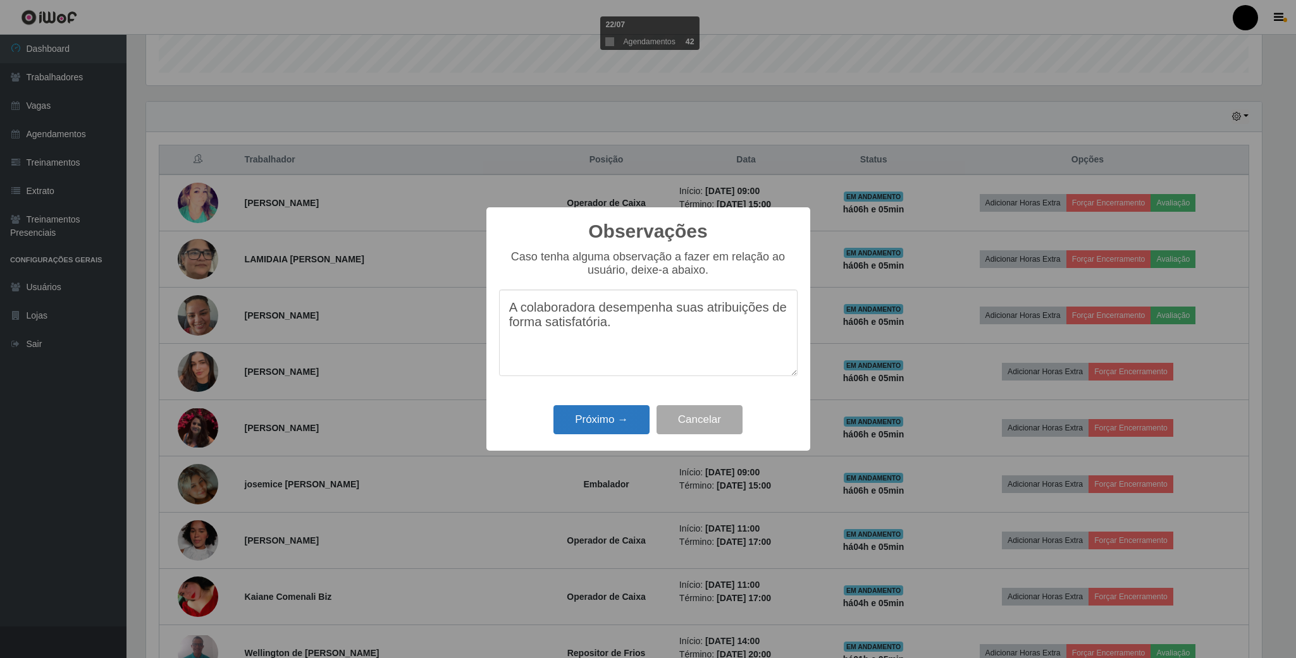
type textarea "A colaboradora desempenha suas atribuições de forma satisfatória."
click at [572, 426] on button "Próximo →" at bounding box center [601, 420] width 96 height 30
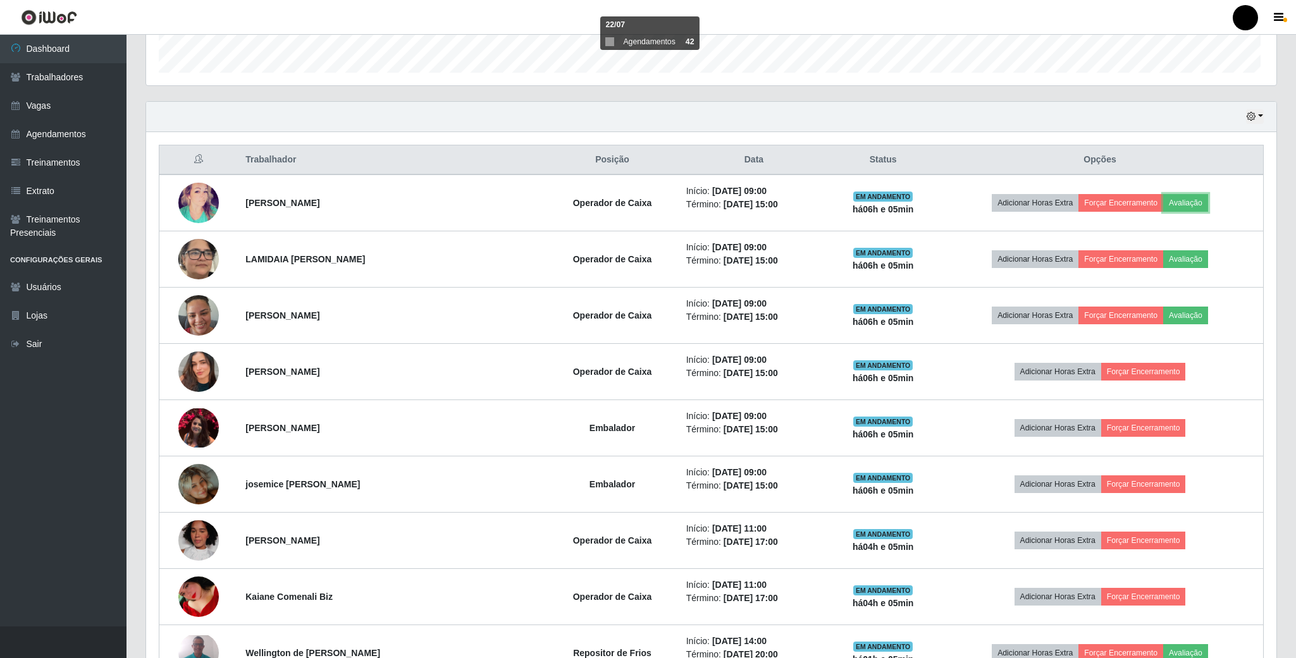
scroll to position [264, 1126]
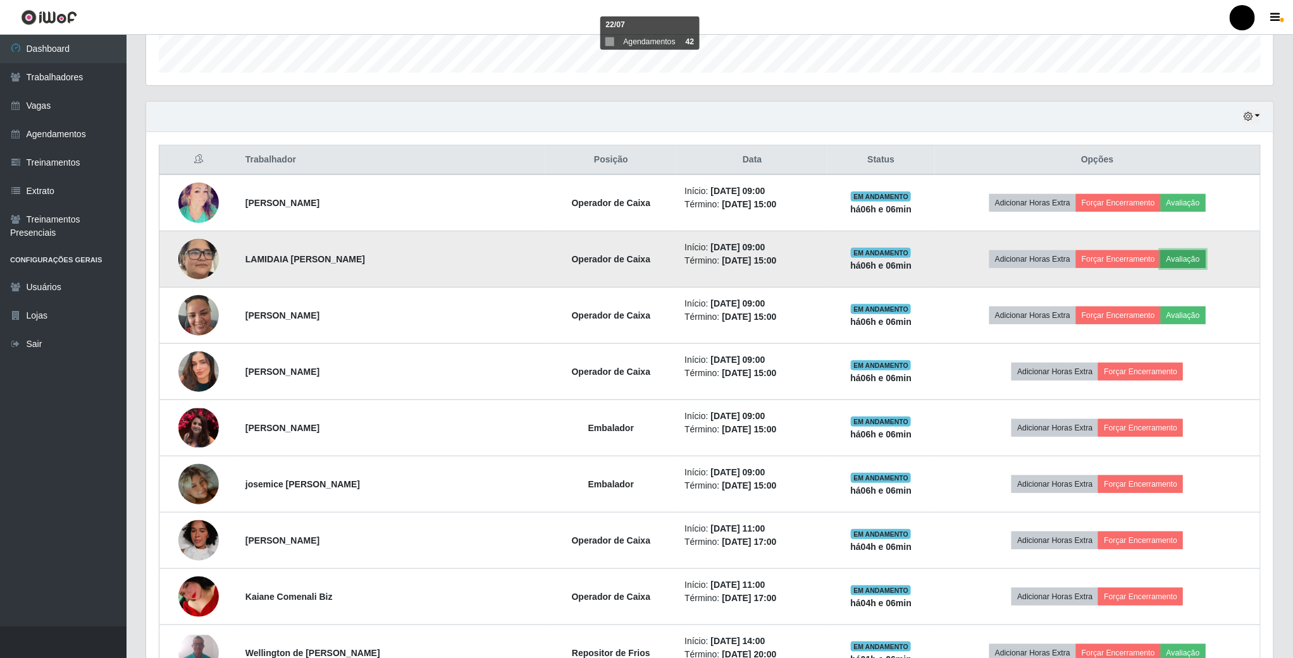
click at [1177, 268] on button "Avaliação" at bounding box center [1182, 259] width 45 height 18
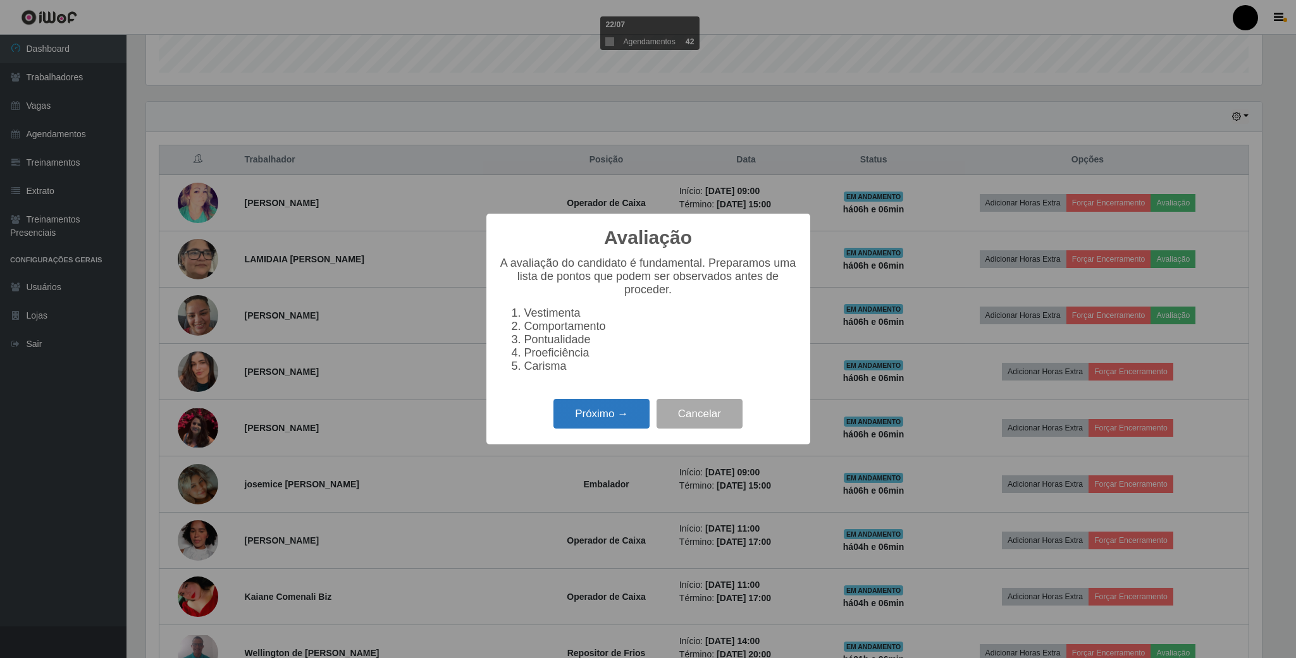
click at [606, 426] on button "Próximo →" at bounding box center [601, 414] width 96 height 30
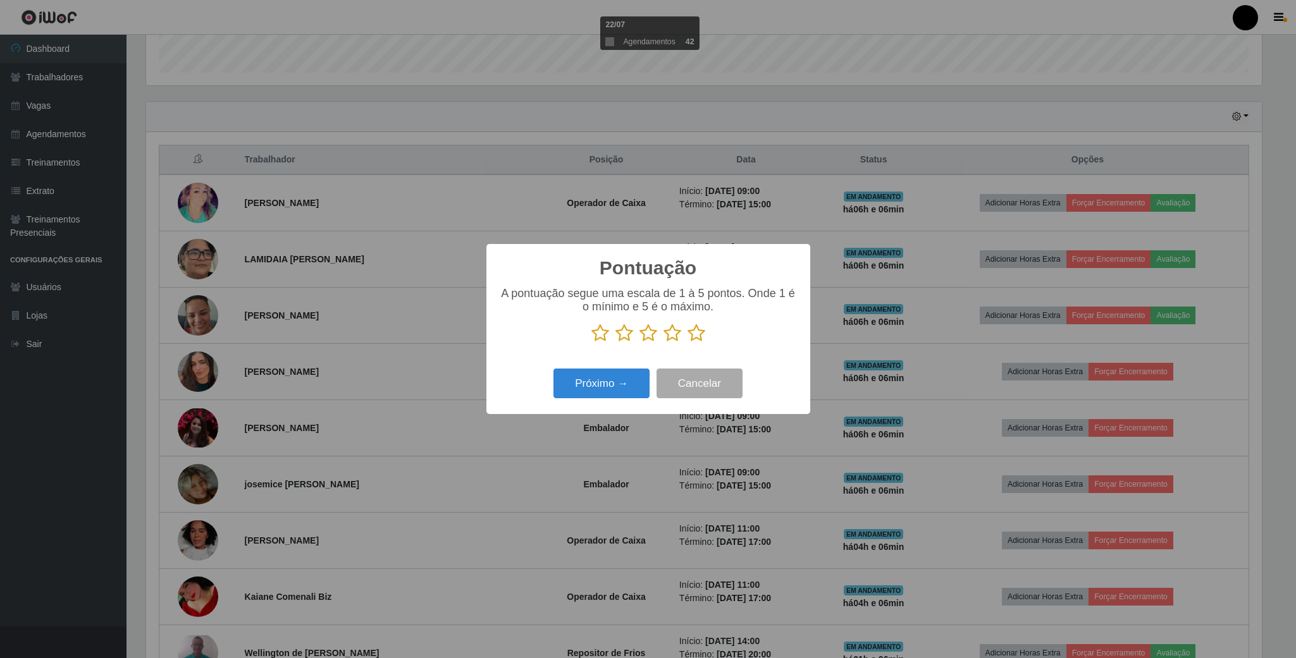
scroll to position [632146, 631295]
click at [651, 333] on icon at bounding box center [648, 333] width 18 height 19
click at [639, 343] on input "radio" at bounding box center [639, 343] width 0 height 0
click at [634, 388] on button "Próximo →" at bounding box center [601, 384] width 96 height 30
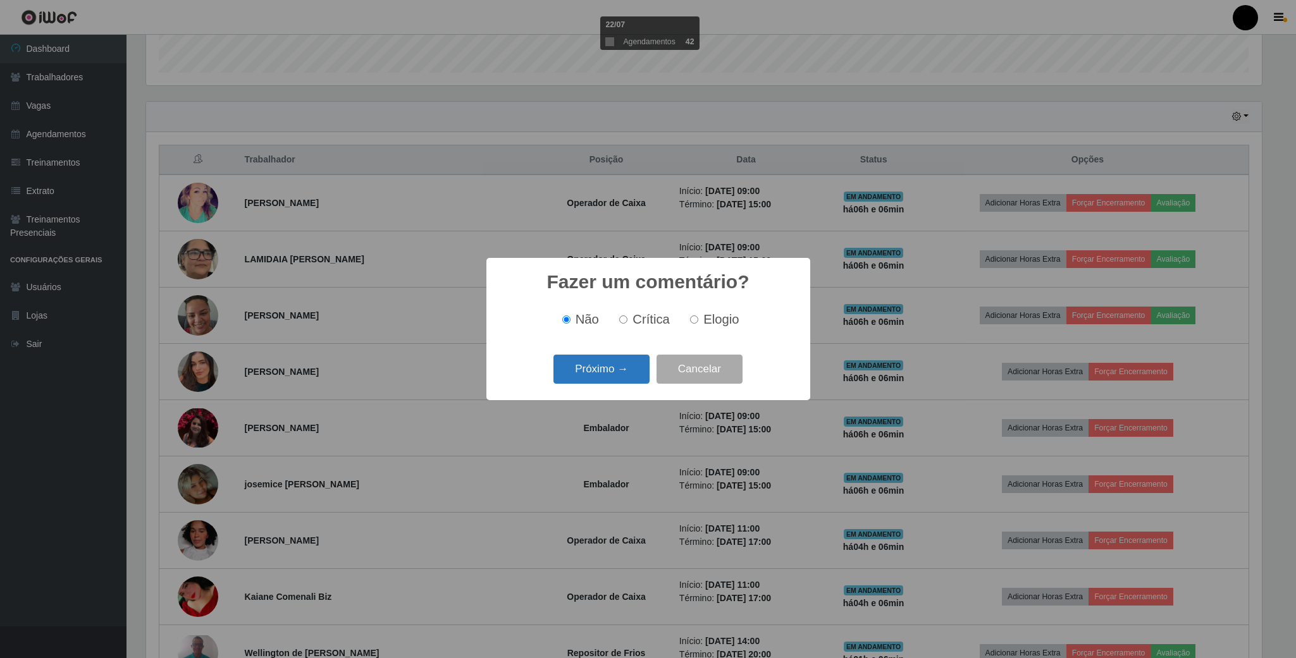
click at [634, 378] on button "Próximo →" at bounding box center [601, 370] width 96 height 30
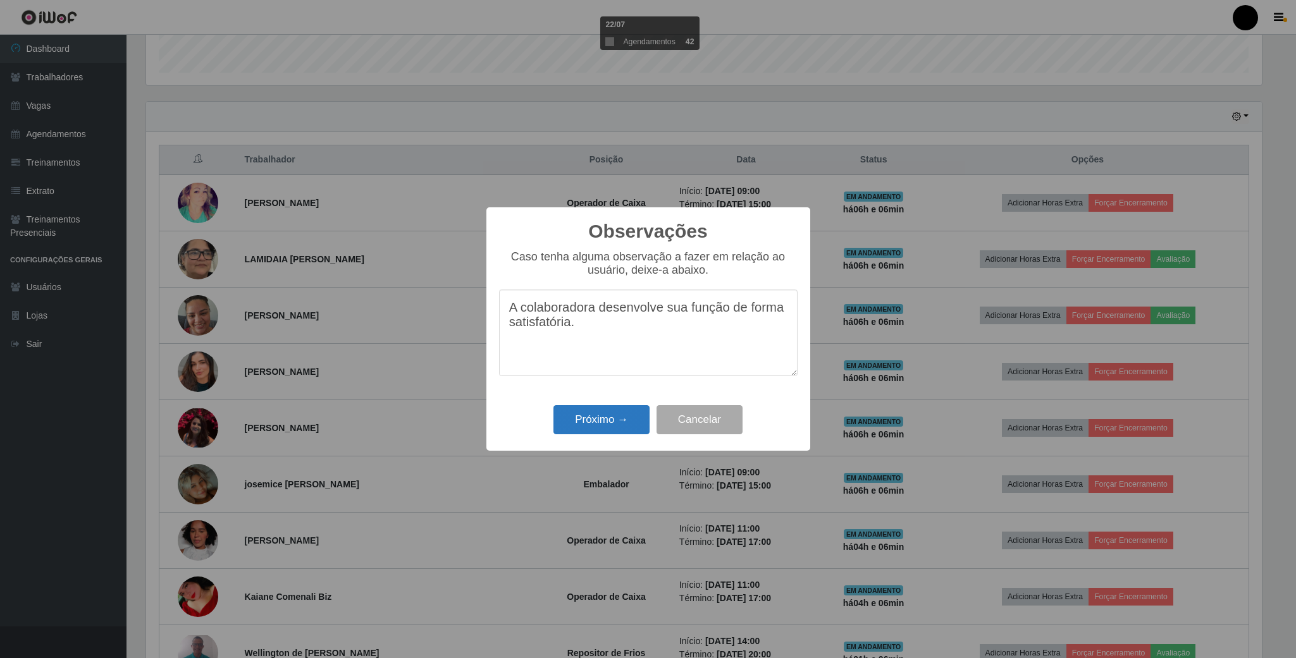
type textarea "A colaboradora desenvolve sua função de forma satisfatória."
click at [610, 424] on button "Próximo →" at bounding box center [601, 420] width 96 height 30
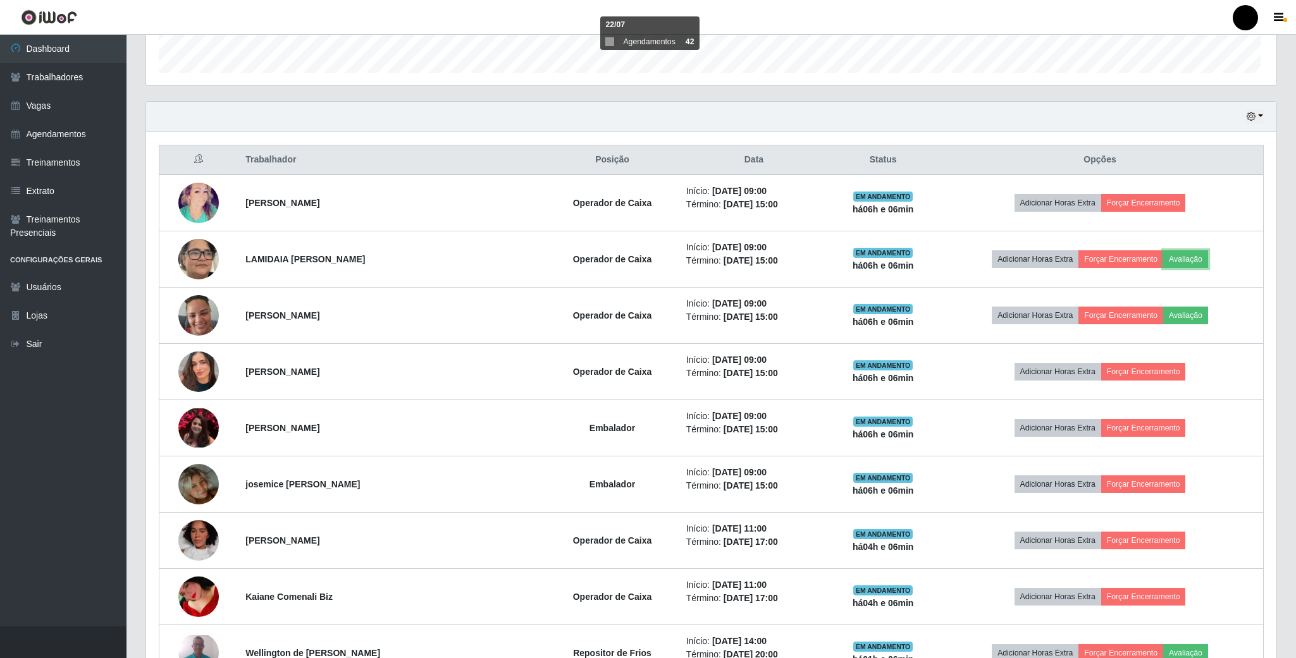
scroll to position [264, 1126]
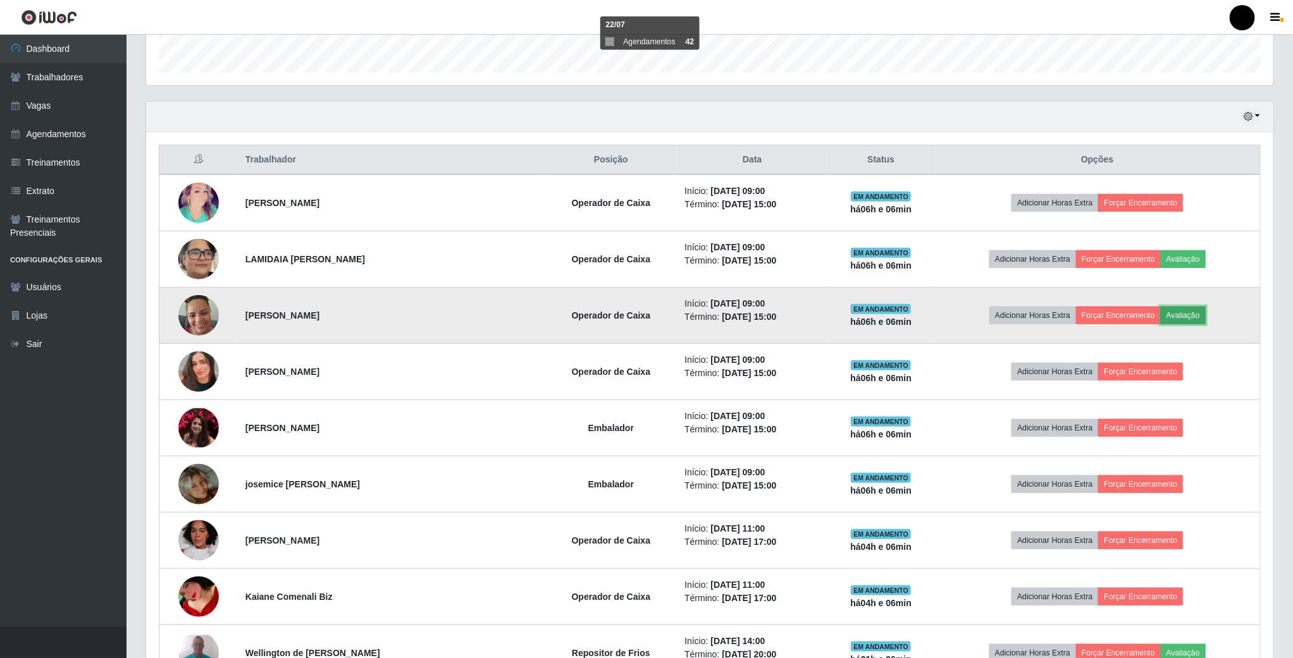
click at [1190, 317] on button "Avaliação" at bounding box center [1182, 316] width 45 height 18
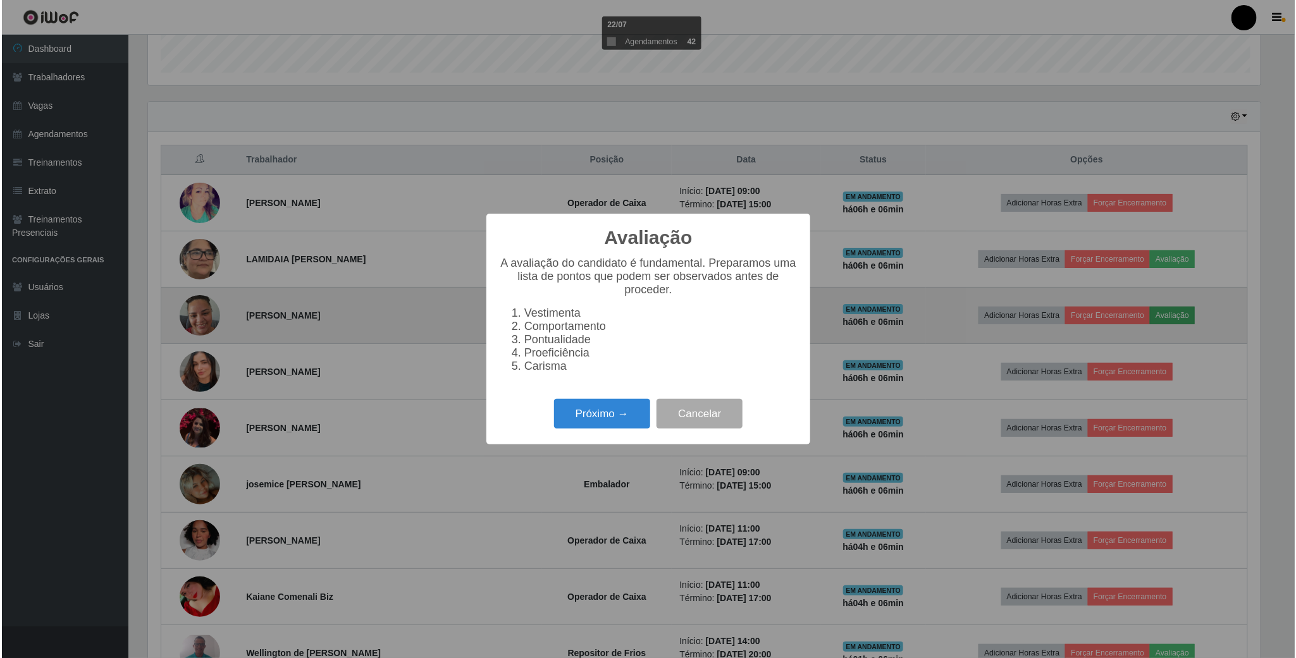
scroll to position [264, 1116]
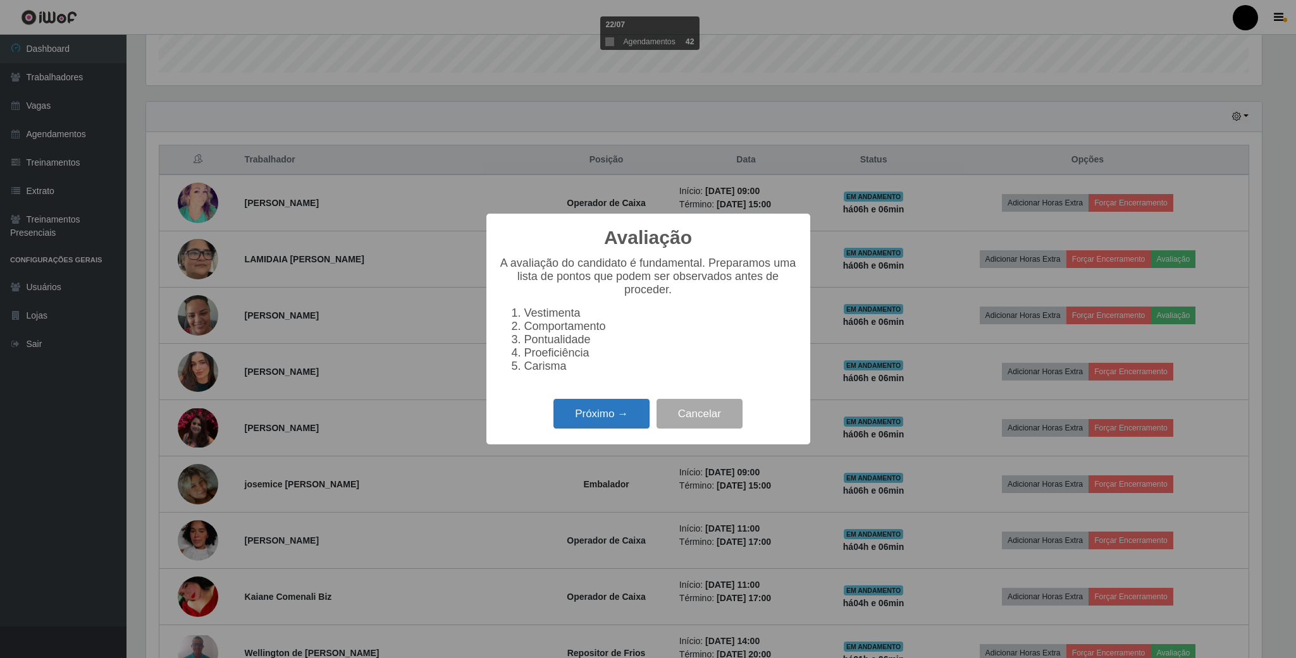
click at [611, 422] on button "Próximo →" at bounding box center [601, 414] width 96 height 30
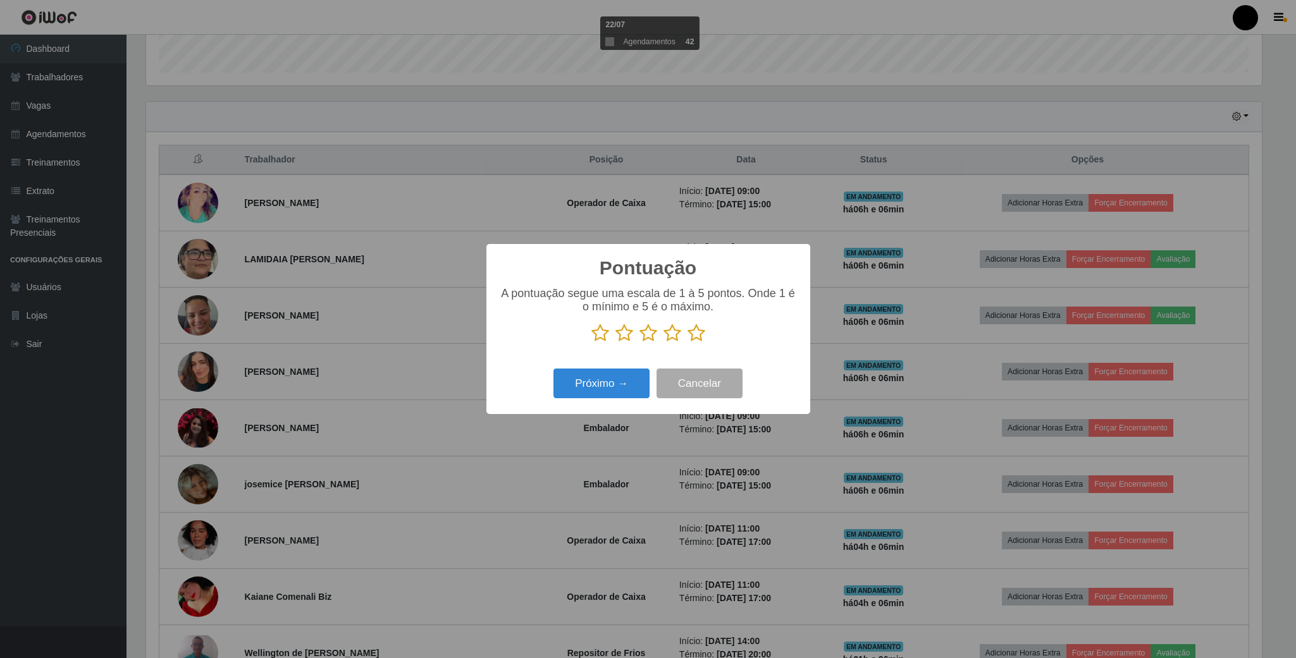
click at [649, 335] on icon at bounding box center [648, 333] width 18 height 19
click at [639, 343] on input "radio" at bounding box center [639, 343] width 0 height 0
click at [609, 391] on button "Próximo →" at bounding box center [601, 384] width 96 height 30
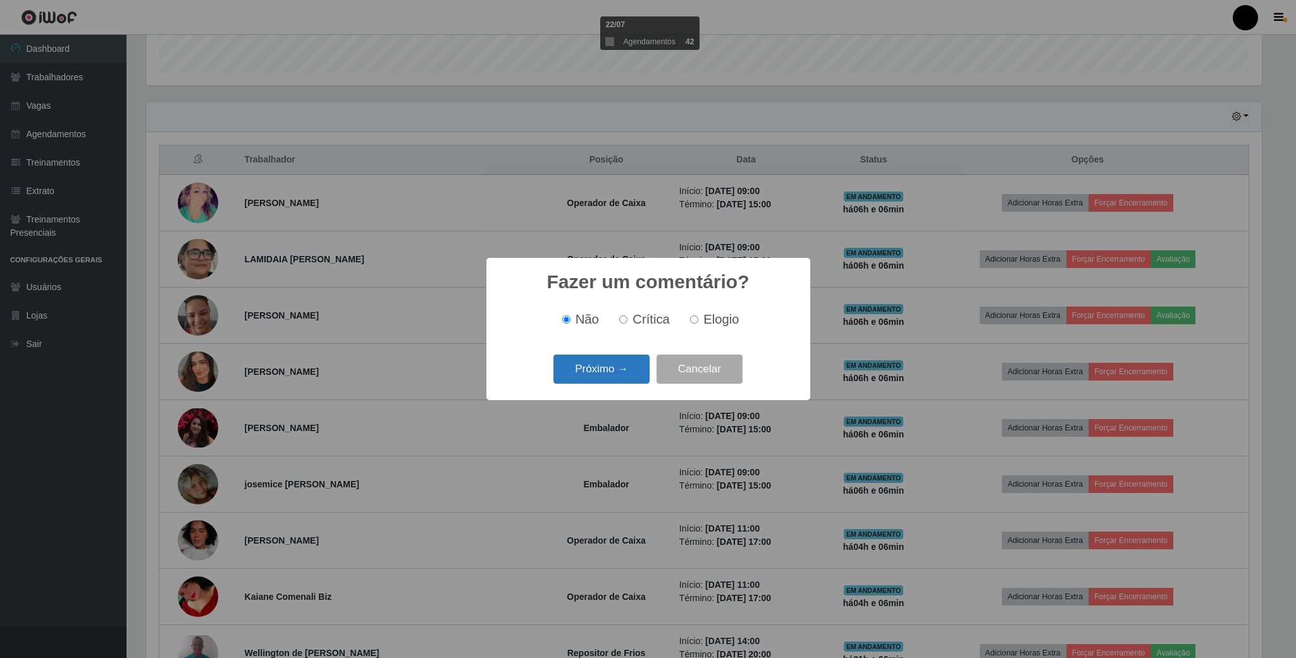
click at [636, 374] on button "Próximo →" at bounding box center [601, 370] width 96 height 30
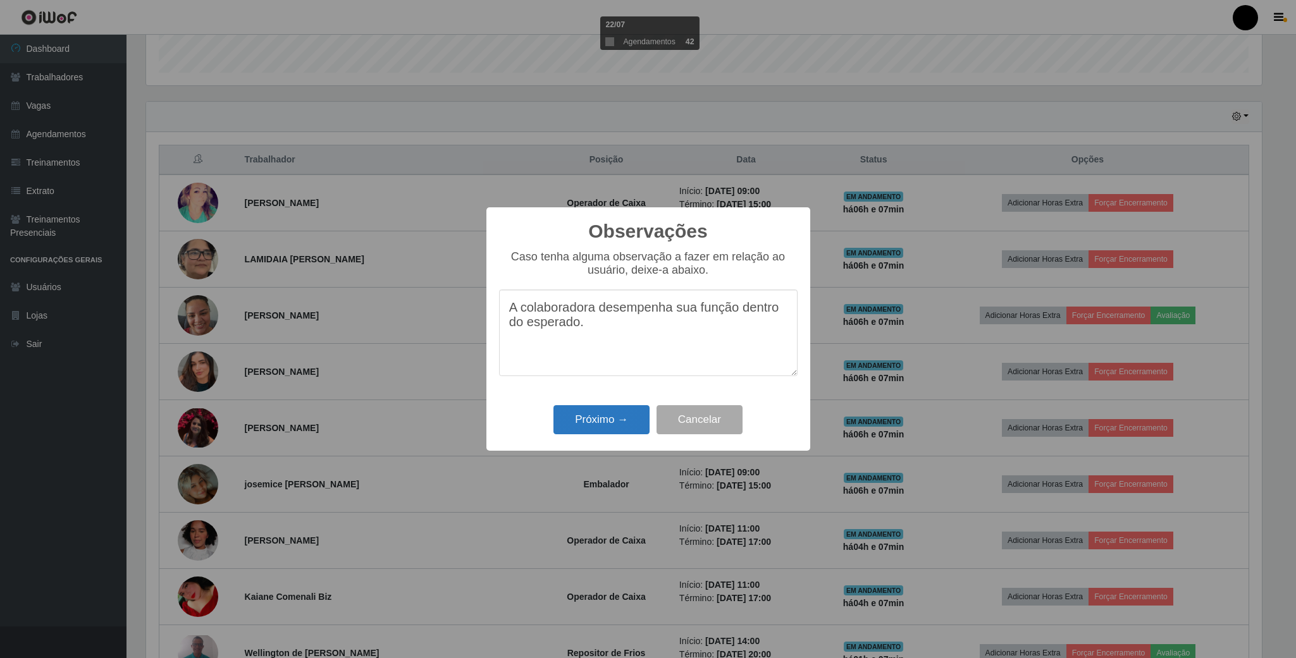
type textarea "A colaboradora desempenha sua função dentro do esperado."
click at [603, 420] on button "Próximo →" at bounding box center [601, 420] width 96 height 30
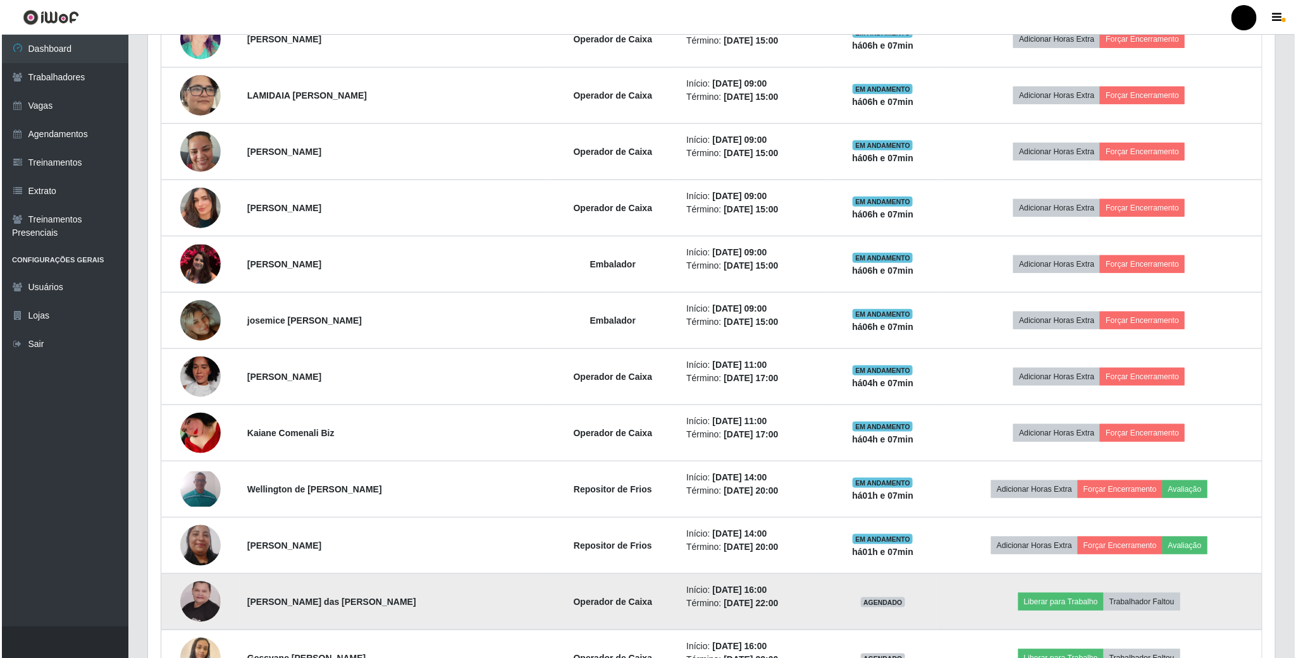
scroll to position [285, 0]
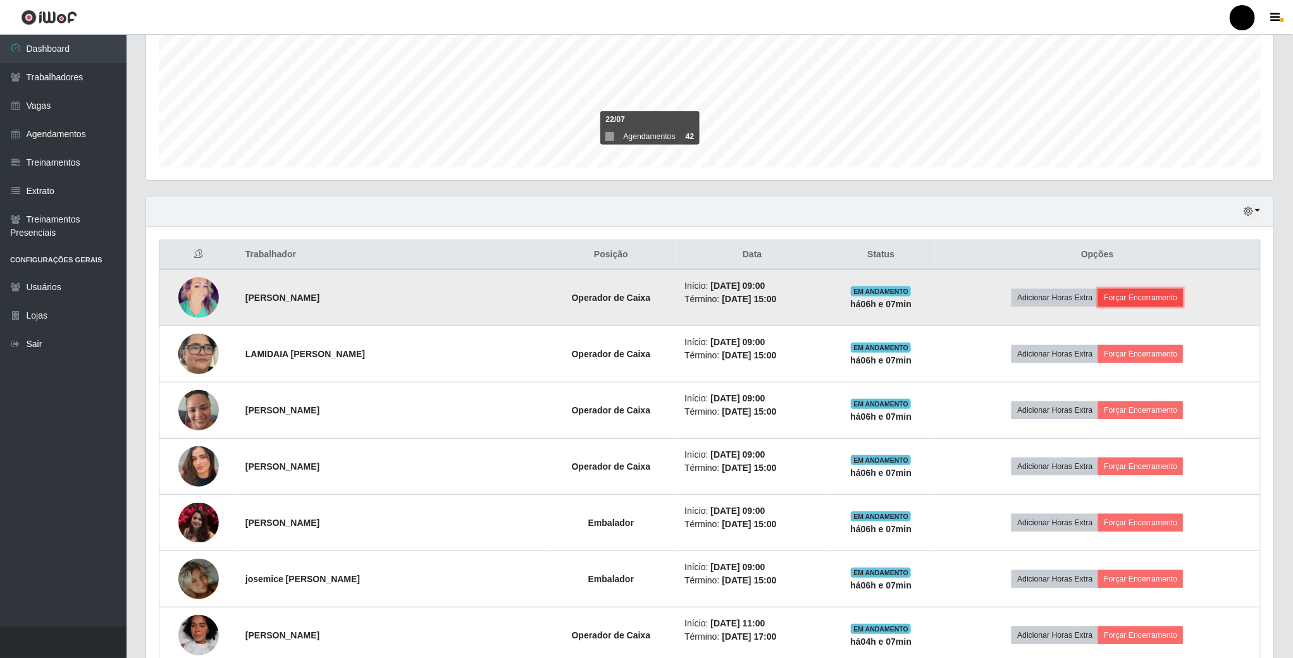
click at [1121, 300] on button "Forçar Encerramento" at bounding box center [1140, 298] width 85 height 18
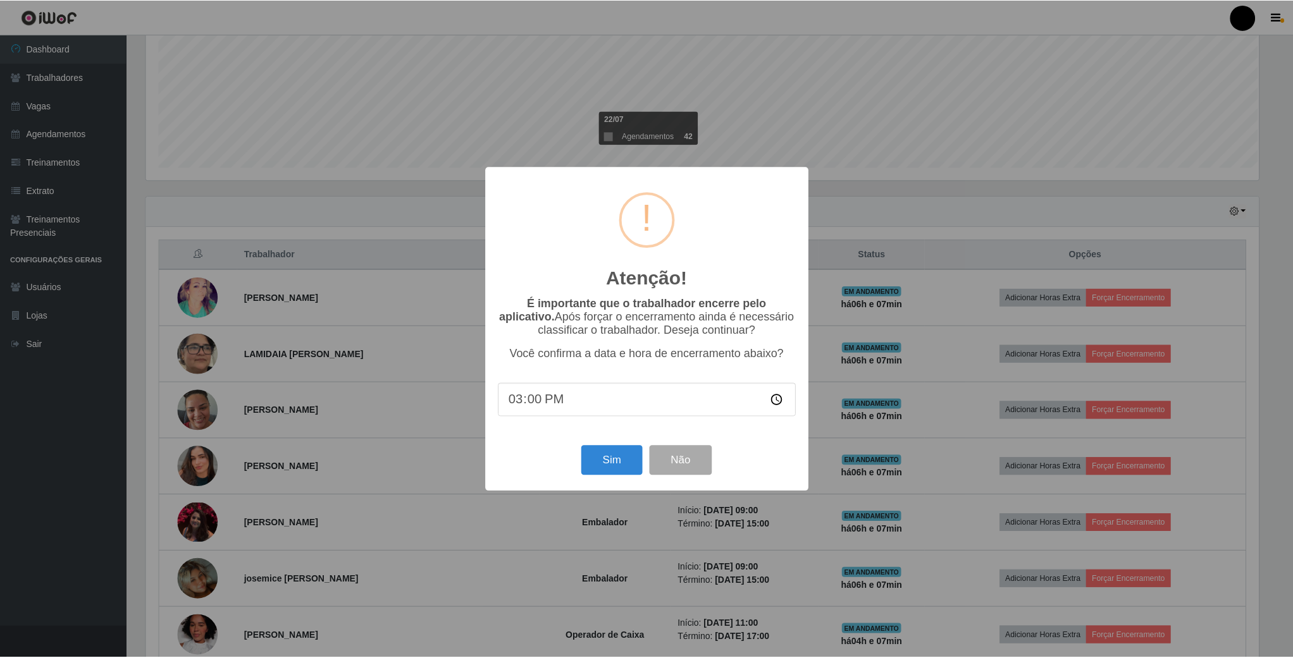
scroll to position [264, 1116]
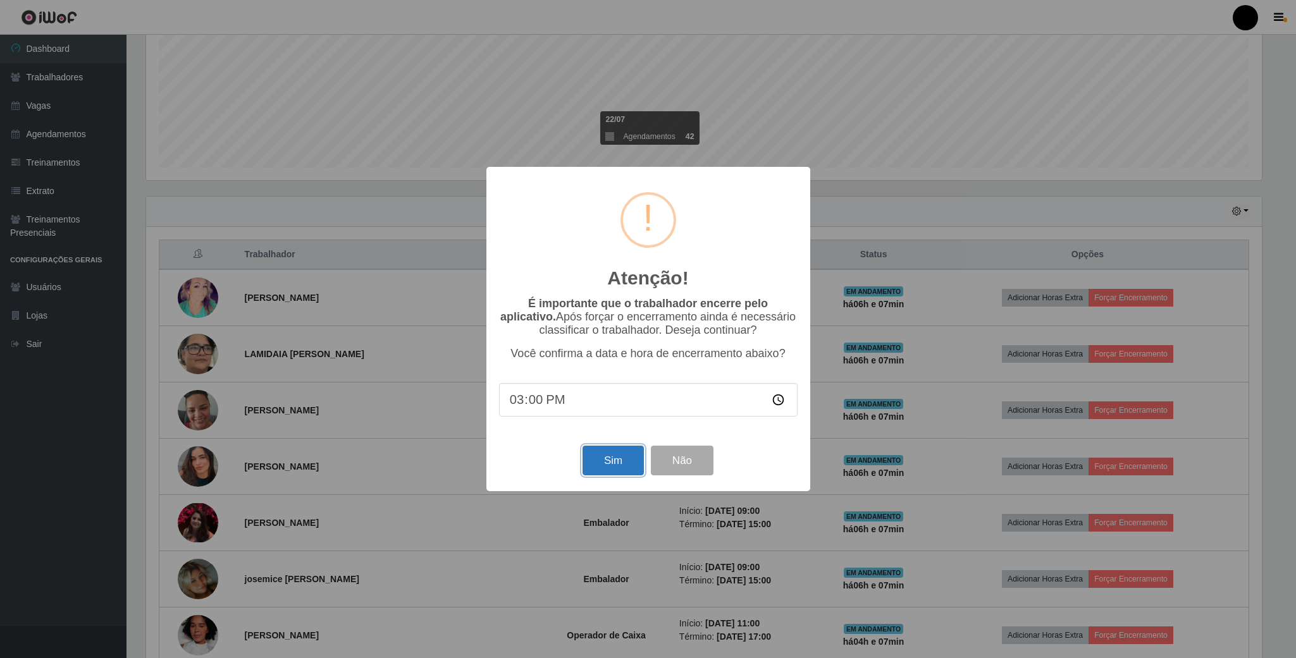
click at [623, 467] on button "Sim" at bounding box center [612, 461] width 61 height 30
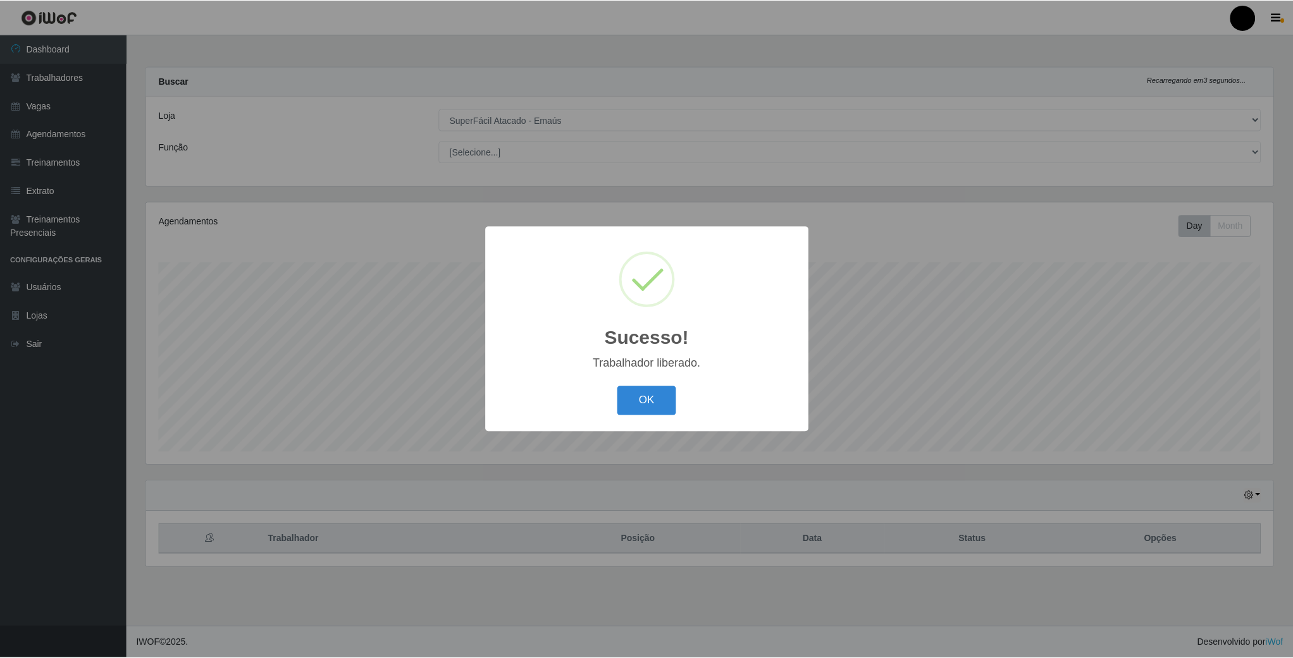
scroll to position [264, 1129]
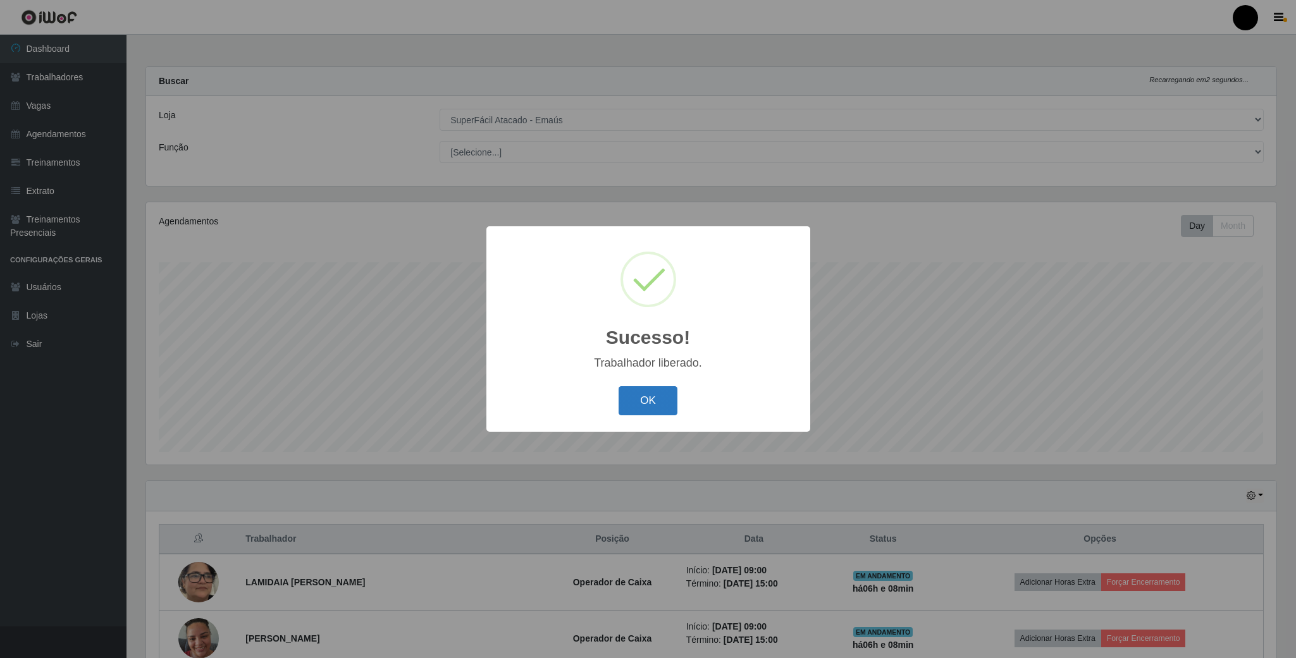
click at [641, 397] on button "OK" at bounding box center [647, 401] width 59 height 30
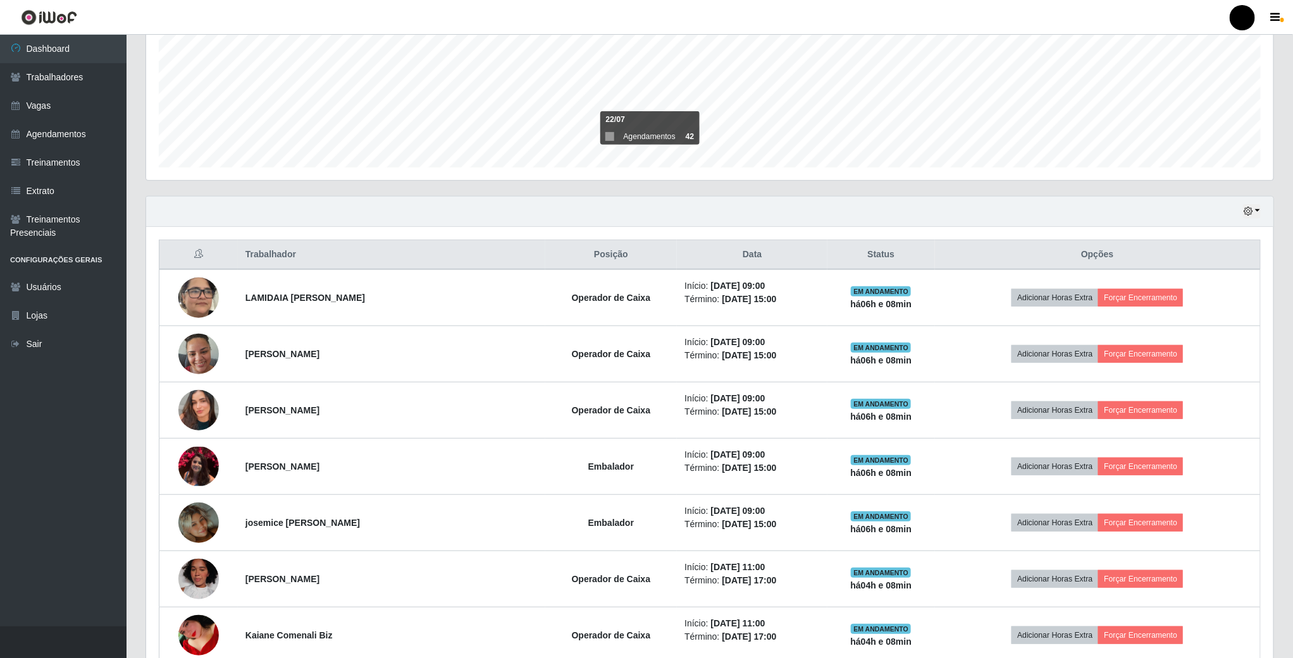
scroll to position [379, 0]
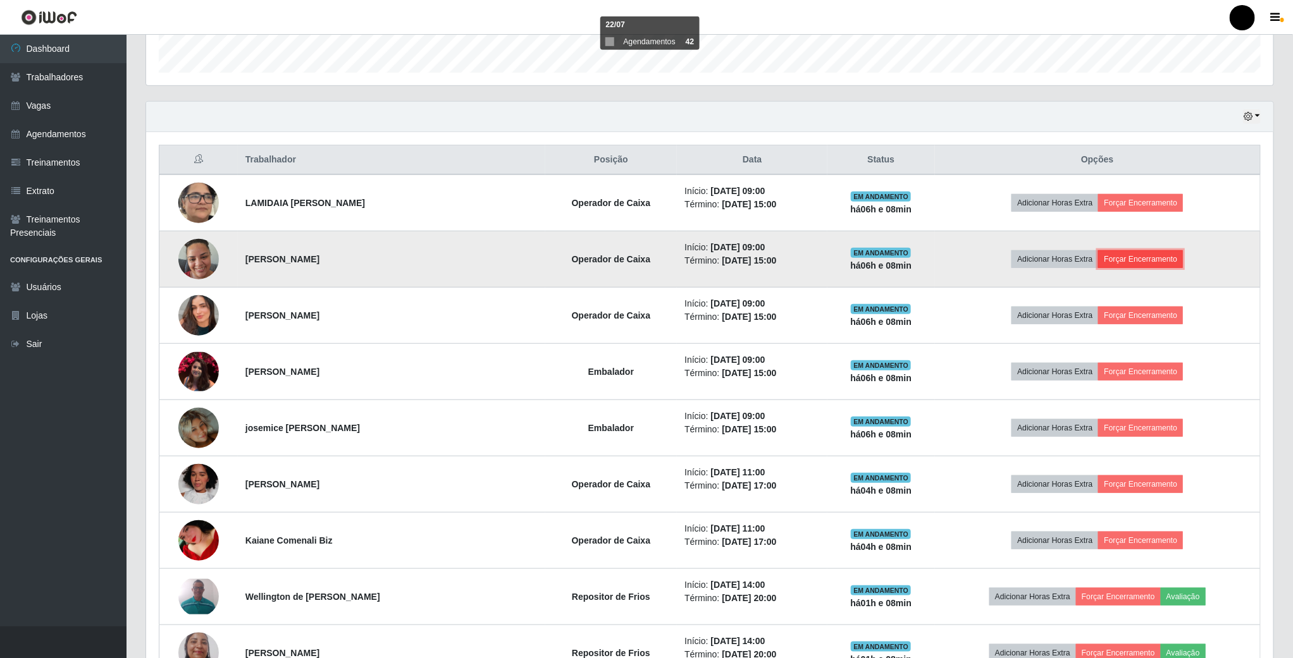
click at [1125, 266] on button "Forçar Encerramento" at bounding box center [1140, 259] width 85 height 18
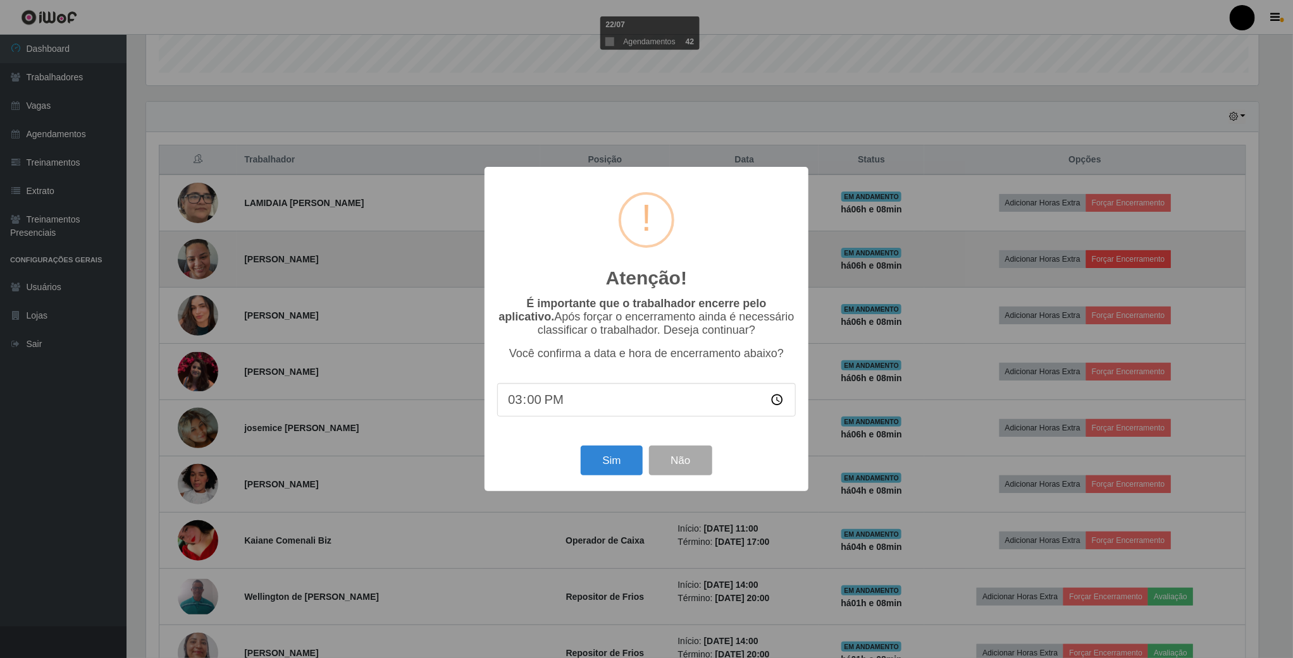
scroll to position [264, 1116]
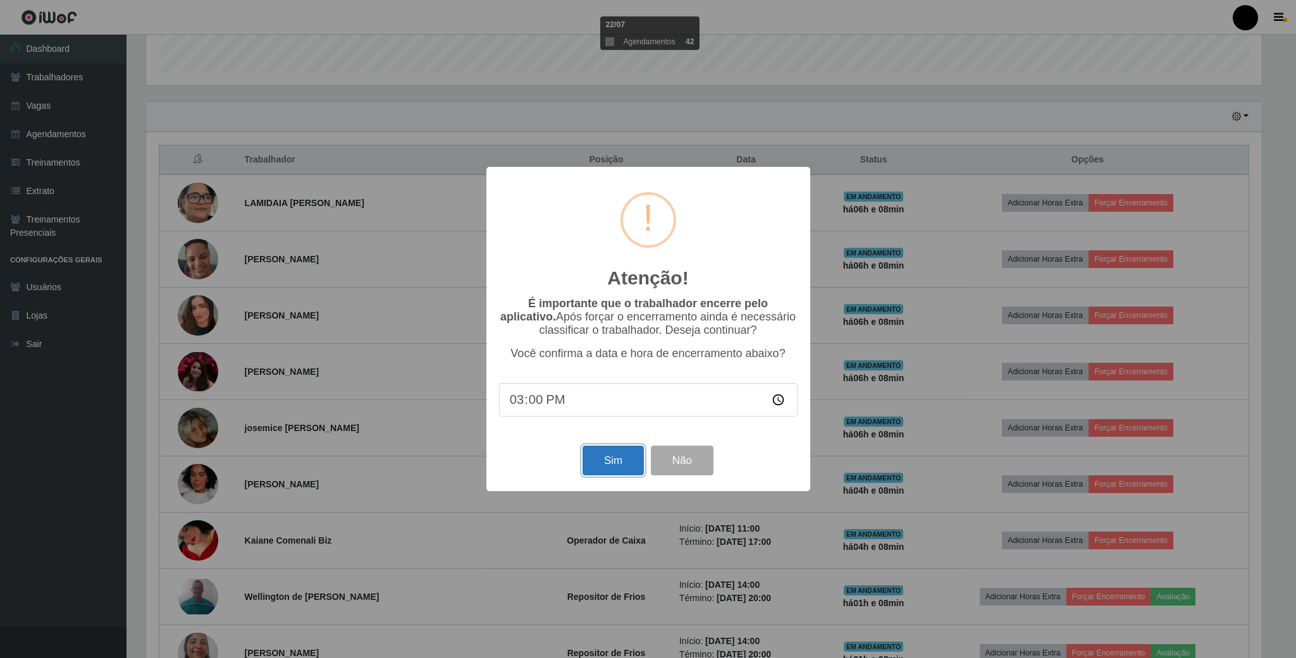
click at [612, 461] on button "Sim" at bounding box center [612, 461] width 61 height 30
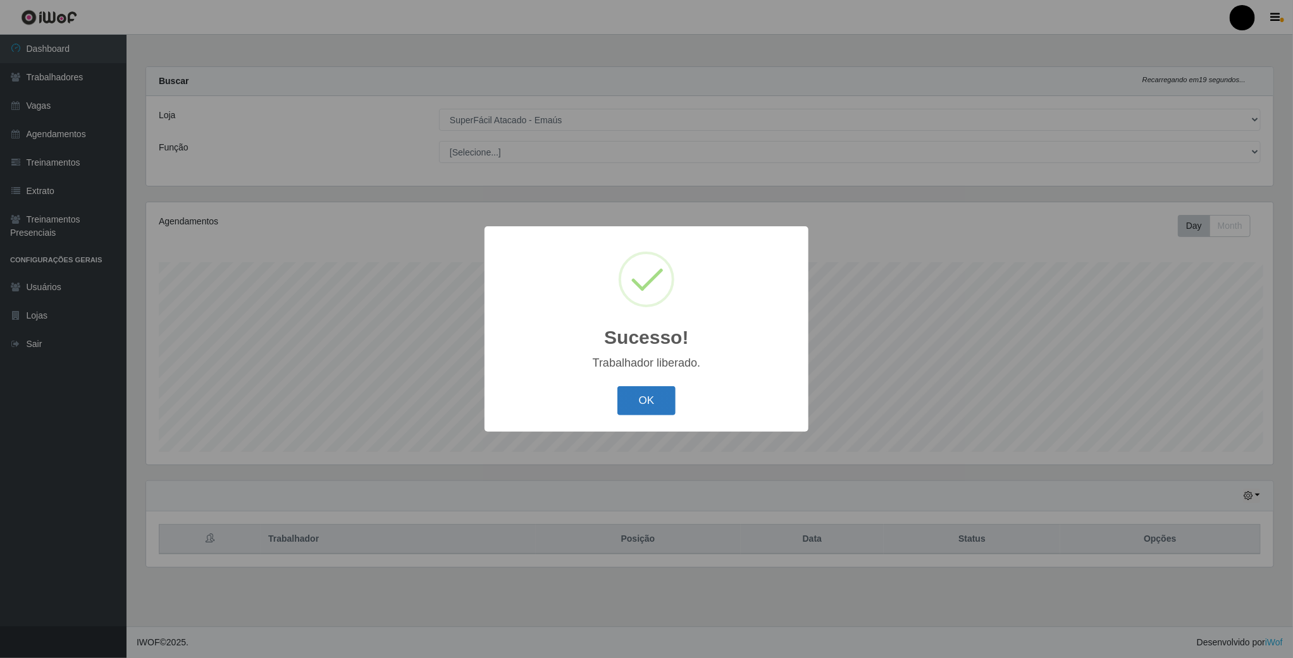
scroll to position [264, 1129]
click at [653, 401] on button "OK" at bounding box center [647, 401] width 59 height 30
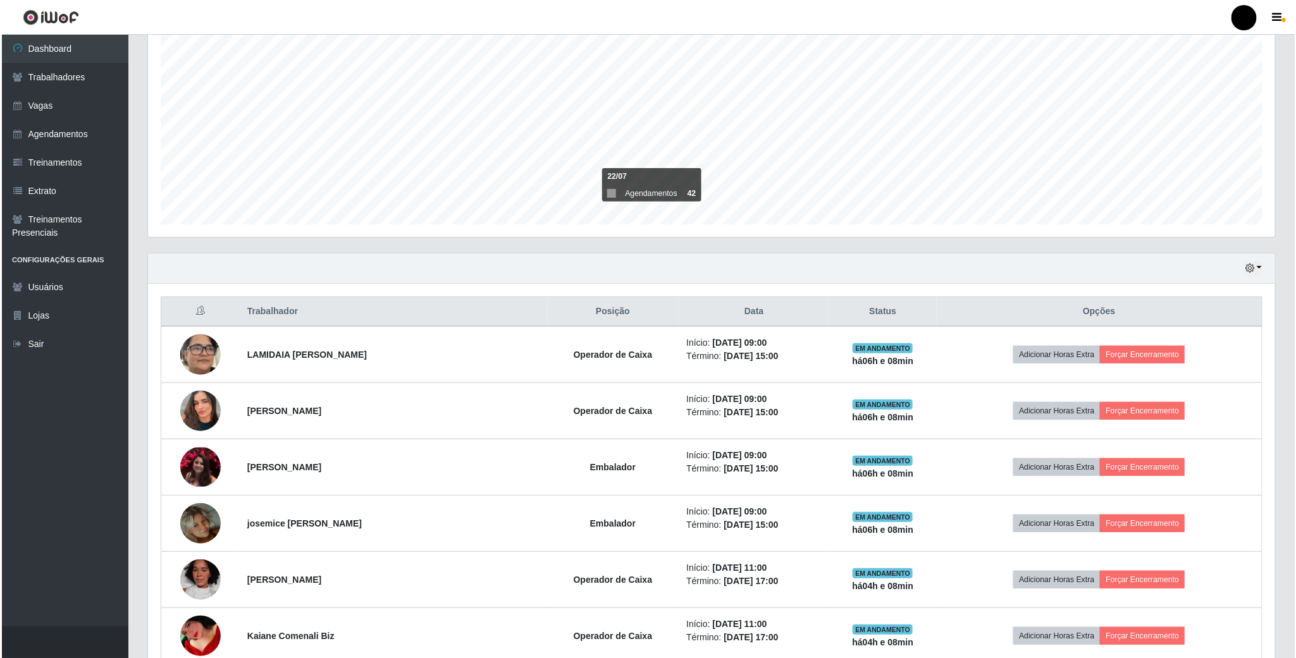
scroll to position [285, 0]
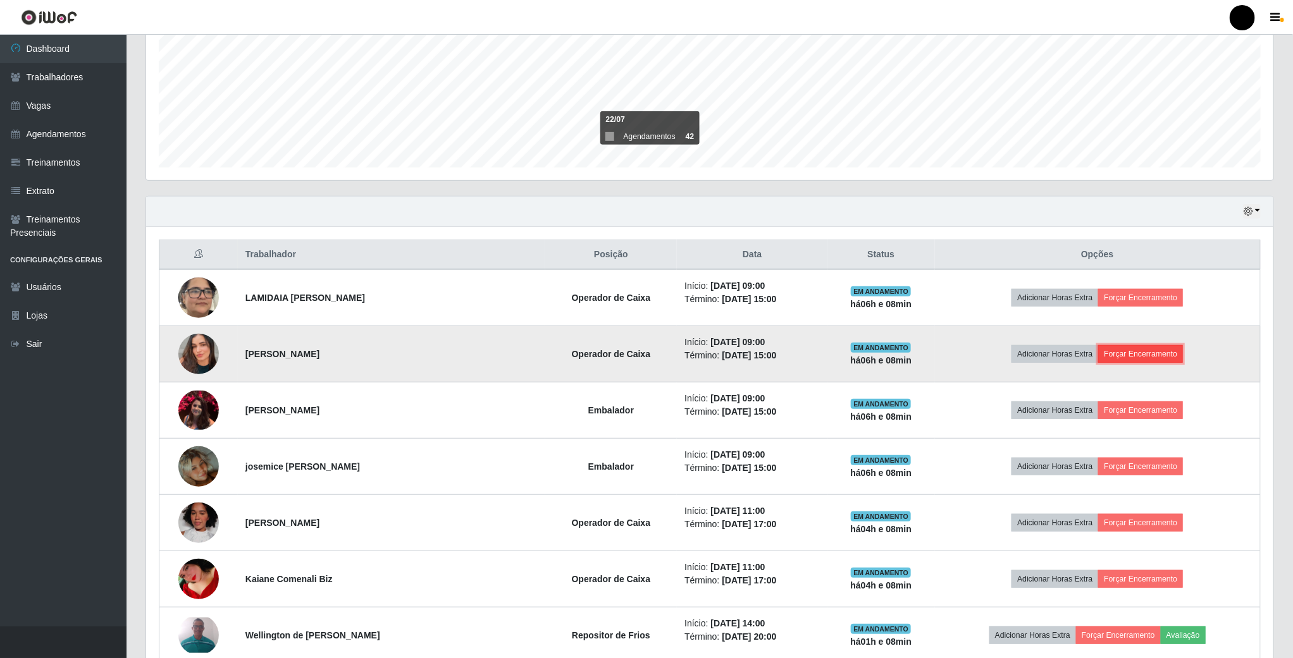
click at [1152, 357] on button "Forçar Encerramento" at bounding box center [1140, 354] width 85 height 18
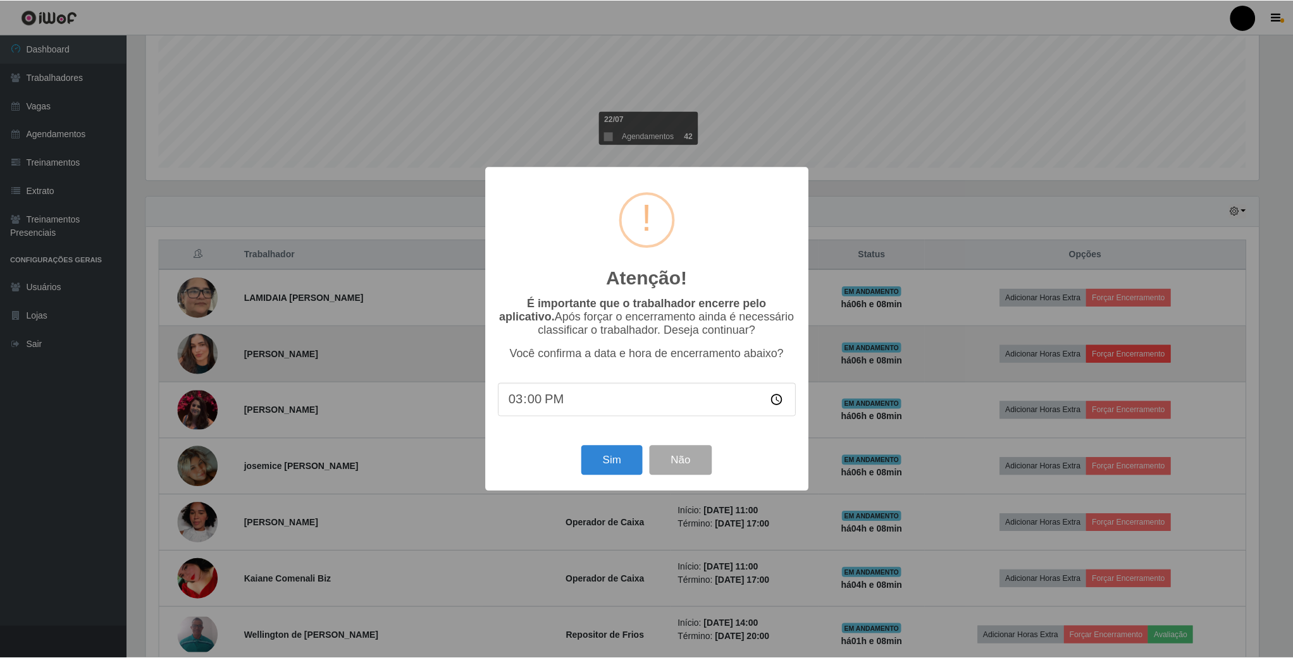
scroll to position [264, 1116]
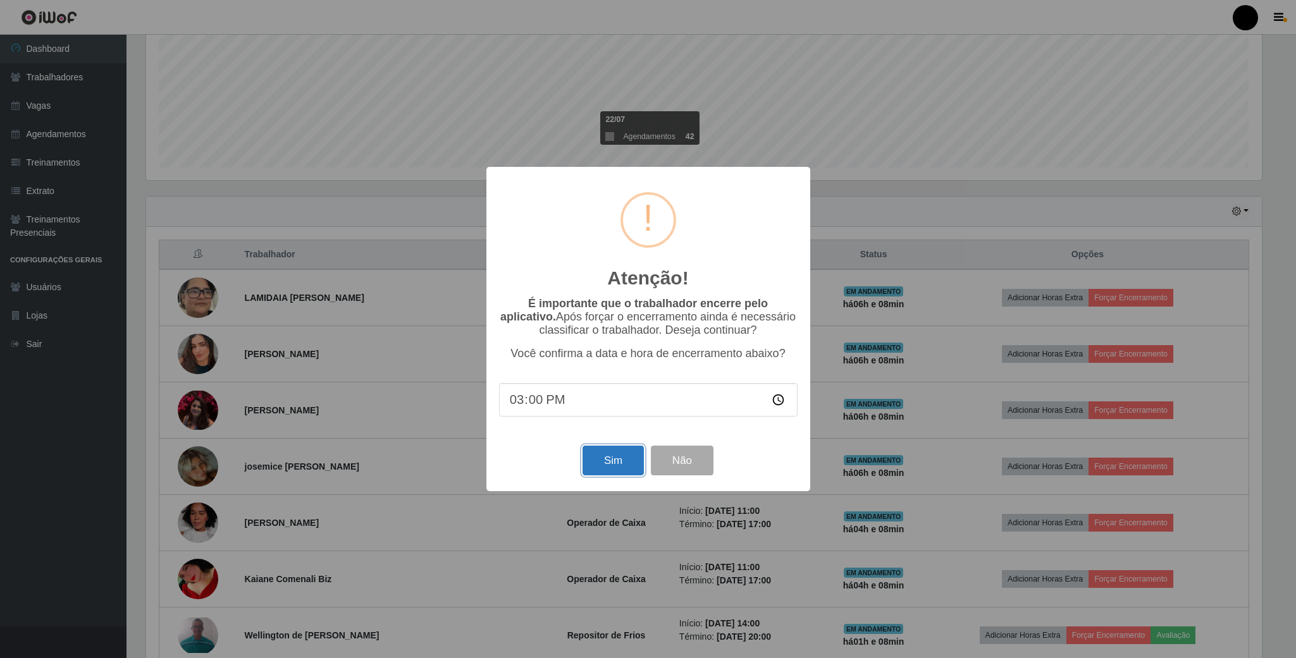
click at [615, 465] on button "Sim" at bounding box center [612, 461] width 61 height 30
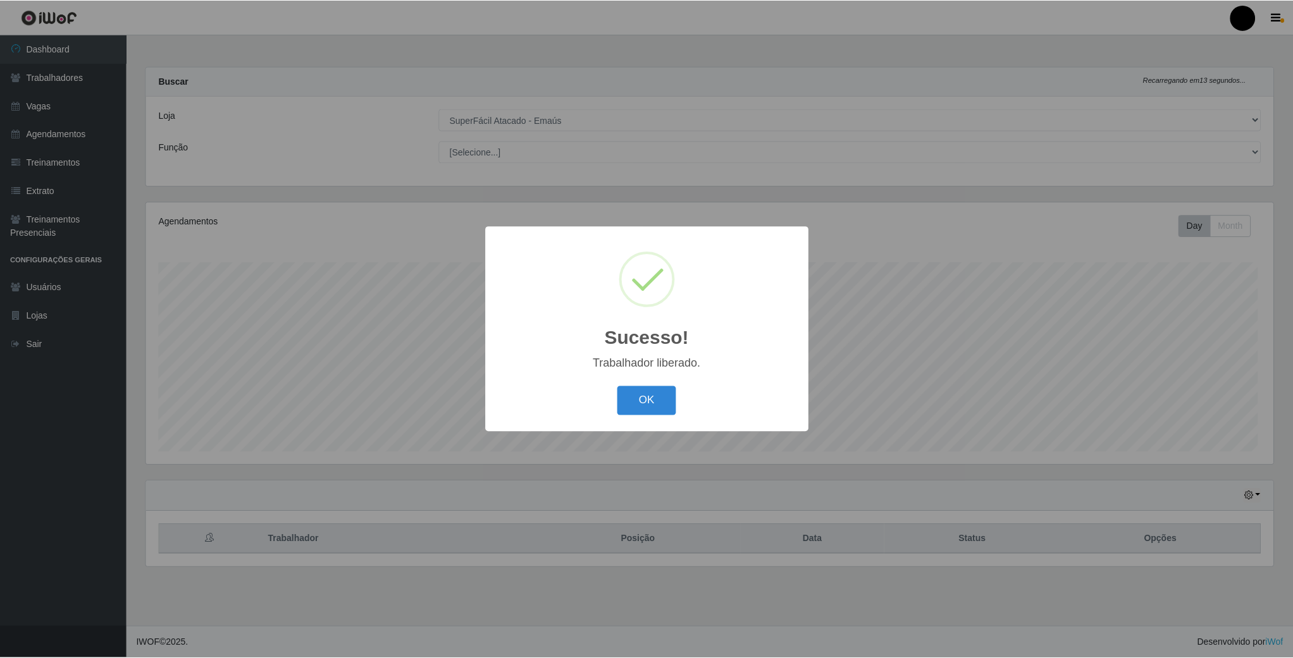
scroll to position [264, 1129]
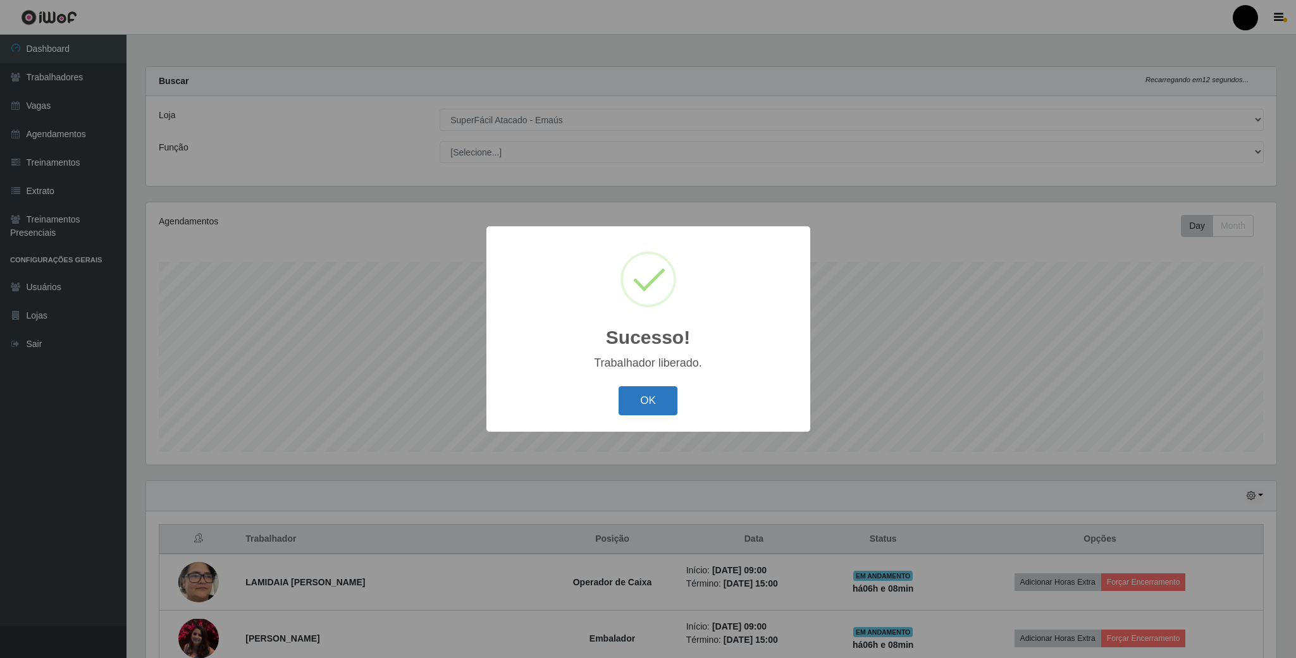
click at [670, 399] on button "OK" at bounding box center [647, 401] width 59 height 30
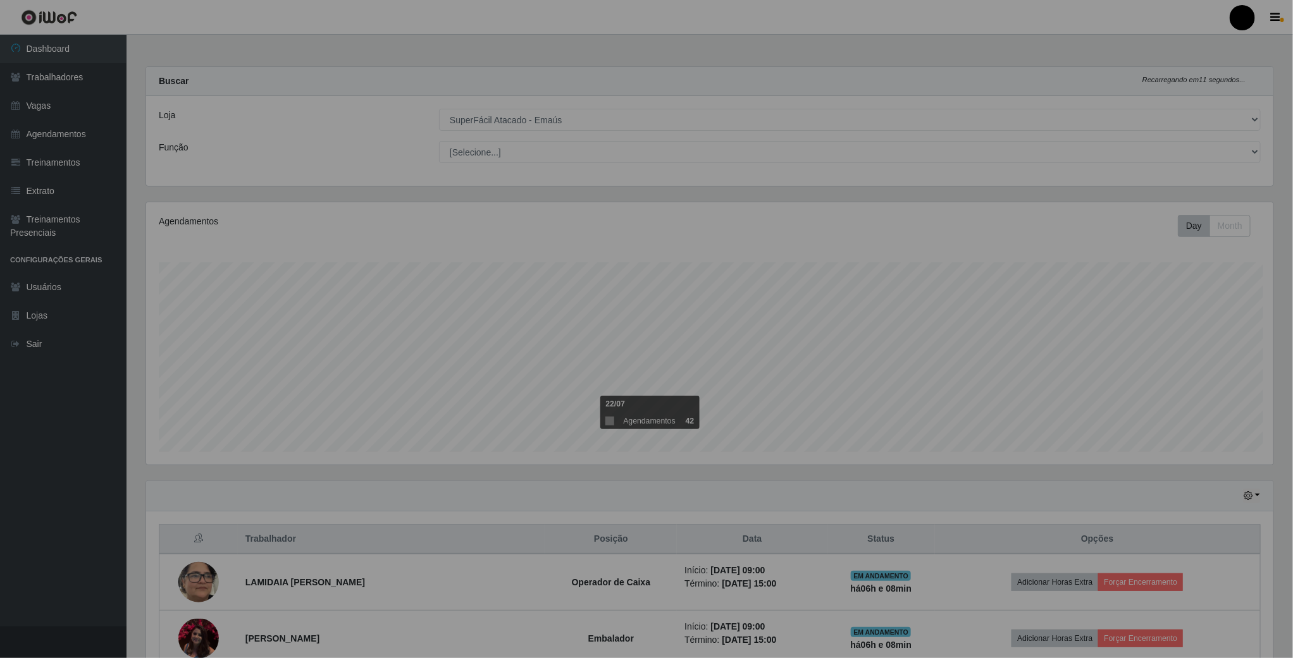
scroll to position [264, 1126]
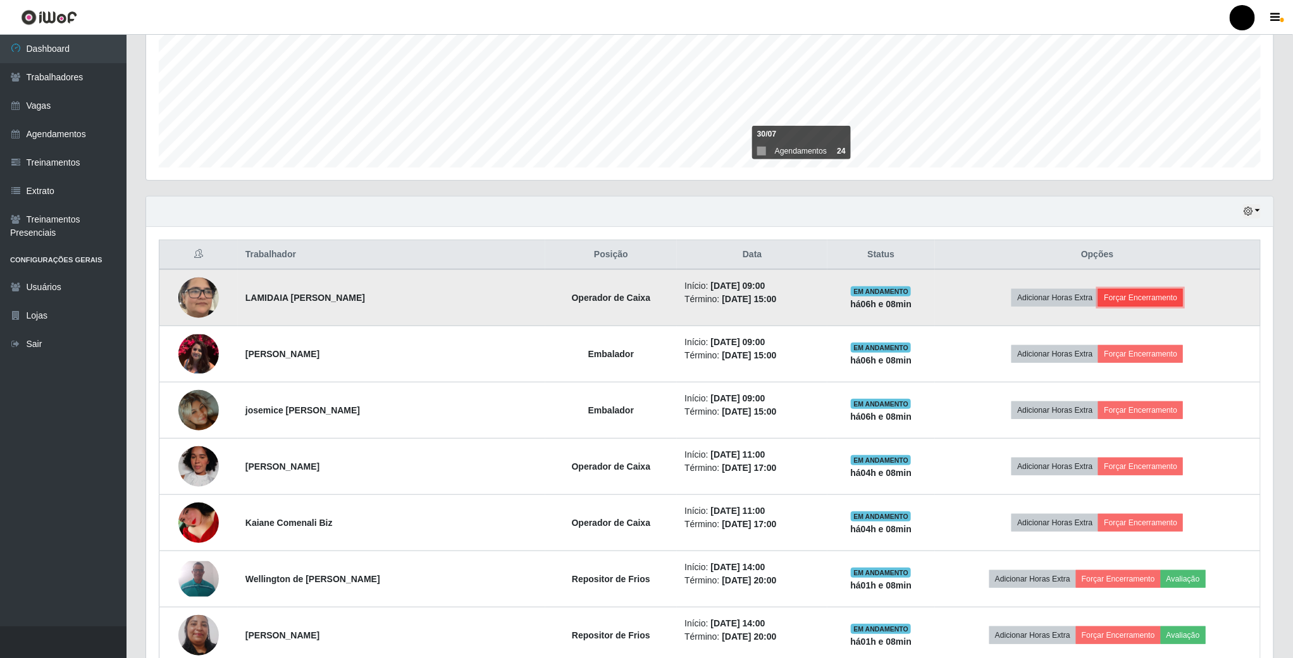
click at [1129, 300] on button "Forçar Encerramento" at bounding box center [1140, 298] width 85 height 18
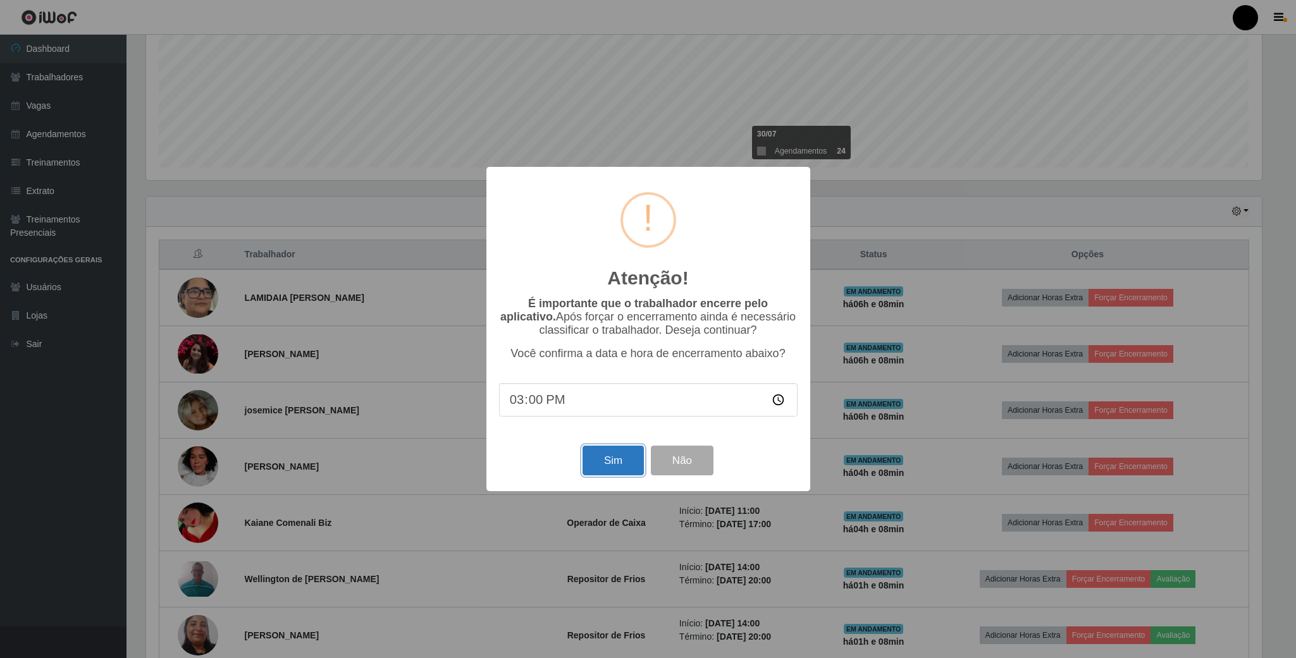
click at [615, 464] on button "Sim" at bounding box center [612, 461] width 61 height 30
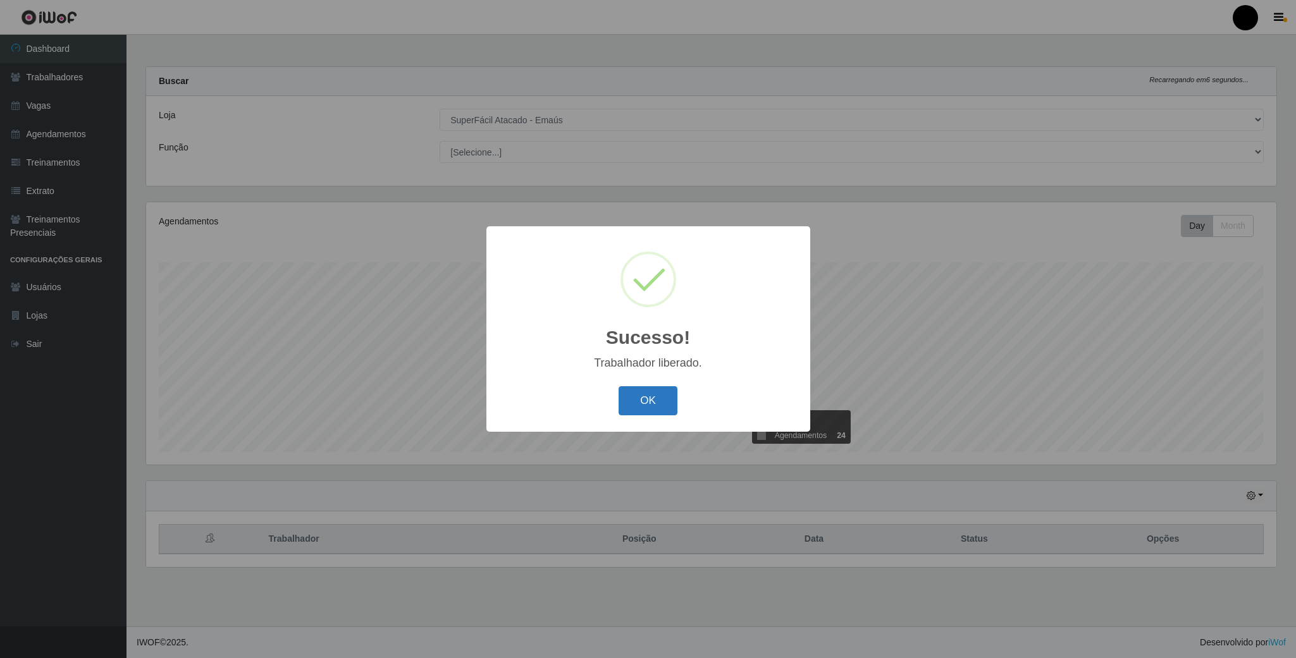
click at [637, 399] on button "OK" at bounding box center [647, 401] width 59 height 30
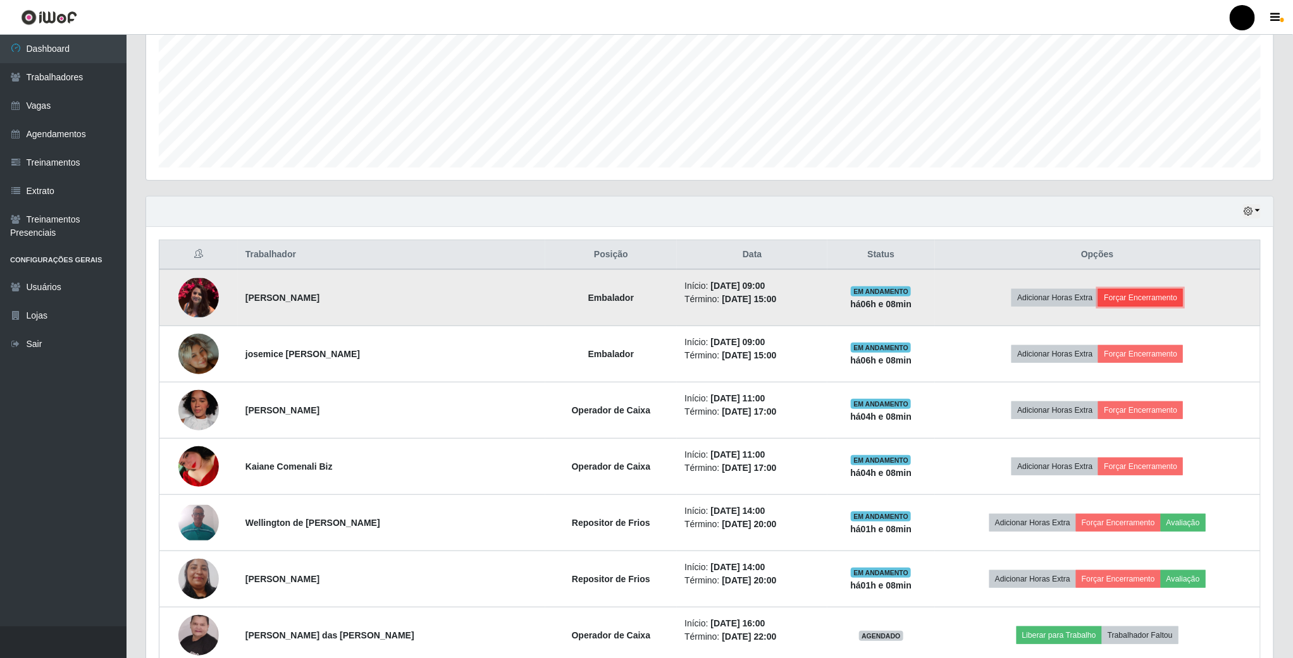
click at [1120, 297] on button "Forçar Encerramento" at bounding box center [1140, 298] width 85 height 18
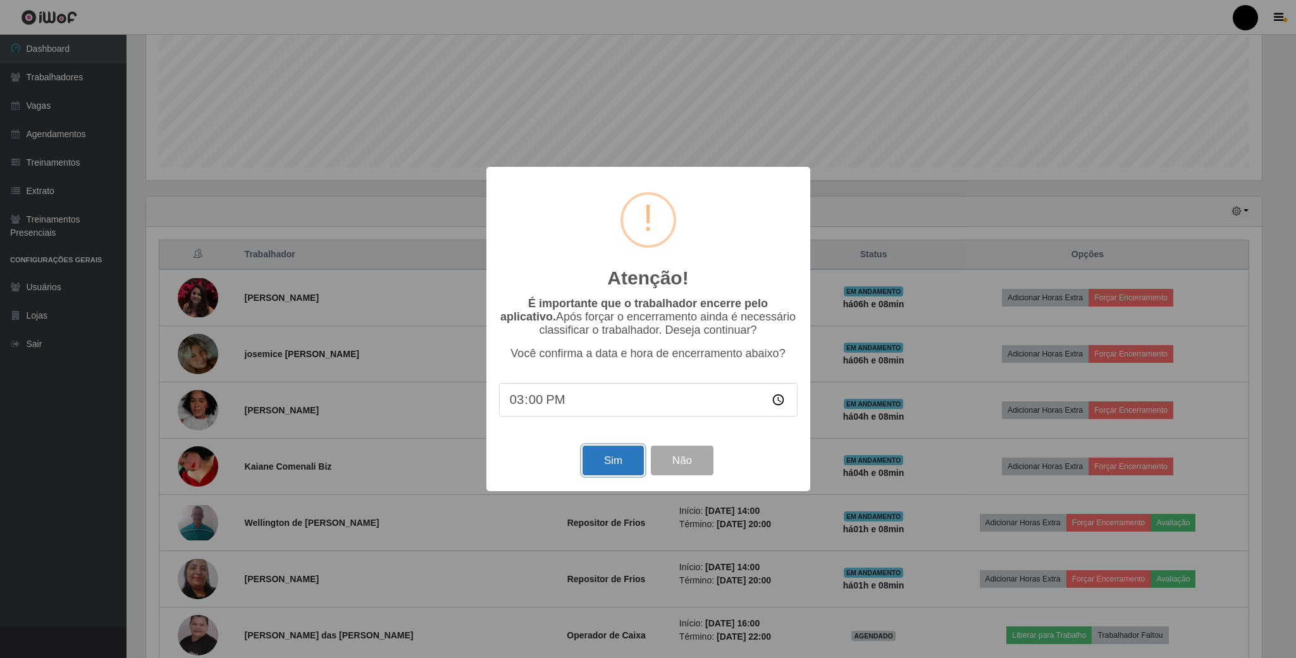
click at [590, 458] on button "Sim" at bounding box center [612, 461] width 61 height 30
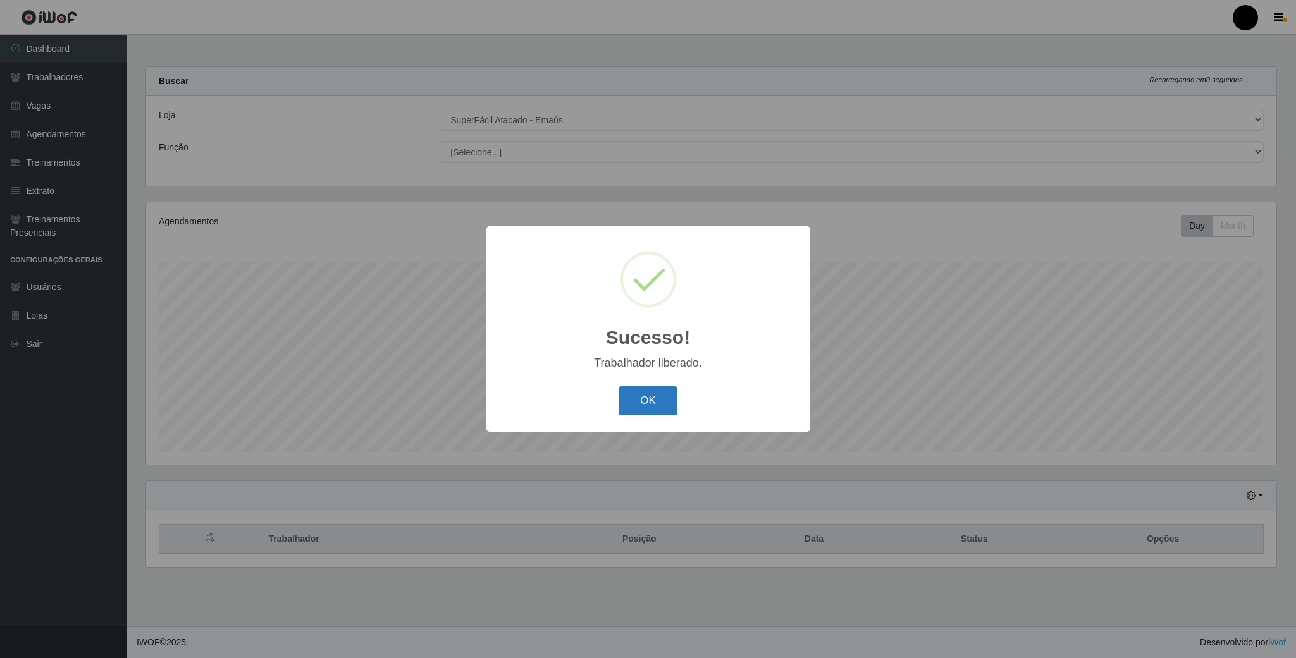
click at [644, 406] on button "OK" at bounding box center [647, 401] width 59 height 30
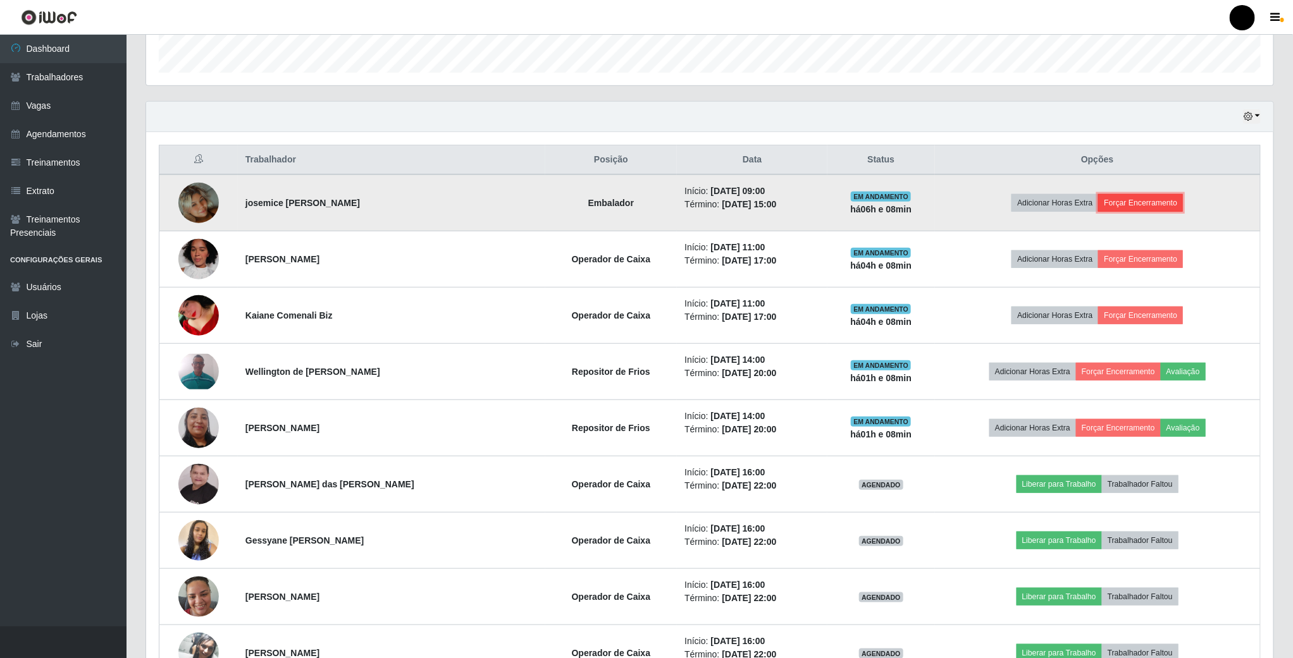
click at [1126, 209] on button "Forçar Encerramento" at bounding box center [1140, 203] width 85 height 18
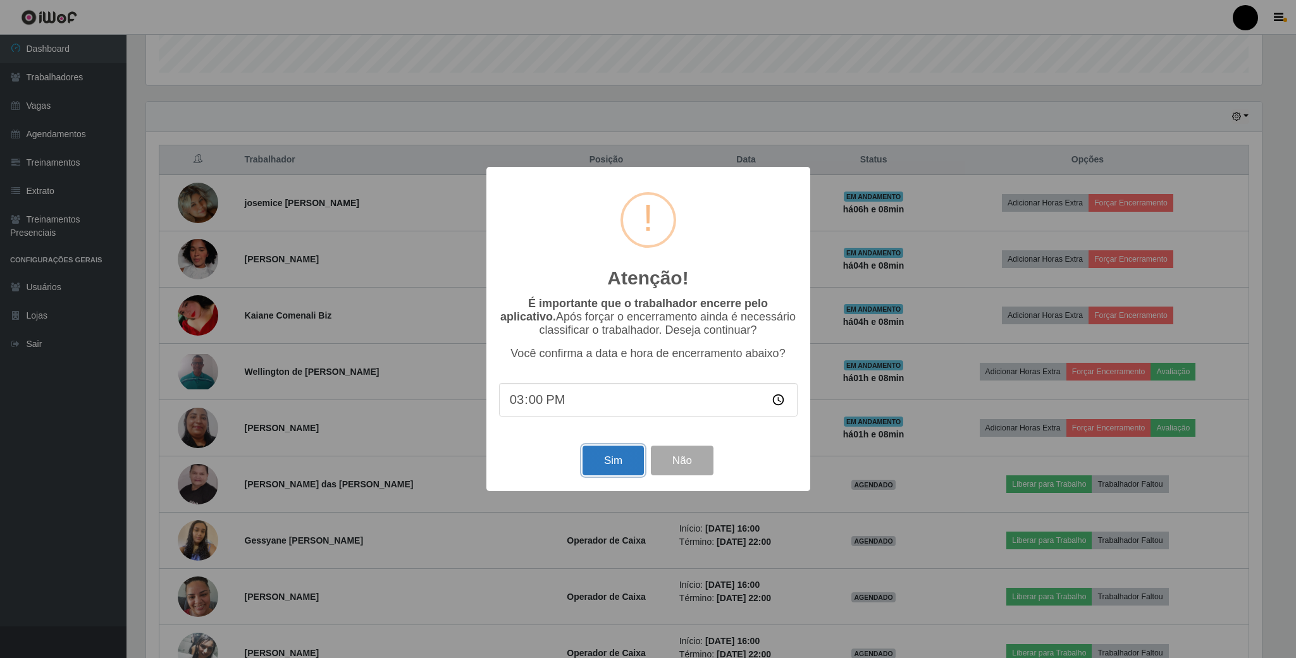
click at [628, 465] on button "Sim" at bounding box center [612, 461] width 61 height 30
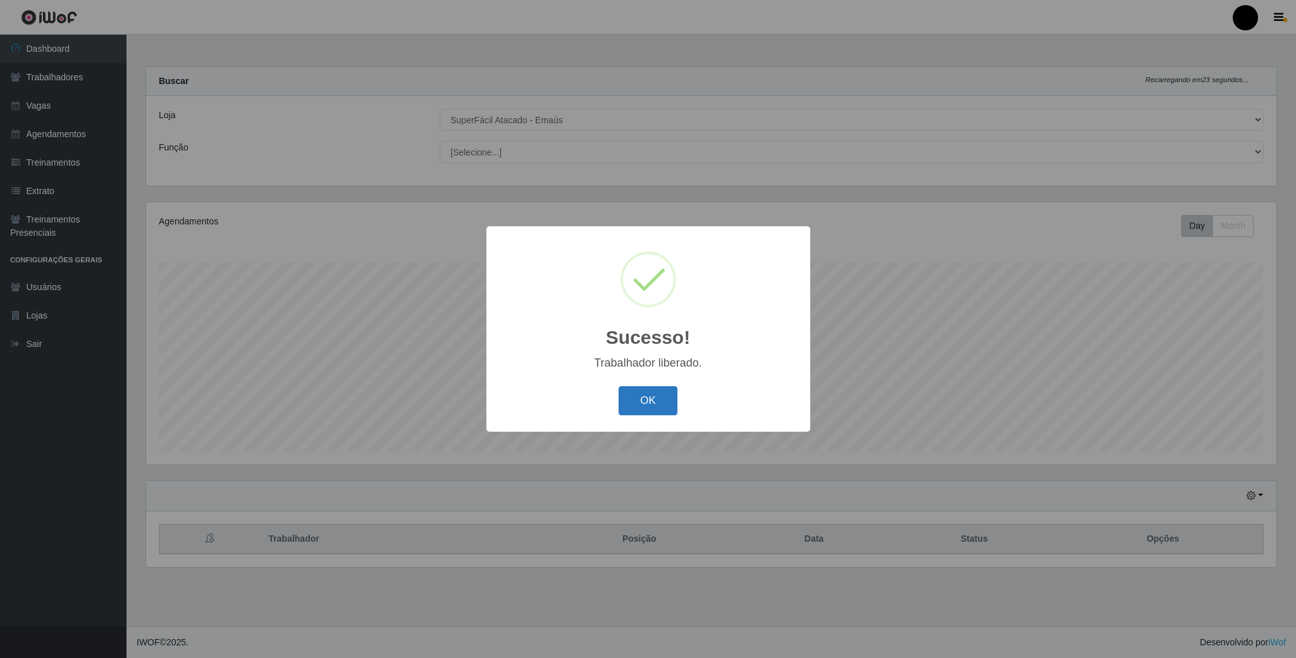
click at [664, 404] on button "OK" at bounding box center [647, 401] width 59 height 30
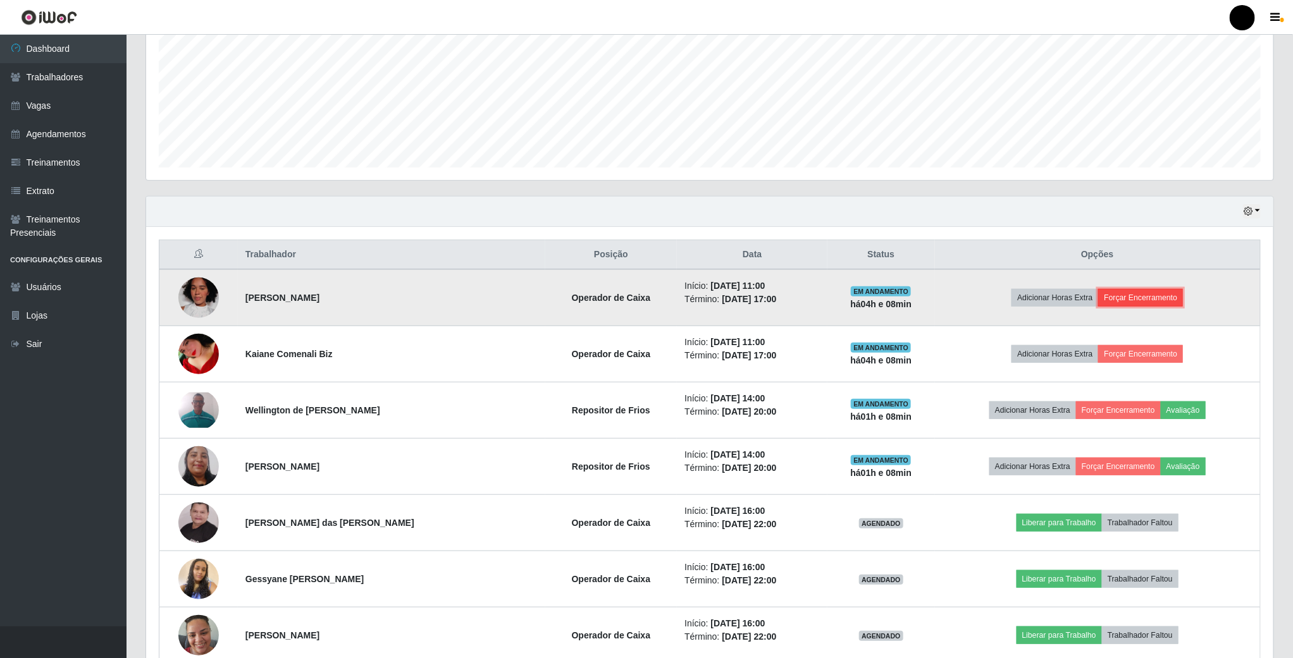
click at [1147, 300] on button "Forçar Encerramento" at bounding box center [1140, 298] width 85 height 18
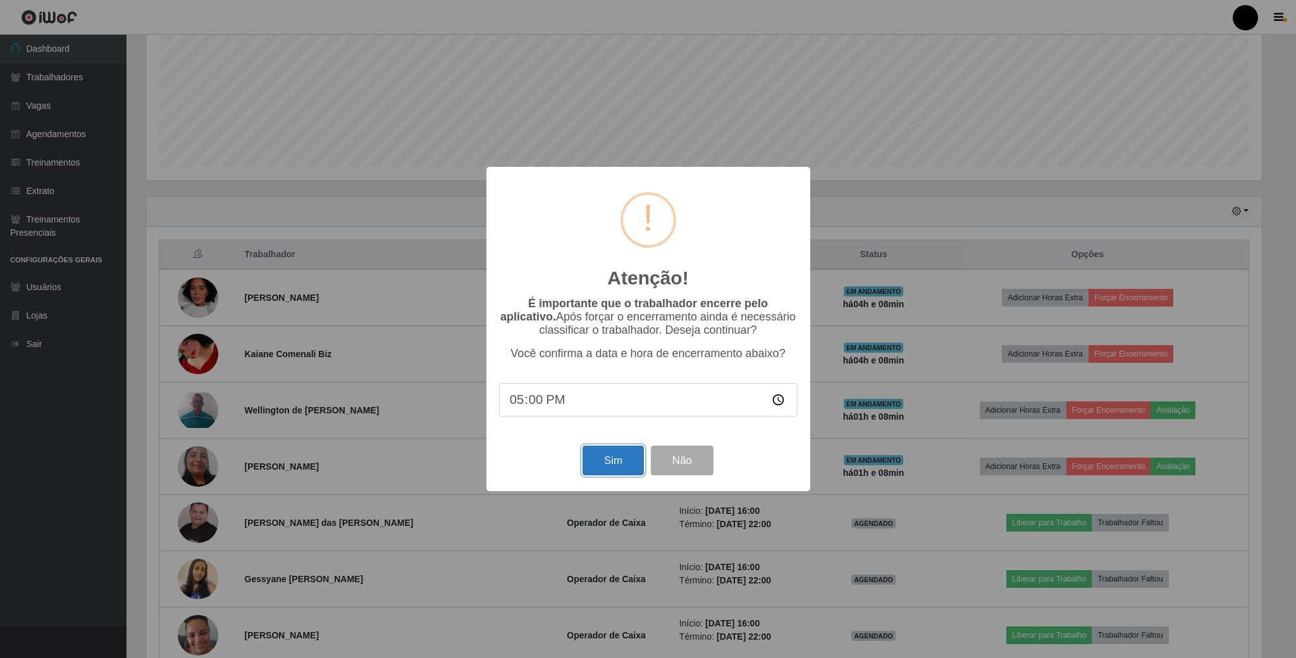
click at [608, 465] on button "Sim" at bounding box center [612, 461] width 61 height 30
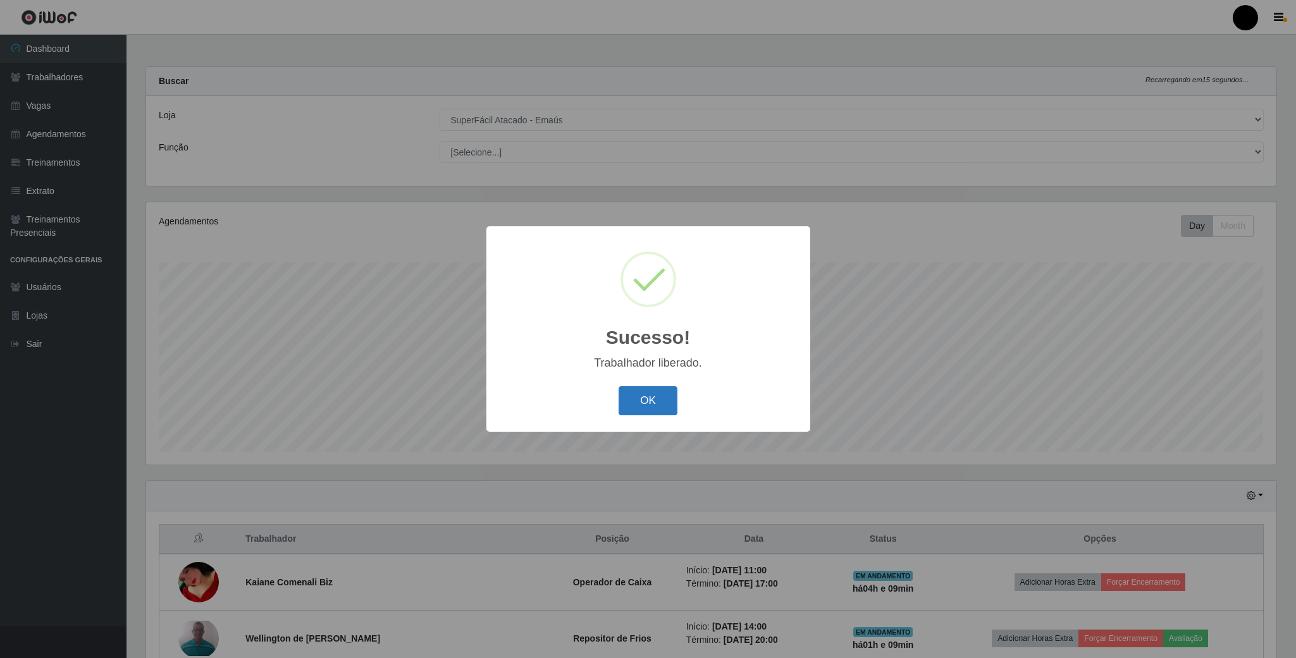
click at [660, 397] on button "OK" at bounding box center [647, 401] width 59 height 30
